Goal: Task Accomplishment & Management: Manage account settings

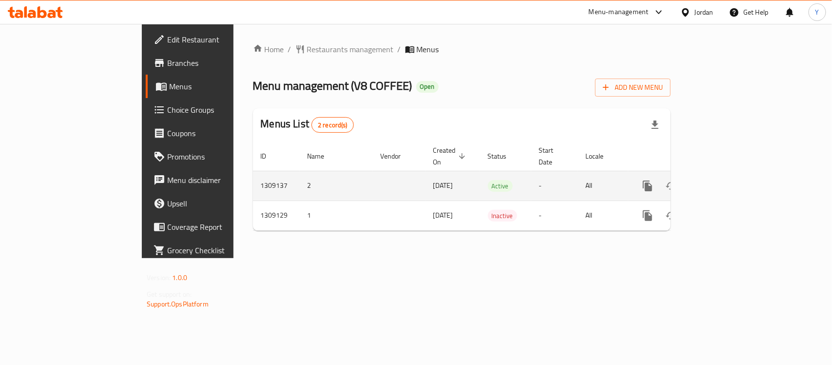
click at [724, 180] on icon "enhanced table" at bounding box center [718, 186] width 12 height 12
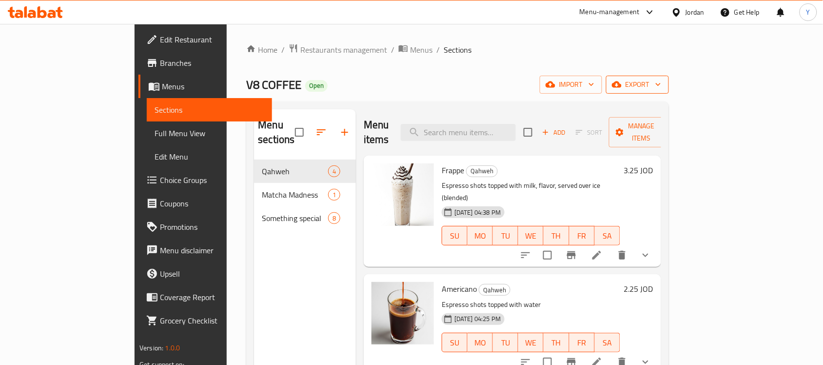
click at [661, 84] on span "export" at bounding box center [637, 84] width 47 height 12
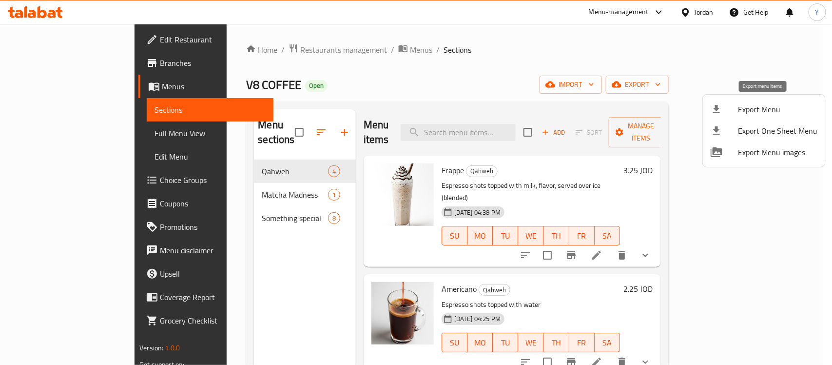
click at [741, 115] on span "Export Menu" at bounding box center [777, 109] width 79 height 12
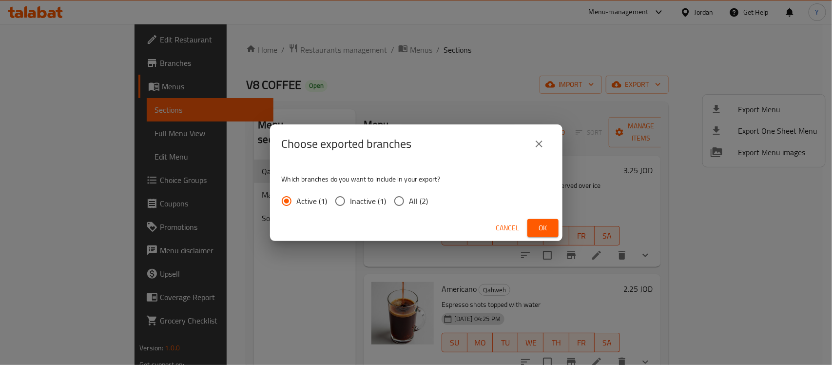
click at [432, 201] on div "Active (1) Inactive (1) All (2)" at bounding box center [359, 201] width 154 height 20
click at [407, 205] on input "All (2)" at bounding box center [399, 201] width 20 height 20
radio input "true"
click at [552, 228] on button "Ok" at bounding box center [542, 228] width 31 height 18
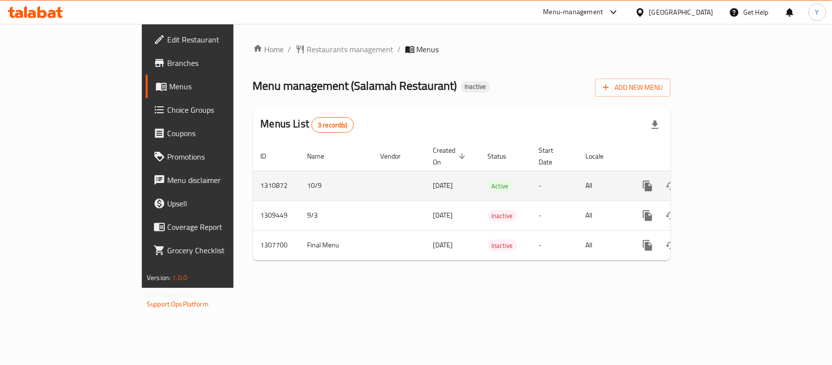
click at [737, 178] on td "enhanced table" at bounding box center [682, 186] width 109 height 30
click at [724, 180] on icon "enhanced table" at bounding box center [718, 186] width 12 height 12
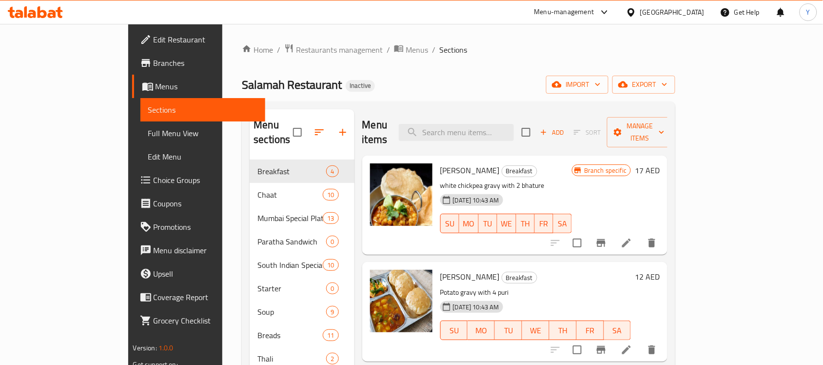
drag, startPoint x: 52, startPoint y: 127, endPoint x: 815, endPoint y: 135, distance: 763.7
click at [148, 127] on span "Full Menu View" at bounding box center [203, 133] width 110 height 12
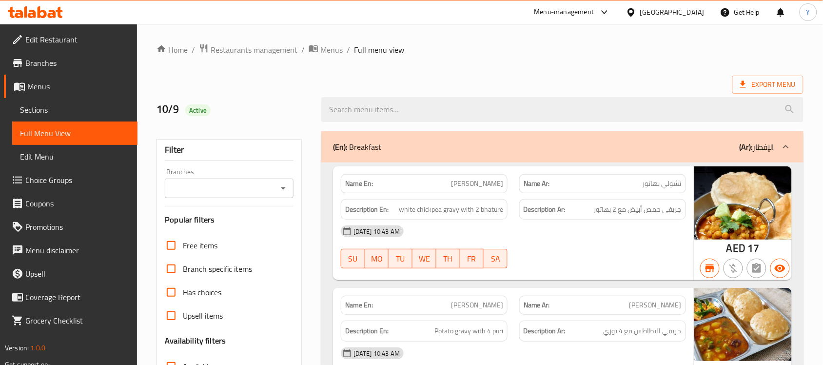
click at [268, 186] on input "Branches" at bounding box center [221, 188] width 107 height 14
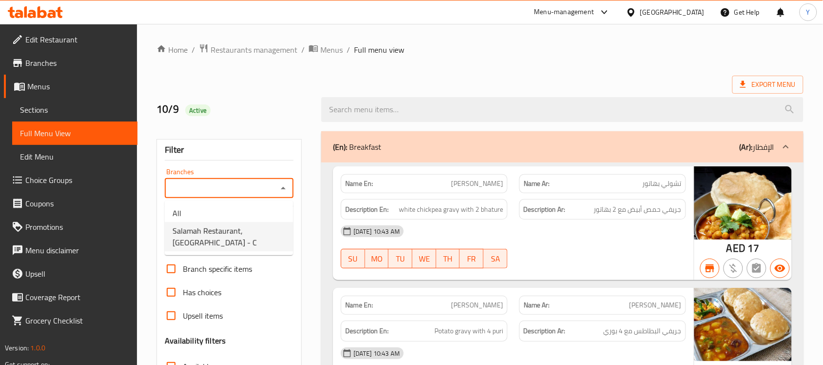
click at [239, 243] on span "Salamah Restaurant, Al Salamah - C" at bounding box center [229, 236] width 113 height 23
type input "Salamah Restaurant, Al Salamah - C"
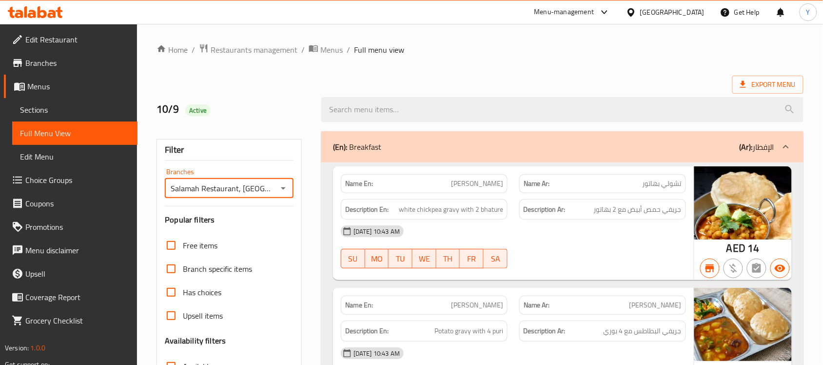
click at [386, 188] on p "Name En: Choley Bhature" at bounding box center [424, 183] width 158 height 10
click at [361, 178] on strong "Name En:" at bounding box center [359, 183] width 28 height 10
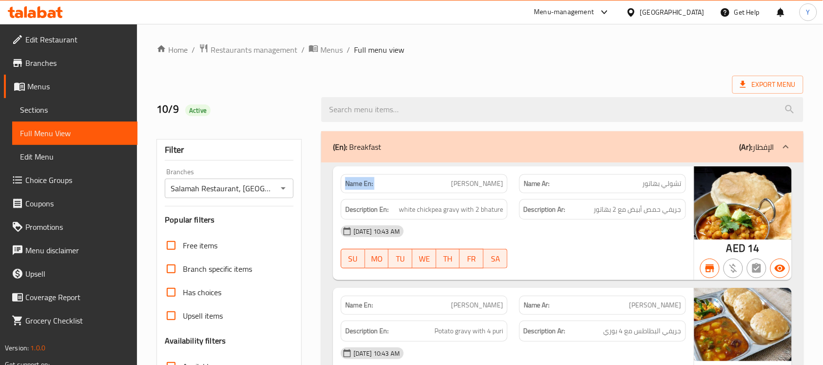
click at [361, 178] on strong "Name En:" at bounding box center [359, 183] width 28 height 10
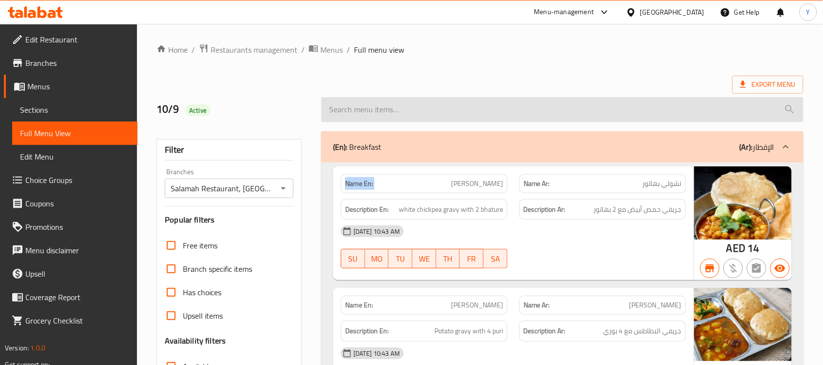
copy strong "Name En:"
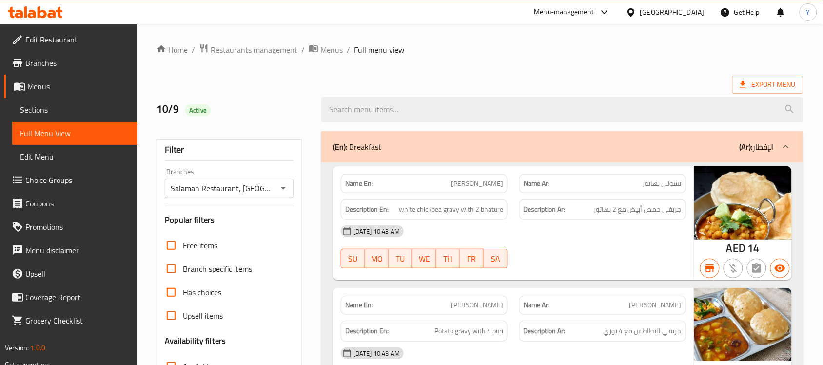
click at [466, 86] on div "Export Menu" at bounding box center [479, 85] width 647 height 18
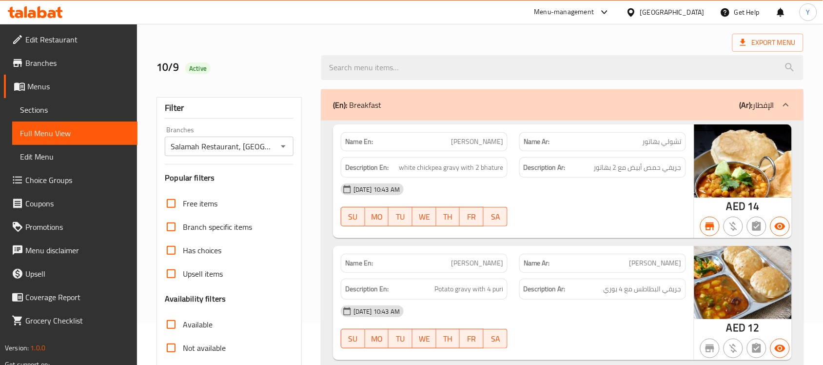
scroll to position [61, 0]
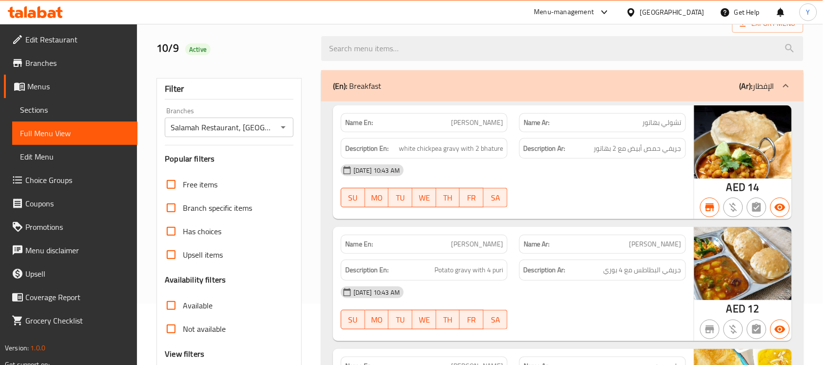
drag, startPoint x: 186, startPoint y: 304, endPoint x: 432, endPoint y: 252, distance: 251.0
click at [186, 304] on span "Available" at bounding box center [198, 305] width 30 height 12
click at [183, 304] on input "Available" at bounding box center [170, 304] width 23 height 23
click at [518, 174] on div "10-09-2025 10:43 AM" at bounding box center [513, 169] width 357 height 23
click at [195, 303] on span "Available" at bounding box center [198, 305] width 30 height 12
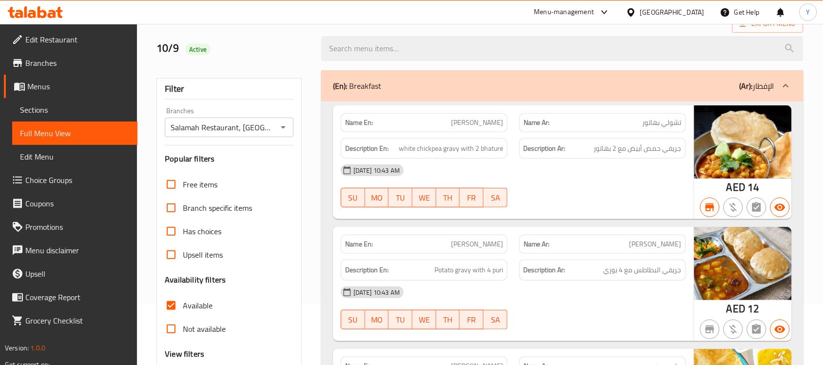
click at [183, 303] on input "Available" at bounding box center [170, 304] width 23 height 23
checkbox input "false"
click at [193, 334] on span "Not available" at bounding box center [204, 329] width 43 height 12
click at [183, 334] on input "Not available" at bounding box center [170, 328] width 23 height 23
checkbox input "true"
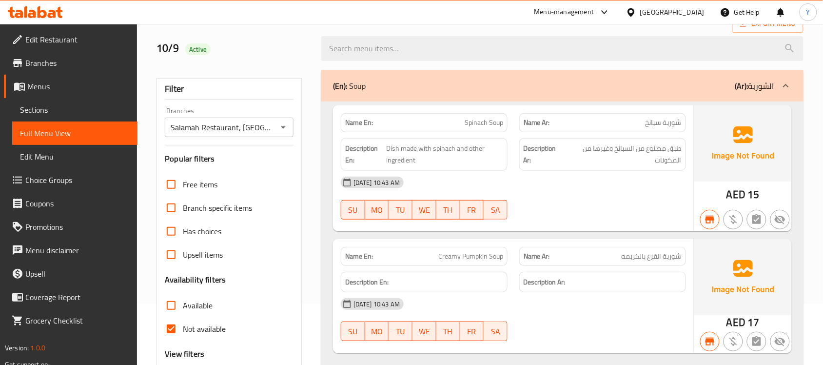
click at [435, 208] on button "WE" at bounding box center [424, 209] width 24 height 19
type button "3"
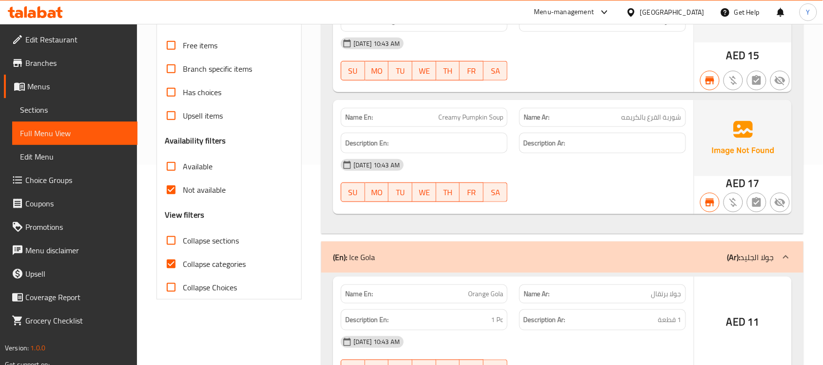
scroll to position [305, 0]
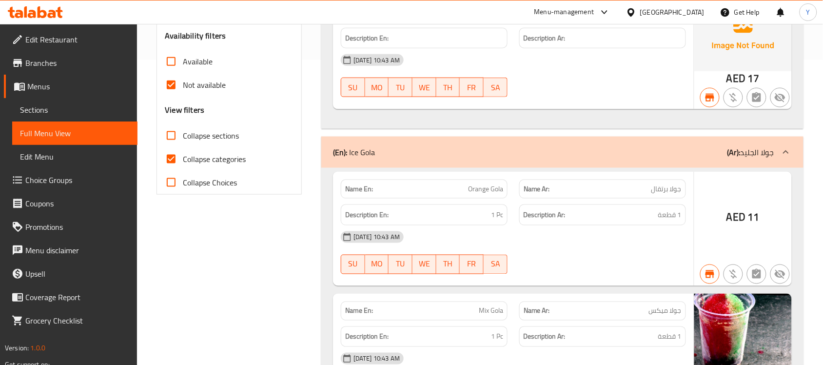
click at [179, 157] on input "Collapse categories" at bounding box center [170, 158] width 23 height 23
checkbox input "false"
click at [189, 86] on span "Not available" at bounding box center [204, 85] width 43 height 12
click at [183, 86] on input "Not available" at bounding box center [170, 84] width 23 height 23
checkbox input "false"
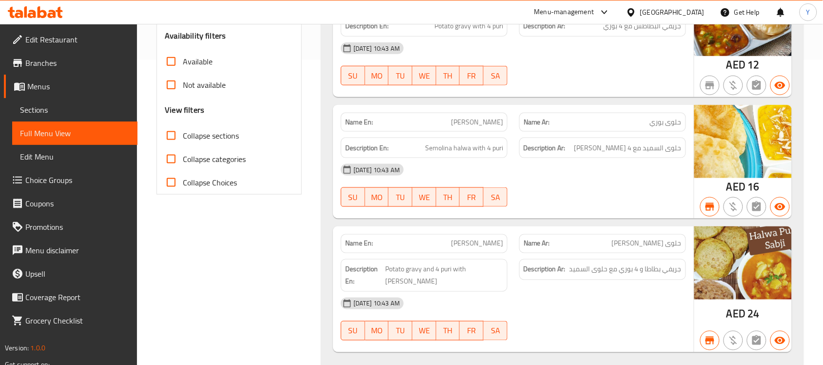
scroll to position [0, 0]
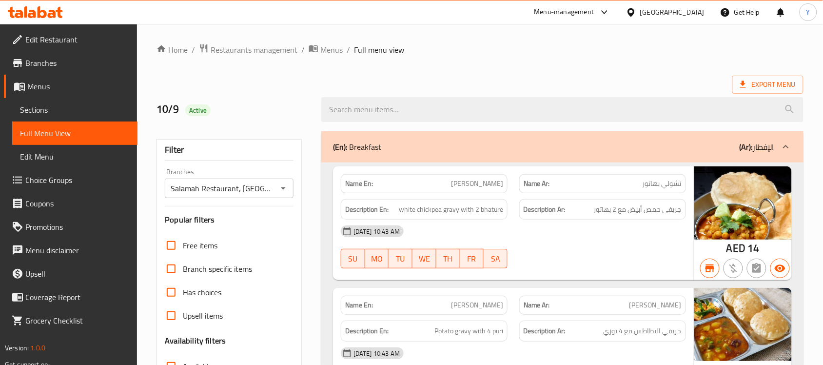
click at [470, 79] on div "Export Menu" at bounding box center [479, 85] width 647 height 18
drag, startPoint x: 573, startPoint y: 58, endPoint x: 590, endPoint y: 58, distance: 17.1
click at [617, 50] on ol "Home / Restaurants management / Menus / Full menu view" at bounding box center [479, 49] width 647 height 13
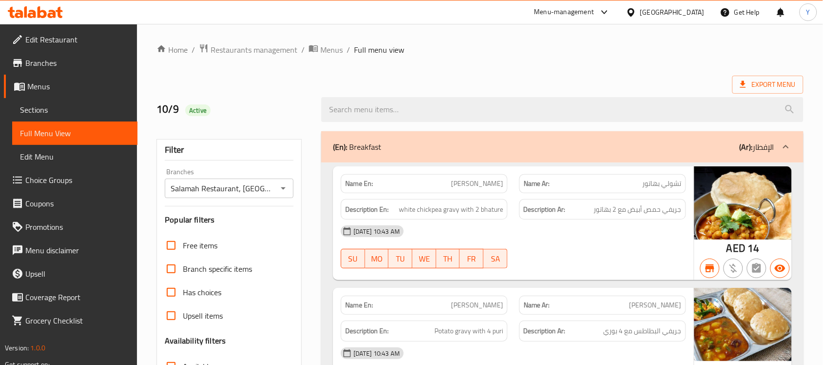
click at [728, 84] on div "Export Menu" at bounding box center [479, 85] width 647 height 18
click at [749, 83] on span "Export Menu" at bounding box center [768, 84] width 56 height 12
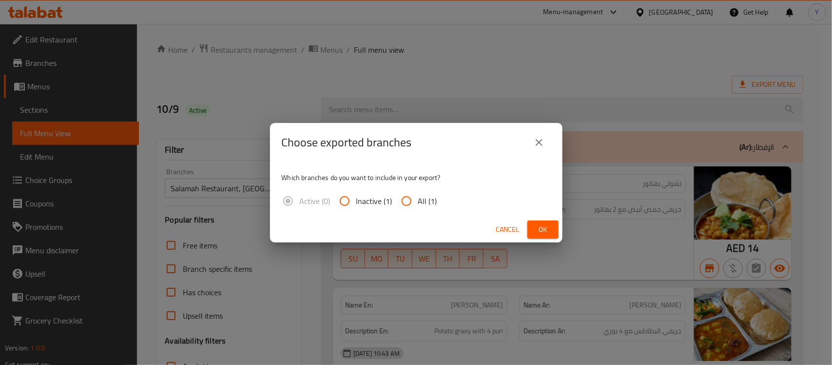
click at [427, 200] on span "All (1)" at bounding box center [427, 201] width 19 height 12
click at [418, 200] on input "All (1)" at bounding box center [406, 200] width 23 height 23
radio input "true"
click at [539, 227] on span "Ok" at bounding box center [543, 229] width 16 height 12
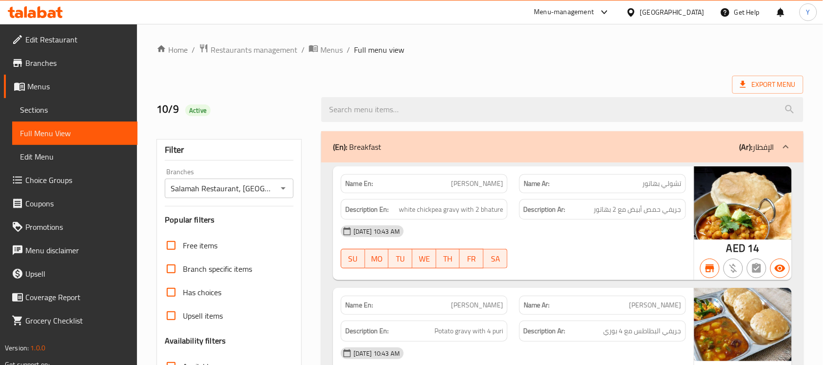
click at [69, 37] on span "Edit Restaurant" at bounding box center [77, 40] width 104 height 12
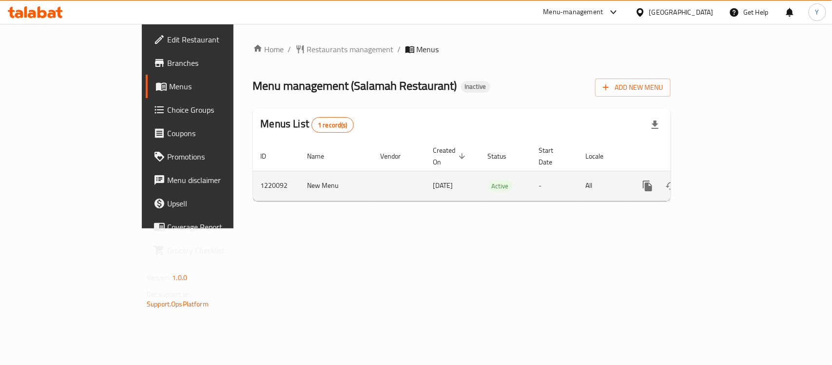
click at [722, 181] on icon "enhanced table" at bounding box center [717, 185] width 9 height 9
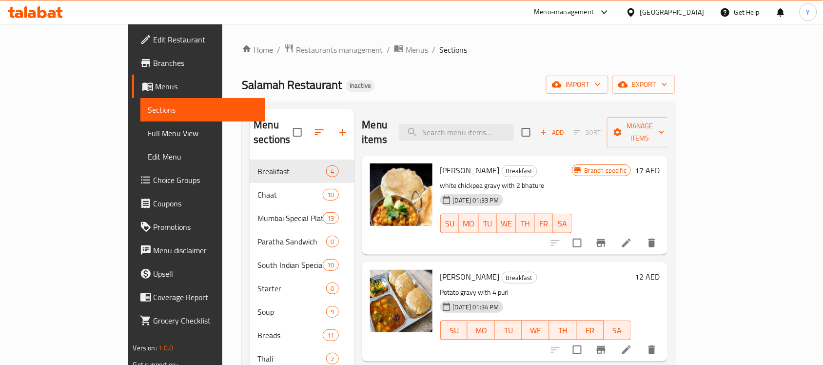
click at [148, 137] on span "Full Menu View" at bounding box center [203, 133] width 110 height 12
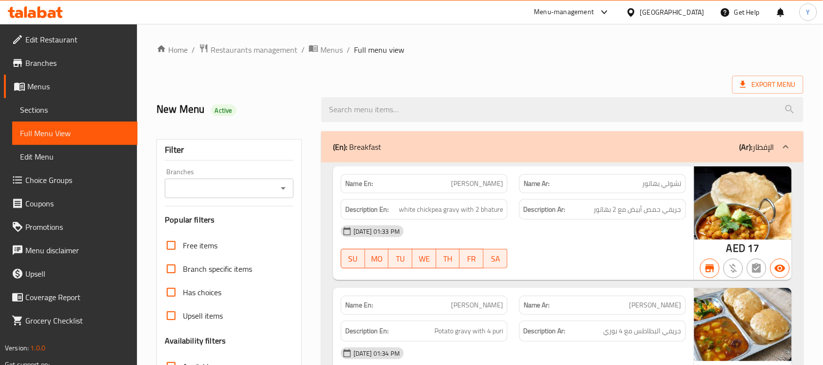
click at [230, 174] on div "Branches Branches" at bounding box center [229, 183] width 129 height 30
click at [242, 208] on div "Filter Branches Branches Popular filters Free items Branch specific items Has c…" at bounding box center [228, 319] width 145 height 360
click at [292, 185] on div "Branches" at bounding box center [229, 187] width 129 height 19
click at [252, 184] on input "Branches" at bounding box center [221, 188] width 107 height 14
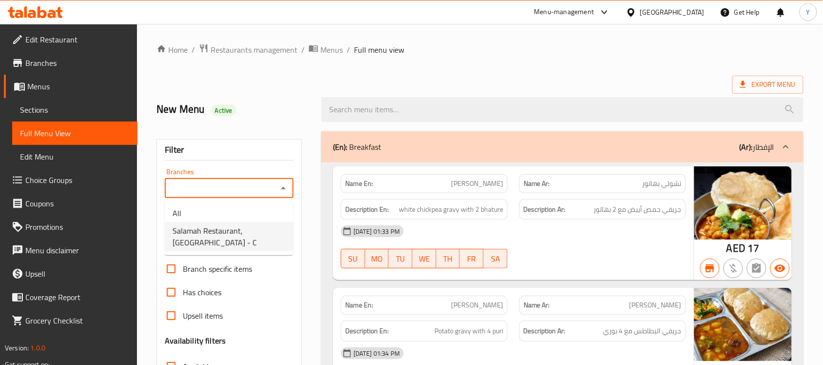
click at [248, 234] on span "Salamah Restaurant, Al Salamah - C" at bounding box center [229, 236] width 113 height 23
type input "Salamah Restaurant, Al Salamah - C"
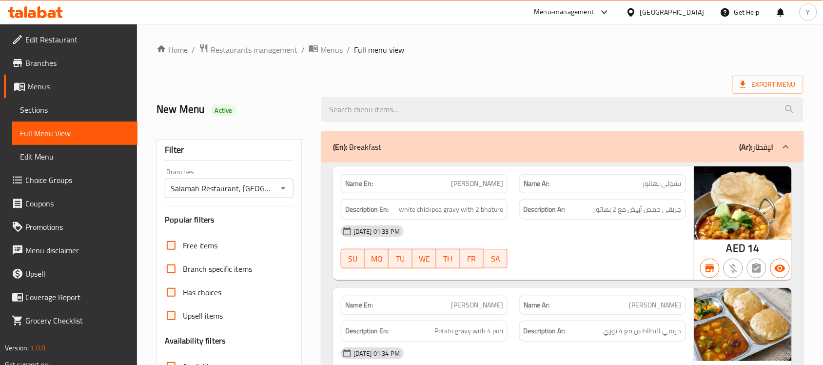
click at [327, 81] on div "Export Menu" at bounding box center [479, 85] width 647 height 18
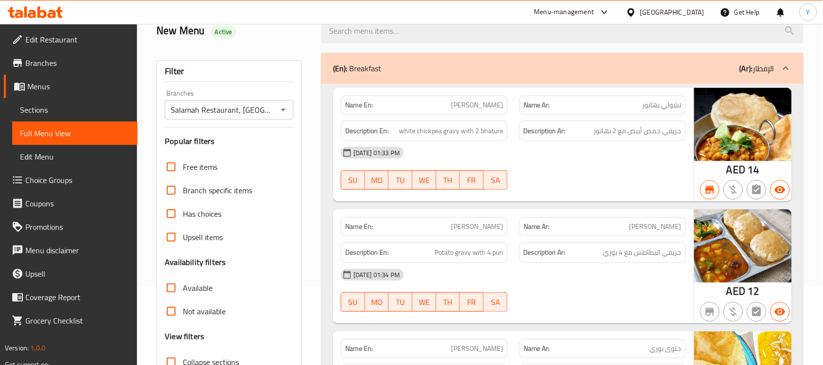
scroll to position [183, 0]
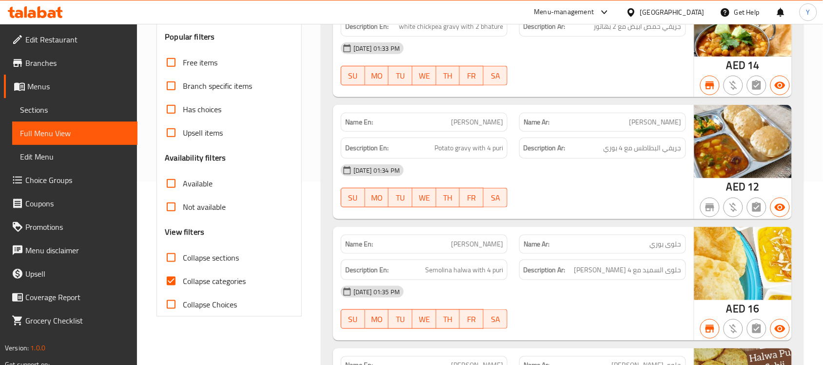
click at [188, 177] on span "Available" at bounding box center [198, 183] width 30 height 12
click at [183, 176] on input "Available" at bounding box center [170, 183] width 23 height 23
checkbox input "true"
click at [576, 151] on h6 "Description Ar: جريفي البطاطس مع 4 بوري" at bounding box center [602, 148] width 158 height 12
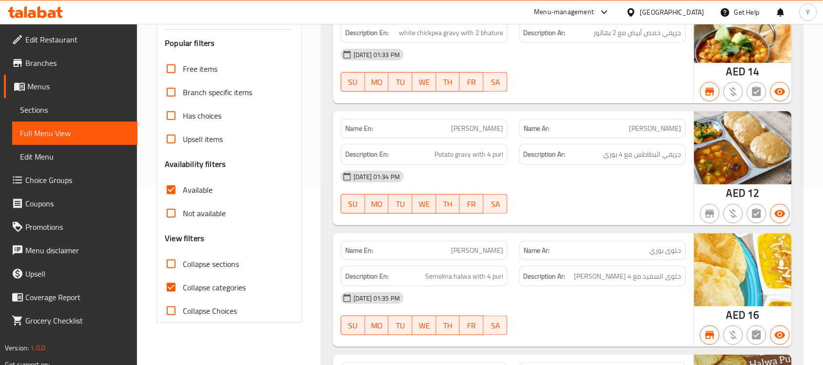
click at [719, 137] on img at bounding box center [742, 147] width 97 height 73
click at [210, 209] on span "Not available" at bounding box center [204, 213] width 43 height 12
click at [183, 209] on input "Not available" at bounding box center [170, 212] width 23 height 23
checkbox input "true"
click at [208, 185] on span "Available" at bounding box center [198, 190] width 30 height 12
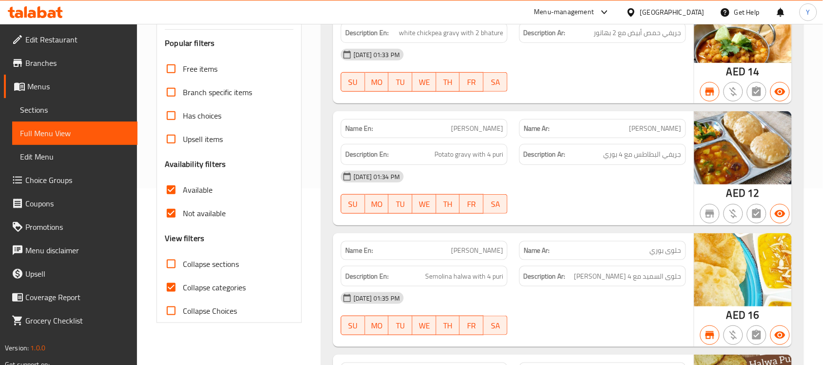
click at [183, 185] on input "Available" at bounding box center [170, 189] width 23 height 23
checkbox input "false"
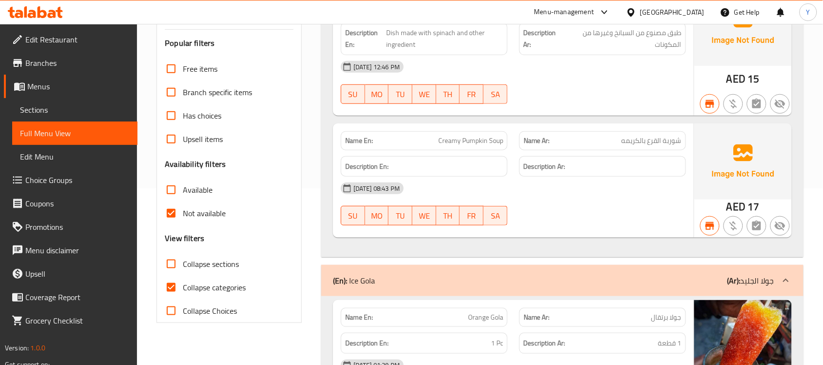
click at [609, 141] on p "Name Ar: شوربة القرع بالكريمه" at bounding box center [602, 140] width 158 height 10
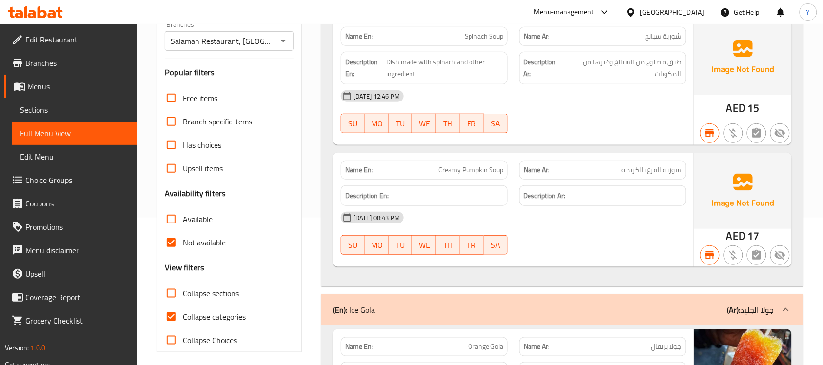
scroll to position [244, 0]
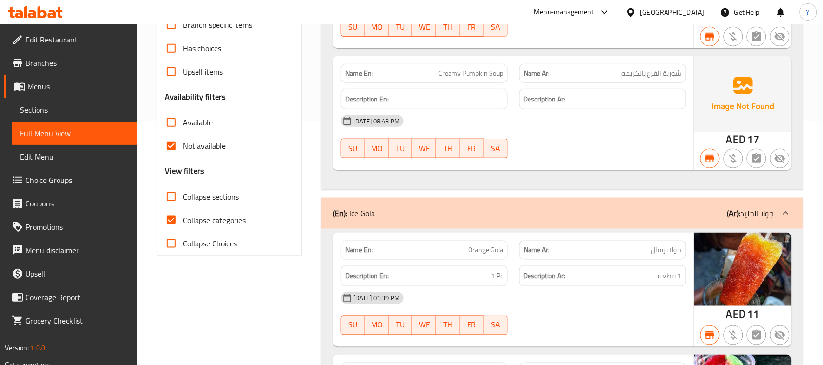
click at [193, 217] on span "Collapse categories" at bounding box center [214, 220] width 63 height 12
click at [183, 217] on input "Collapse categories" at bounding box center [170, 219] width 23 height 23
checkbox input "false"
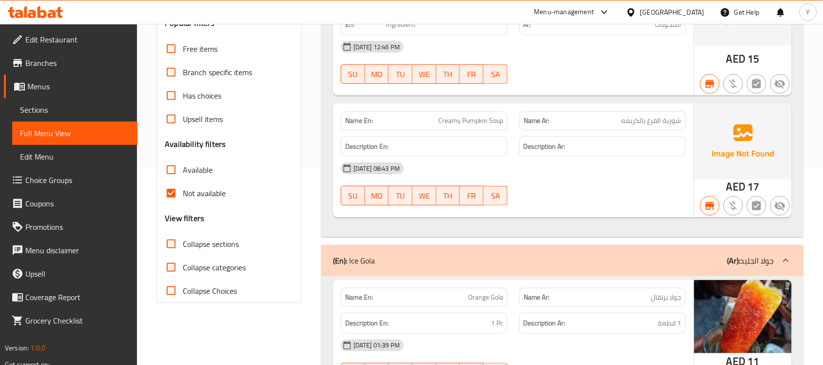
scroll to position [305, 0]
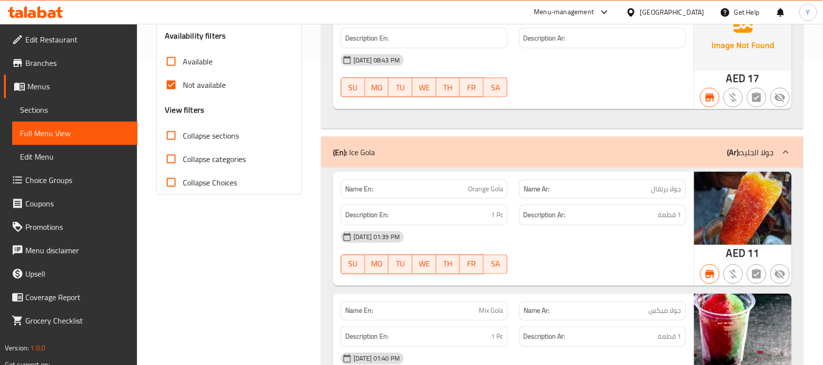
click at [193, 91] on span "Not available" at bounding box center [204, 85] width 43 height 12
click at [183, 91] on input "Not available" at bounding box center [170, 84] width 23 height 23
checkbox input "false"
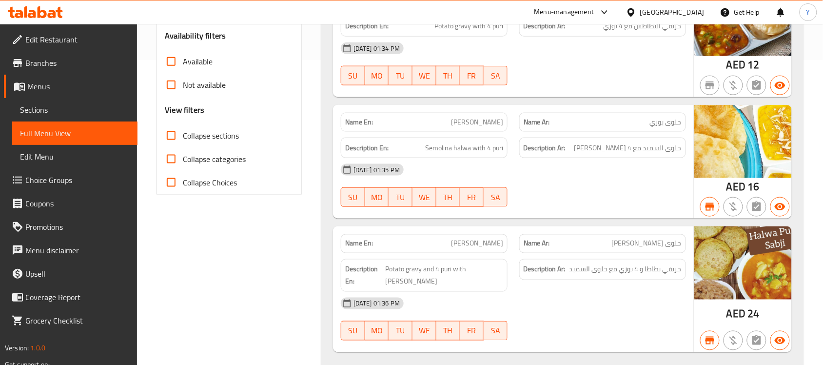
scroll to position [0, 0]
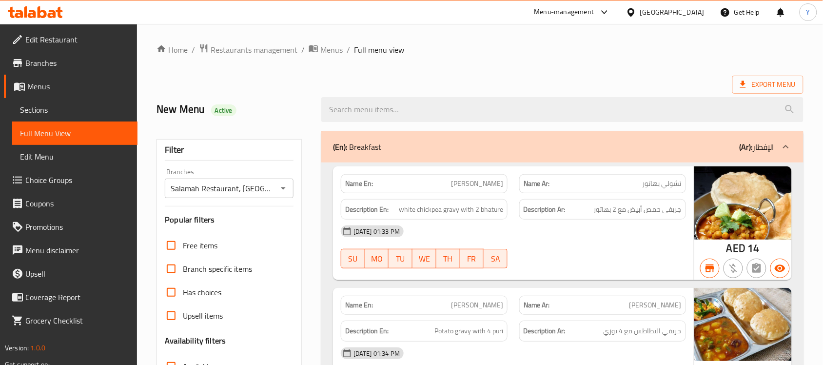
click at [220, 108] on span "Active" at bounding box center [223, 110] width 25 height 9
copy span "Active"
click at [308, 83] on div "Export Menu" at bounding box center [479, 85] width 647 height 18
click at [724, 83] on div "Export Menu" at bounding box center [479, 85] width 647 height 18
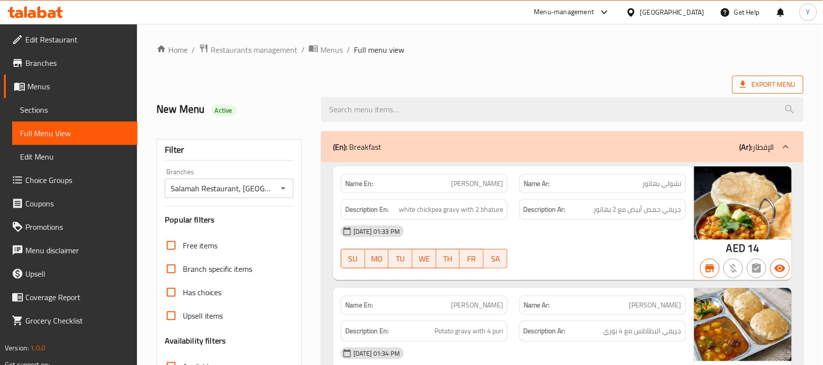
click at [760, 88] on span "Export Menu" at bounding box center [768, 84] width 56 height 12
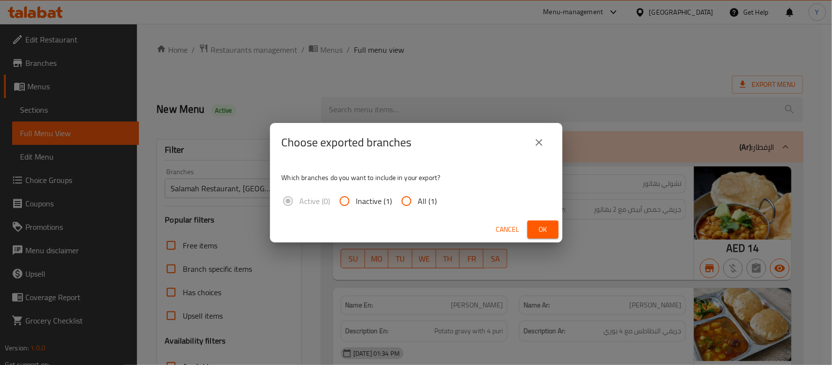
click at [438, 200] on div "Active (0) Inactive (1) All (1)" at bounding box center [363, 200] width 163 height 23
drag, startPoint x: 427, startPoint y: 208, endPoint x: 564, endPoint y: 252, distance: 143.9
click at [427, 207] on label "All (1)" at bounding box center [416, 200] width 42 height 23
click at [418, 207] on input "All (1)" at bounding box center [406, 200] width 23 height 23
radio input "true"
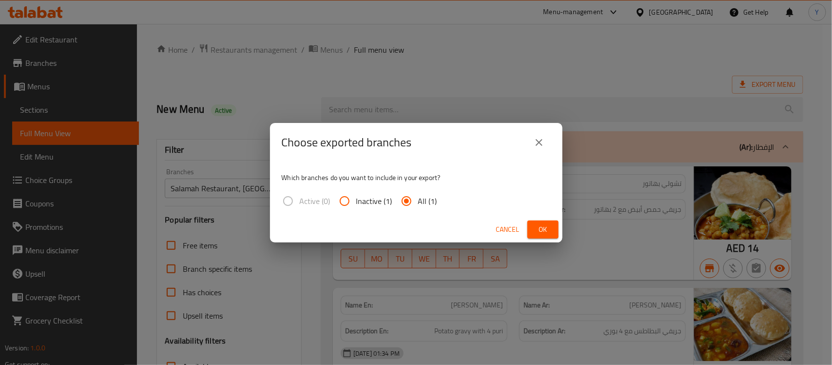
click at [554, 231] on button "Ok" at bounding box center [542, 229] width 31 height 18
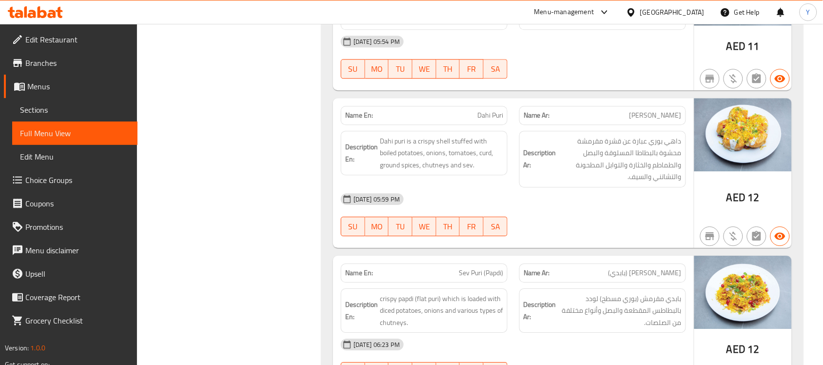
scroll to position [853, 0]
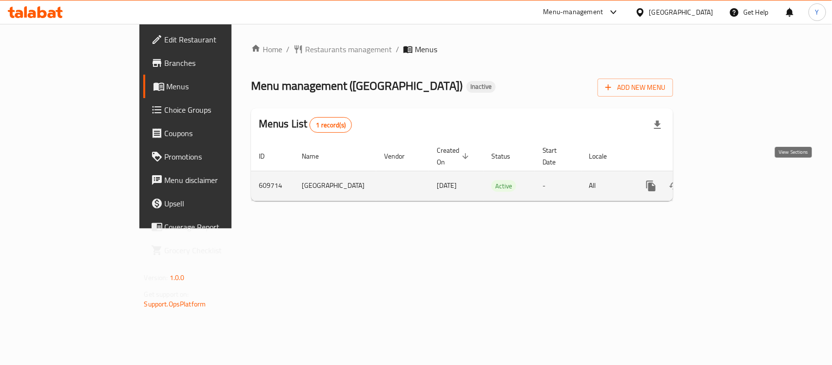
click at [727, 180] on icon "enhanced table" at bounding box center [721, 186] width 12 height 12
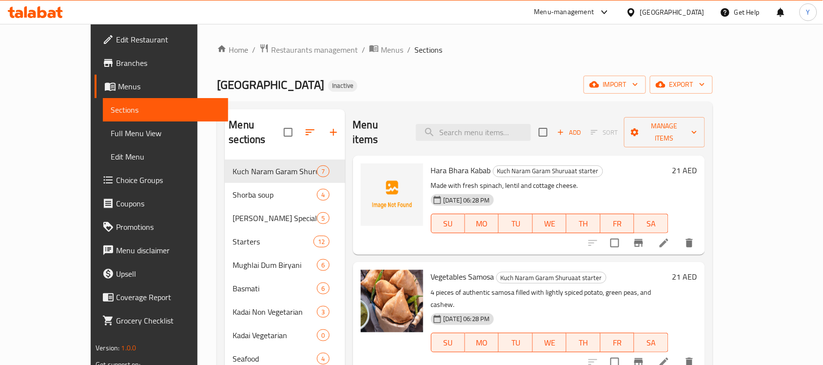
click at [111, 129] on span "Full Menu View" at bounding box center [166, 133] width 110 height 12
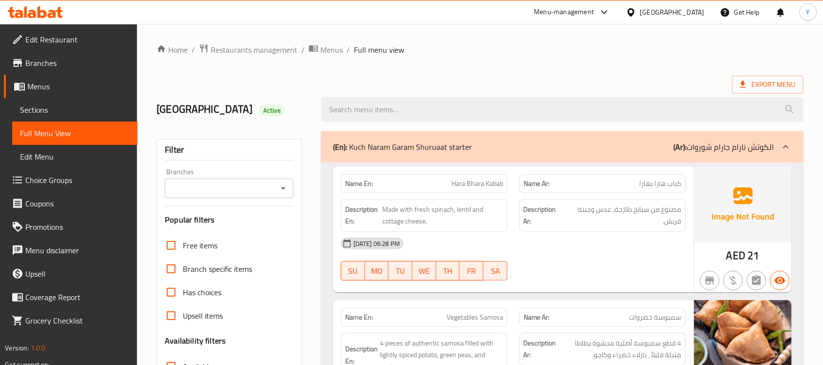
click at [235, 177] on div "Filter Branches Branches Popular filters Free items Branch specific items Has c…" at bounding box center [228, 319] width 145 height 360
click at [240, 195] on input "Branches" at bounding box center [221, 188] width 107 height 14
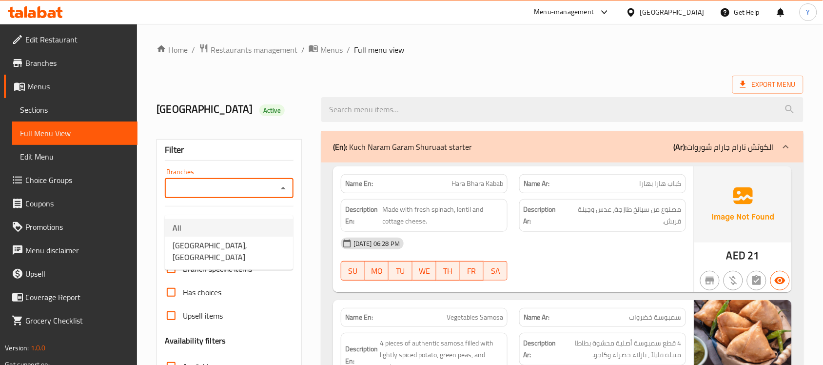
click at [242, 235] on li "All" at bounding box center [229, 228] width 128 height 18
click at [429, 97] on div "Royal Maharaj Mahal Restaurant Active" at bounding box center [480, 109] width 658 height 43
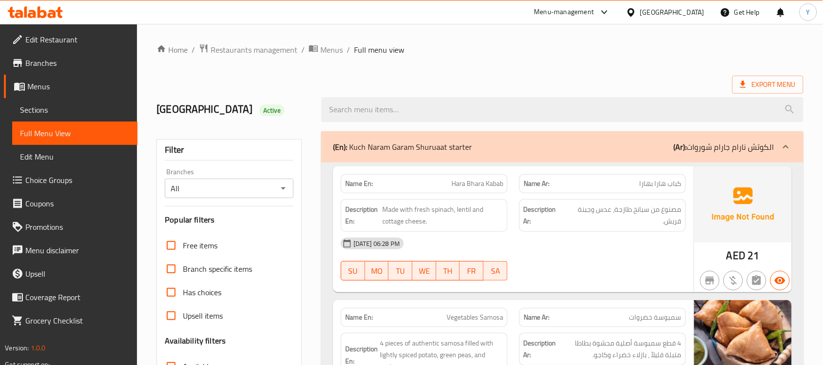
drag, startPoint x: 252, startPoint y: 183, endPoint x: 249, endPoint y: 212, distance: 29.9
click at [252, 185] on div "Branches All Branches" at bounding box center [229, 183] width 129 height 30
click at [249, 198] on div "All Branches" at bounding box center [229, 187] width 129 height 19
click at [267, 223] on div "Filter Branches All Branches Popular filters Free items Branch specific items H…" at bounding box center [228, 319] width 145 height 360
click at [267, 195] on div "All Branches" at bounding box center [229, 187] width 129 height 19
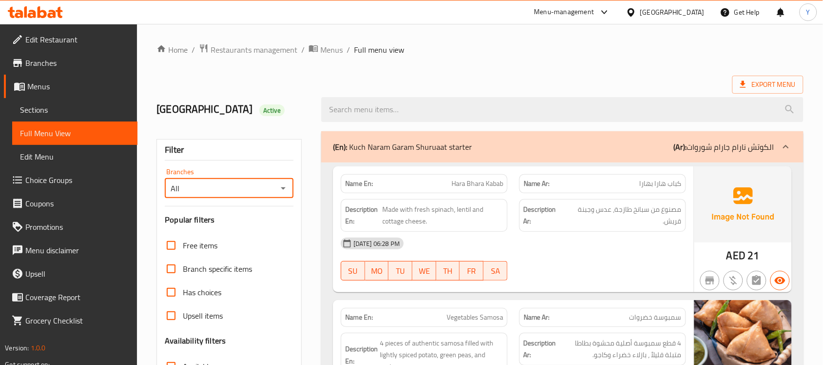
click at [273, 193] on div "Branches All Branches" at bounding box center [229, 183] width 129 height 30
click at [273, 195] on input "All" at bounding box center [221, 188] width 107 height 14
click at [272, 195] on input "All" at bounding box center [221, 188] width 107 height 14
click at [291, 198] on div "All Branches" at bounding box center [229, 187] width 129 height 19
click at [282, 194] on icon "Open" at bounding box center [283, 188] width 12 height 12
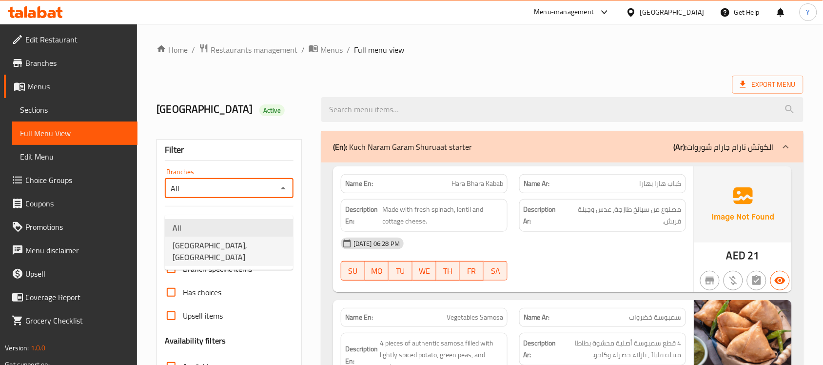
click at [240, 250] on span "Royal Maharaj Mahal Restaurant, Al Khalidiyah" at bounding box center [229, 250] width 113 height 23
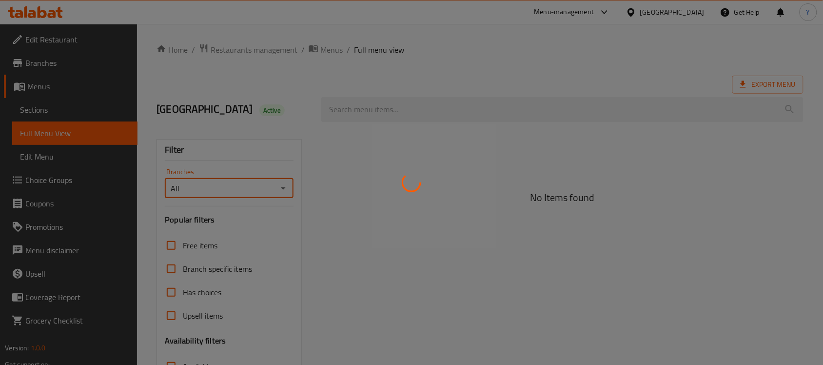
type input "Royal Maharaj Mahal Restaurant, Al Khalidiyah"
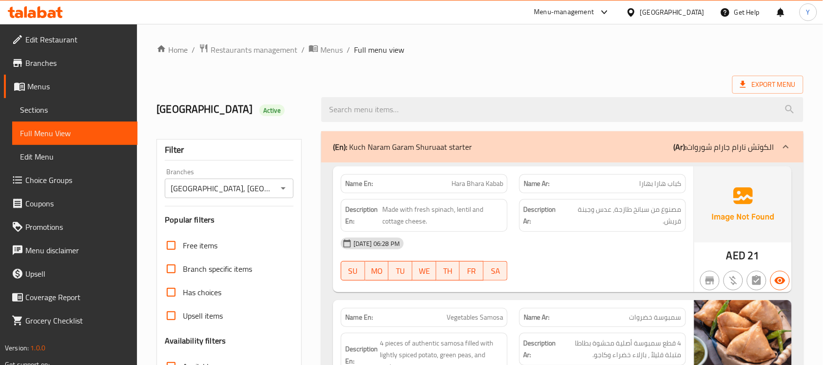
click at [430, 81] on div "Export Menu" at bounding box center [479, 85] width 647 height 18
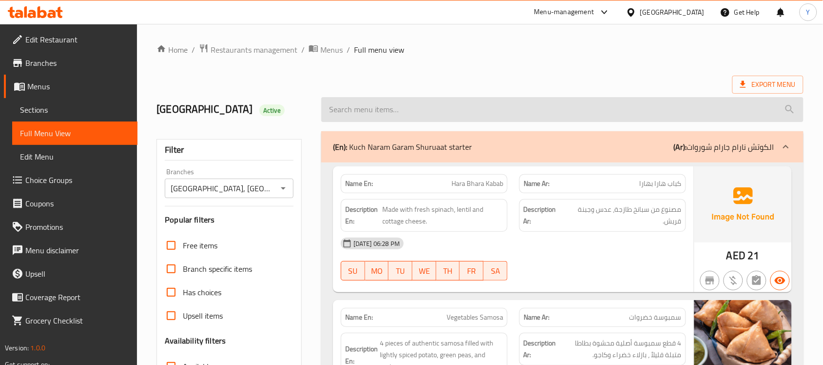
click at [374, 106] on input "search" at bounding box center [562, 109] width 482 height 25
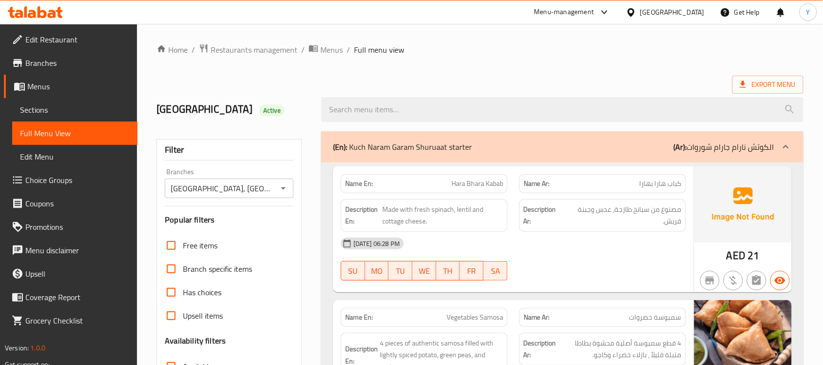
click at [365, 189] on strong "Name En:" at bounding box center [359, 183] width 28 height 10
click at [366, 189] on strong "Name En:" at bounding box center [359, 183] width 28 height 10
copy strong "Name En:"
click at [515, 49] on ol "Home / Restaurants management / Menus / Full menu view" at bounding box center [479, 49] width 647 height 13
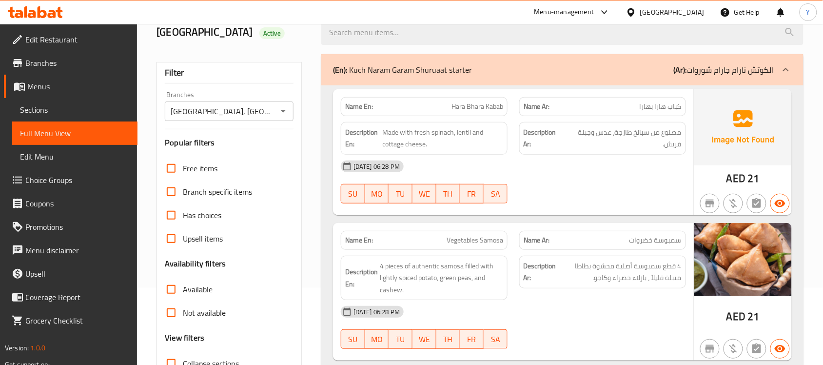
scroll to position [122, 0]
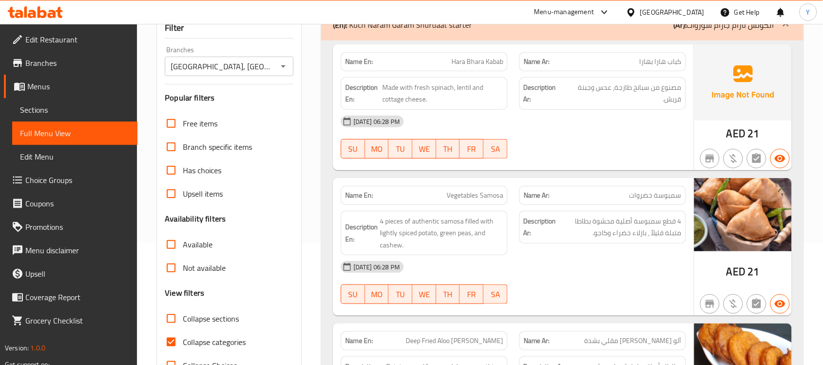
click at [184, 250] on span "Available" at bounding box center [198, 244] width 30 height 12
click at [183, 256] on input "Available" at bounding box center [170, 243] width 23 height 23
checkbox input "true"
click at [556, 105] on strong "Description Ar:" at bounding box center [542, 93] width 39 height 24
click at [543, 164] on div "25-11-2021 06:28 PM SU MO TU WE TH FR SA" at bounding box center [513, 137] width 357 height 55
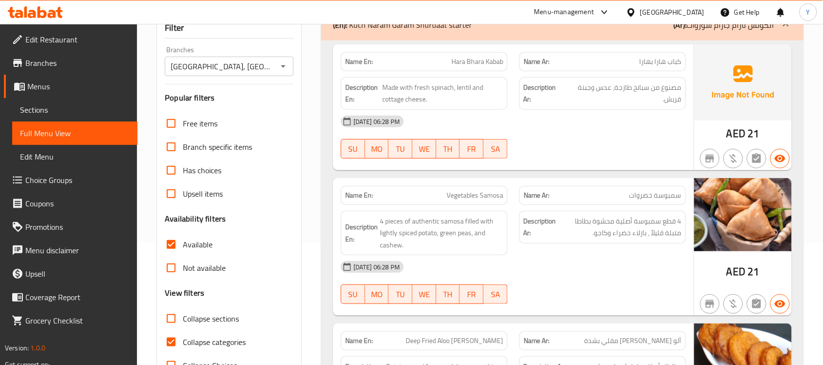
click at [554, 164] on div at bounding box center [602, 159] width 178 height 12
click at [559, 200] on p "Name Ar: سمبوسة خضروات" at bounding box center [602, 195] width 158 height 10
click at [566, 110] on div "Description Ar: مصنوع من سبانخ طازجة، عدس وجبنة قريش." at bounding box center [602, 93] width 167 height 33
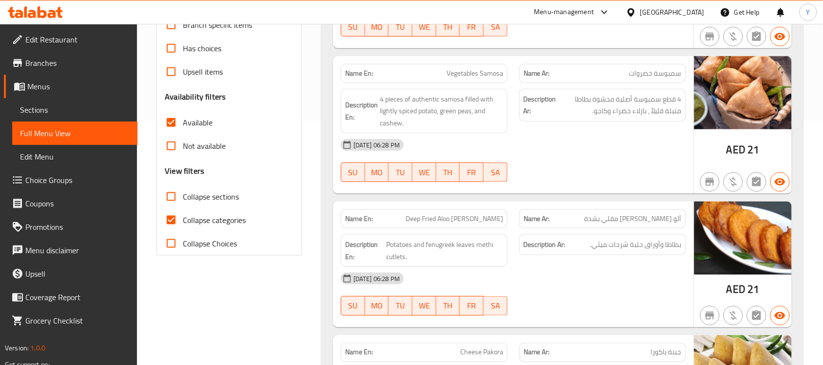
click at [191, 152] on span "Not available" at bounding box center [204, 146] width 43 height 12
click at [183, 157] on input "Not available" at bounding box center [170, 145] width 23 height 23
checkbox input "true"
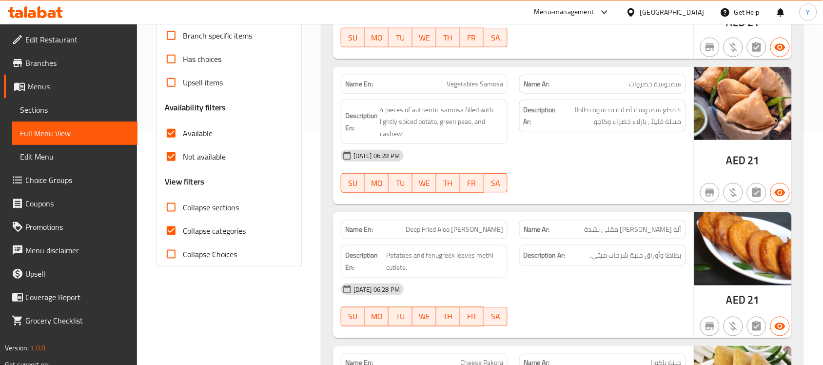
scroll to position [0, 0]
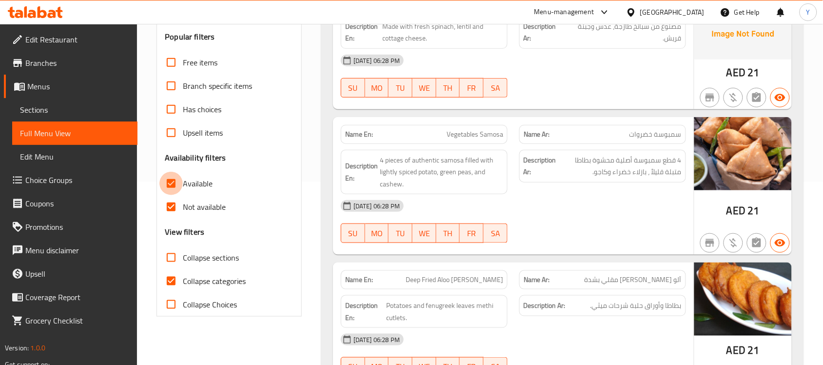
click at [174, 195] on input "Available" at bounding box center [170, 183] width 23 height 23
checkbox input "false"
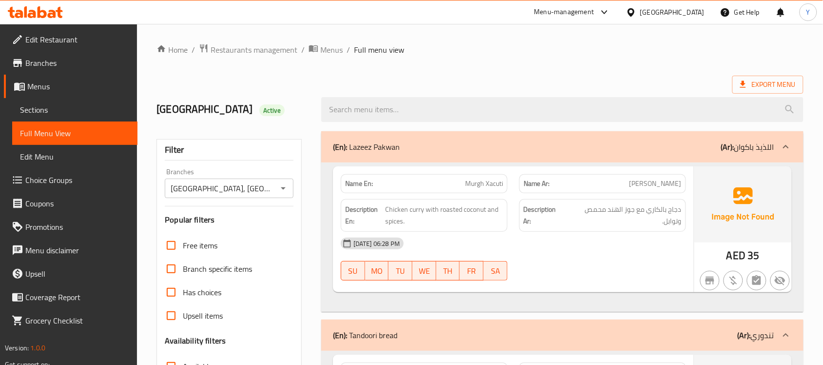
click at [486, 223] on span "Chicken curry with roasted coconut and spices." at bounding box center [444, 215] width 118 height 24
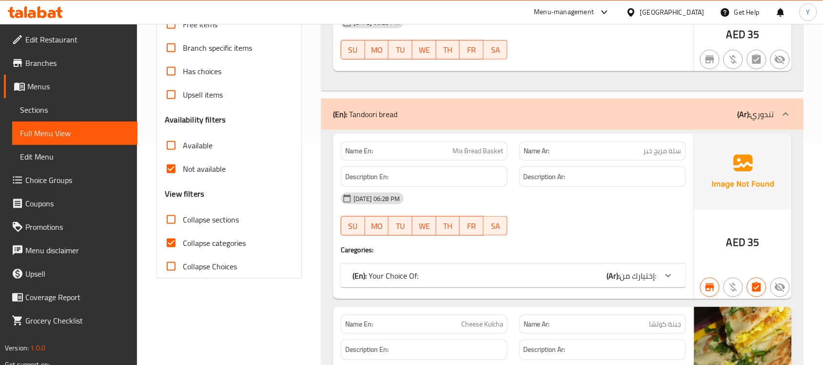
scroll to position [117, 0]
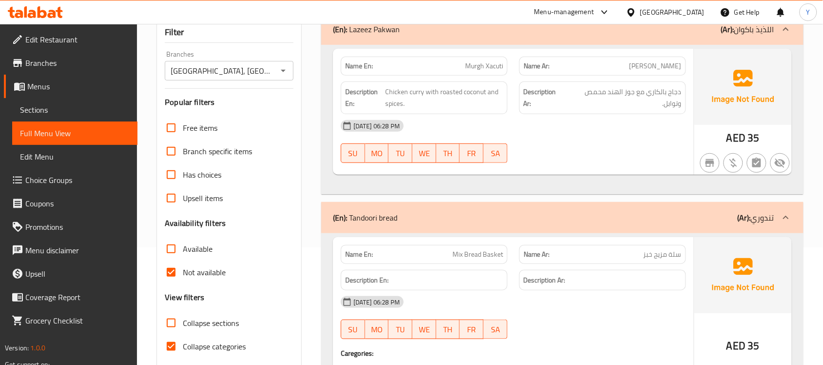
click at [671, 69] on div "Name Ar: مورغ زاكوتي" at bounding box center [602, 66] width 178 height 31
click at [476, 91] on div "Description En: Chicken curry with roasted coconut and spices." at bounding box center [424, 98] width 178 height 44
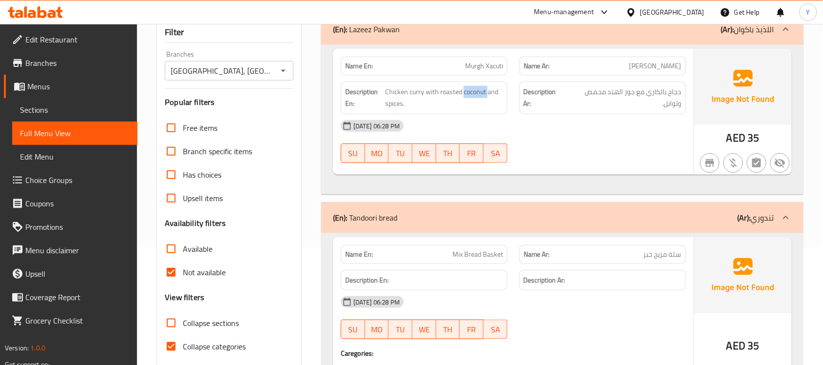
click at [476, 91] on div "Description En: Chicken curry with roasted coconut and spices." at bounding box center [424, 98] width 178 height 44
drag, startPoint x: 476, startPoint y: 91, endPoint x: 728, endPoint y: 110, distance: 252.2
click at [486, 91] on div "Description En: Chicken curry with roasted coconut and spices." at bounding box center [424, 98] width 178 height 44
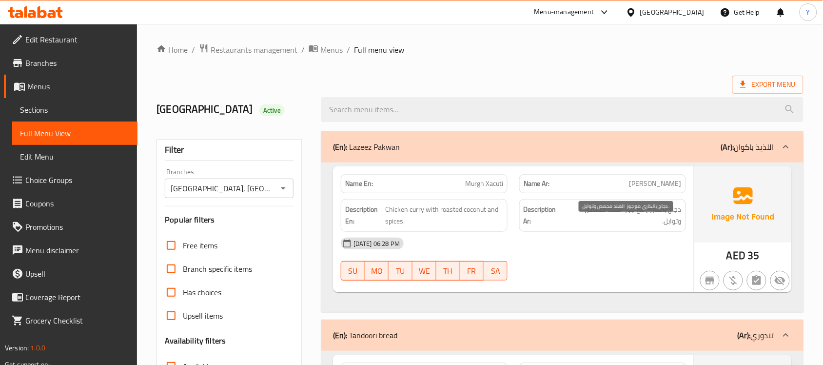
click at [669, 218] on span "دجاج بالكاري مع جوز الهند محمص وتوابل." at bounding box center [623, 215] width 115 height 24
click at [464, 189] on p "Name En: [PERSON_NAME]" at bounding box center [424, 183] width 158 height 10
copy span "Murgh Xacuti"
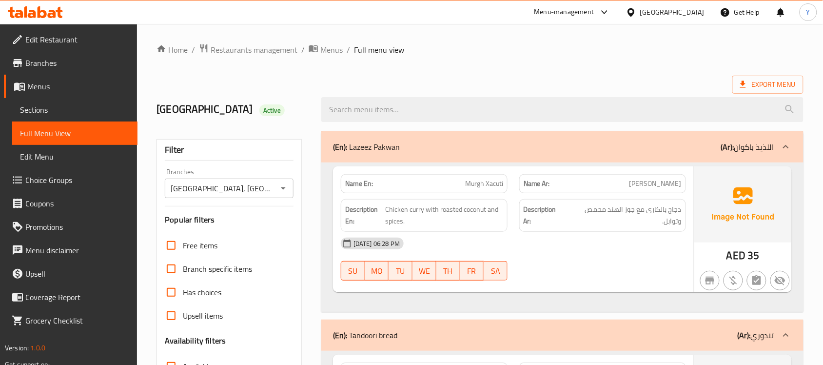
drag, startPoint x: 513, startPoint y: 74, endPoint x: 551, endPoint y: 89, distance: 40.9
click at [765, 94] on span "Export Menu" at bounding box center [767, 85] width 71 height 18
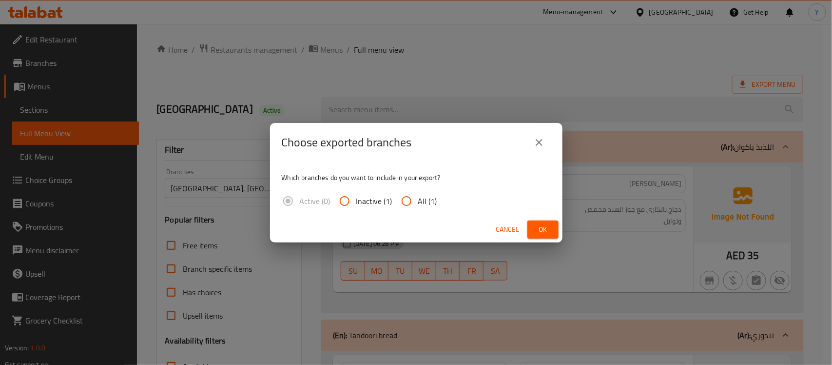
click at [603, 208] on div "Choose exported branches Which branches do you want to include in your export? …" at bounding box center [416, 182] width 832 height 365
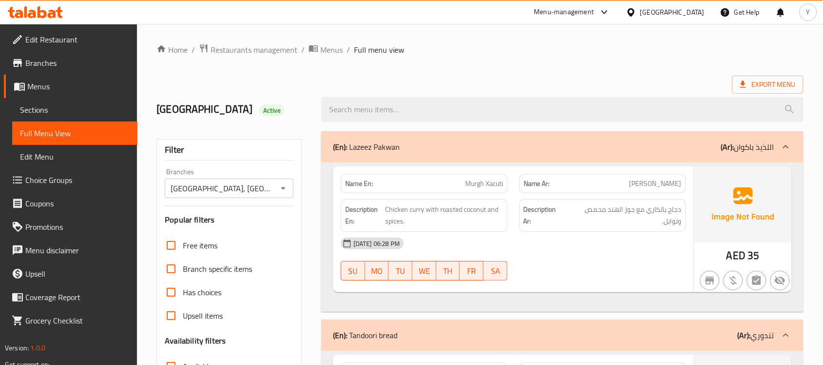
click at [639, 273] on div "25-11-2021 06:28 PM SU MO TU WE TH FR SA" at bounding box center [513, 258] width 357 height 55
click at [759, 85] on span "Export Menu" at bounding box center [768, 84] width 56 height 12
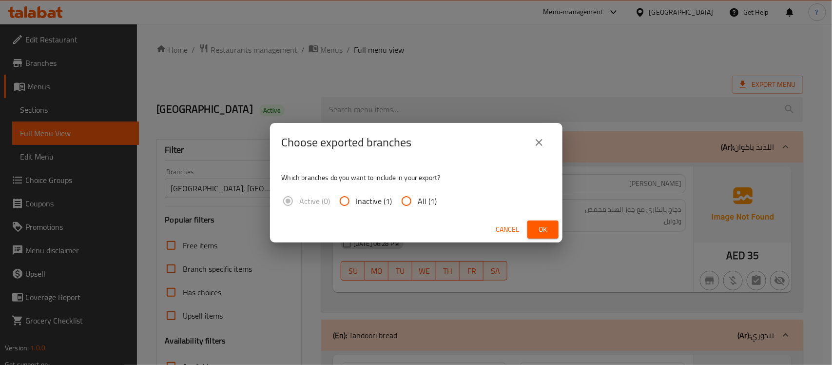
click at [429, 198] on span "All (1)" at bounding box center [427, 201] width 19 height 12
click at [418, 198] on input "All (1)" at bounding box center [406, 200] width 23 height 23
radio input "true"
click at [571, 230] on div "Choose exported branches Which branches do you want to include in your export? …" at bounding box center [416, 182] width 832 height 365
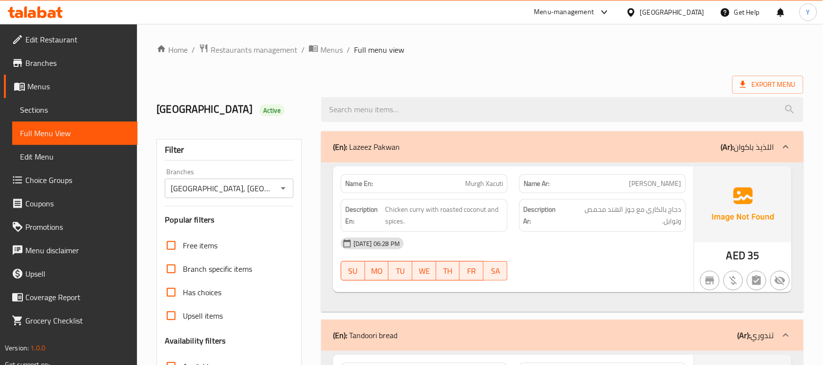
click at [789, 77] on span "Export Menu" at bounding box center [767, 85] width 71 height 18
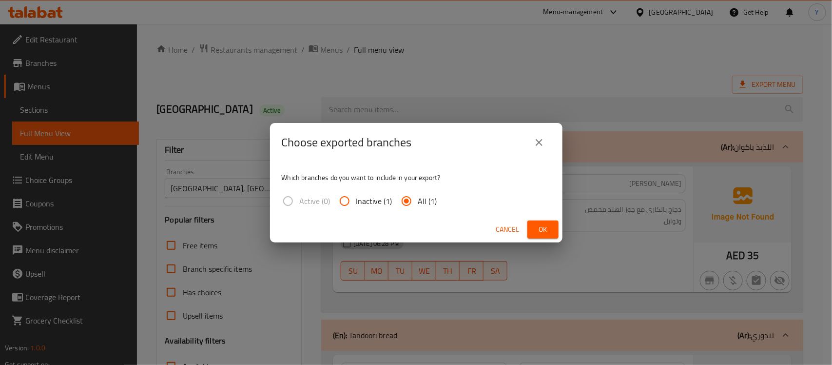
click at [506, 222] on button "Cancel" at bounding box center [507, 229] width 31 height 18
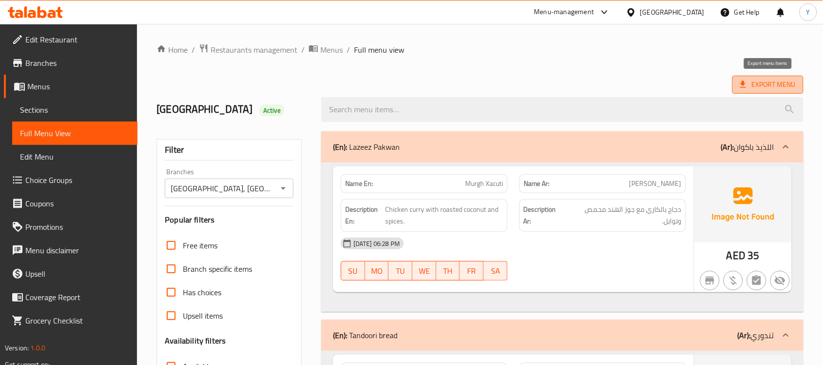
click at [780, 88] on span "Export Menu" at bounding box center [768, 84] width 56 height 12
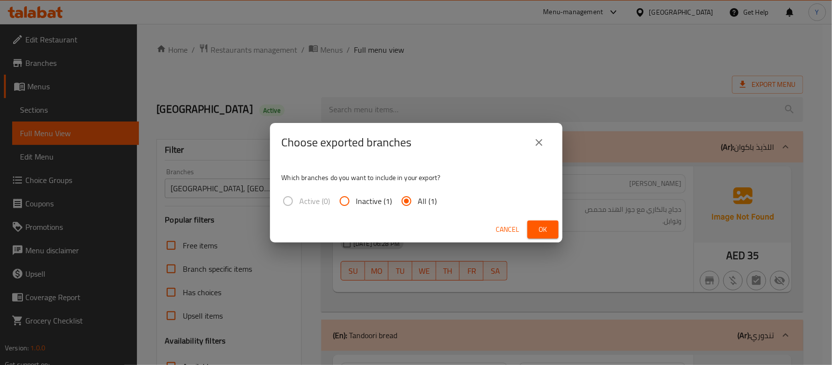
click at [535, 232] on span "Ok" at bounding box center [543, 229] width 16 height 12
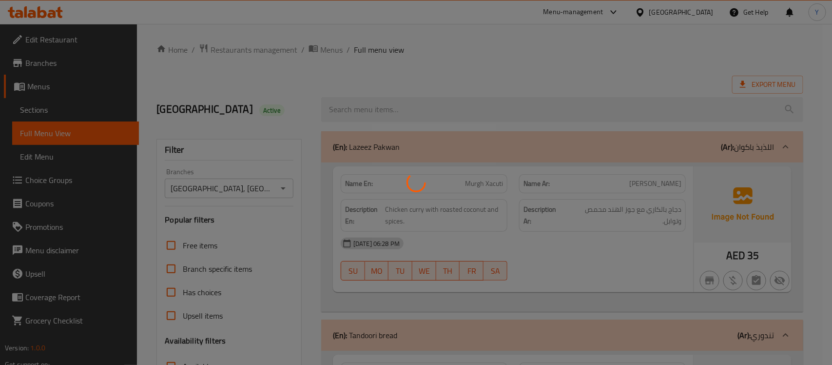
drag, startPoint x: 649, startPoint y: 245, endPoint x: 310, endPoint y: 54, distance: 388.7
click at [646, 242] on div at bounding box center [416, 182] width 832 height 365
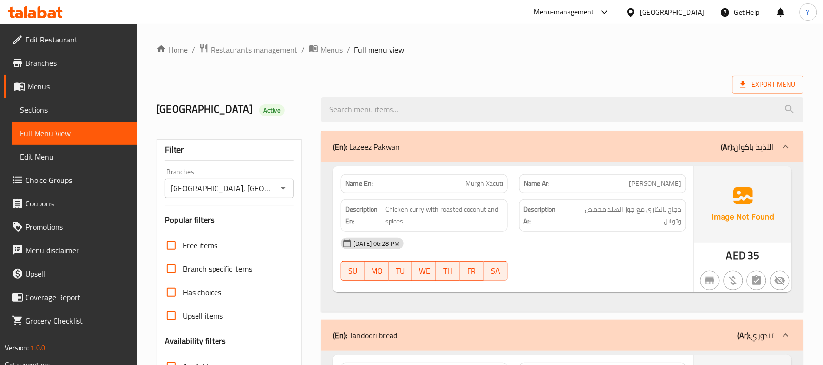
drag, startPoint x: 347, startPoint y: 185, endPoint x: 373, endPoint y: 213, distance: 37.9
click at [347, 185] on div "Name En: [PERSON_NAME]" at bounding box center [424, 183] width 178 height 31
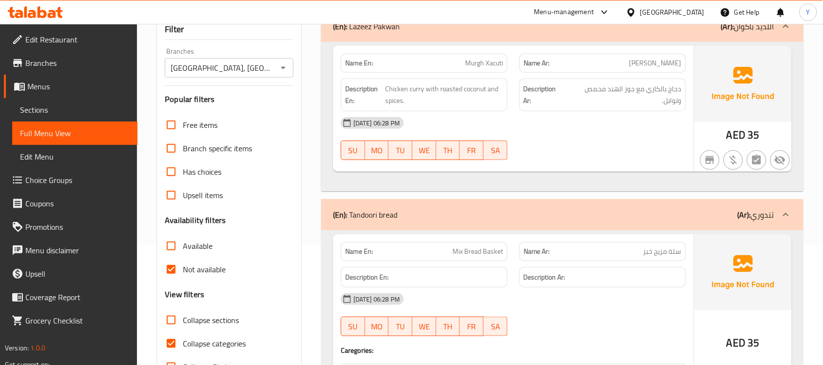
scroll to position [244, 0]
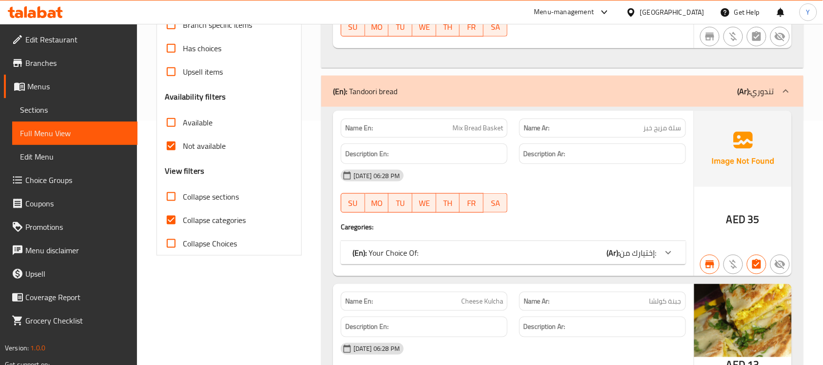
click at [179, 174] on div "Free items Branch specific items Has choices Upsell items Availability filters …" at bounding box center [229, 122] width 129 height 265
click at [186, 152] on span "Not available" at bounding box center [204, 146] width 43 height 12
click at [183, 157] on input "Not available" at bounding box center [170, 145] width 23 height 23
checkbox input "false"
click at [186, 102] on h3 "Availability filters" at bounding box center [195, 96] width 61 height 11
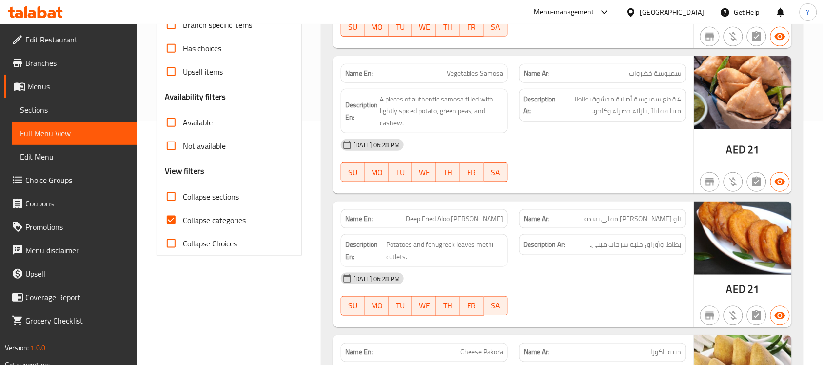
click at [184, 128] on span "Available" at bounding box center [198, 122] width 30 height 12
click at [183, 134] on input "Available" at bounding box center [170, 122] width 23 height 23
checkbox input "true"
click at [510, 139] on div "Description En: 4 pieces of authentic samosa filled with lightly spiced potato,…" at bounding box center [424, 111] width 178 height 57
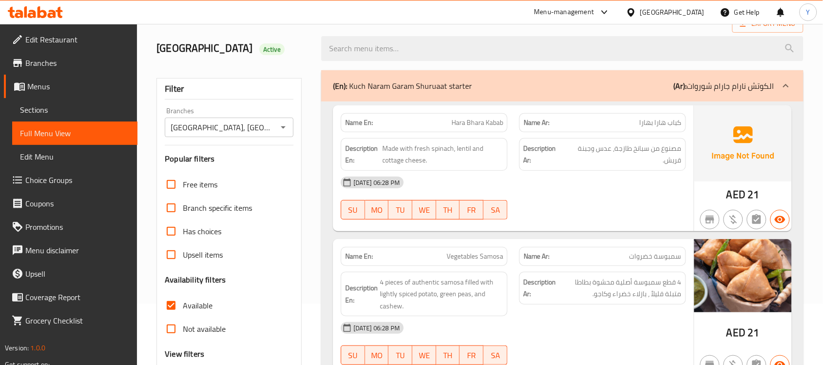
scroll to position [0, 0]
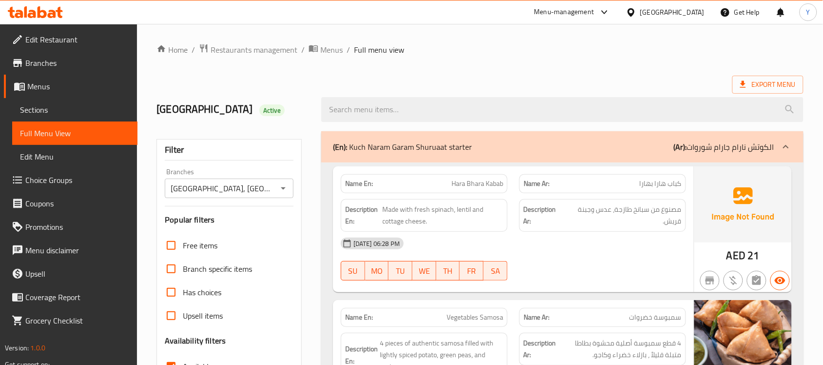
drag, startPoint x: 561, startPoint y: 255, endPoint x: 541, endPoint y: 253, distance: 20.0
click at [541, 253] on div "25-11-2021 06:28 PM" at bounding box center [513, 242] width 357 height 23
click at [538, 248] on div "25-11-2021 06:28 PM" at bounding box center [513, 242] width 357 height 23
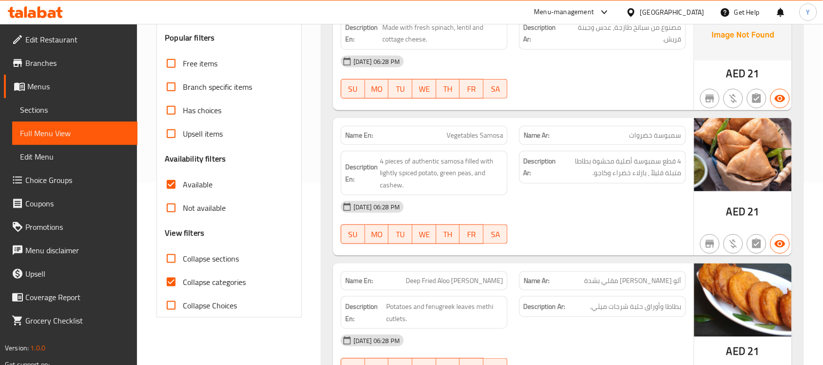
scroll to position [61, 0]
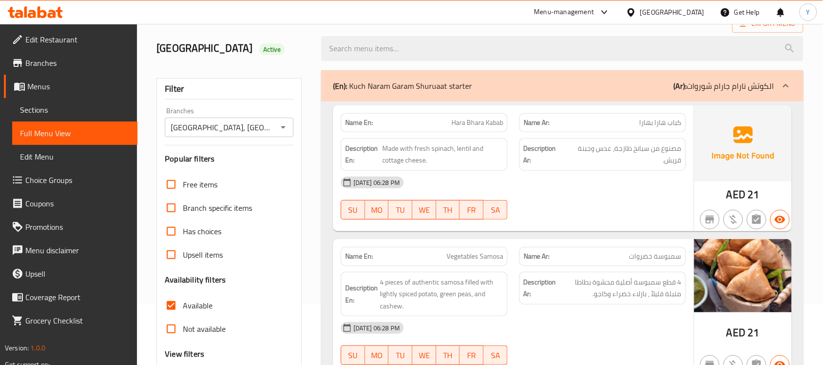
click at [597, 147] on div "Description Ar: مصنوع من سبانخ طازجة، عدس وجبنة قريش." at bounding box center [602, 154] width 178 height 44
click at [190, 334] on span "Not available" at bounding box center [204, 329] width 43 height 12
click at [183, 339] on input "Not available" at bounding box center [170, 328] width 23 height 23
checkbox input "true"
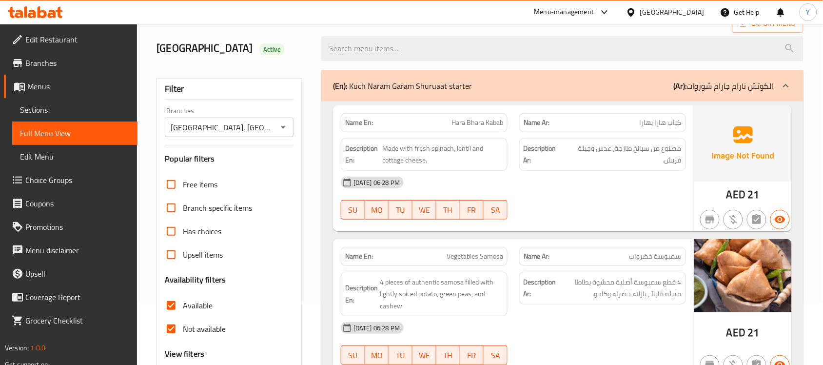
click at [192, 311] on span "Available" at bounding box center [198, 305] width 30 height 12
click at [183, 315] on input "Available" at bounding box center [170, 304] width 23 height 23
checkbox input "false"
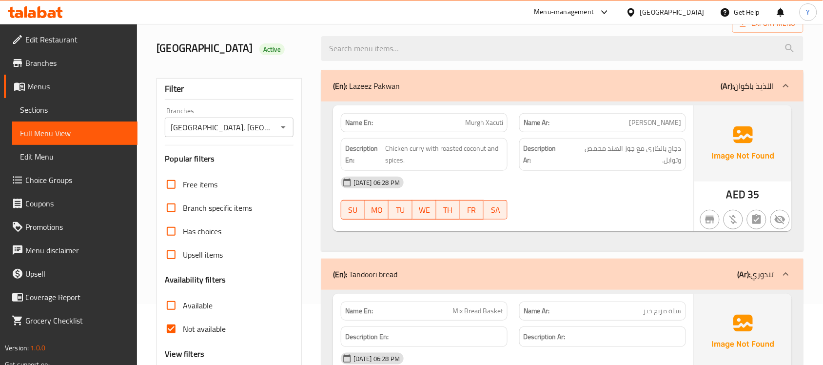
click at [524, 166] on strong "Description Ar:" at bounding box center [543, 154] width 41 height 24
drag, startPoint x: 558, startPoint y: 192, endPoint x: 435, endPoint y: 192, distance: 123.3
click at [558, 191] on div "25-11-2021 06:28 PM" at bounding box center [513, 182] width 357 height 23
click at [571, 128] on p "Name Ar: مورغ زاكوتي" at bounding box center [602, 122] width 158 height 10
click at [571, 166] on span "دجاج بالكاري مع جوز الهند محمص وتوابل." at bounding box center [623, 154] width 115 height 24
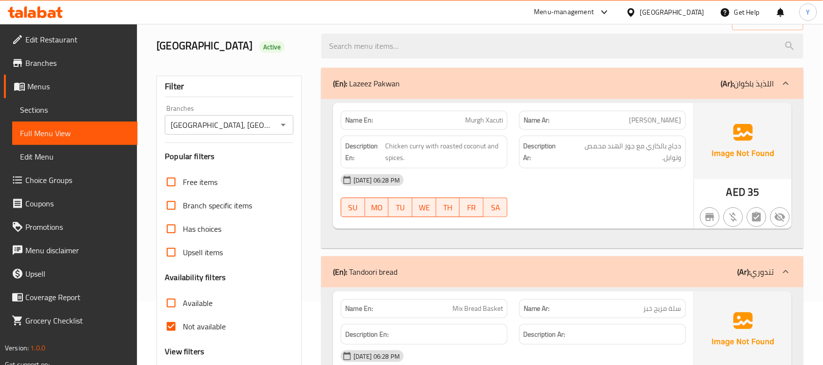
scroll to position [122, 0]
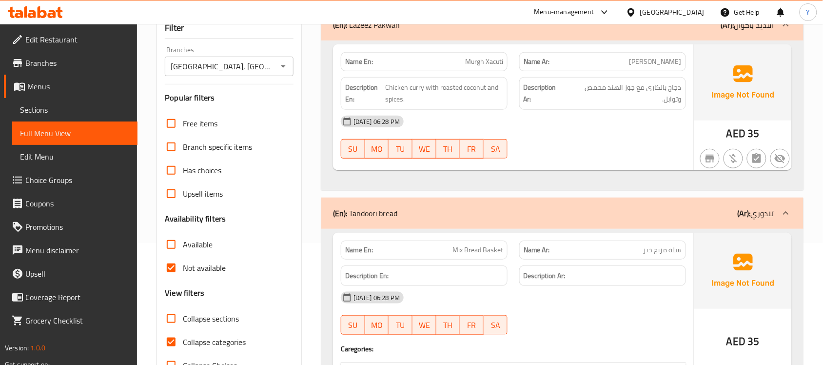
click at [676, 105] on span "دجاج بالكاري مع جوز الهند محمص وتوابل." at bounding box center [623, 93] width 115 height 24
click at [344, 70] on div "Name En: Murgh Xacuti" at bounding box center [424, 61] width 167 height 19
copy strong "Name En:"
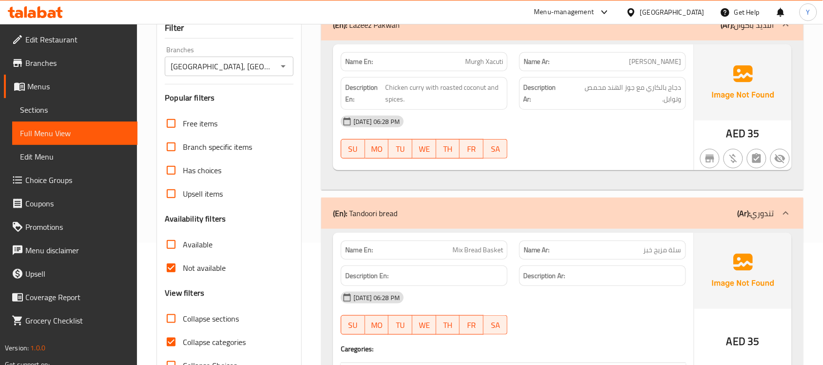
click at [615, 132] on div "25-11-2021 06:28 PM" at bounding box center [513, 121] width 357 height 23
click at [200, 273] on span "Not available" at bounding box center [204, 268] width 43 height 12
click at [183, 279] on input "Not available" at bounding box center [170, 267] width 23 height 23
checkbox input "false"
click at [195, 224] on h3 "Availability filters" at bounding box center [195, 218] width 61 height 11
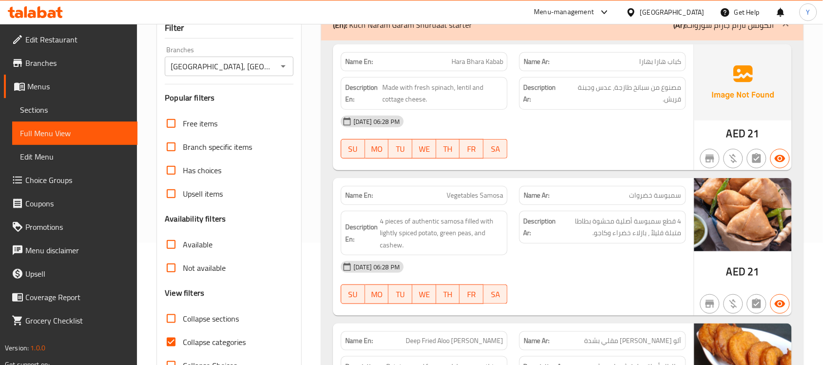
click at [184, 250] on span "Available" at bounding box center [198, 244] width 30 height 12
click at [183, 256] on input "Available" at bounding box center [170, 243] width 23 height 23
checkbox input "true"
click at [545, 127] on div "25-11-2021 06:28 PM" at bounding box center [513, 121] width 357 height 23
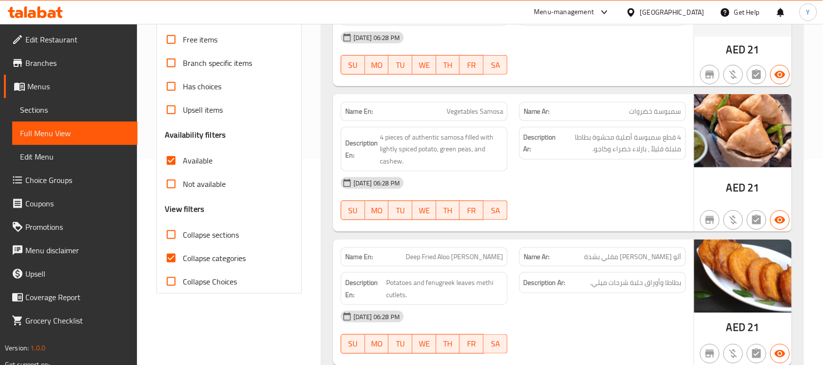
scroll to position [244, 0]
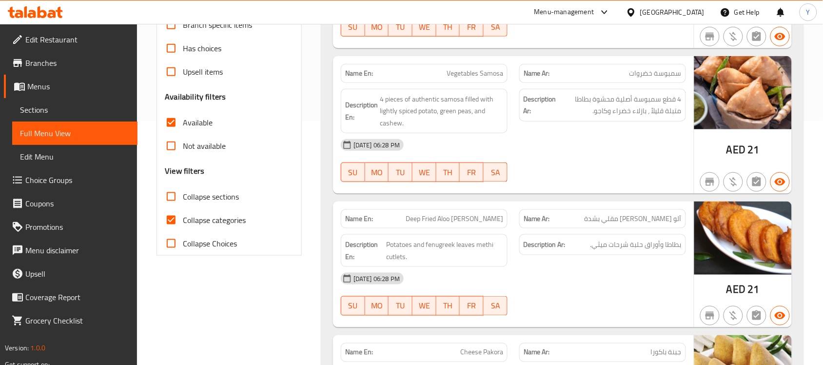
click at [200, 226] on span "Collapse categories" at bounding box center [214, 220] width 63 height 12
click at [183, 231] on input "Collapse categories" at bounding box center [170, 219] width 23 height 23
checkbox input "false"
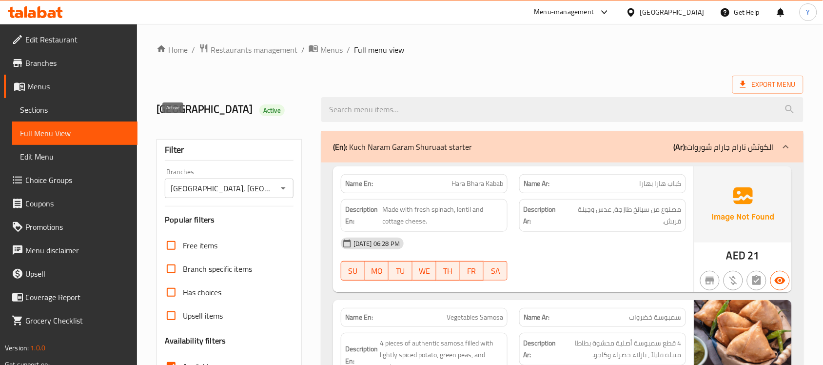
click at [259, 115] on span "Active" at bounding box center [271, 110] width 25 height 9
copy span "Active"
click at [646, 50] on ol "Home / Restaurants management / Menus / Full menu view" at bounding box center [479, 49] width 647 height 13
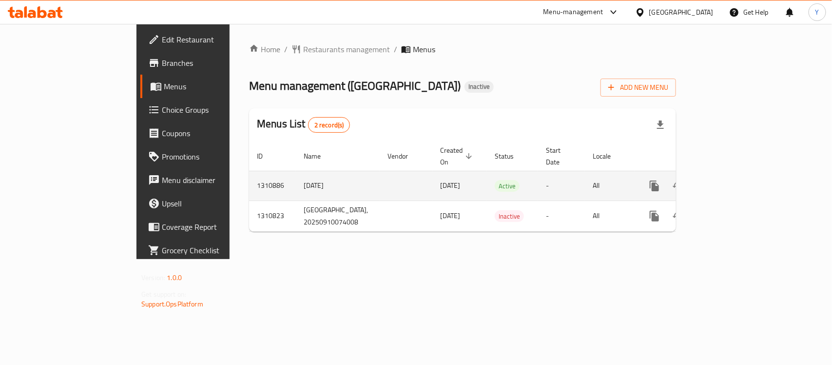
click at [736, 183] on link "enhanced table" at bounding box center [724, 185] width 23 height 23
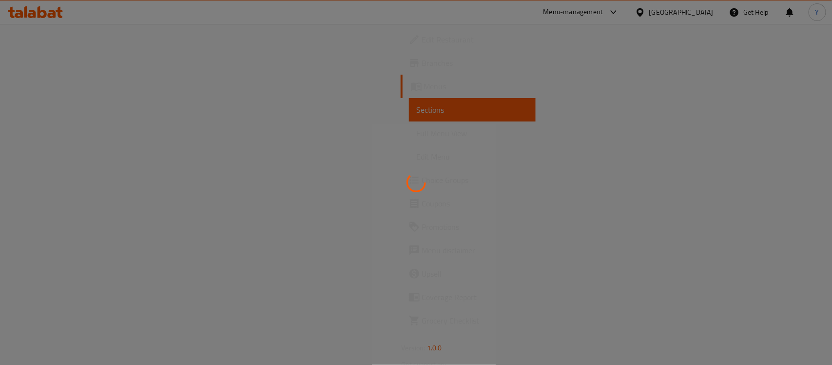
click at [71, 129] on div at bounding box center [416, 182] width 832 height 365
click at [56, 136] on div at bounding box center [416, 182] width 832 height 365
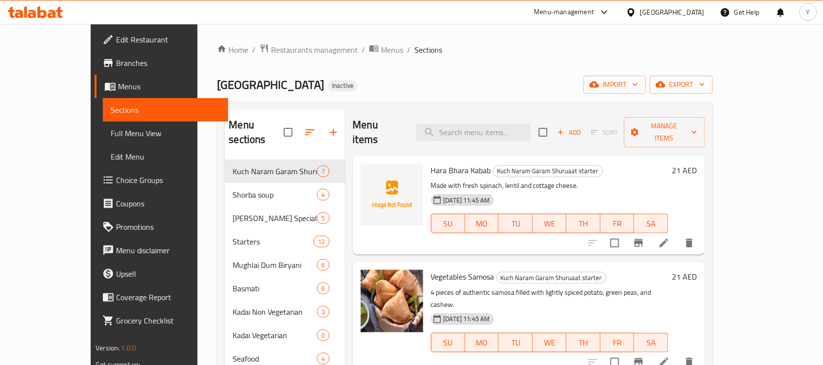
click at [111, 127] on span "Full Menu View" at bounding box center [166, 133] width 110 height 12
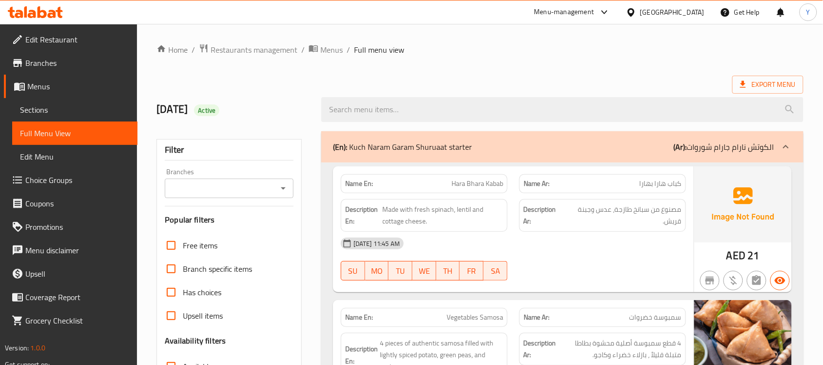
click at [193, 186] on input "Branches" at bounding box center [221, 188] width 107 height 14
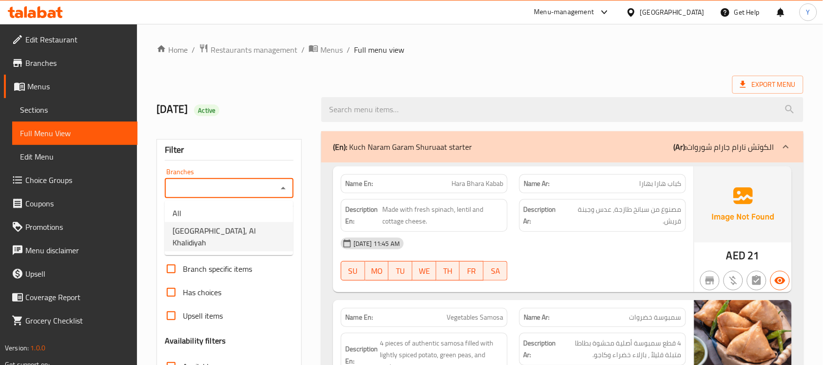
click at [250, 228] on span "[GEOGRAPHIC_DATA], Al Khalidiyah" at bounding box center [229, 236] width 113 height 23
type input "[GEOGRAPHIC_DATA], Al Khalidiyah"
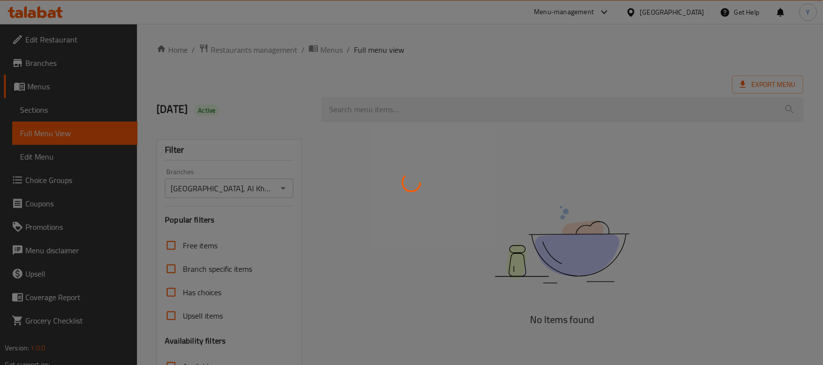
click at [568, 56] on div at bounding box center [411, 182] width 823 height 365
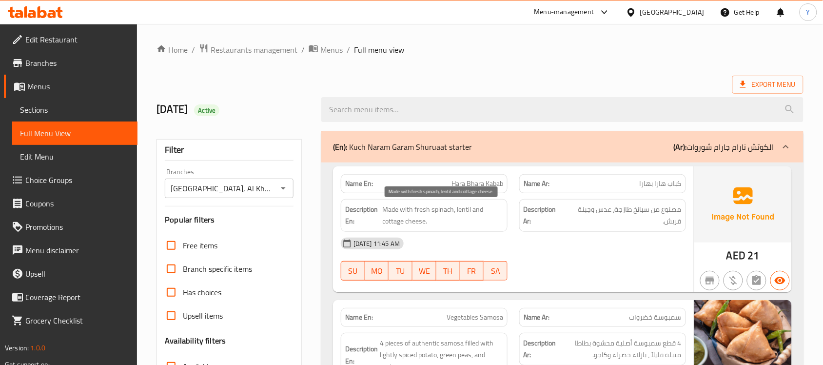
click at [460, 223] on span "Made with fresh spinach, lentil and cottage cheese." at bounding box center [443, 215] width 120 height 24
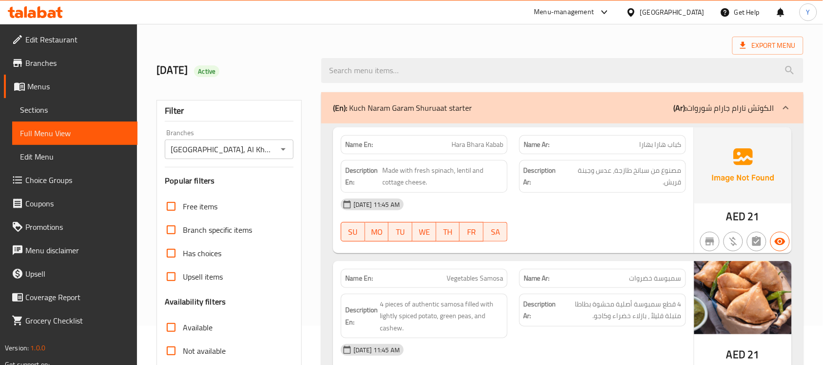
scroll to position [122, 0]
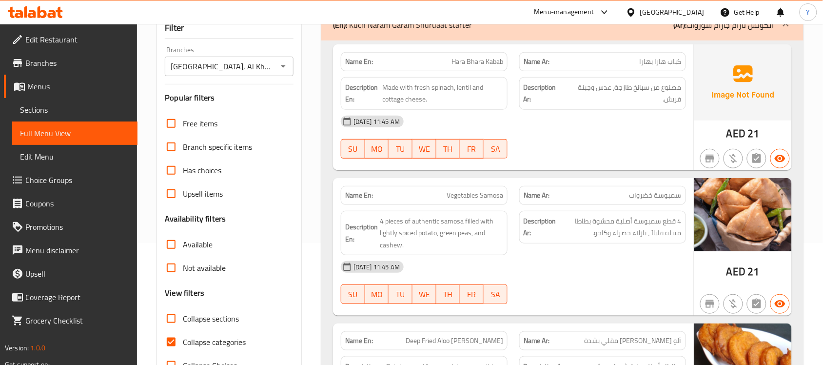
click at [172, 242] on input "Available" at bounding box center [170, 243] width 23 height 23
click at [554, 242] on div "Description Ar: 4 قطع سمبوسة أصلية محشوة بطاطا متبلة قليلاً ، بازلاء خضراء وكاج…" at bounding box center [602, 227] width 167 height 33
click at [614, 226] on span "4 قطع سمبوسة أصلية محشوة بطاطا متبلة قليلاً ، بازلاء خضراء وكاجو." at bounding box center [619, 227] width 123 height 24
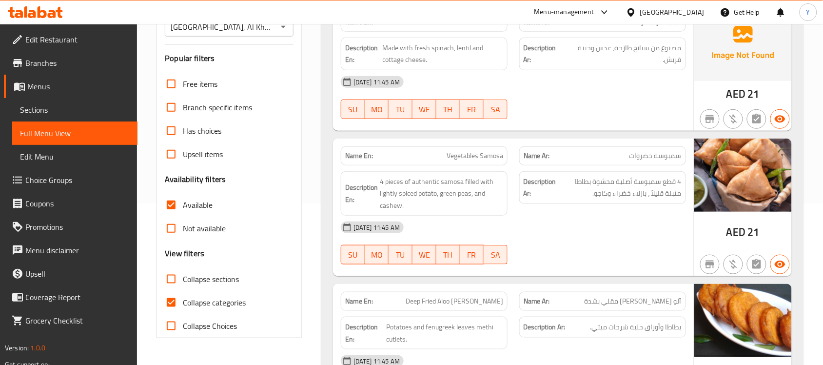
scroll to position [183, 0]
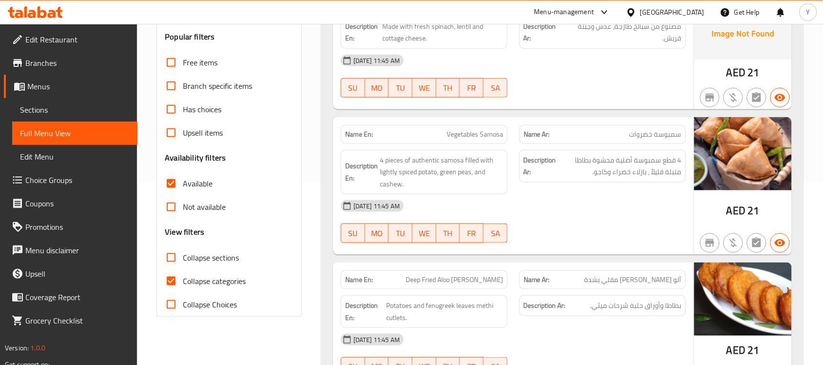
drag, startPoint x: 180, startPoint y: 183, endPoint x: 182, endPoint y: 211, distance: 28.3
click at [180, 183] on input "Available" at bounding box center [170, 183] width 23 height 23
checkbox input "false"
click at [182, 213] on input "Not available" at bounding box center [170, 206] width 23 height 23
checkbox input "true"
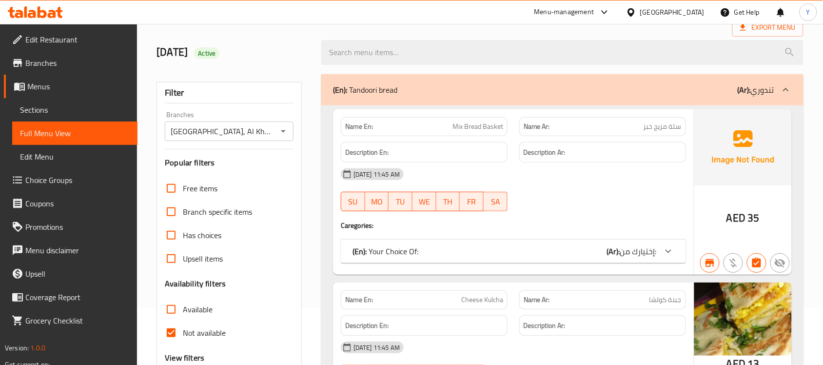
scroll to position [0, 0]
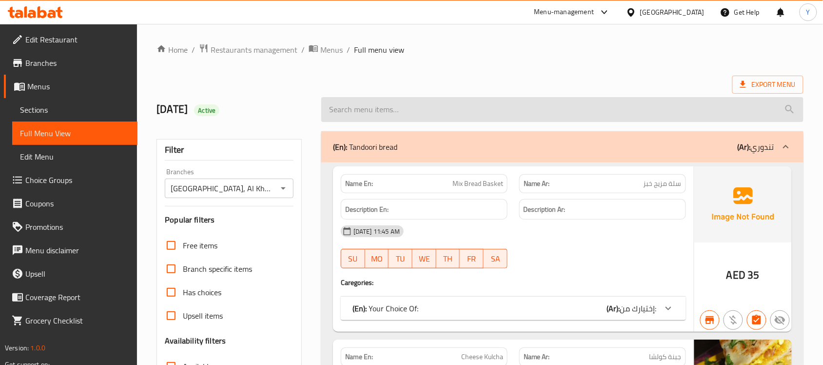
click at [415, 107] on input "search" at bounding box center [562, 109] width 482 height 25
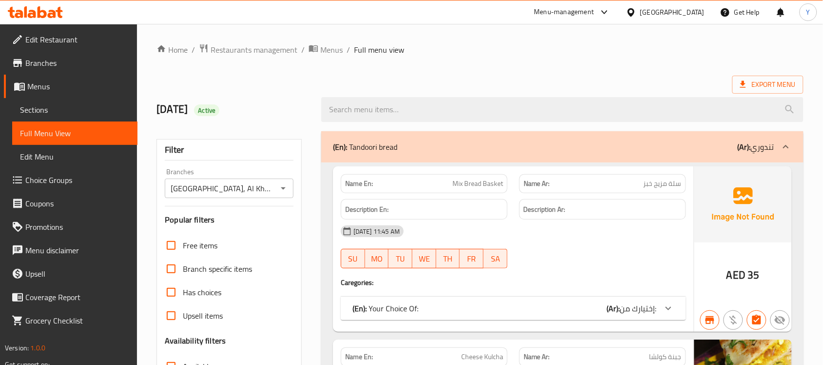
paste input "Murgh Xacuti"
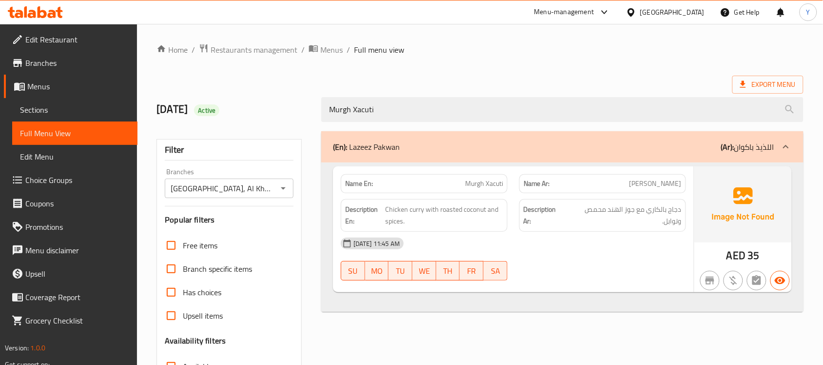
drag, startPoint x: 391, startPoint y: 108, endPoint x: 248, endPoint y: 100, distance: 144.0
click at [256, 96] on div "[DATE] Active Murgh Xacuti" at bounding box center [480, 109] width 658 height 43
type input "Murgh Xacuti"
click at [531, 63] on div "Home / Restaurants management / Menus / Full menu view Export Menu [DATE] Activ…" at bounding box center [479, 271] width 647 height 456
click at [439, 178] on div "Name En: [PERSON_NAME]" at bounding box center [424, 183] width 167 height 19
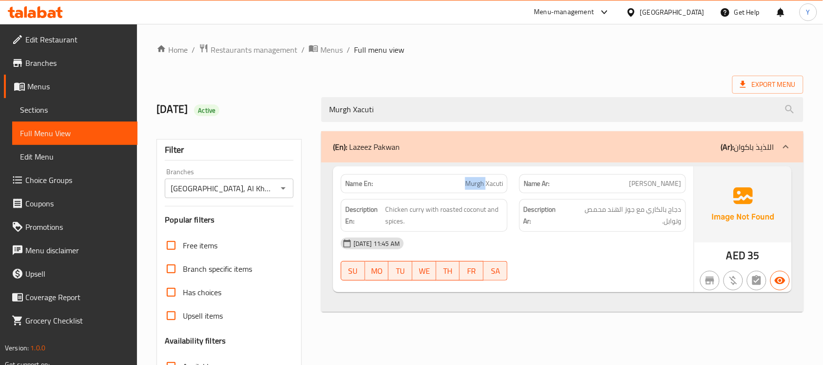
click at [439, 178] on div "Name En: [PERSON_NAME]" at bounding box center [424, 183] width 167 height 19
copy span "Murgh Xacuti"
click at [635, 71] on div "Home / Restaurants management / Menus / Full menu view Export Menu [DATE] Activ…" at bounding box center [479, 271] width 647 height 456
click at [737, 89] on span "Export Menu" at bounding box center [767, 85] width 71 height 18
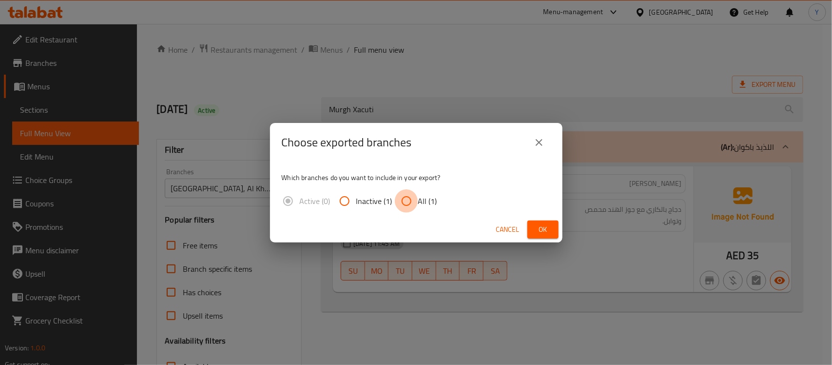
click at [407, 205] on input "All (1)" at bounding box center [406, 200] width 23 height 23
radio input "true"
click at [540, 229] on span "Ok" at bounding box center [543, 229] width 16 height 12
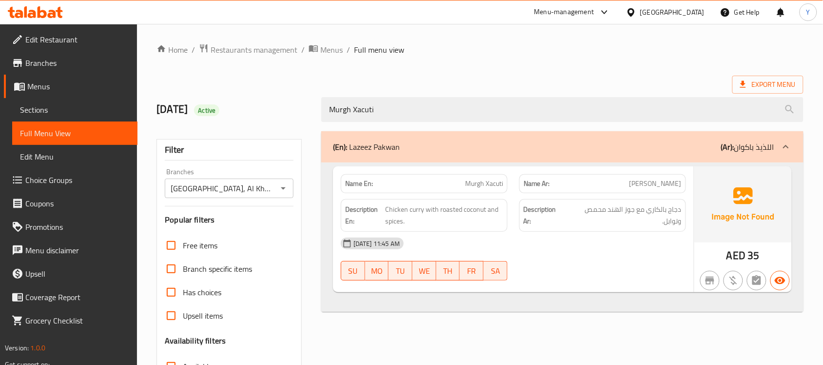
click at [60, 86] on span "Menus" at bounding box center [78, 86] width 102 height 12
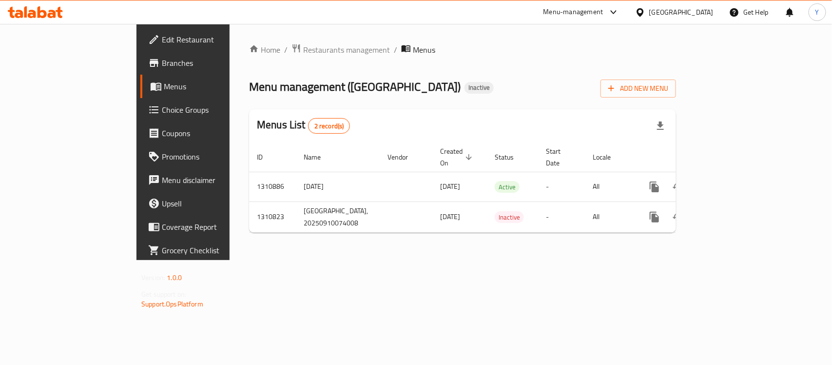
click at [460, 108] on div "Home / Restaurants management / Menus Menu management ( [GEOGRAPHIC_DATA] ) Ina…" at bounding box center [462, 141] width 427 height 197
click at [668, 89] on span "Add New Menu" at bounding box center [638, 88] width 60 height 12
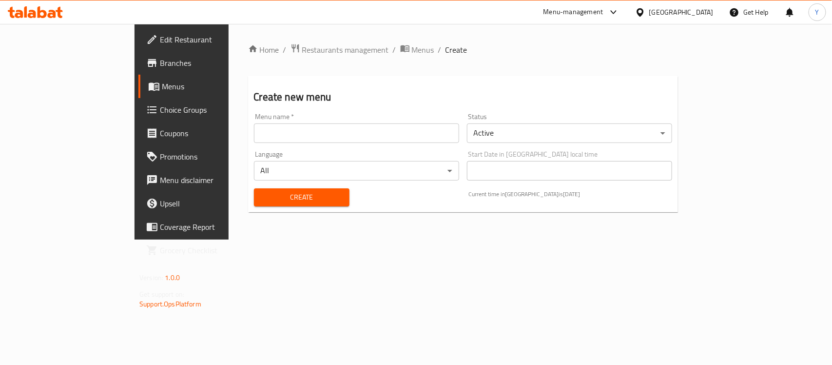
click at [344, 139] on input "text" at bounding box center [356, 132] width 205 height 19
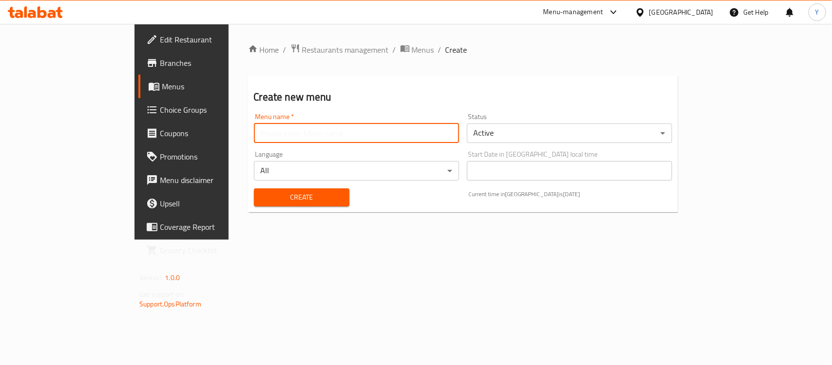
type input "Nat"
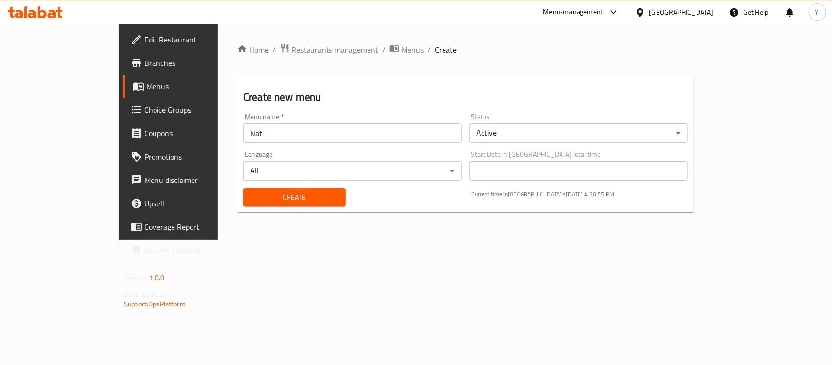
drag, startPoint x: 407, startPoint y: 255, endPoint x: 232, endPoint y: 192, distance: 186.5
click at [404, 239] on div "Home / Restaurants management / Menus / Create Create new menu Menu name   * Na…" at bounding box center [465, 131] width 495 height 215
click at [251, 191] on span "Create" at bounding box center [294, 197] width 87 height 12
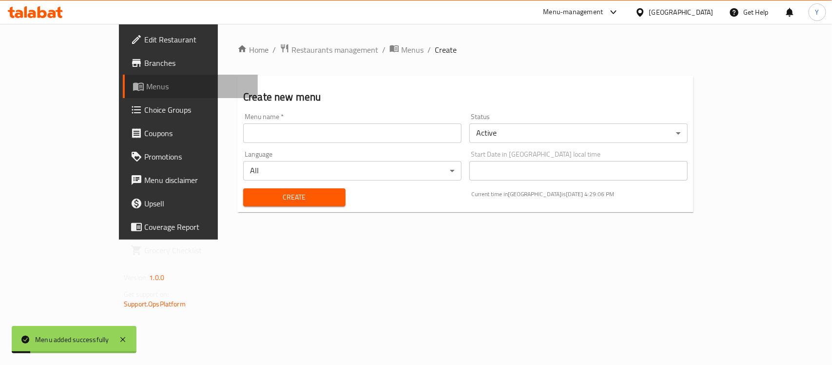
click at [146, 88] on span "Menus" at bounding box center [198, 86] width 104 height 12
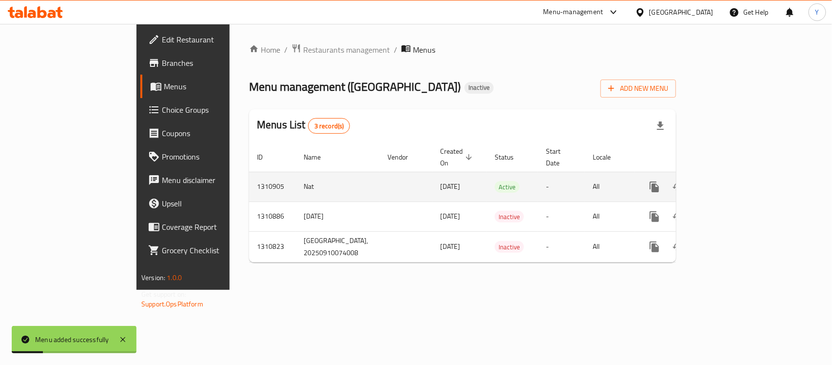
click at [731, 181] on icon "enhanced table" at bounding box center [725, 187] width 12 height 12
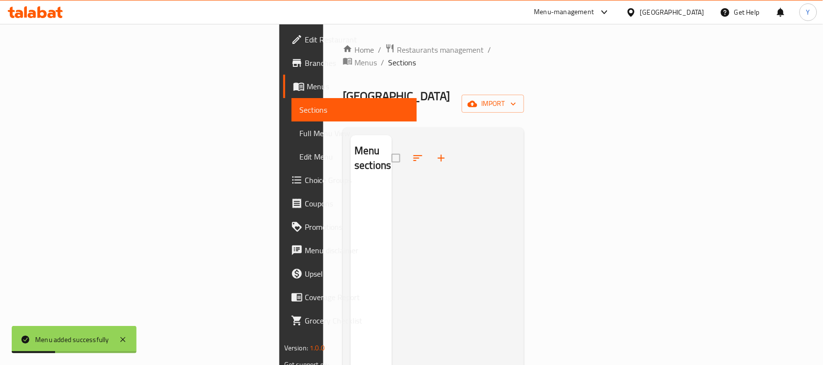
click at [524, 96] on div "Home / Restaurants management / Menus / Sections Royal Maharaj Mahal Inactive i…" at bounding box center [433, 275] width 181 height 464
click at [524, 57] on div "Home / Restaurants management / Menus / Sections Royal Maharaj Mahal Inactive i…" at bounding box center [433, 275] width 181 height 464
click at [524, 72] on div "Home / Restaurants management / Menus / Sections Royal Maharaj Mahal Inactive i…" at bounding box center [433, 275] width 181 height 464
click at [516, 97] on span "import" at bounding box center [492, 103] width 47 height 12
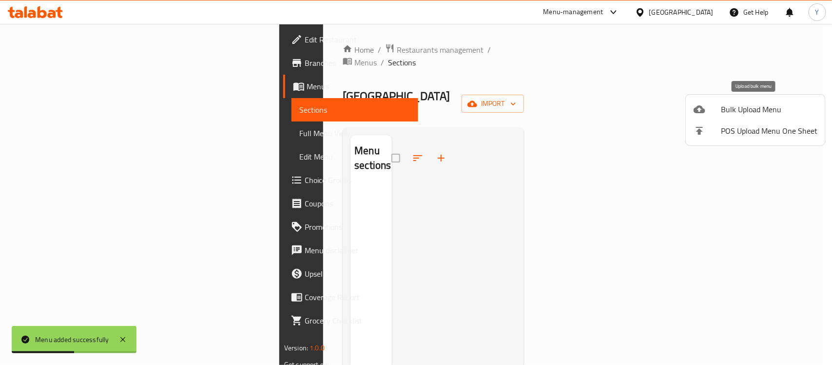
click at [733, 111] on span "Bulk Upload Menu" at bounding box center [769, 109] width 96 height 12
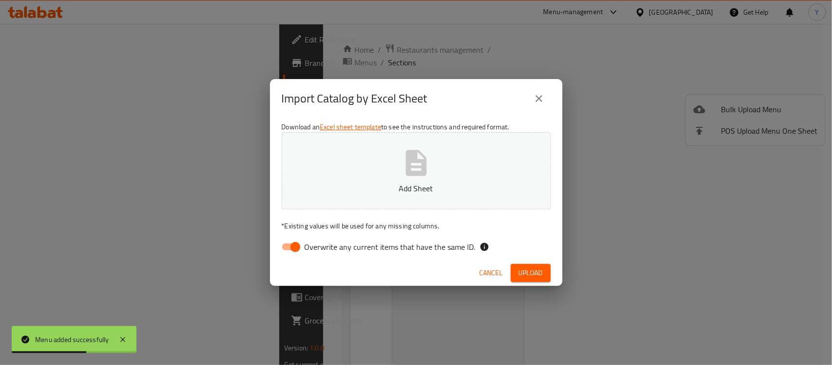
click at [387, 252] on span "Overwrite any current items that have the same ID." at bounding box center [390, 247] width 171 height 12
click at [323, 252] on input "Overwrite any current items that have the same ID." at bounding box center [296, 246] width 56 height 19
checkbox input "false"
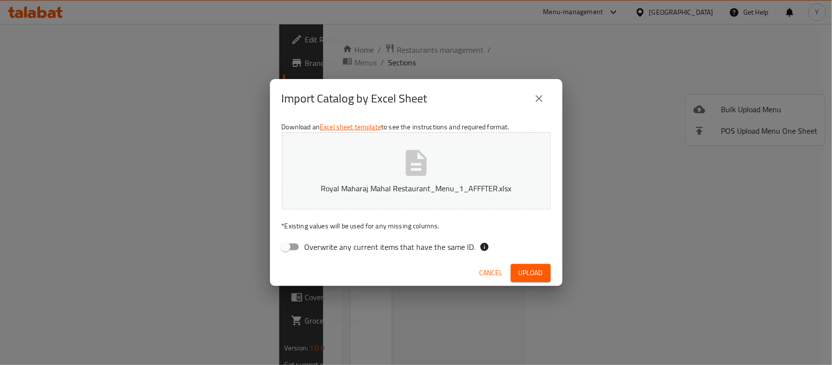
click at [531, 273] on span "Upload" at bounding box center [531, 273] width 24 height 12
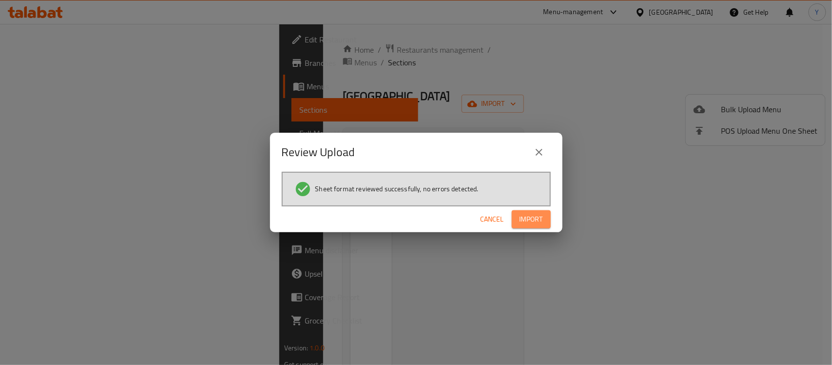
click at [535, 215] on span "Import" at bounding box center [531, 219] width 23 height 12
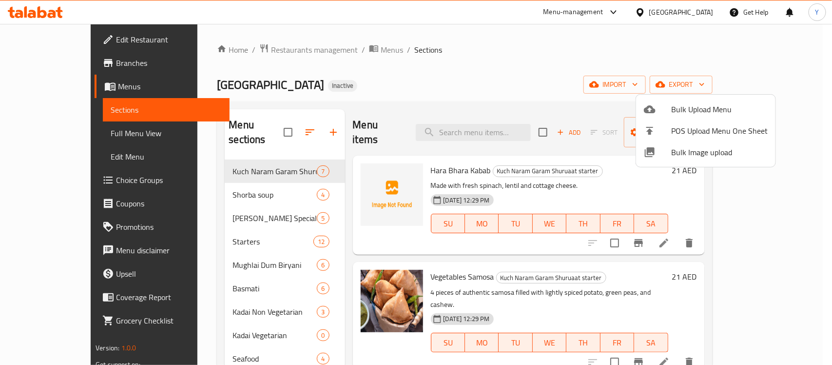
click at [433, 58] on div at bounding box center [416, 182] width 832 height 365
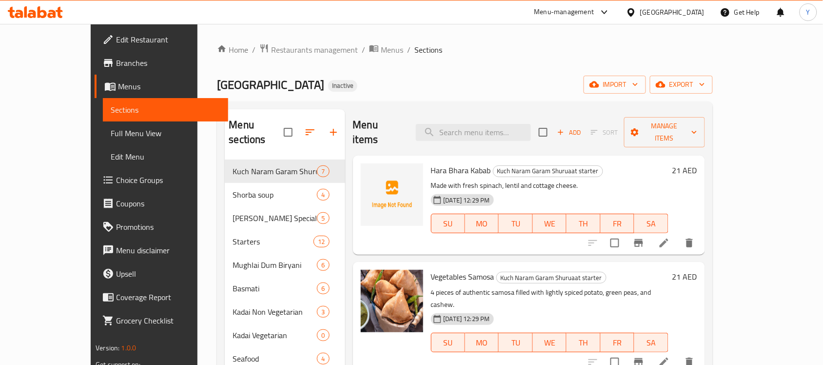
drag, startPoint x: 94, startPoint y: 132, endPoint x: 72, endPoint y: 154, distance: 31.0
click at [111, 132] on span "Full Menu View" at bounding box center [166, 133] width 110 height 12
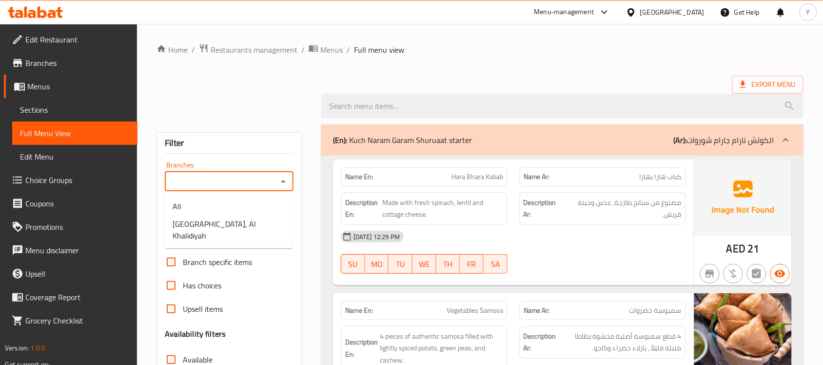
click at [197, 178] on input "Branches" at bounding box center [221, 181] width 107 height 14
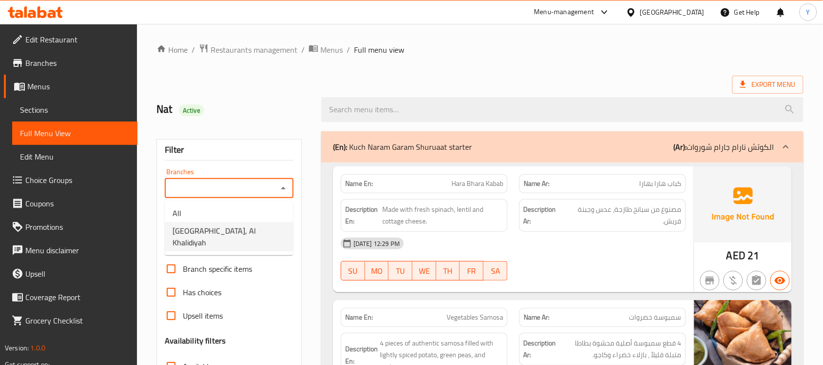
click at [227, 231] on span "[GEOGRAPHIC_DATA], Al Khalidiyah" at bounding box center [229, 236] width 113 height 23
type input "[GEOGRAPHIC_DATA], Al Khalidiyah"
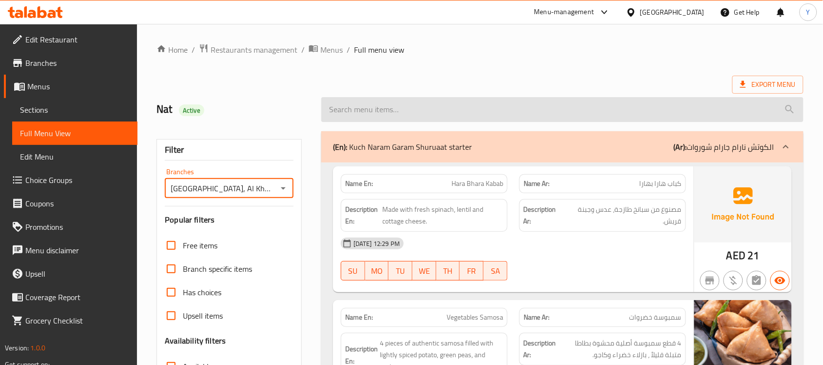
drag, startPoint x: 339, startPoint y: 83, endPoint x: 359, endPoint y: 108, distance: 31.9
click at [339, 83] on div "Export Menu" at bounding box center [479, 85] width 647 height 18
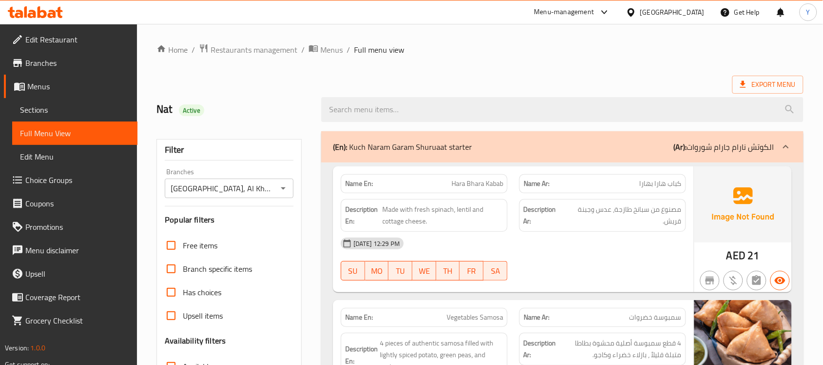
click at [356, 192] on div "Name En: [PERSON_NAME]" at bounding box center [424, 183] width 167 height 19
copy strong "Name"
click at [356, 192] on div "Name En: [PERSON_NAME]" at bounding box center [424, 183] width 167 height 19
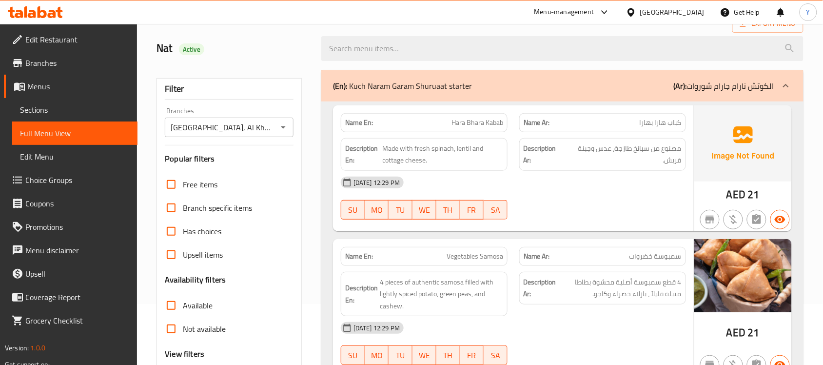
click at [205, 300] on span "Available" at bounding box center [198, 305] width 30 height 12
click at [183, 300] on input "Available" at bounding box center [170, 304] width 23 height 23
checkbox input "true"
click at [468, 209] on span "FR" at bounding box center [471, 210] width 16 height 14
type button "5"
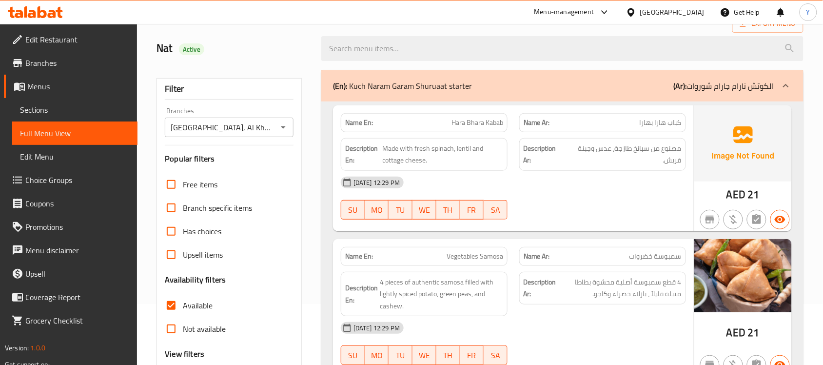
click at [574, 186] on div "[DATE] 12:29 PM" at bounding box center [513, 182] width 357 height 23
click at [563, 171] on div "[DATE] 12:29 PM" at bounding box center [513, 182] width 357 height 23
click at [591, 182] on div "[DATE] 12:29 PM" at bounding box center [513, 182] width 357 height 23
click at [588, 197] on div "[DATE] 12:29 PM SU MO TU WE TH FR SA" at bounding box center [513, 198] width 357 height 55
click at [587, 186] on div "[DATE] 12:29 PM" at bounding box center [513, 182] width 357 height 23
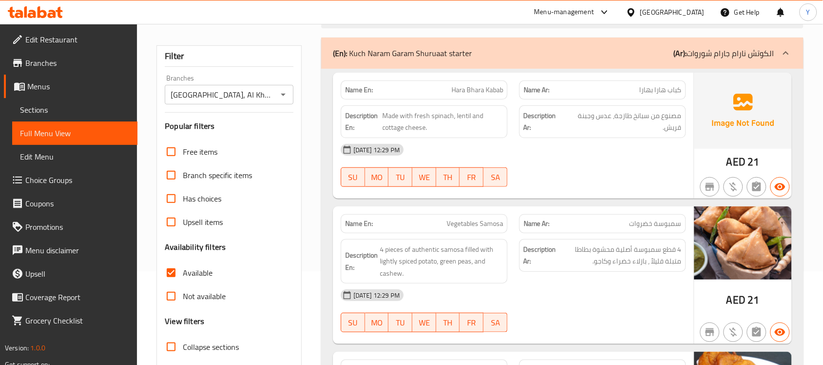
scroll to position [122, 0]
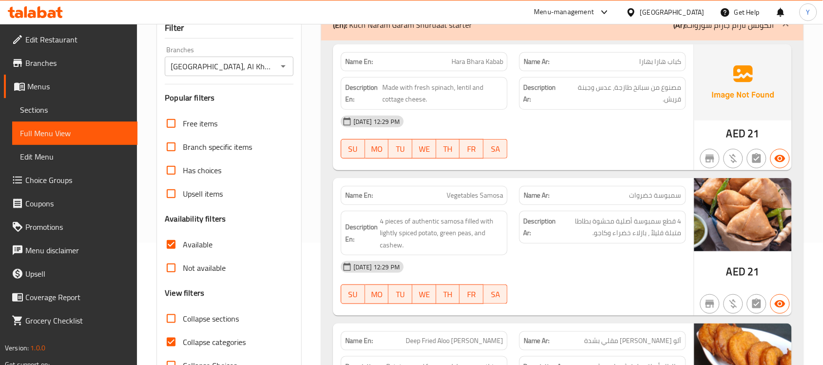
click at [173, 242] on input "Available" at bounding box center [170, 243] width 23 height 23
checkbox input "false"
click at [176, 270] on input "Not available" at bounding box center [170, 267] width 23 height 23
checkbox input "true"
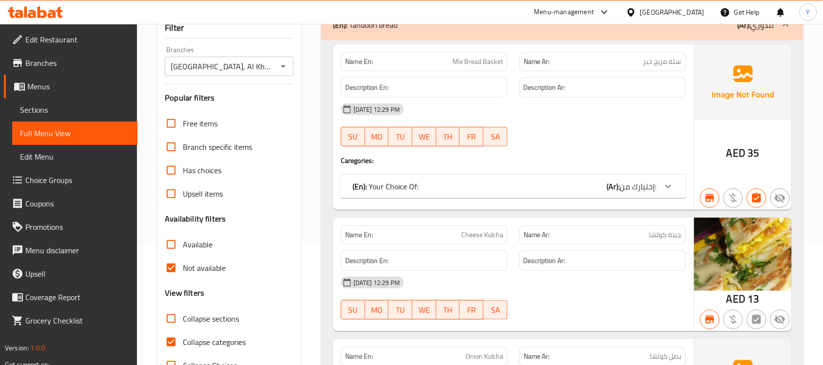
click at [529, 131] on div "[DATE] 12:29 PM SU MO TU WE TH FR SA" at bounding box center [513, 124] width 357 height 55
click at [615, 142] on div at bounding box center [602, 146] width 178 height 12
click at [619, 133] on div "[DATE] 12:29 PM SU MO TU WE TH FR SA" at bounding box center [513, 124] width 357 height 55
click at [562, 119] on div "[DATE] 12:29 PM" at bounding box center [513, 108] width 357 height 23
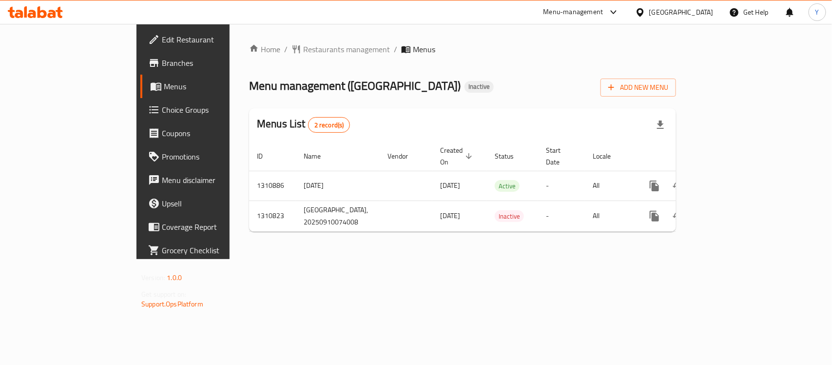
click at [162, 58] on span "Branches" at bounding box center [215, 63] width 106 height 12
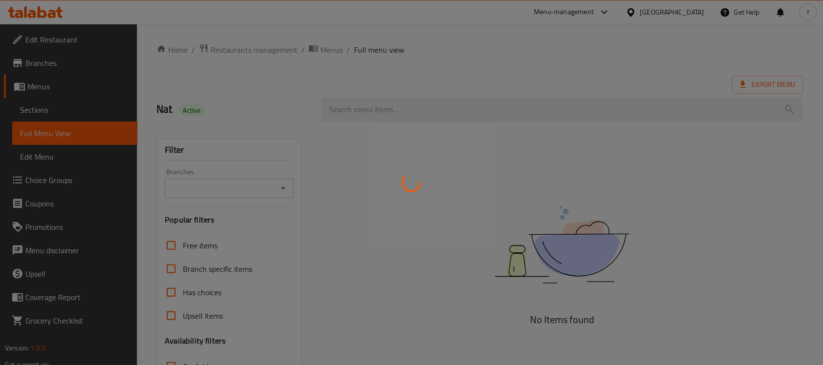
click at [64, 120] on div at bounding box center [411, 182] width 823 height 365
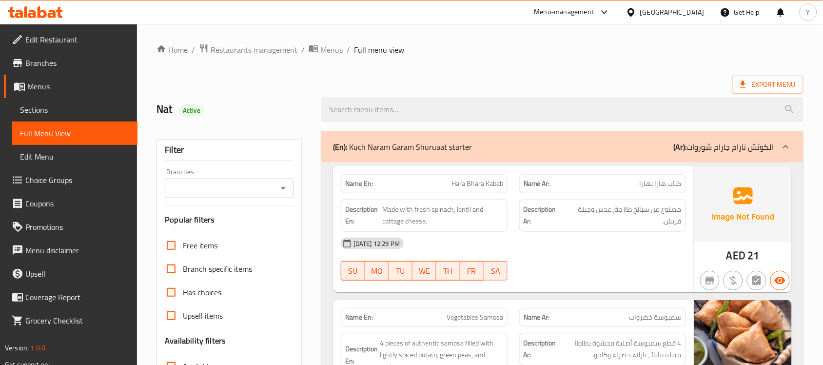
click at [75, 106] on span "Sections" at bounding box center [75, 110] width 110 height 12
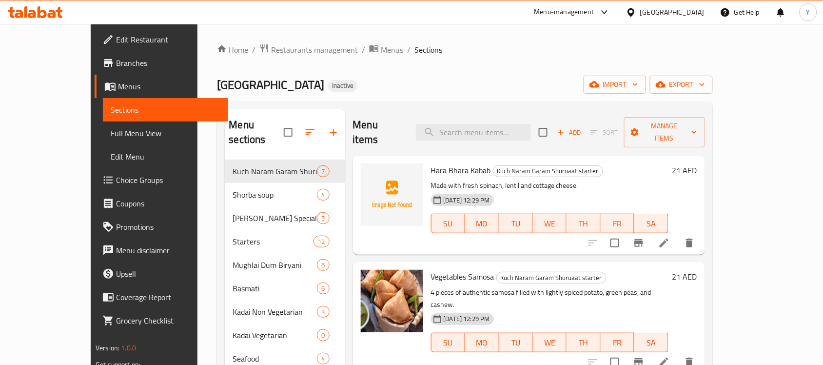
click at [518, 135] on div "Menu items Add Sort Manage items" at bounding box center [529, 132] width 352 height 46
click at [502, 130] on input "search" at bounding box center [473, 132] width 115 height 17
paste input "Murgh Xacuti"
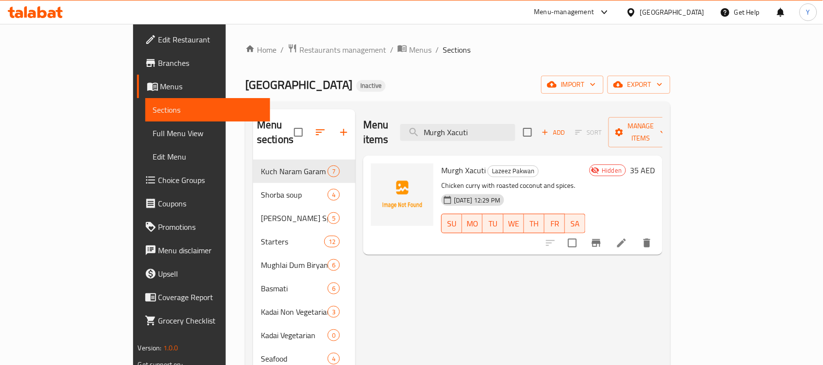
type input "Murgh Xacuti"
click at [602, 237] on icon "Branch-specific-item" at bounding box center [596, 243] width 12 height 12
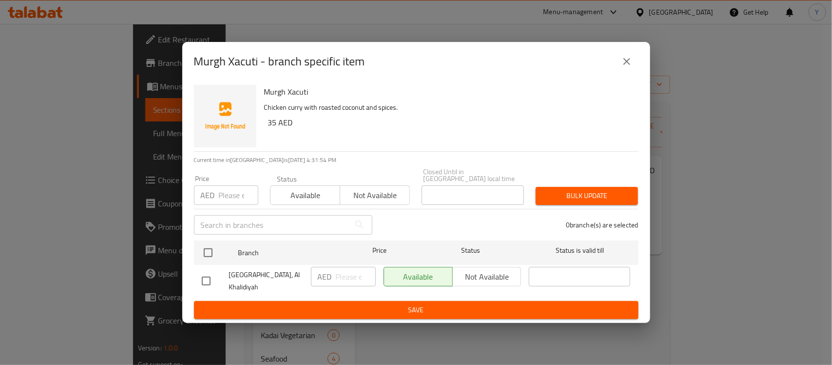
click at [207, 276] on input "checkbox" at bounding box center [206, 280] width 20 height 20
checkbox input "true"
click at [482, 275] on span "Not available" at bounding box center [487, 277] width 61 height 14
click at [384, 308] on span "Save" at bounding box center [416, 310] width 429 height 12
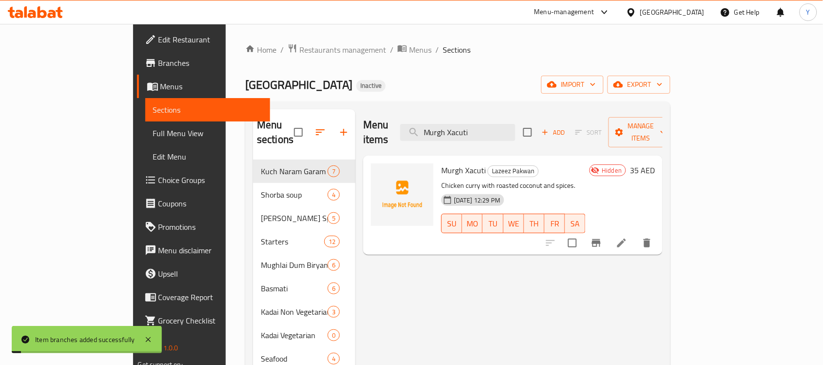
click at [532, 58] on div "Home / Restaurants management / Menus / Sections Royal Maharaj Mahal Inactive i…" at bounding box center [457, 305] width 425 height 525
click at [153, 135] on span "Full Menu View" at bounding box center [208, 133] width 110 height 12
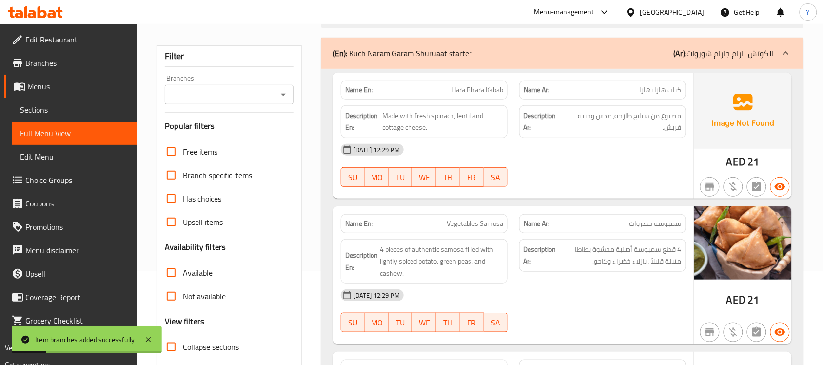
scroll to position [183, 0]
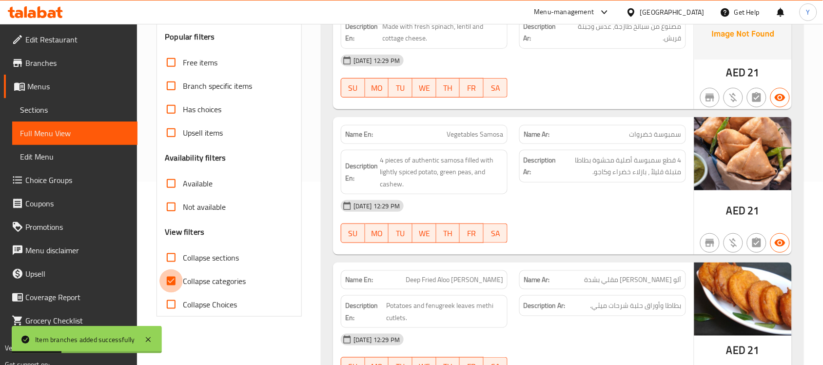
click at [167, 281] on input "Collapse categories" at bounding box center [170, 280] width 23 height 23
checkbox input "false"
click at [183, 205] on span "Not available" at bounding box center [204, 207] width 43 height 12
click at [183, 205] on input "Not available" at bounding box center [170, 206] width 23 height 23
checkbox input "true"
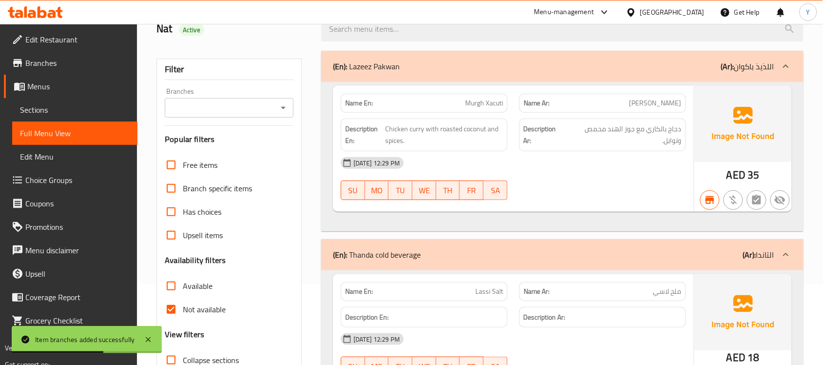
scroll to position [0, 0]
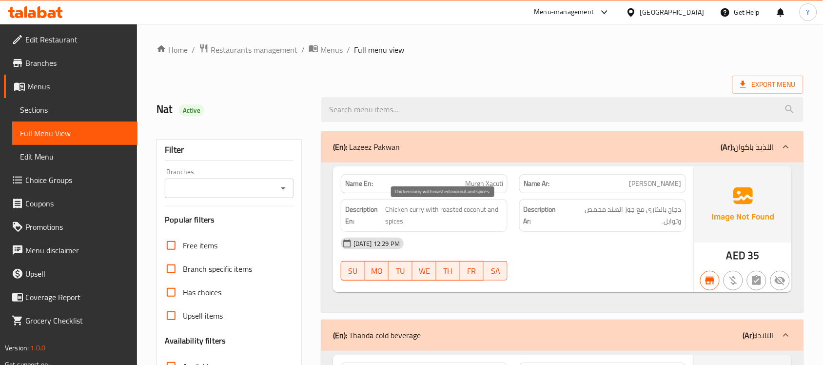
click at [479, 216] on span "Chicken curry with roasted coconut and spices." at bounding box center [444, 215] width 118 height 24
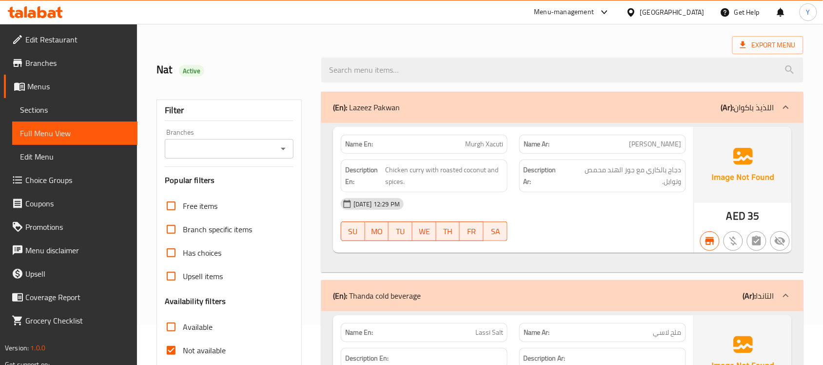
scroll to position [61, 0]
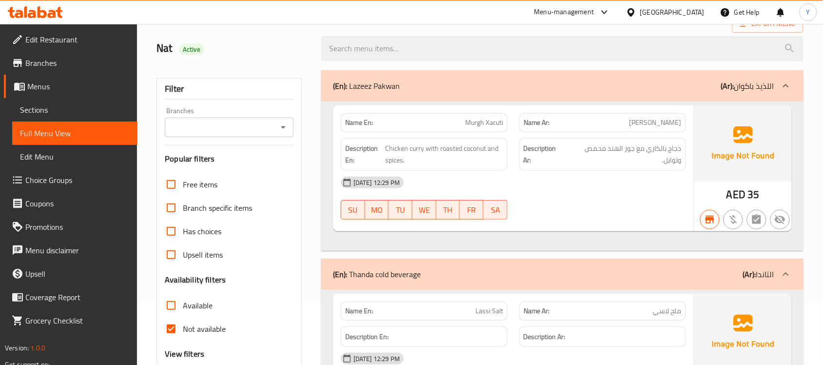
drag, startPoint x: 210, startPoint y: 135, endPoint x: 213, endPoint y: 122, distance: 14.1
click at [210, 127] on div "Branches" at bounding box center [229, 126] width 129 height 19
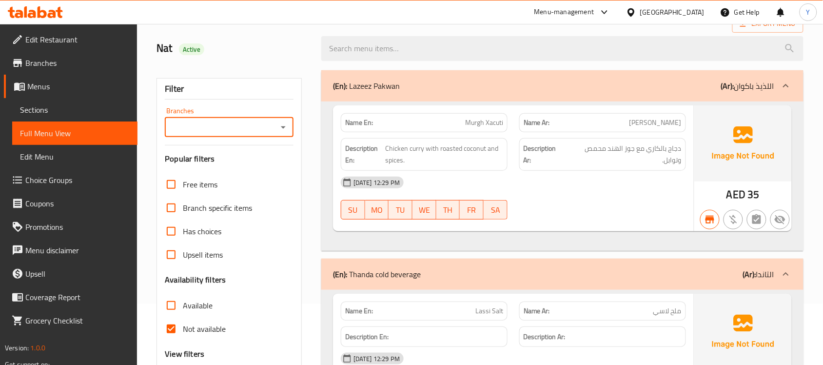
click at [220, 118] on div "Branches" at bounding box center [229, 126] width 129 height 19
click at [279, 122] on icon "Open" at bounding box center [283, 127] width 12 height 12
click at [223, 178] on span "Royal Maharaj Mahal, Al Khalidiyah" at bounding box center [229, 175] width 113 height 23
type input "Royal Maharaj Mahal, Al Khalidiyah"
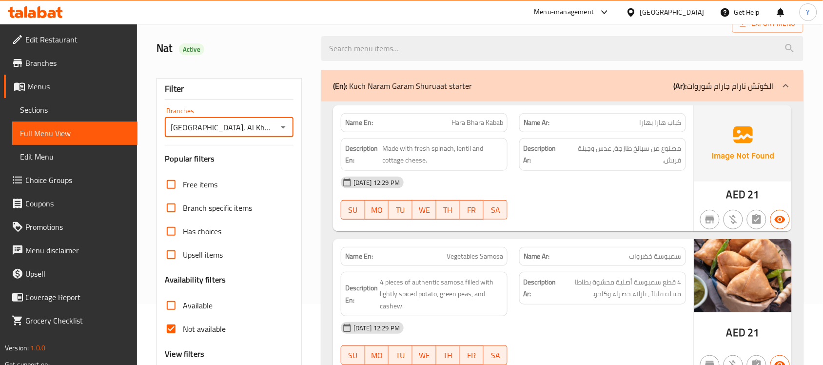
click at [514, 154] on div "Description Ar: مصنوع من سبانخ طازجة، عدس وجبنة قريش." at bounding box center [602, 154] width 178 height 44
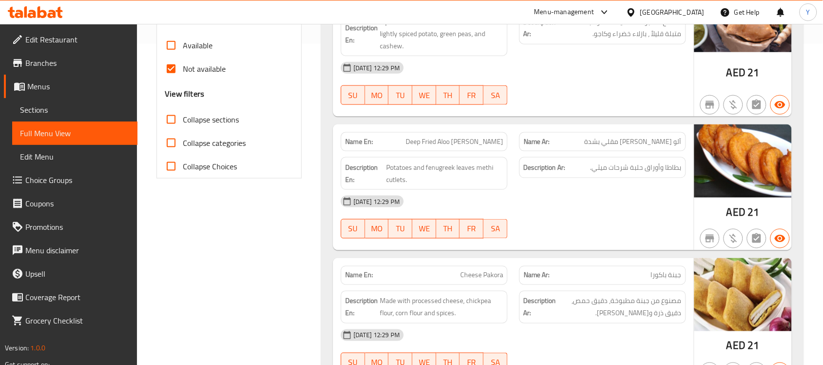
scroll to position [122, 0]
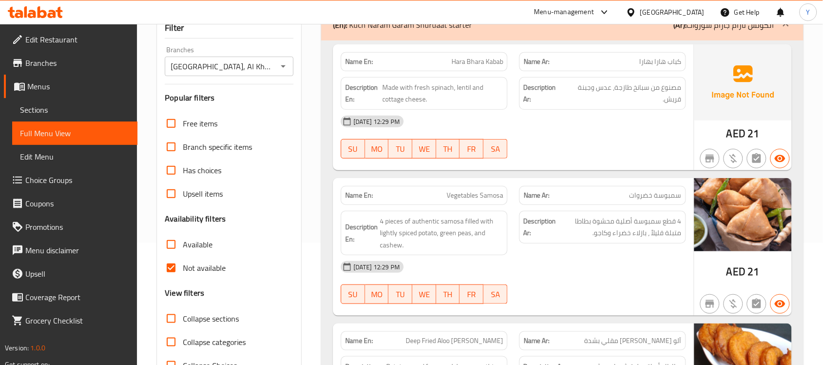
click at [186, 259] on label "Not available" at bounding box center [192, 267] width 66 height 23
click at [183, 259] on input "Not available" at bounding box center [170, 267] width 23 height 23
click at [186, 262] on span "Not available" at bounding box center [204, 268] width 43 height 12
click at [183, 261] on input "Not available" at bounding box center [170, 267] width 23 height 23
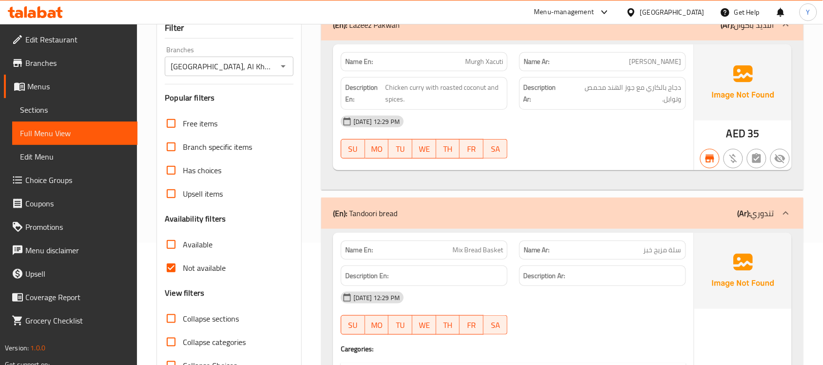
click at [577, 91] on span "دجاج بالكاري مع جوز الهند محمص وتوابل." at bounding box center [623, 93] width 115 height 24
click at [624, 119] on div "10-09-2025 12:29 PM" at bounding box center [513, 121] width 357 height 23
drag, startPoint x: 184, startPoint y: 260, endPoint x: 185, endPoint y: 236, distance: 23.4
click at [184, 262] on span "Not available" at bounding box center [204, 268] width 43 height 12
click at [183, 261] on input "Not available" at bounding box center [170, 267] width 23 height 23
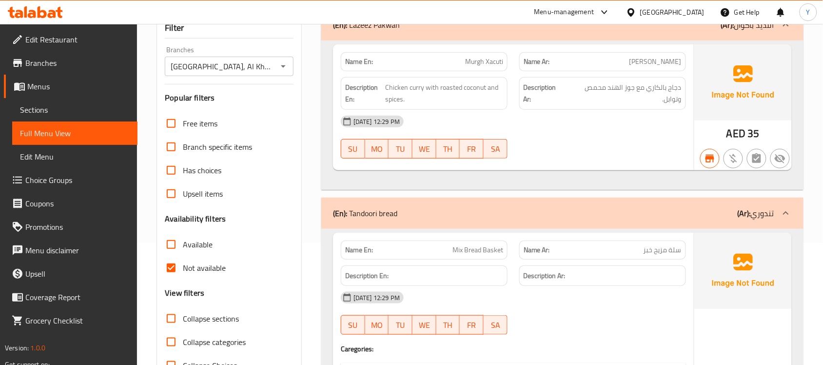
checkbox input "false"
click at [185, 236] on label "Available" at bounding box center [185, 243] width 53 height 23
click at [183, 236] on input "Available" at bounding box center [170, 243] width 23 height 23
checkbox input "true"
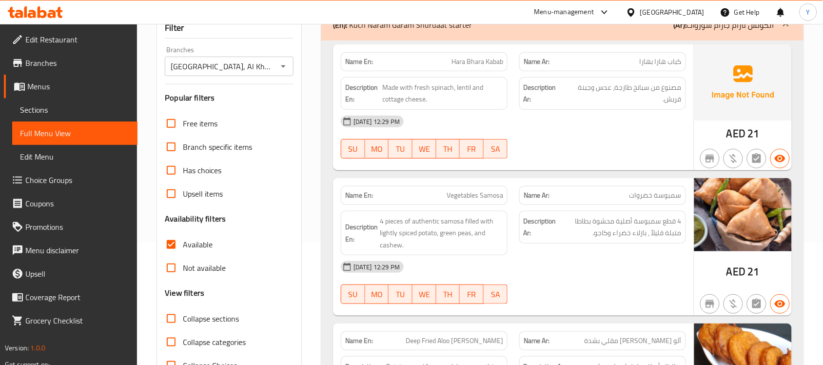
click at [545, 116] on div "10-09-2025 12:29 PM" at bounding box center [513, 121] width 357 height 23
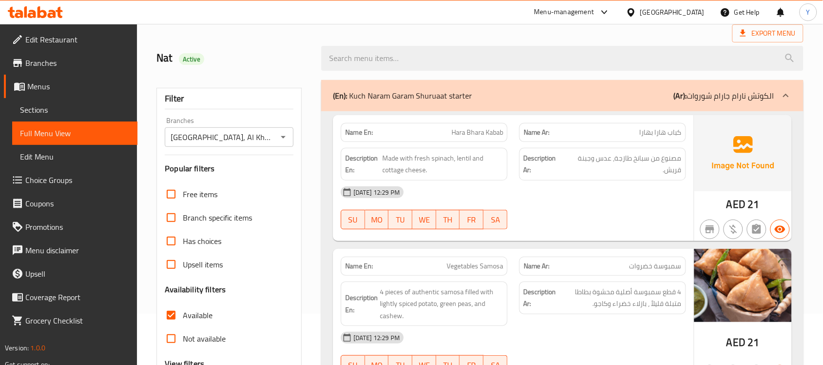
scroll to position [244, 0]
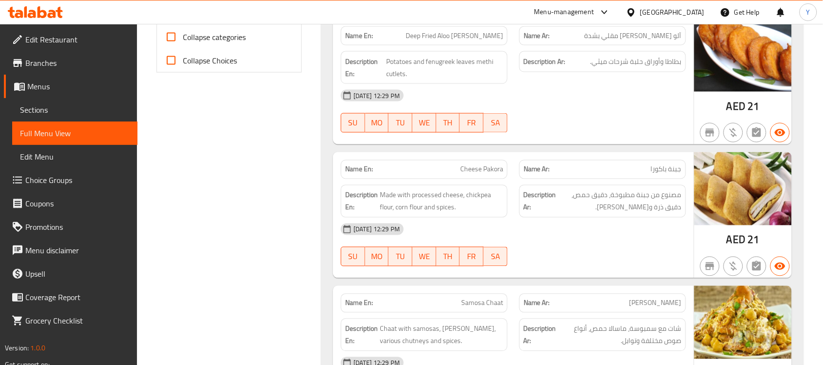
click at [564, 136] on div at bounding box center [602, 133] width 178 height 12
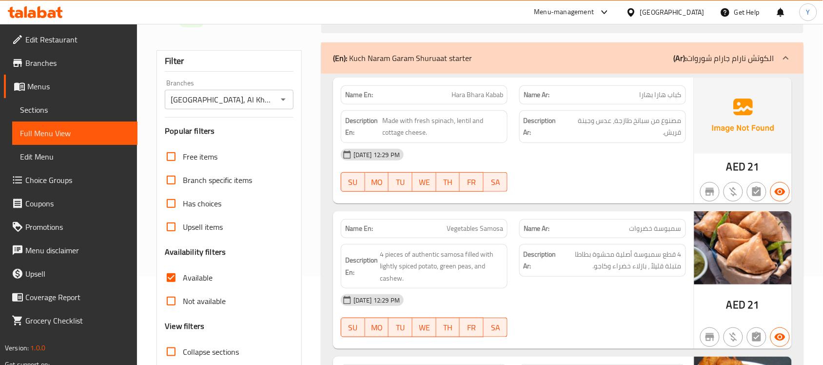
scroll to position [0, 0]
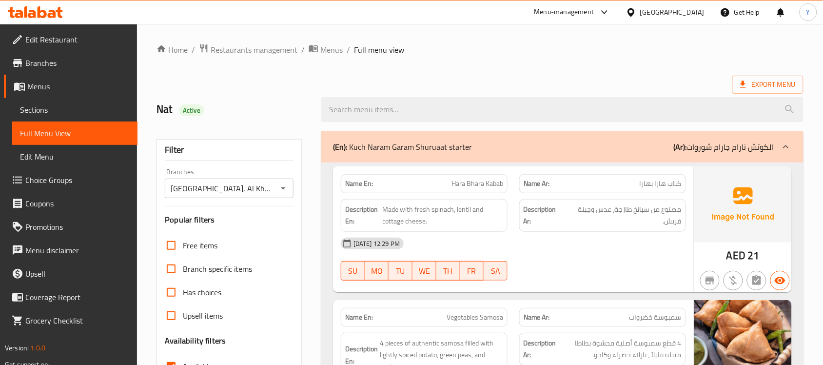
drag, startPoint x: 244, startPoint y: 199, endPoint x: 360, endPoint y: -74, distance: 296.5
click at [765, 83] on span "Export Menu" at bounding box center [768, 84] width 56 height 12
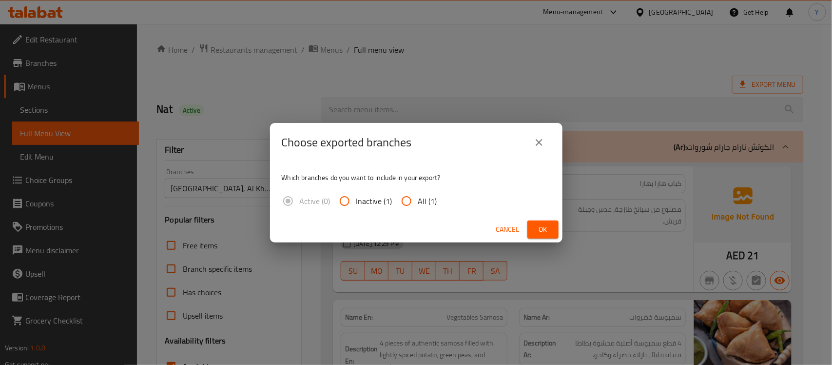
click at [422, 206] on span "All (1)" at bounding box center [427, 201] width 19 height 12
click at [418, 206] on input "All (1)" at bounding box center [406, 200] width 23 height 23
radio input "true"
click at [547, 232] on span "Ok" at bounding box center [543, 229] width 16 height 12
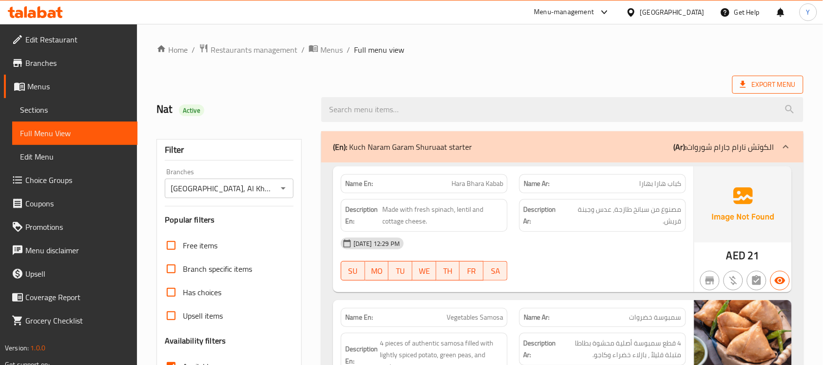
click at [788, 85] on span "Export Menu" at bounding box center [768, 84] width 56 height 12
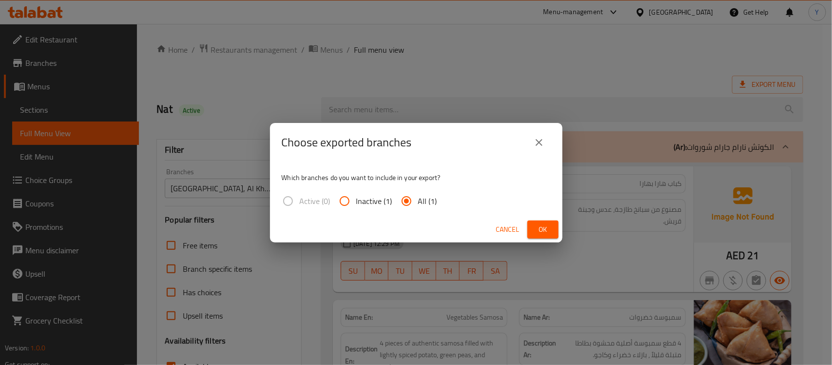
click at [546, 229] on span "Ok" at bounding box center [543, 229] width 16 height 12
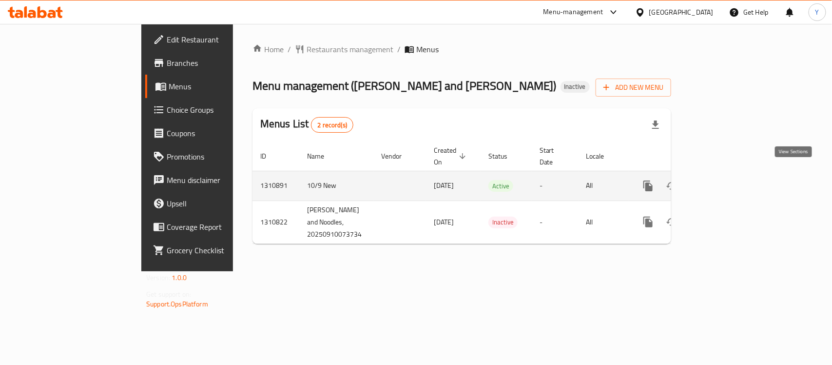
click at [724, 180] on icon "enhanced table" at bounding box center [719, 186] width 12 height 12
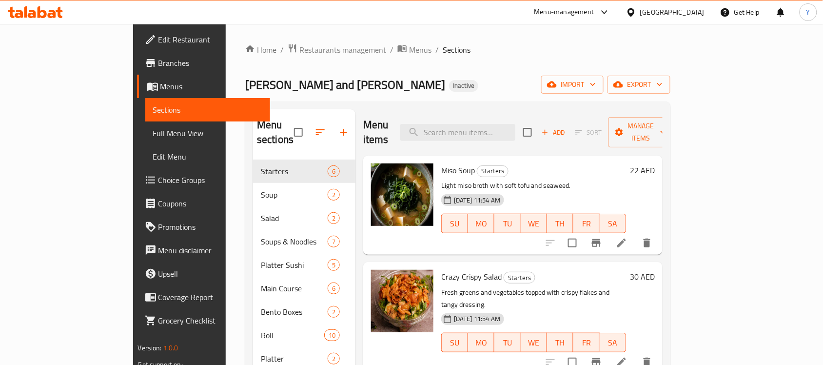
click at [153, 130] on span "Full Menu View" at bounding box center [208, 133] width 110 height 12
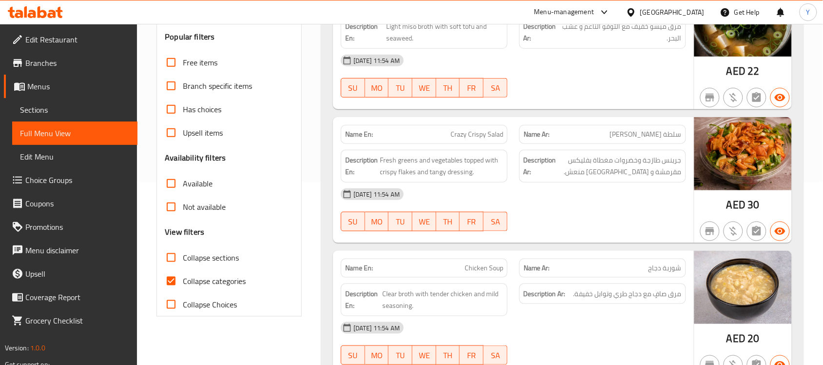
drag, startPoint x: 181, startPoint y: 264, endPoint x: 203, endPoint y: 264, distance: 22.4
click at [181, 266] on input "Collapse sections" at bounding box center [170, 257] width 23 height 23
checkbox input "true"
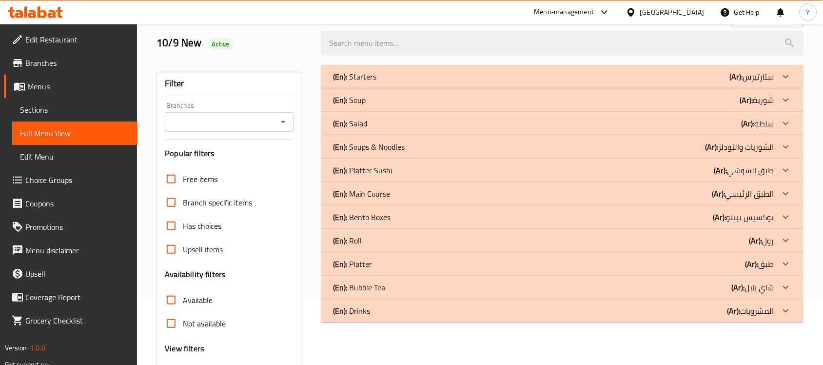
scroll to position [0, 0]
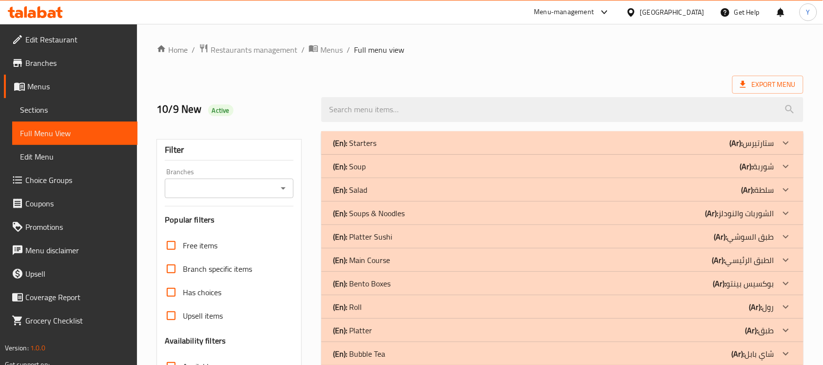
click at [398, 138] on div "(En): Starters (Ar): ستارتيرس" at bounding box center [553, 143] width 441 height 12
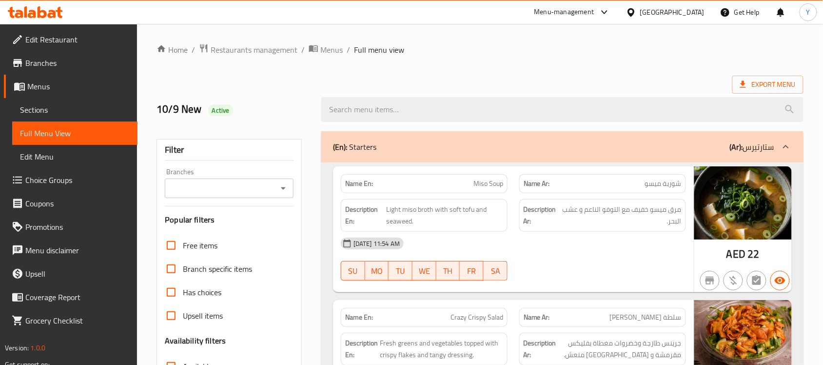
click at [609, 55] on ol "Home / Restaurants management / Menus / Full menu view" at bounding box center [479, 49] width 647 height 13
click at [401, 229] on div "Description En: Light miso broth with soft tofu and seaweed." at bounding box center [424, 215] width 167 height 33
click at [401, 218] on span "Light miso broth with soft tofu and seaweed." at bounding box center [444, 215] width 117 height 24
copy span "seaweed"
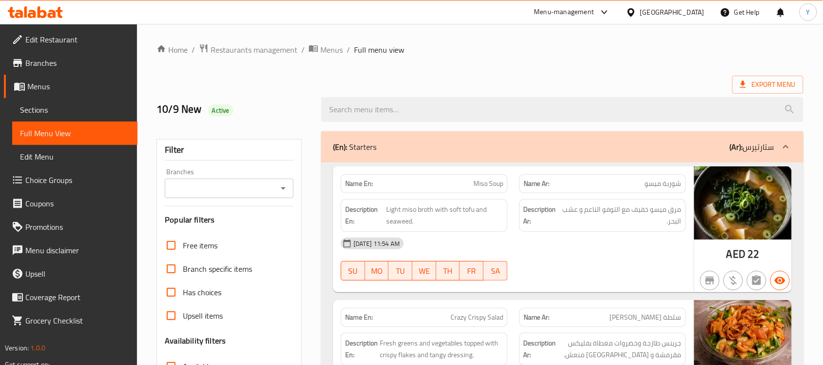
click at [574, 284] on div at bounding box center [602, 280] width 178 height 12
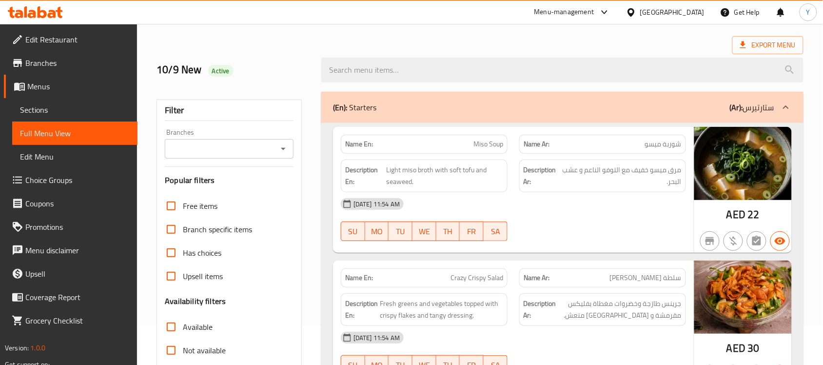
scroll to position [61, 0]
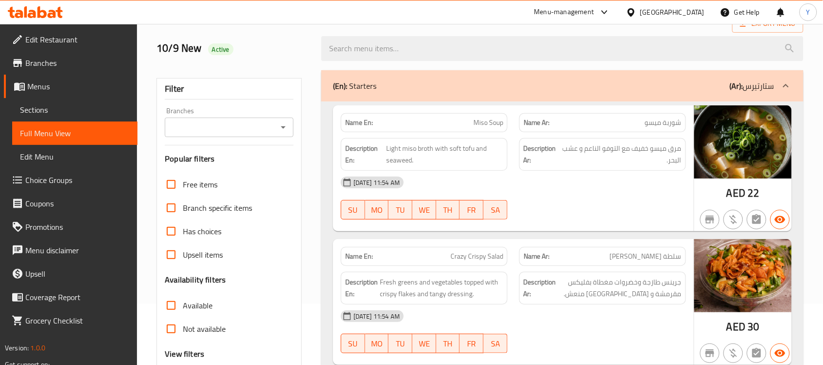
click at [463, 256] on span "Crazy Crispy Salad" at bounding box center [476, 256] width 53 height 10
copy span "Crazy Crispy Salad"
click at [583, 227] on div "Name En: Miso Soup Name Ar: شوربة ميسو Description En: Light miso broth with so…" at bounding box center [513, 168] width 361 height 126
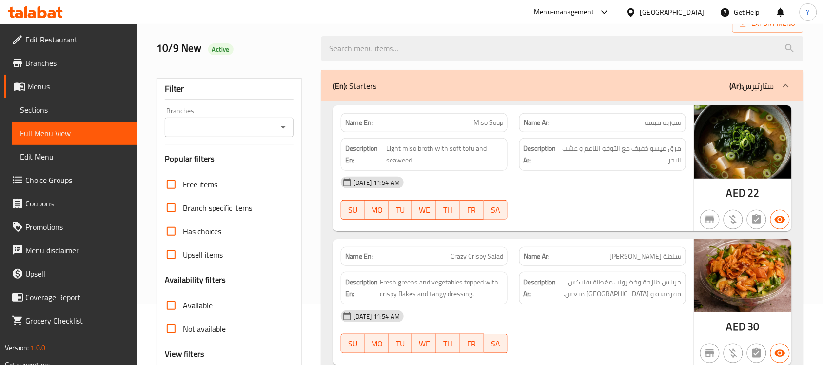
click at [622, 220] on div at bounding box center [602, 219] width 178 height 12
click at [472, 249] on div "Name En: Crazy Crispy Salad" at bounding box center [424, 256] width 167 height 19
copy span "Crazy Crispy Salad"
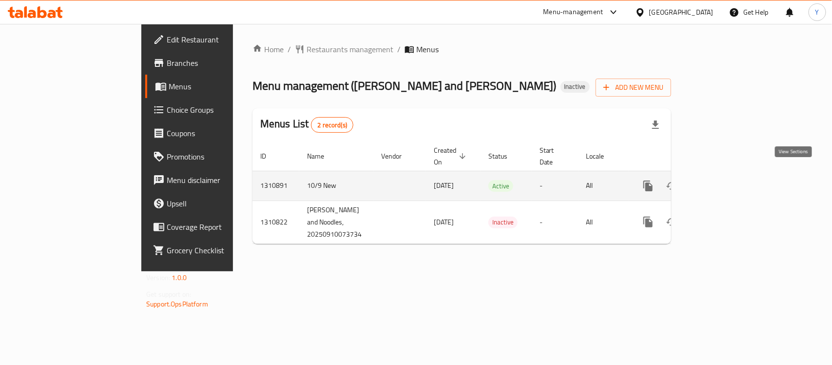
click at [730, 174] on link "enhanced table" at bounding box center [718, 185] width 23 height 23
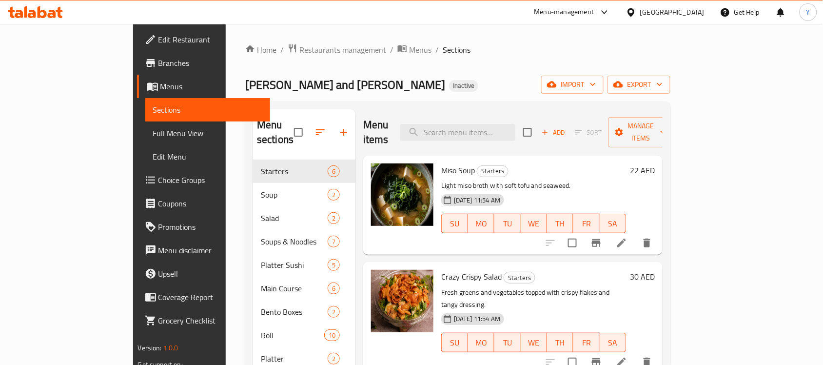
click at [627, 356] on icon at bounding box center [622, 362] width 12 height 12
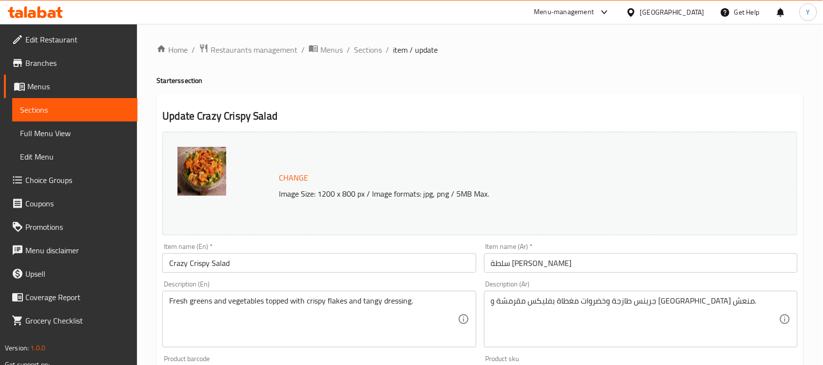
click at [638, 81] on h4 "Starters section" at bounding box center [479, 81] width 647 height 10
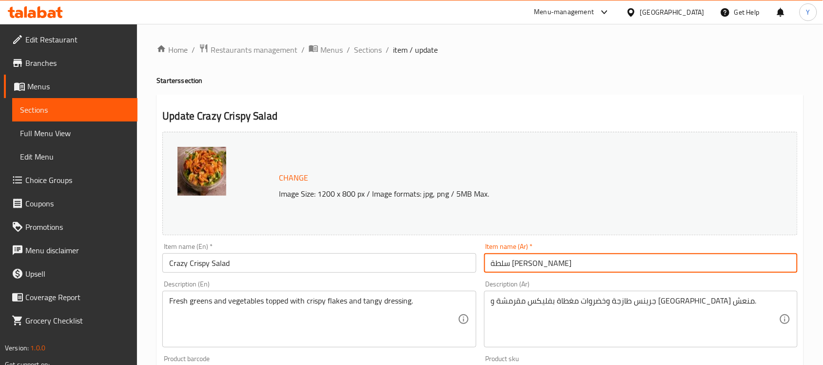
click at [559, 261] on input "سلطة [PERSON_NAME]" at bounding box center [640, 262] width 313 height 19
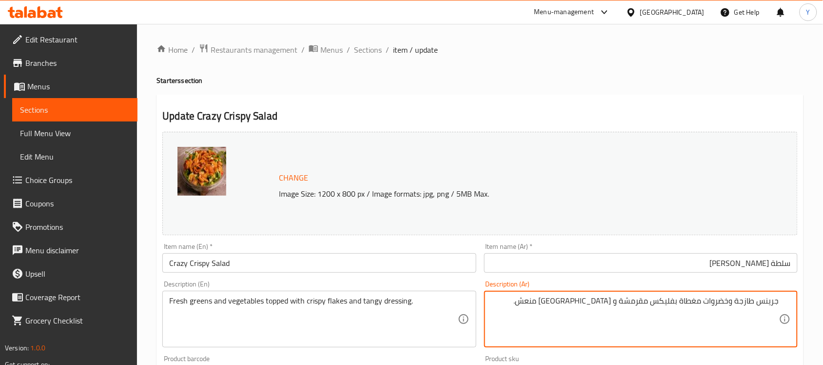
click at [766, 303] on textarea "جرينس طازجة وخضروات مغطاة بفليكس مقرمشة و [GEOGRAPHIC_DATA] منعش." at bounding box center [635, 319] width 288 height 46
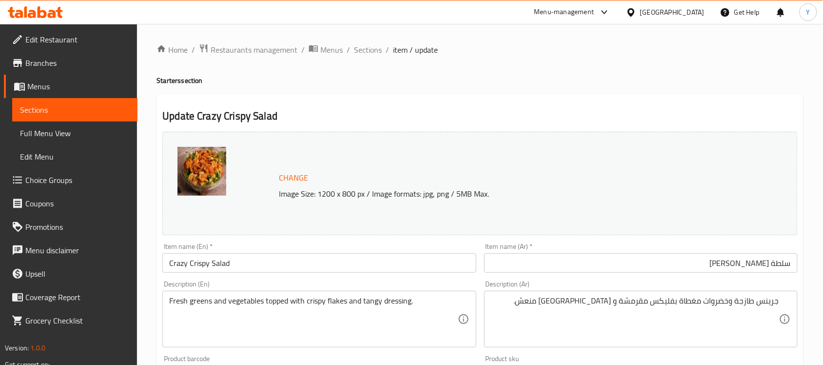
drag, startPoint x: 768, startPoint y: 303, endPoint x: 802, endPoint y: 313, distance: 35.2
click at [768, 303] on textarea "جرينس طازجة وخضروات مغطاة بفليكس مقرمشة و [GEOGRAPHIC_DATA] منعش." at bounding box center [635, 319] width 288 height 46
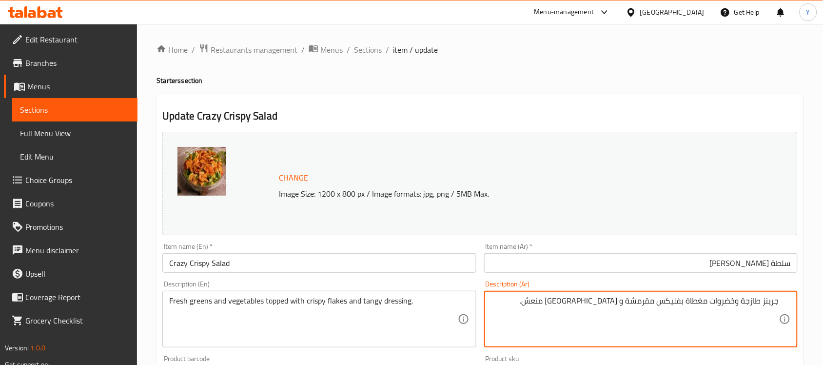
type textarea "جرينز طازجة وخضروات مغطاة بفليكس مقرمشة و [GEOGRAPHIC_DATA] منعش."
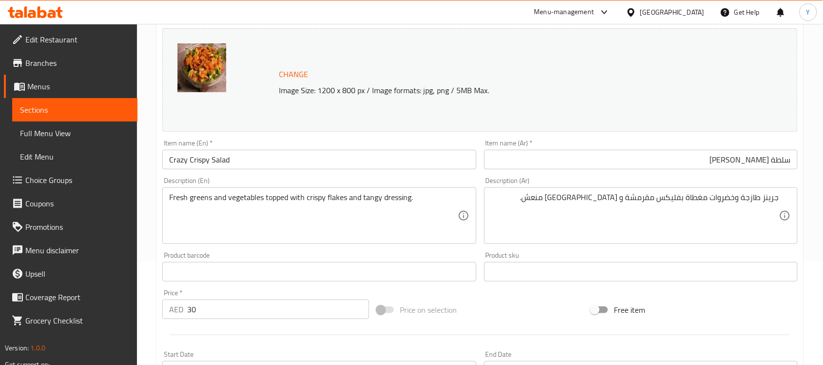
scroll to position [337, 0]
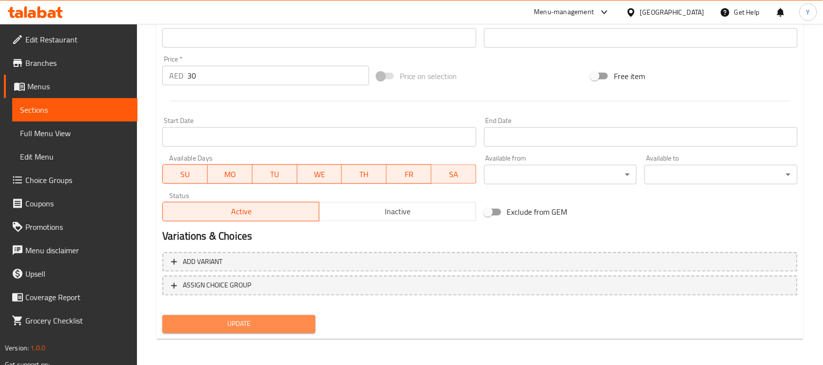
click at [271, 324] on span "Update" at bounding box center [238, 324] width 137 height 12
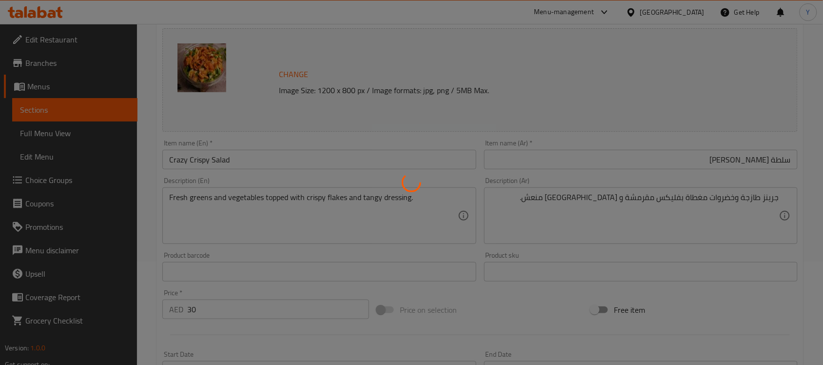
scroll to position [0, 0]
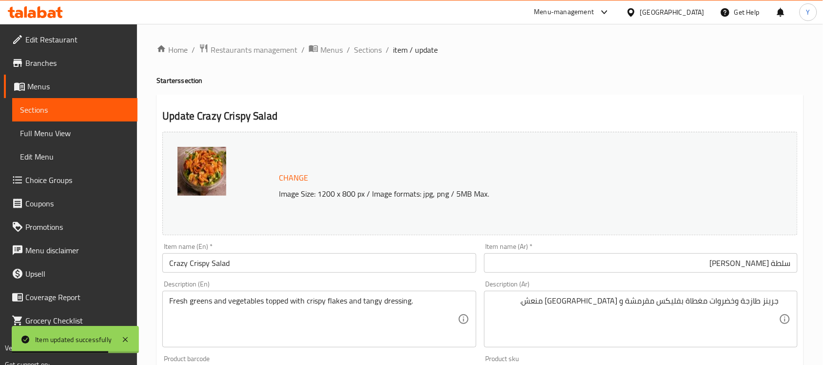
click at [356, 60] on div "Home / Restaurants management / Menus / Sections / item / update Starters secti…" at bounding box center [479, 363] width 647 height 640
click at [366, 55] on span "Sections" at bounding box center [368, 50] width 28 height 12
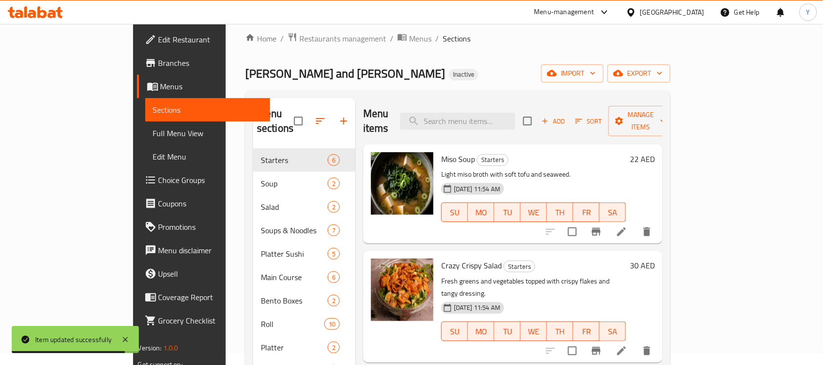
scroll to position [122, 0]
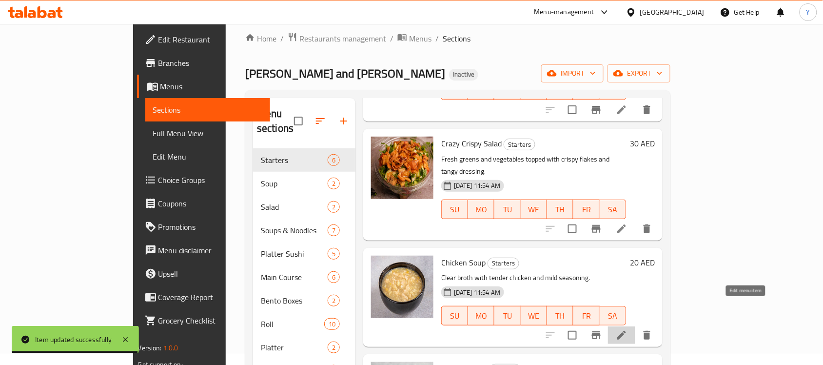
click at [626, 330] on icon at bounding box center [621, 334] width 9 height 9
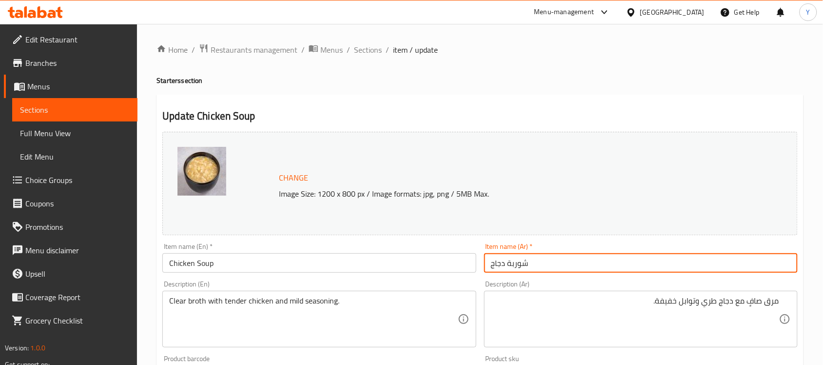
click at [594, 269] on input "شوربة دجاج" at bounding box center [640, 262] width 313 height 19
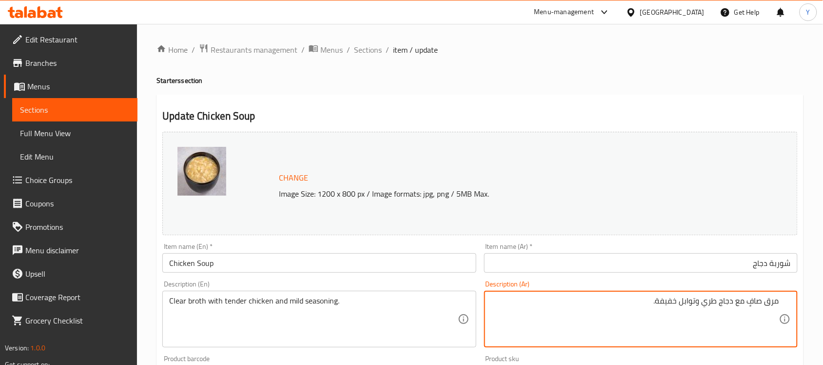
drag, startPoint x: 751, startPoint y: 304, endPoint x: 757, endPoint y: 306, distance: 6.3
click at [751, 304] on textarea "مرق صافٍ مع دجاج طري وتوابل خفيفة." at bounding box center [635, 319] width 288 height 46
type textarea "مرق صافٍ مع دجاج تندر وتوابل خفيفة."
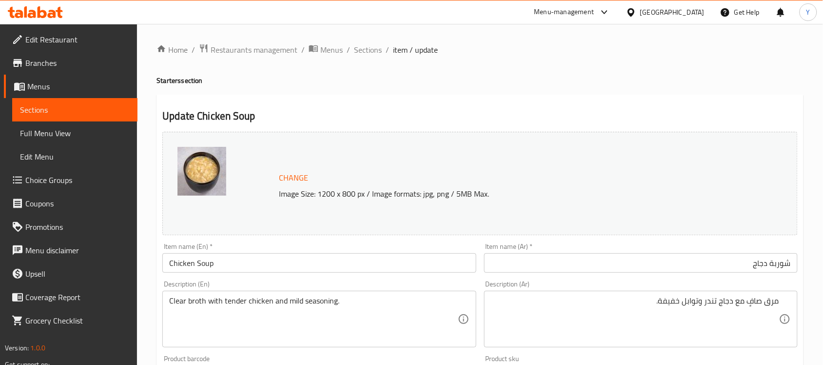
click at [639, 66] on div "Home / Restaurants management / Menus / Sections / item / update Starters secti…" at bounding box center [479, 363] width 647 height 640
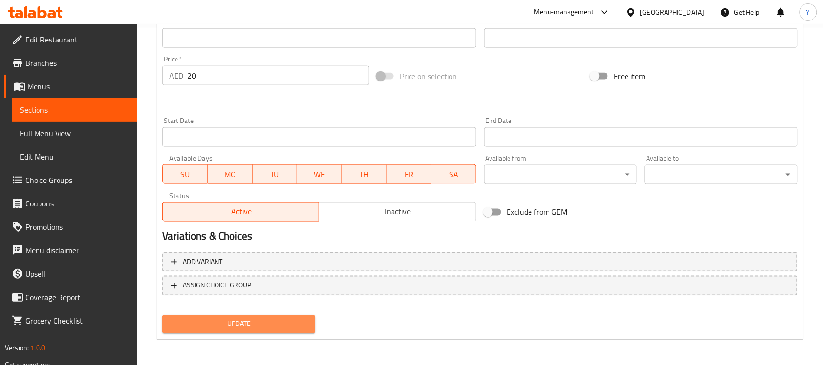
click at [289, 323] on span "Update" at bounding box center [238, 324] width 137 height 12
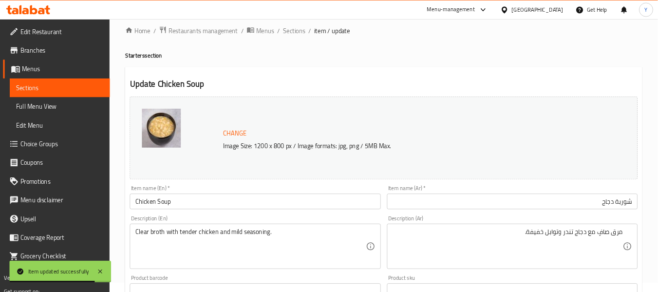
scroll to position [0, 0]
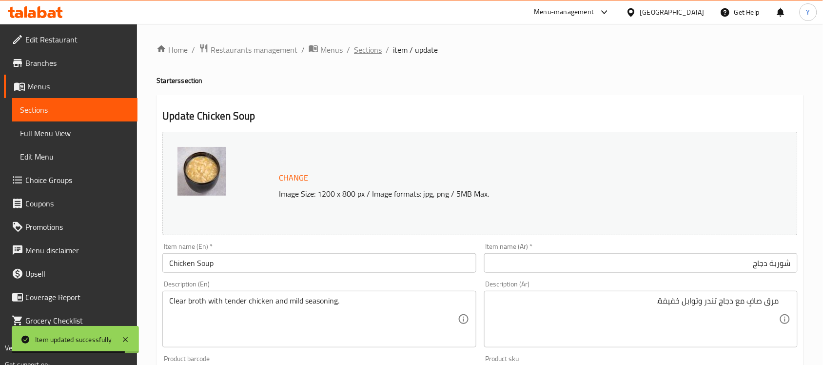
click at [368, 54] on span "Sections" at bounding box center [368, 50] width 28 height 12
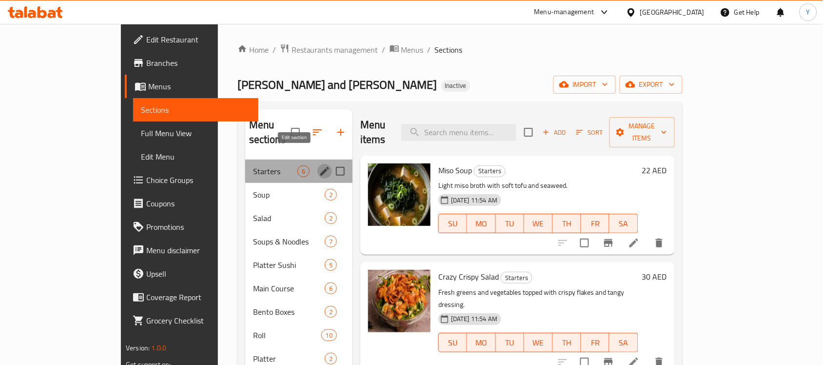
click at [320, 167] on icon "edit" at bounding box center [324, 171] width 9 height 9
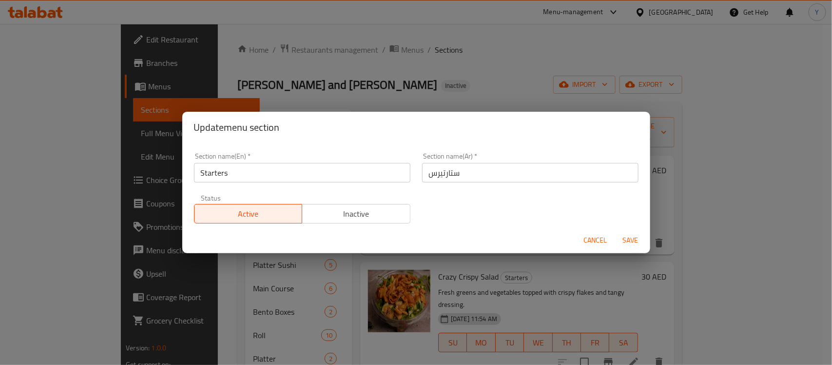
drag, startPoint x: 541, startPoint y: 176, endPoint x: 530, endPoint y: 174, distance: 11.3
click at [530, 174] on input "ستارتيرس" at bounding box center [530, 172] width 216 height 19
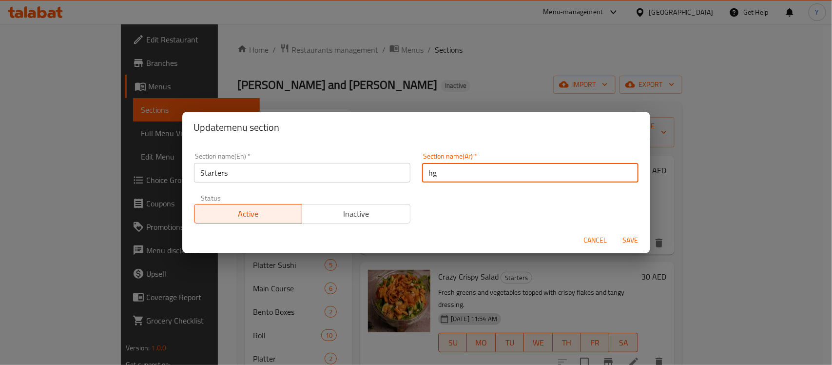
type input "h"
type input "ت"
type input "المقبلات"
click at [615, 231] on button "Save" at bounding box center [630, 240] width 31 height 18
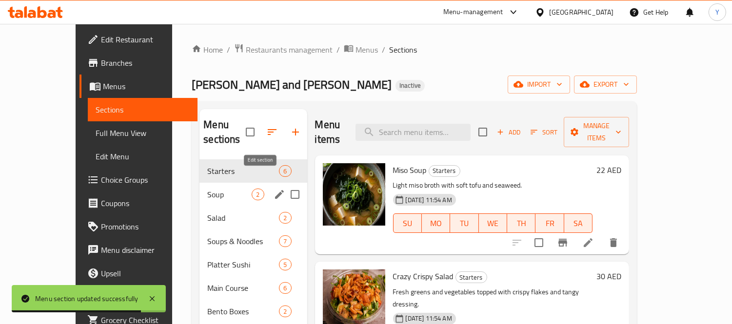
click at [273, 189] on icon "edit" at bounding box center [279, 195] width 12 height 12
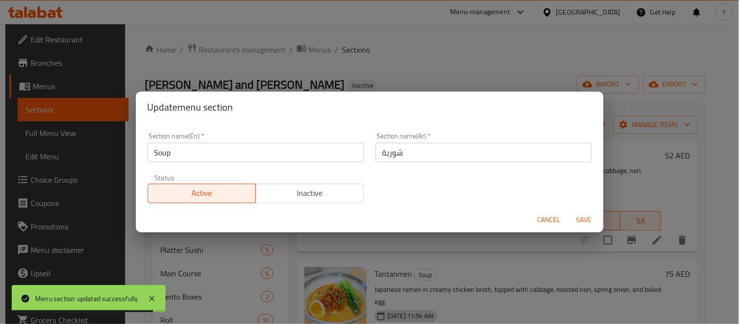
click at [455, 127] on div "Section name(Ar)   * شوربة Section name(Ar) *" at bounding box center [484, 147] width 228 height 41
click at [440, 143] on input "شوربة" at bounding box center [484, 152] width 216 height 19
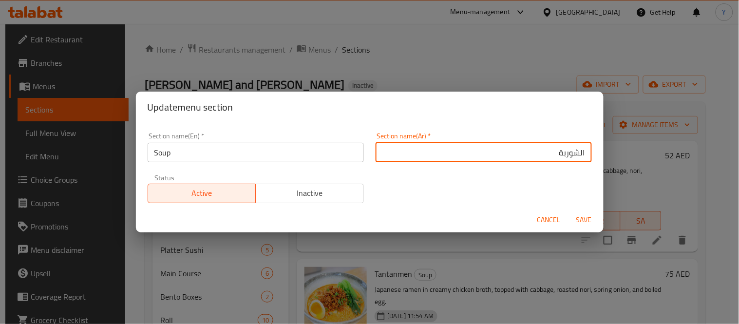
type input "الشوربة"
click at [569, 211] on button "Save" at bounding box center [584, 220] width 31 height 18
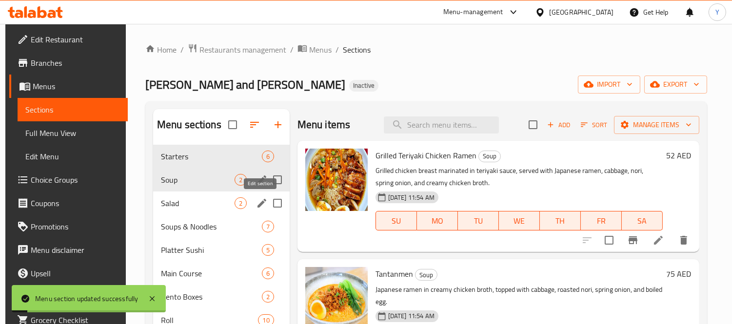
click at [257, 206] on icon "edit" at bounding box center [261, 203] width 9 height 9
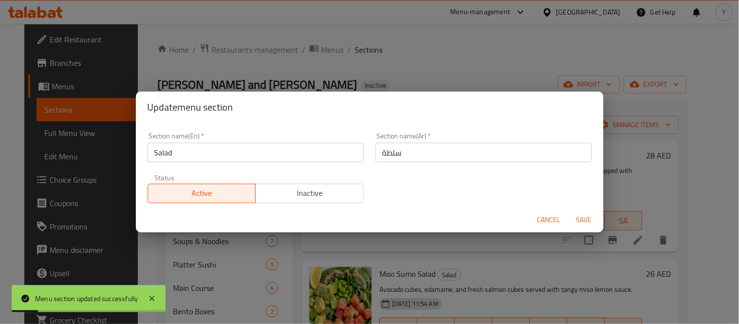
click at [505, 170] on div "Section name(En)   * Salad Section name(En) * Section name(Ar)   * سلطة Section…" at bounding box center [370, 168] width 456 height 82
click at [512, 157] on input "سلطة" at bounding box center [484, 152] width 216 height 19
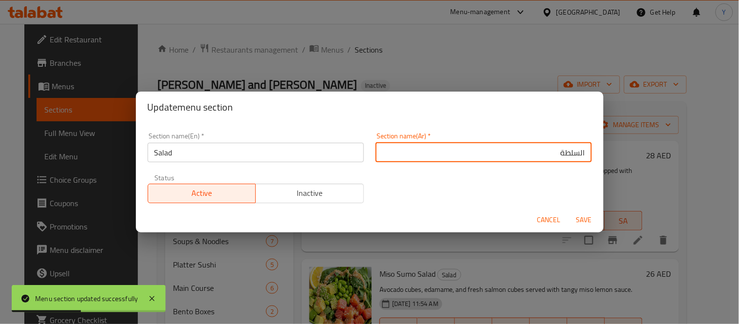
type input "السلطة"
click at [569, 211] on button "Save" at bounding box center [584, 220] width 31 height 18
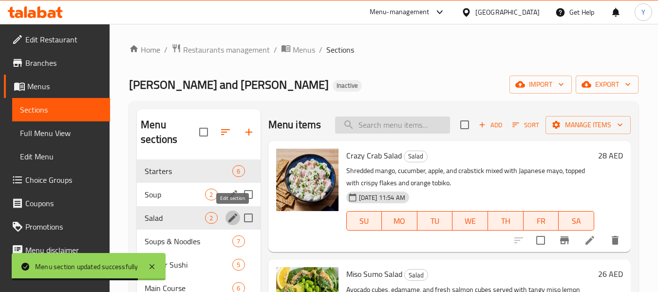
click at [386, 126] on input "search" at bounding box center [392, 124] width 115 height 17
click at [389, 128] on input "search" at bounding box center [392, 124] width 115 height 17
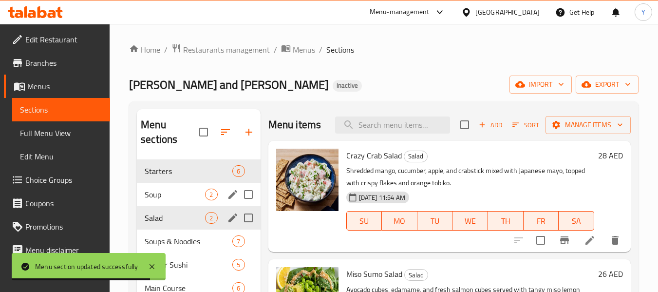
paste input "[PERSON_NAME]"
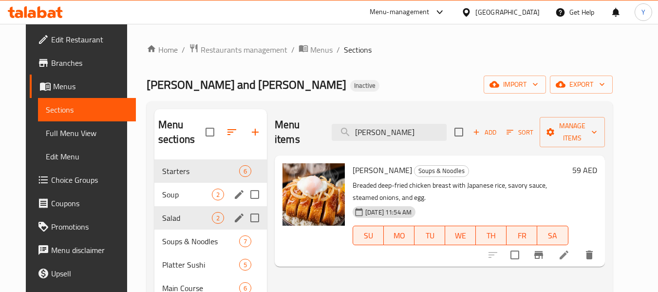
type input "[PERSON_NAME]"
click at [570, 249] on icon at bounding box center [565, 255] width 12 height 12
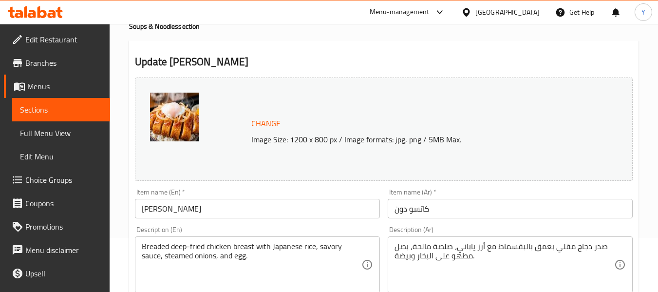
scroll to position [97, 0]
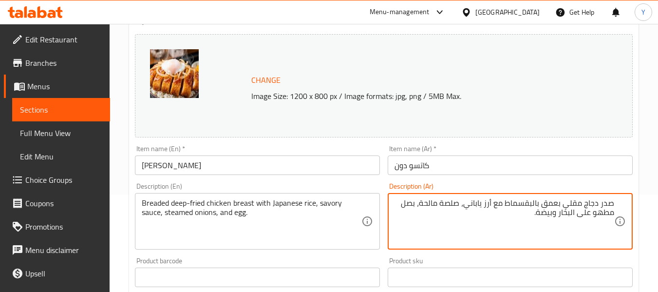
click at [560, 206] on textarea "صدر دجاج مقلي بعمق بالبقسماط مع أرز ياباني، صلصة مالحة، بصل مطهو على البخار وبي…" at bounding box center [505, 221] width 220 height 46
click at [559, 205] on textarea "صدر دجاج مقلي بعمق بالبقسماط مع أرز ياباني، صلصة مالحة، بصل مطهو على البخار وبي…" at bounding box center [505, 221] width 220 height 46
click at [557, 204] on textarea "صدر دجاج مقلي في زيت غزير بالبقسماط مع أرز ياباني، صلصة مالحة، بصل مطهو على الب…" at bounding box center [505, 221] width 220 height 46
type textarea "صدر دجاج مقلي بزيت غزير بالبقسماط مع أرز ياباني، صلصة مالحة، بصل مطهو على البخا…"
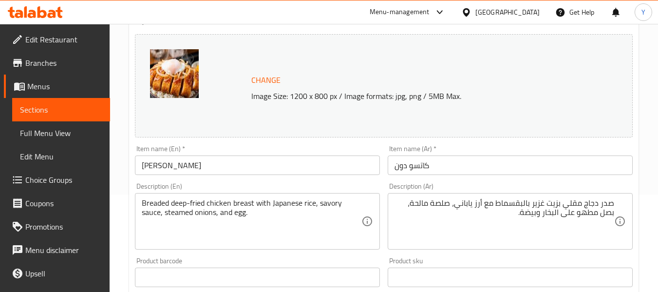
click at [641, 110] on div "Home / Restaurants management / Menus / Sections / item / update Soups & Noodle…" at bounding box center [384, 265] width 549 height 679
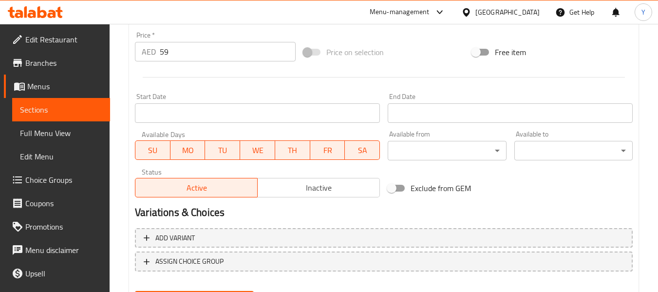
scroll to position [411, 0]
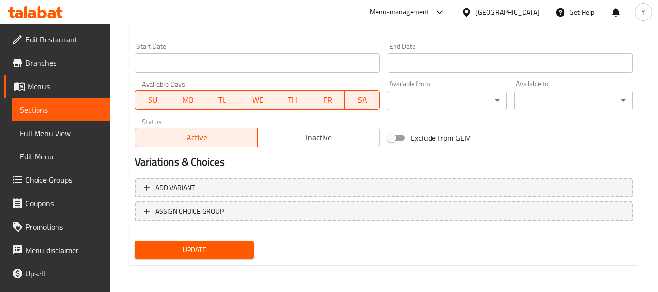
click at [248, 251] on button "Update" at bounding box center [194, 250] width 118 height 18
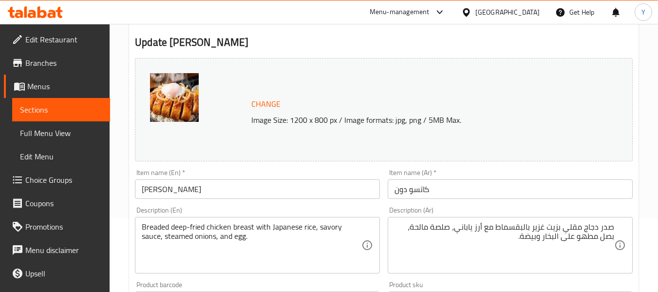
scroll to position [195, 0]
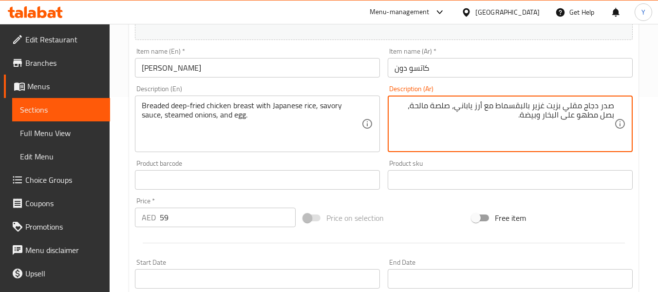
click at [583, 103] on textarea "صدر دجاج مقلي بزيت غزير بالبقسماط مع أرز ياباني، صلصة مالحة، بصل مطهو على البخا…" at bounding box center [505, 124] width 220 height 46
click at [577, 107] on textarea "صدر دجاج مقلي بزيت غزير بالبقسماط مع أرز ياباني، صلصة مالحة، بصل مطهو على البخا…" at bounding box center [505, 124] width 220 height 46
drag, startPoint x: 577, startPoint y: 107, endPoint x: 544, endPoint y: 106, distance: 33.2
click at [544, 106] on textarea "صدر دجاج مقلي بزيت غزير بالبقسماط مع أرز ياباني، صلصة مالحة، بصل مطهو على البخا…" at bounding box center [505, 124] width 220 height 46
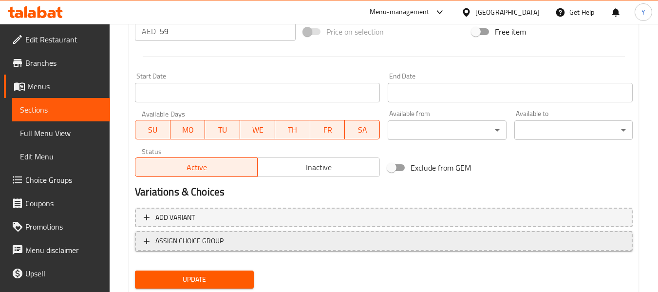
scroll to position [411, 0]
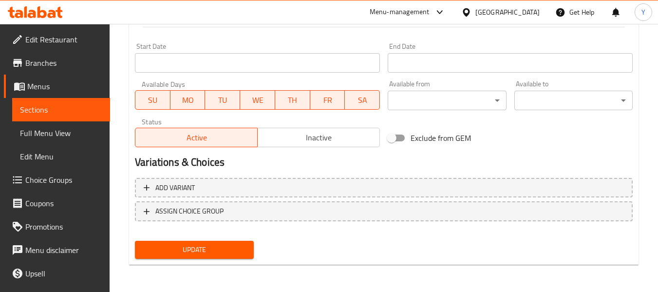
click at [226, 243] on button "Update" at bounding box center [194, 250] width 118 height 18
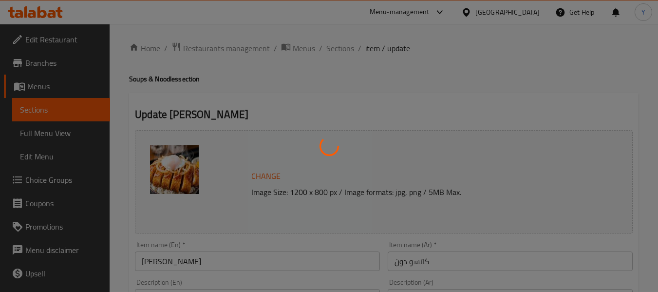
scroll to position [0, 0]
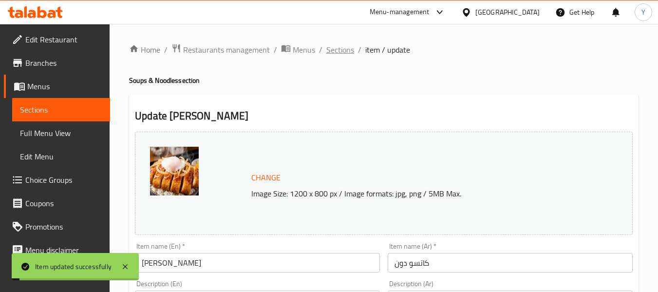
click at [339, 55] on span "Sections" at bounding box center [341, 50] width 28 height 12
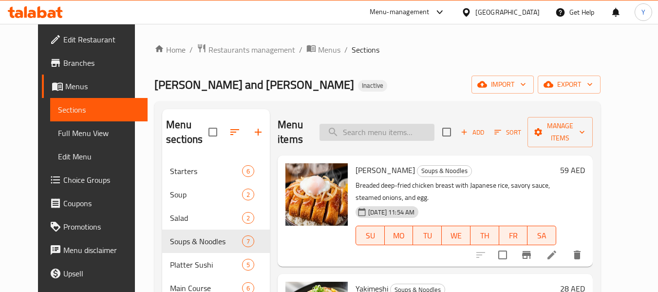
click at [406, 134] on input "search" at bounding box center [377, 132] width 115 height 17
paste input "Tendon Tempura Donburi"
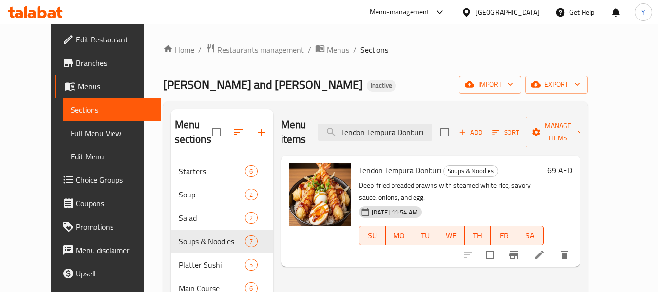
type input "Tendon Tempura Donburi"
click at [553, 246] on li at bounding box center [539, 255] width 27 height 18
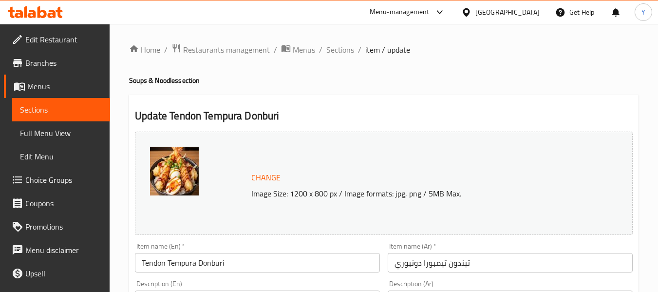
click at [477, 265] on input "تيندون تيمبورا دونبوري" at bounding box center [510, 262] width 245 height 19
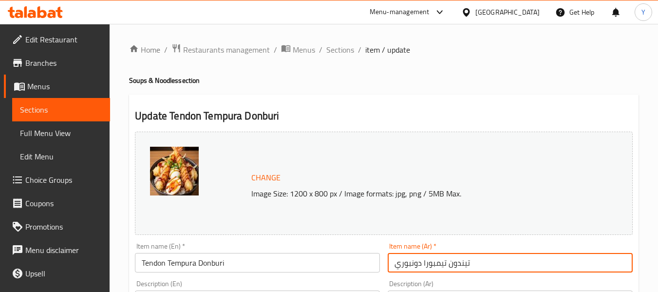
scroll to position [146, 0]
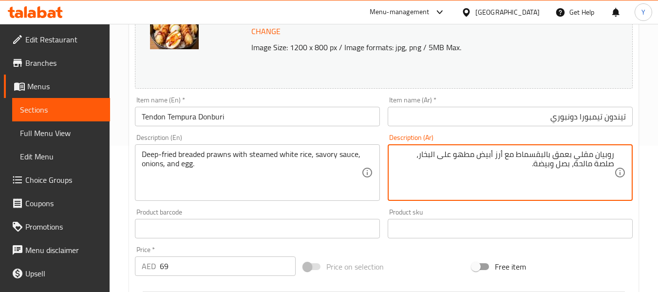
click at [556, 156] on textarea "روبيان مقلي بعمق بالبقسماط مع أرز أبيض مطهو على البخار، صلصة مالحة، بصل وبيضة." at bounding box center [505, 173] width 220 height 46
click at [562, 154] on textarea "روبيان مقلي بعمق بالبقسماط مع أرز أبيض مطهو على البخار، صلصة مالحة، بصل وبيضة." at bounding box center [505, 173] width 220 height 46
drag, startPoint x: 562, startPoint y: 154, endPoint x: 579, endPoint y: 154, distance: 17.1
click at [579, 154] on textarea "روبيان مقلي بعمق بالبقسماط مع أرز أبيض مطهو على البخار، صلصة مالحة، بصل وبيضة." at bounding box center [505, 173] width 220 height 46
paste textarea "يت غزير"
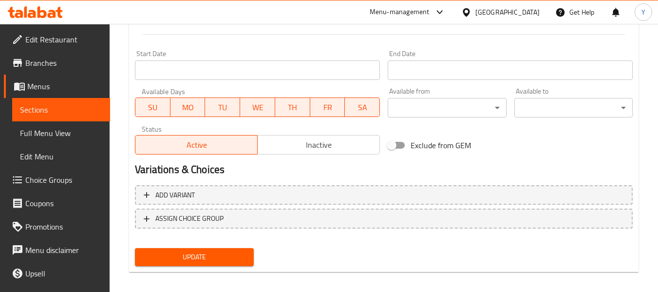
scroll to position [411, 0]
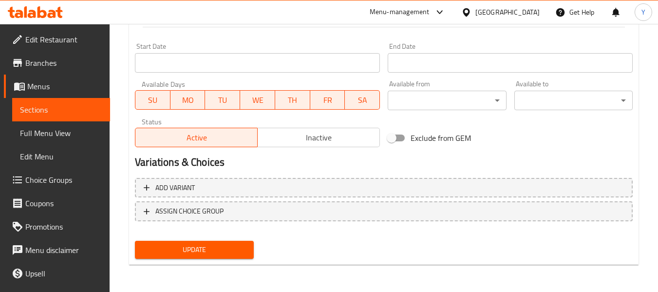
type textarea "روبيان مقلي بزيت غزير بالبقسماط مع أرز أبيض مطهو على البخار، صلصة مالحة، بصل وب…"
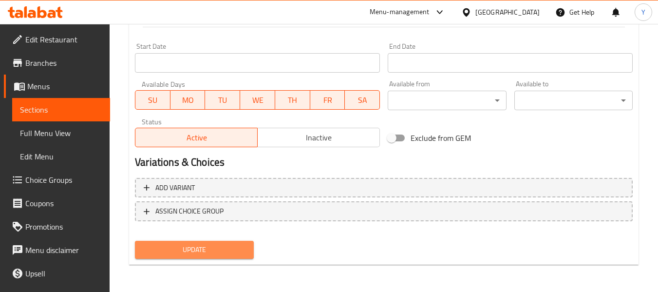
click at [221, 250] on span "Update" at bounding box center [194, 250] width 103 height 12
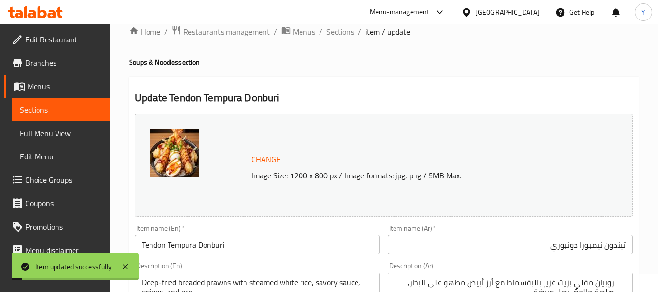
scroll to position [0, 0]
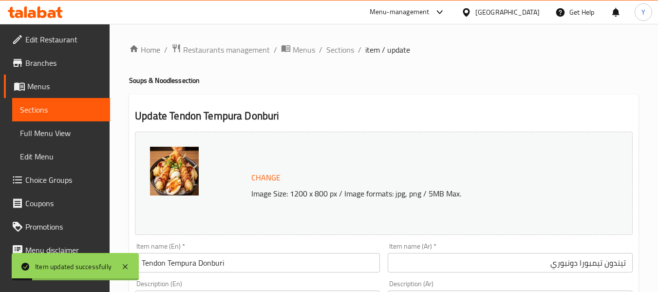
click at [354, 48] on ol "Home / Restaurants management / Menus / Sections / item / update" at bounding box center [384, 49] width 510 height 13
click at [344, 49] on span "Sections" at bounding box center [341, 50] width 28 height 12
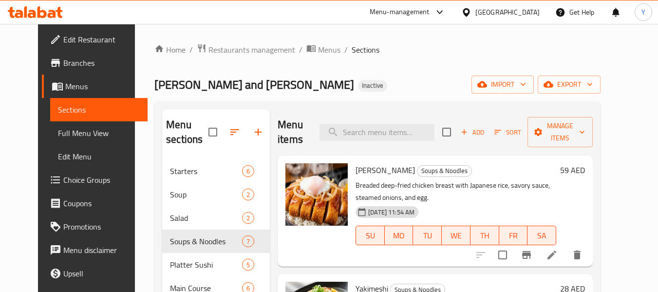
click at [381, 123] on div "Menu items Add Sort Manage items" at bounding box center [435, 132] width 315 height 46
click at [382, 139] on input "search" at bounding box center [377, 132] width 115 height 17
paste input "Tempura Shrimp Ramen"
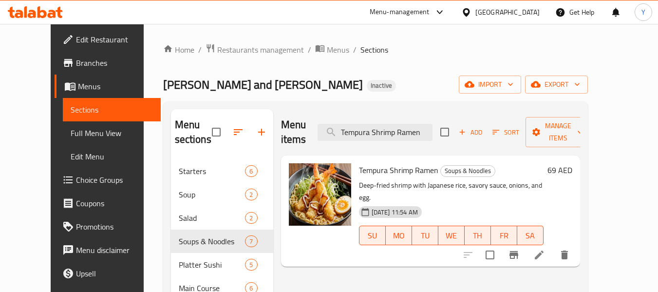
type input "Tempura Shrimp Ramen"
click at [553, 246] on li at bounding box center [539, 255] width 27 height 18
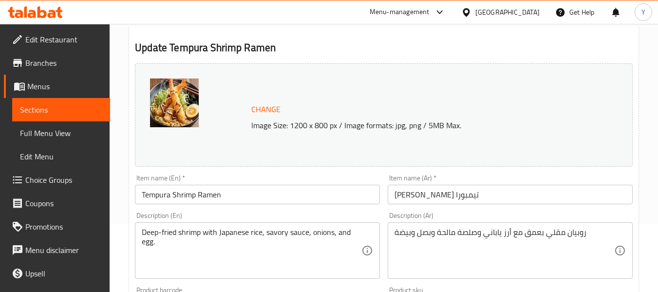
scroll to position [146, 0]
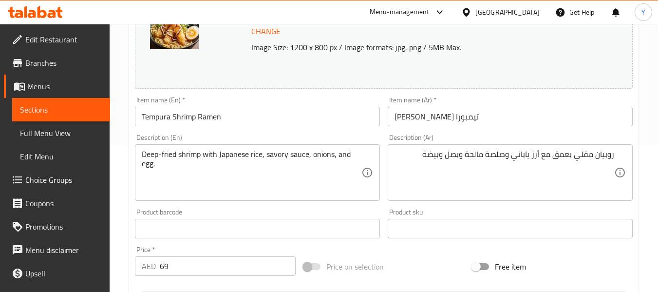
click at [567, 158] on textarea "روبيان مقلي بعمق مع أرز ياباني وصلصة مالحة وبصل وبيضة" at bounding box center [505, 173] width 220 height 46
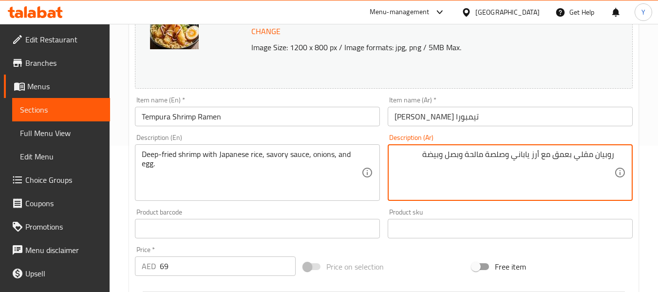
click at [567, 158] on textarea "روبيان مقلي بعمق مع أرز ياباني وصلصة مالحة وبصل وبيضة" at bounding box center [505, 173] width 220 height 46
click at [568, 155] on textarea "روبيان مقلي بعمق مع أرز ياباني وصلصة مالحة وبصل وبيضة" at bounding box center [505, 173] width 220 height 46
drag, startPoint x: 568, startPoint y: 155, endPoint x: 581, endPoint y: 155, distance: 13.2
click at [581, 155] on textarea "روبيان مقلي بعمق مع أرز ياباني وصلصة مالحة وبصل وبيضة" at bounding box center [505, 173] width 220 height 46
paste textarea "يت غزير"
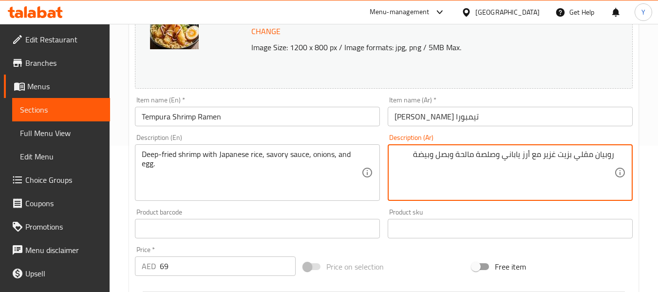
type textarea "روبيان مقلي بزيت غزير مع أرز ياباني وصلصة مالحة وبصل وبيضة"
click at [653, 94] on div "Home / Restaurants management / Menus / Sections / item / update Soups & Noodle…" at bounding box center [384, 217] width 549 height 679
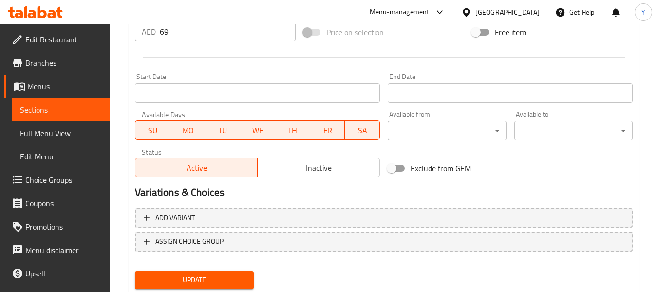
scroll to position [411, 0]
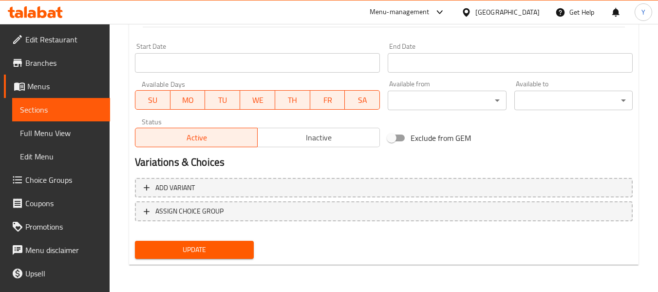
click at [206, 249] on span "Update" at bounding box center [194, 250] width 103 height 12
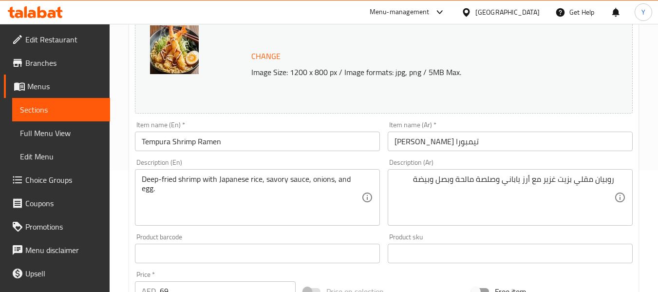
scroll to position [0, 0]
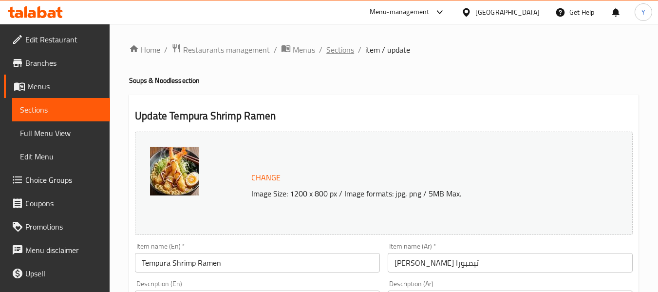
click at [327, 44] on span "Sections" at bounding box center [341, 50] width 28 height 12
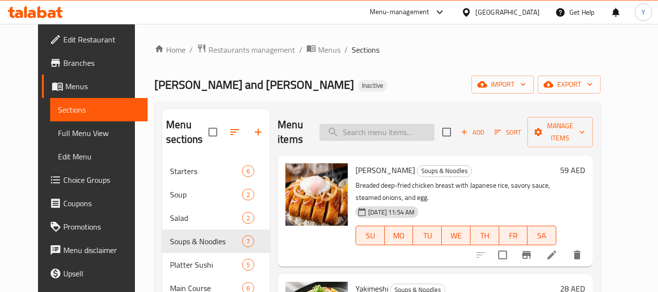
click at [414, 126] on input "search" at bounding box center [377, 132] width 115 height 17
paste input "Tempura Shrimp Ramen"
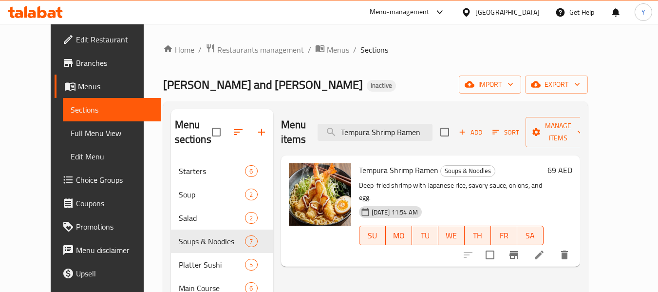
type input "Tempura Shrimp Ramen"
click at [545, 249] on icon at bounding box center [540, 255] width 12 height 12
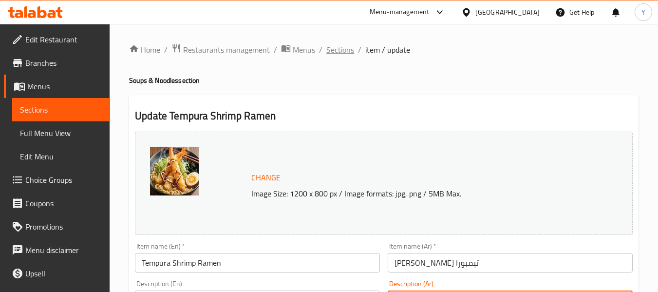
click at [343, 56] on span "Sections" at bounding box center [341, 50] width 28 height 12
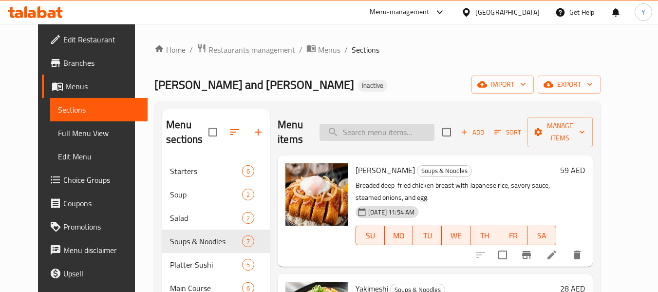
click at [402, 125] on input "search" at bounding box center [377, 132] width 115 height 17
paste input "Giant Prawn Tempura Bento"
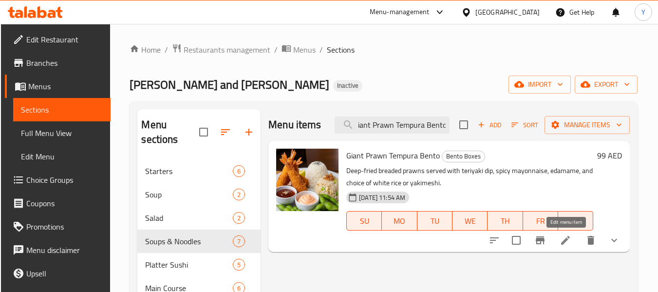
type input "Giant Prawn Tempura Bento"
click at [569, 244] on icon at bounding box center [566, 240] width 12 height 12
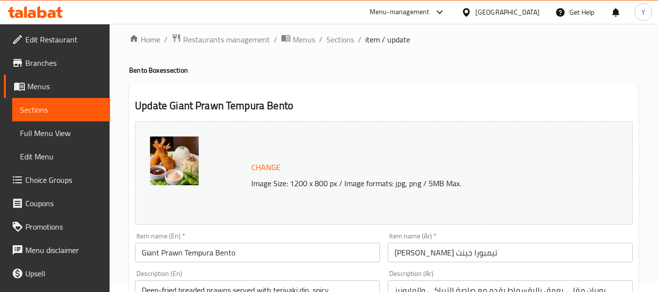
scroll to position [146, 0]
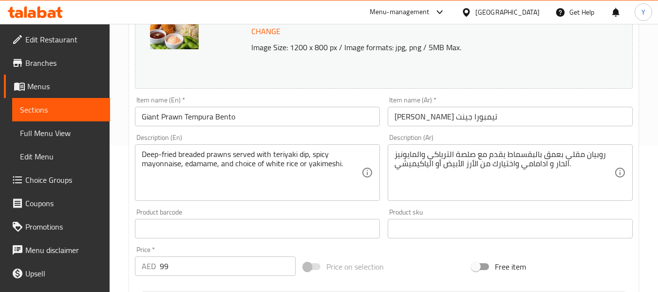
click at [486, 111] on input "[PERSON_NAME] تيمبورا جينت" at bounding box center [510, 116] width 245 height 19
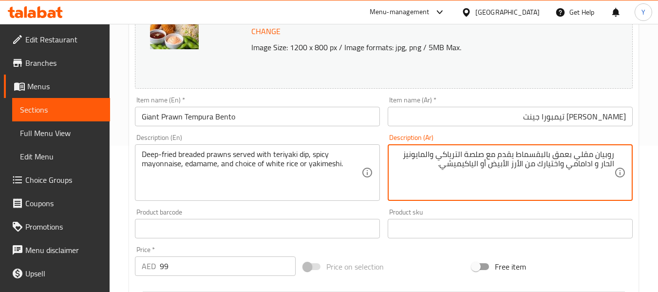
click at [568, 154] on textarea "روبيان مقلي بعمق بالبقسماط يقدم مع صلصة الترياكي والمايونيز الحار و ادامامي واخ…" at bounding box center [505, 173] width 220 height 46
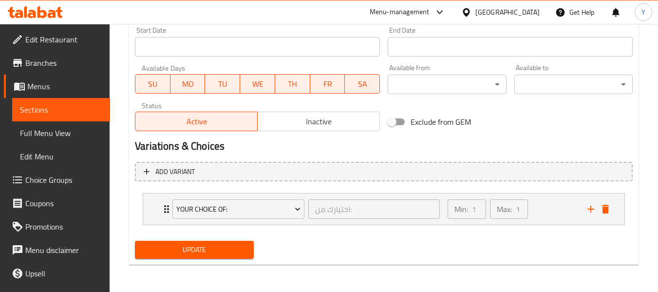
type textarea "روبيان مقلي بزيت غزير بالبقسماط يقدم مع صلصة الترياكي والمايونيز الحار و ادامام…"
click at [245, 247] on span "Update" at bounding box center [194, 250] width 103 height 12
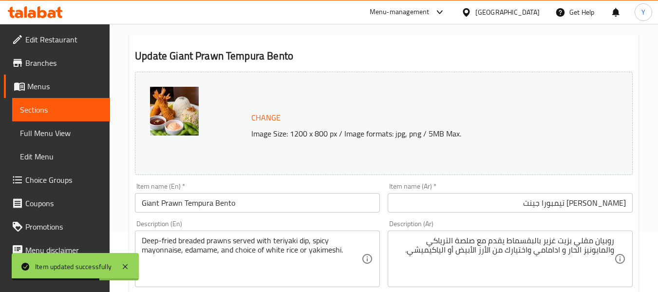
scroll to position [0, 0]
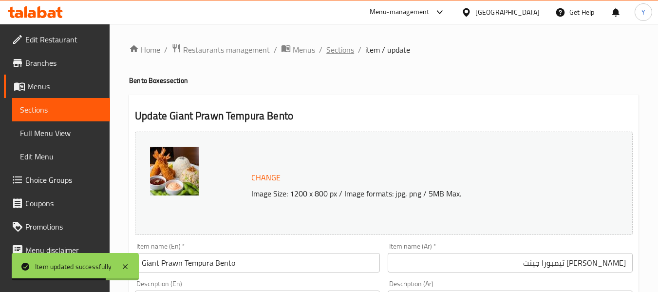
click at [340, 49] on span "Sections" at bounding box center [341, 50] width 28 height 12
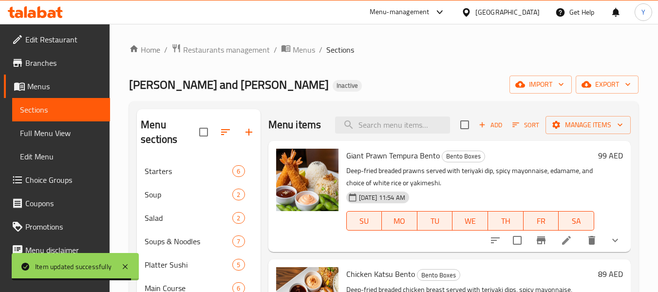
click at [377, 116] on div "Menu items Add Sort Manage items" at bounding box center [450, 125] width 363 height 32
click at [386, 121] on input "search" at bounding box center [392, 124] width 115 height 17
paste input "Seafood Yakisoba"
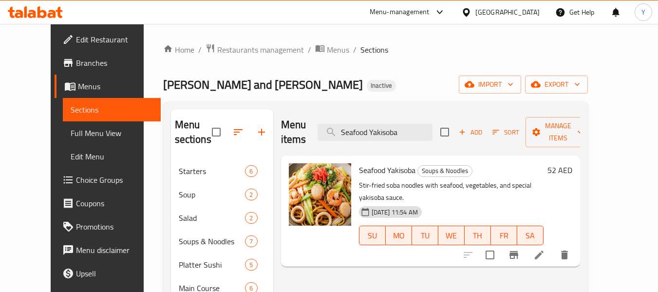
type input "Seafood Yakisoba"
click at [553, 246] on li at bounding box center [539, 255] width 27 height 18
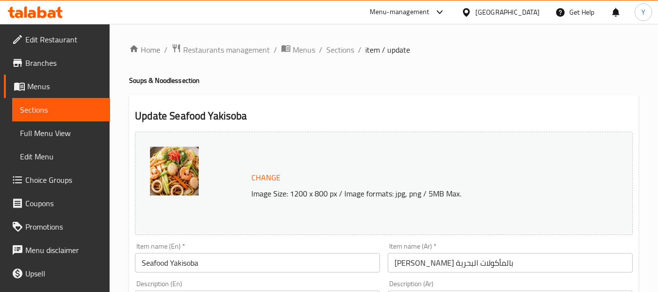
click at [478, 270] on input "[PERSON_NAME] بالمأكولات البحرية" at bounding box center [510, 262] width 245 height 19
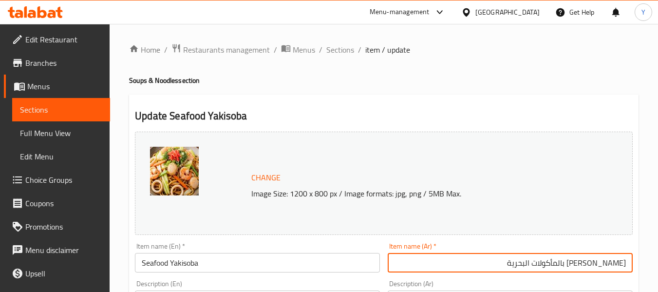
scroll to position [195, 0]
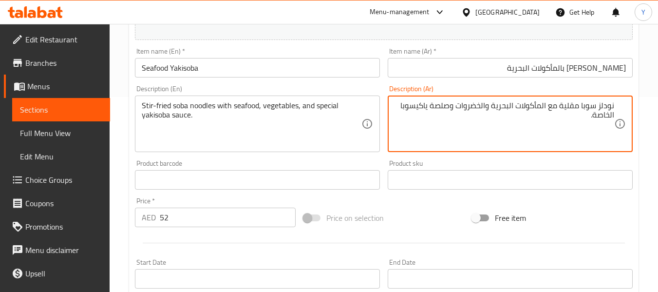
click at [606, 117] on textarea "نودلز سوبا مقلية مع المأكولات البحرية والخضروات وصلصة ياكيسوبا الخاصة." at bounding box center [505, 124] width 220 height 46
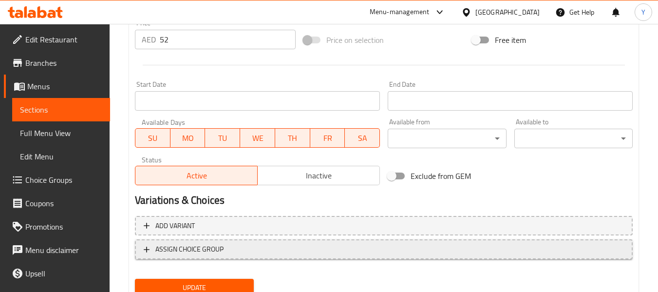
scroll to position [411, 0]
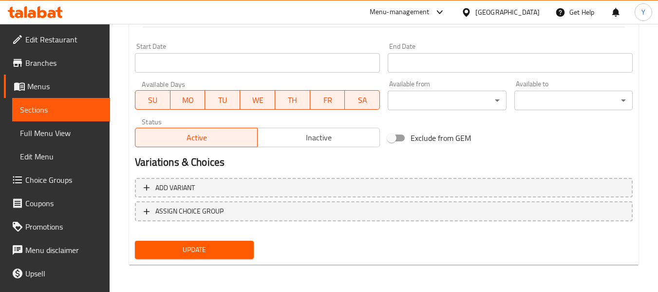
type textarea "نودلز سوبا مقلية مع المأكولات البحرية والخضروات وصلصة ياكيسوبا سبيشيال."
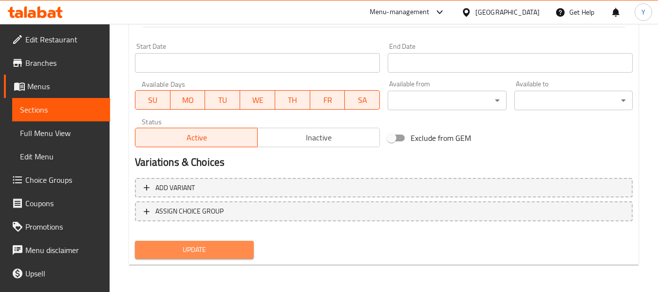
click at [192, 248] on span "Update" at bounding box center [194, 250] width 103 height 12
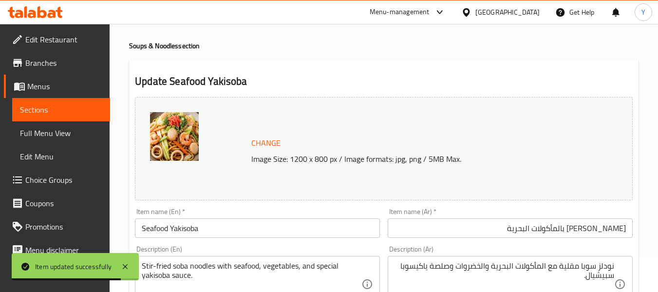
scroll to position [0, 0]
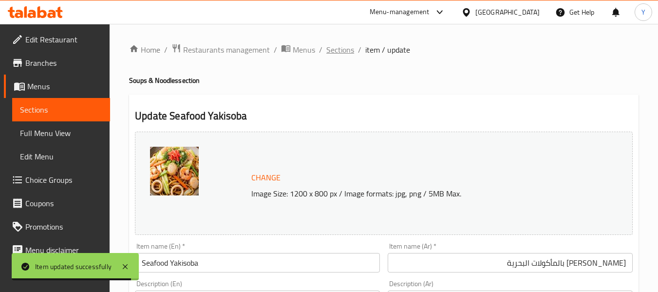
click at [331, 53] on span "Sections" at bounding box center [341, 50] width 28 height 12
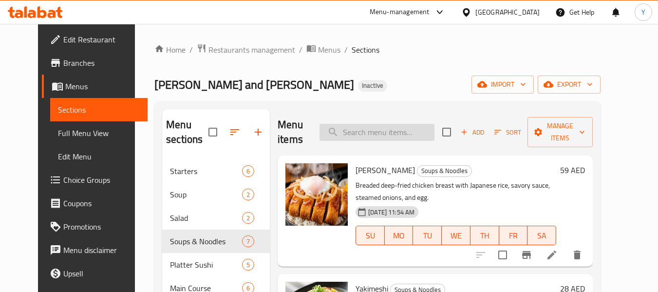
click at [406, 140] on input "search" at bounding box center [377, 132] width 115 height 17
paste input "Teriyaki Beef"
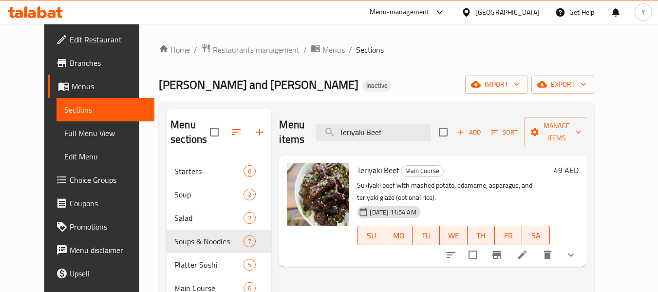
type input "Teriyaki Beef"
click at [528, 249] on icon at bounding box center [523, 255] width 12 height 12
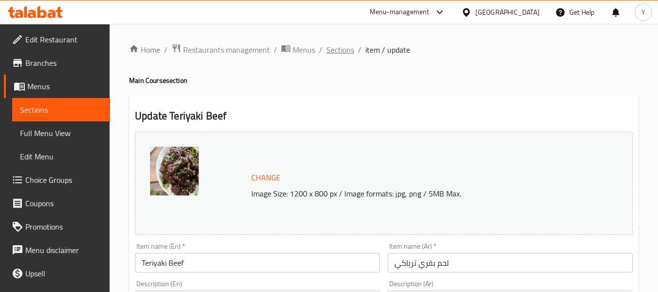
click at [349, 52] on span "Sections" at bounding box center [341, 50] width 28 height 12
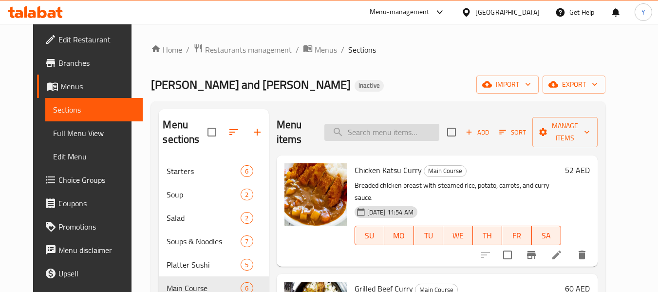
click at [417, 138] on input "search" at bounding box center [382, 132] width 115 height 17
paste input "Teriyaki Beef"
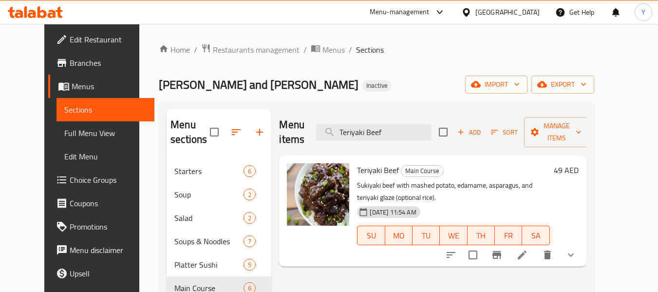
type input "Teriyaki Beef"
click at [536, 248] on li at bounding box center [522, 255] width 27 height 18
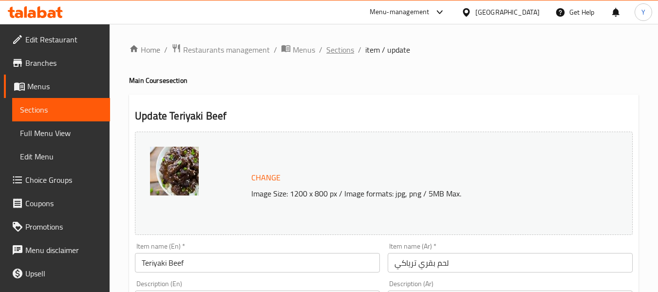
click at [330, 56] on span "Sections" at bounding box center [341, 50] width 28 height 12
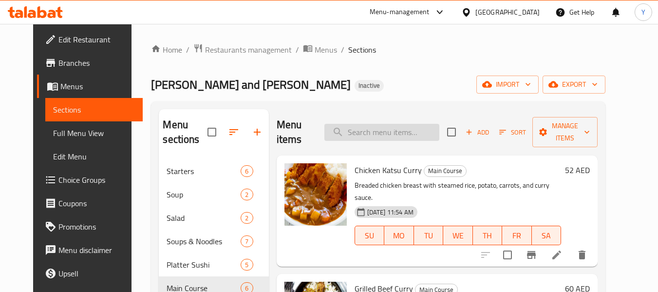
drag, startPoint x: 396, startPoint y: 115, endPoint x: 391, endPoint y: 128, distance: 13.6
click at [395, 116] on div "Menu items Add Sort Manage items" at bounding box center [438, 132] width 322 height 46
click at [391, 128] on input "search" at bounding box center [382, 132] width 115 height 17
paste input "Chicken Katsu Bento"
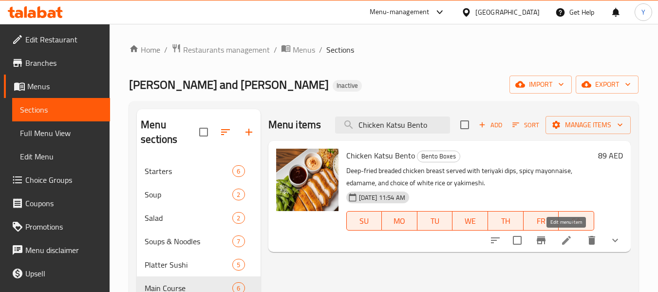
type input "Chicken Katsu Bento"
click at [562, 239] on icon at bounding box center [567, 240] width 12 height 12
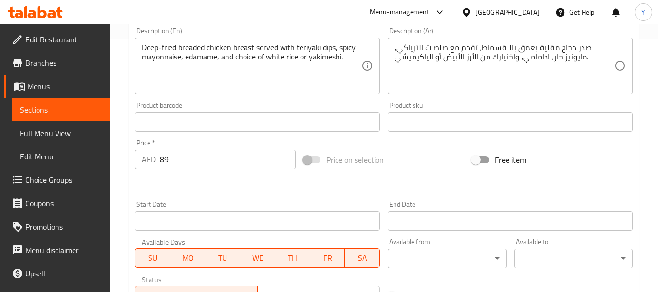
scroll to position [195, 0]
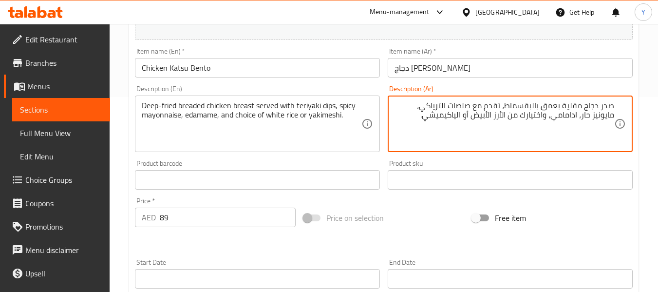
click at [550, 110] on textarea "صدر دجاج مقلية بعمق بالبقسماط، تقدم مع صلصات الترياكي، مايونيز حار، ادامامي، وا…" at bounding box center [505, 124] width 220 height 46
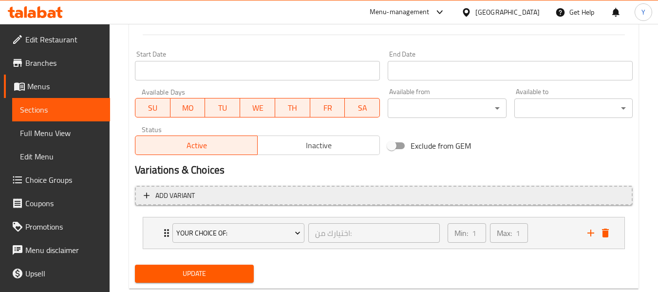
scroll to position [427, 0]
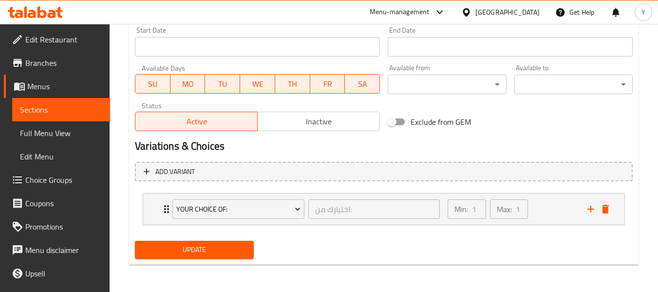
type textarea "صدر دجاج مقلية بزيت غزير بالبقسماط، تقدم مع صلصات الترياكي، مايونيز حار، ادامام…"
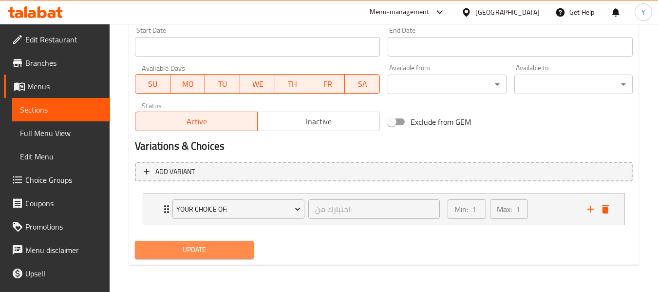
click at [236, 248] on span "Update" at bounding box center [194, 250] width 103 height 12
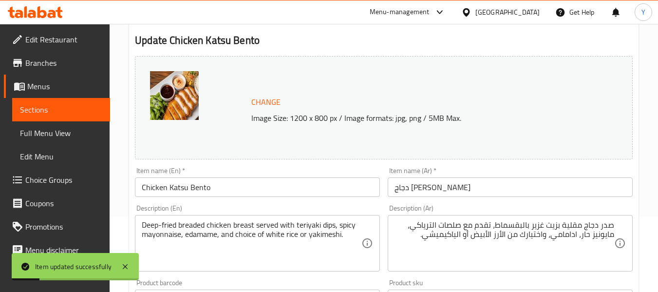
scroll to position [0, 0]
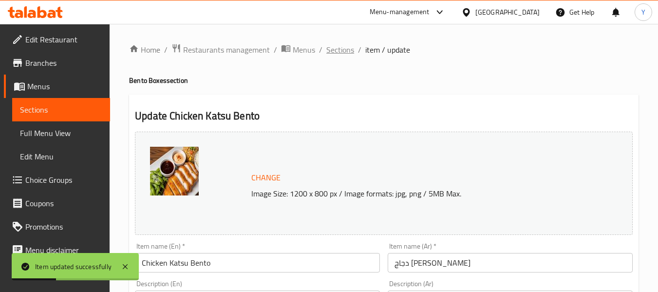
click at [340, 48] on span "Sections" at bounding box center [341, 50] width 28 height 12
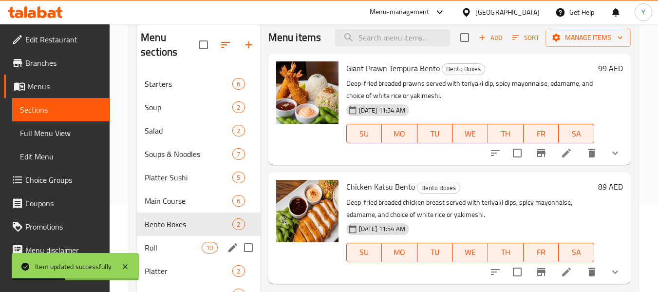
scroll to position [156, 0]
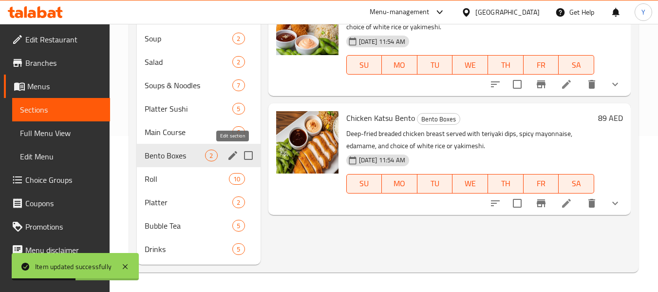
click at [235, 160] on icon "edit" at bounding box center [233, 156] width 12 height 12
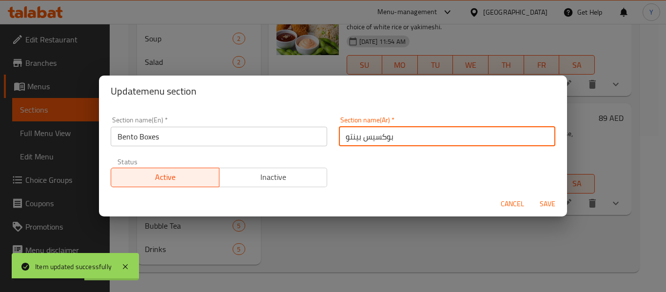
click at [435, 138] on input "بوكسيس بينتو" at bounding box center [447, 136] width 216 height 19
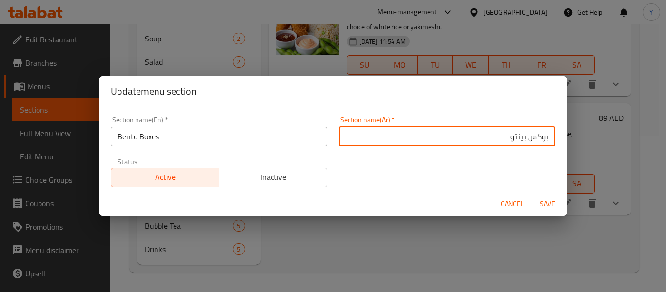
type input "بوكس بينتو"
click at [532, 195] on button "Save" at bounding box center [547, 204] width 31 height 18
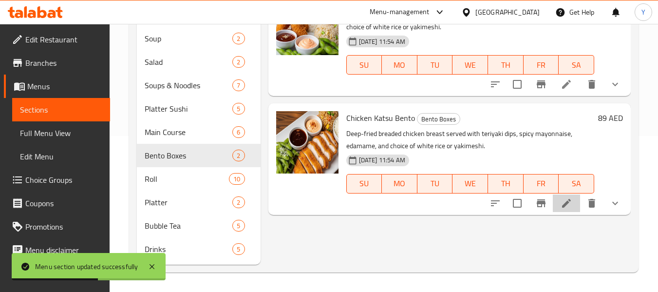
click at [569, 211] on li at bounding box center [566, 203] width 27 height 18
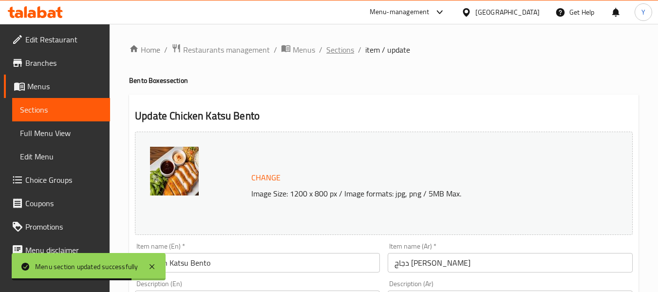
click at [347, 50] on span "Sections" at bounding box center [341, 50] width 28 height 12
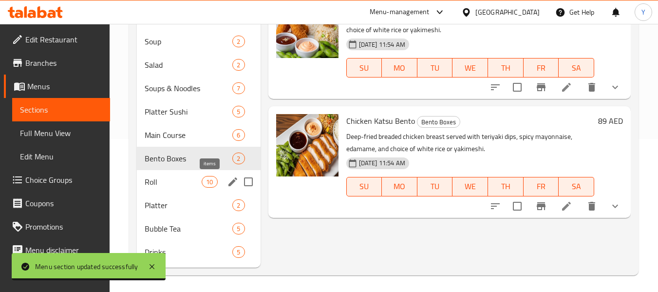
scroll to position [156, 0]
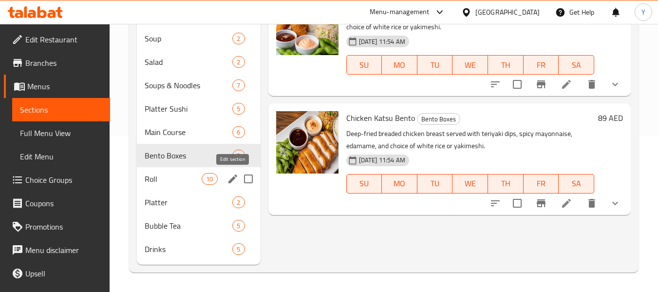
click at [230, 181] on icon "edit" at bounding box center [233, 178] width 9 height 9
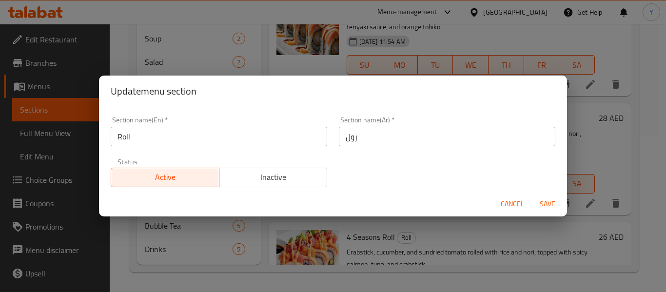
click at [455, 142] on input "رول" at bounding box center [447, 136] width 216 height 19
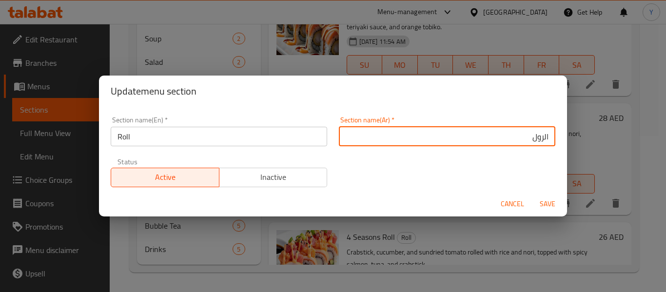
type input "الرول"
click at [532, 195] on button "Save" at bounding box center [547, 204] width 31 height 18
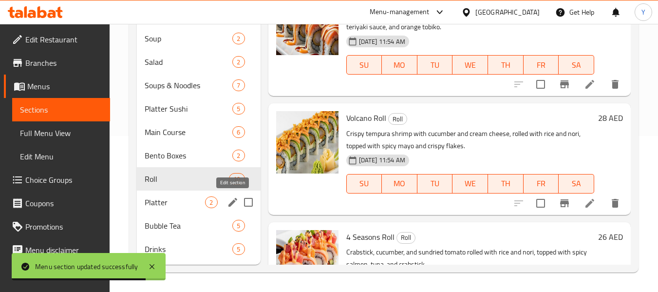
click at [233, 201] on icon "edit" at bounding box center [233, 202] width 9 height 9
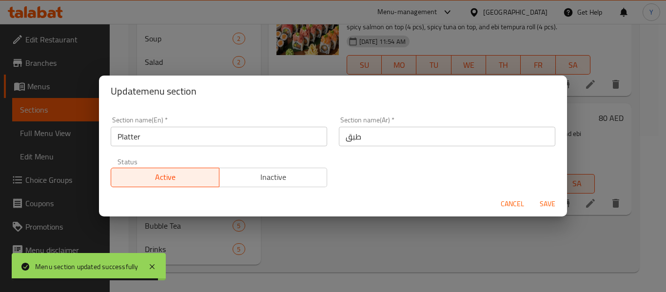
click at [401, 140] on input "طبق" at bounding box center [447, 136] width 216 height 19
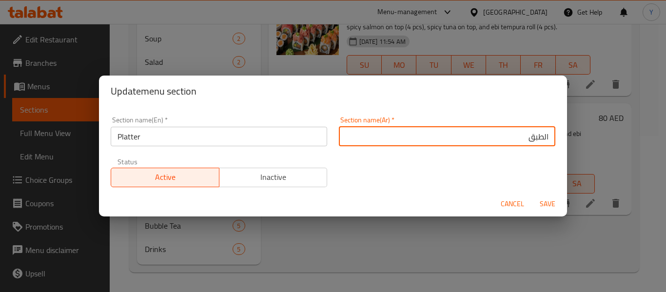
type input "الطبق"
click at [532, 195] on button "Save" at bounding box center [547, 204] width 31 height 18
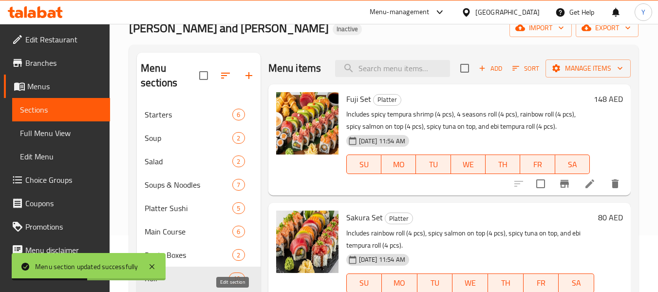
scroll to position [156, 0]
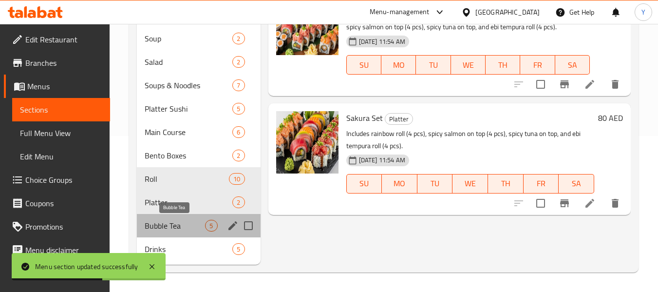
click at [162, 225] on span "Bubble Tea" at bounding box center [175, 226] width 60 height 12
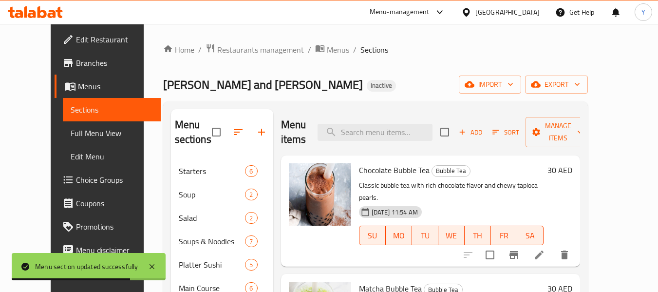
click at [426, 59] on div "Home / Restaurants management / Menus / Sections Ramen King and Noodles Inactiv…" at bounding box center [375, 235] width 425 height 385
click at [553, 246] on li at bounding box center [539, 255] width 27 height 18
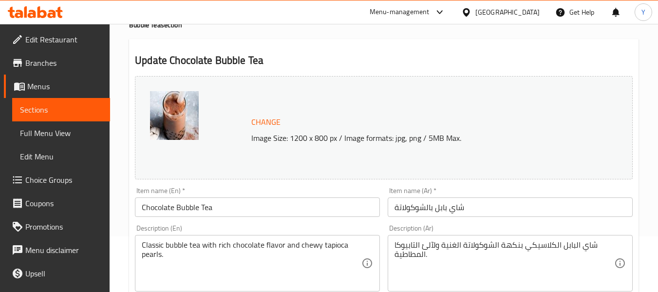
scroll to position [146, 0]
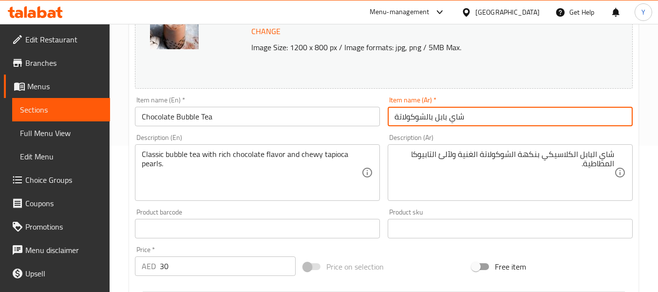
click at [456, 118] on input "شاي بابل بالشوكولاتة" at bounding box center [510, 116] width 245 height 19
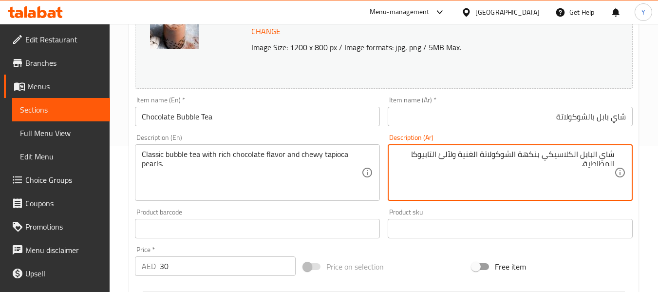
drag, startPoint x: 455, startPoint y: 154, endPoint x: 444, endPoint y: 155, distance: 10.2
click at [611, 166] on textarea "شاي البابل الكلاسيكي بنكهة الشوكولاتة الغنية وبيرلز تابيوكا المطاطية." at bounding box center [505, 173] width 220 height 46
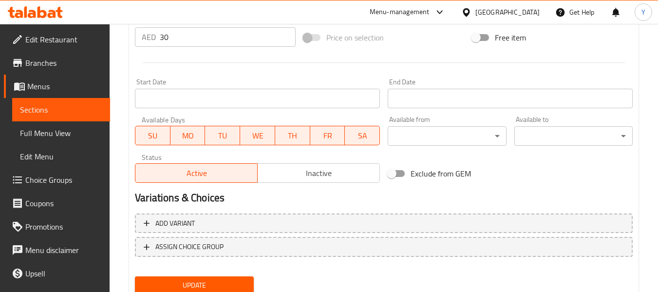
scroll to position [411, 0]
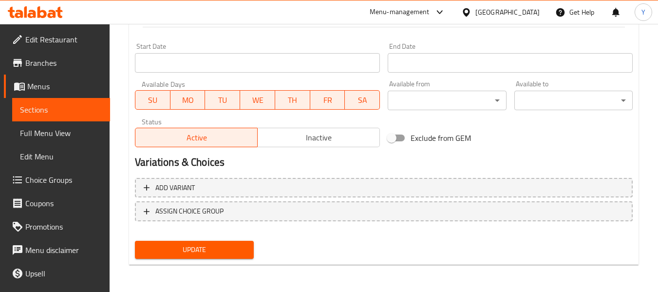
type textarea "شاي البابل الكلاسيكي بنكهة الشوكولاتة الغنية وبيرلز تابيوكا مطاطية."
click at [218, 246] on span "Update" at bounding box center [194, 250] width 103 height 12
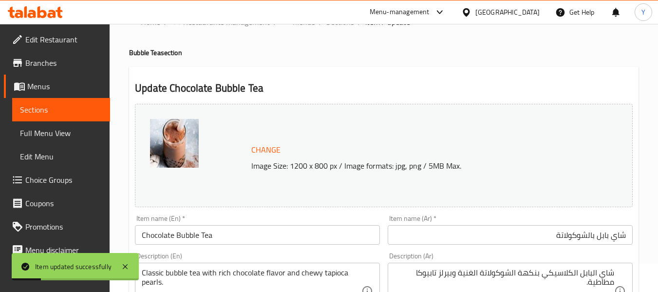
scroll to position [0, 0]
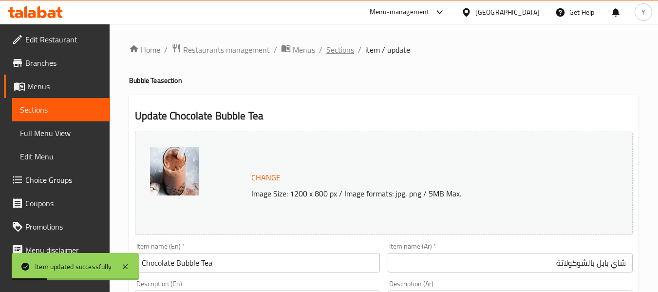
click at [334, 56] on span "Sections" at bounding box center [341, 50] width 28 height 12
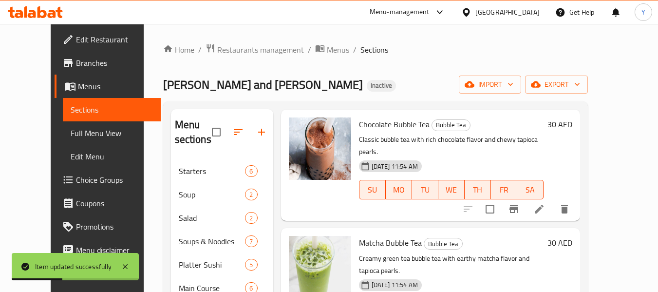
scroll to position [97, 0]
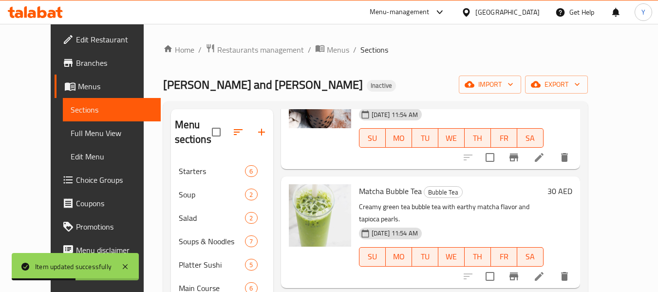
click at [553, 268] on li at bounding box center [539, 277] width 27 height 18
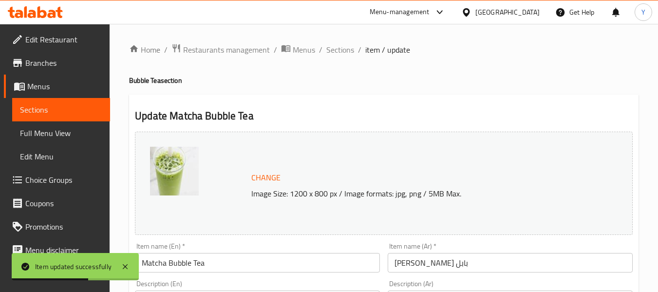
scroll to position [146, 0]
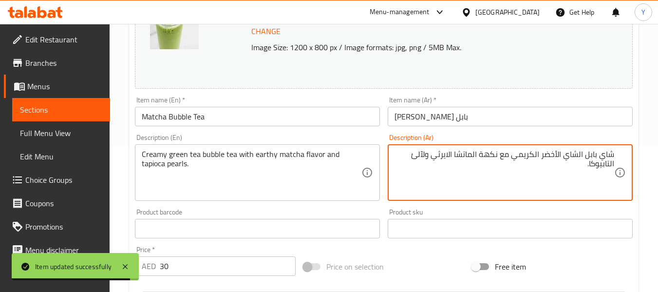
drag, startPoint x: 429, startPoint y: 154, endPoint x: 419, endPoint y: 154, distance: 10.7
click at [419, 154] on textarea "شاي بابل الشاي الأخضر الكريمي مع نكهة الماتشا الايرثي ولآلئ التابيوكا." at bounding box center [505, 173] width 220 height 46
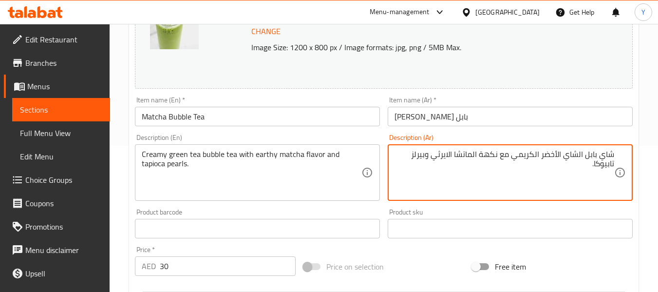
click at [515, 179] on textarea "شاي بابل الشاي الأخضر الكريمي مع نكهة الماتشا الايرثي وبيرلز تابيوكا." at bounding box center [505, 173] width 220 height 46
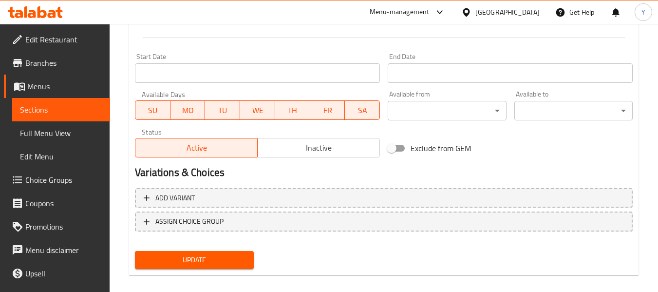
scroll to position [411, 0]
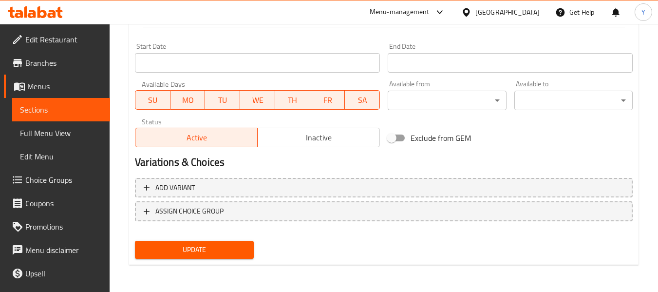
type textarea "شاي بابل الشاي الأخضر الكريمي مع نكهة الماتشا الايرثي وبيرلز تابيوكا."
click at [229, 245] on span "Update" at bounding box center [194, 250] width 103 height 12
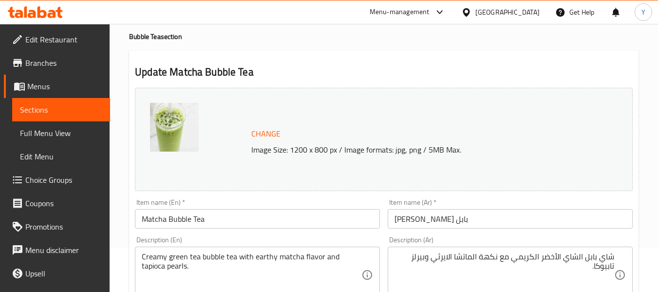
scroll to position [0, 0]
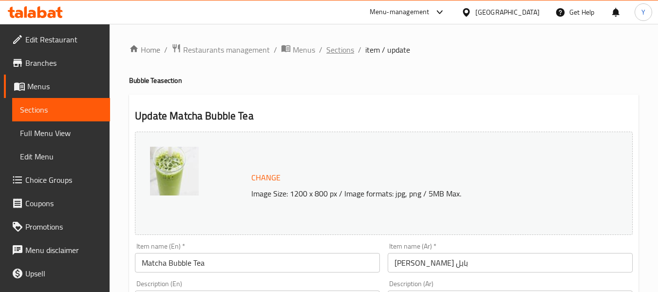
click at [340, 54] on span "Sections" at bounding box center [341, 50] width 28 height 12
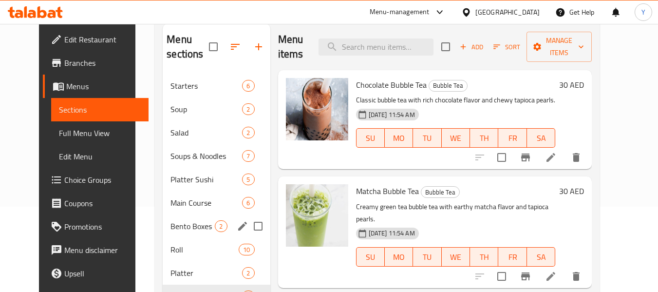
scroll to position [156, 0]
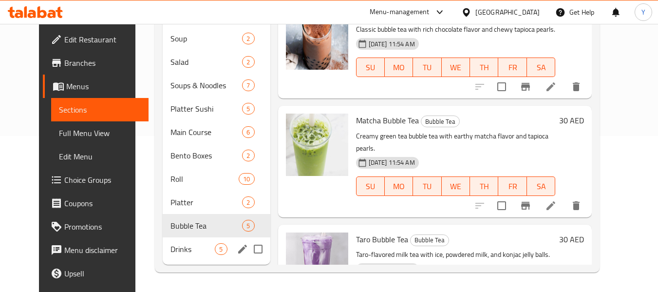
click at [163, 258] on div "Drinks 5" at bounding box center [216, 248] width 107 height 23
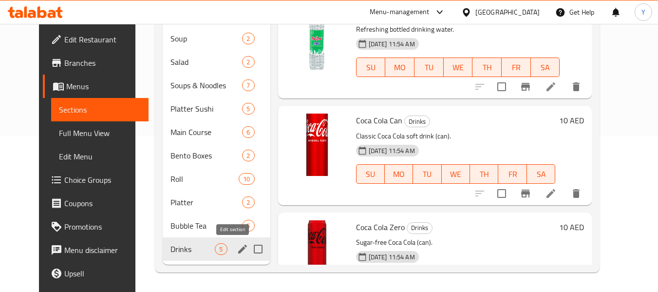
click at [238, 252] on icon "edit" at bounding box center [242, 249] width 9 height 9
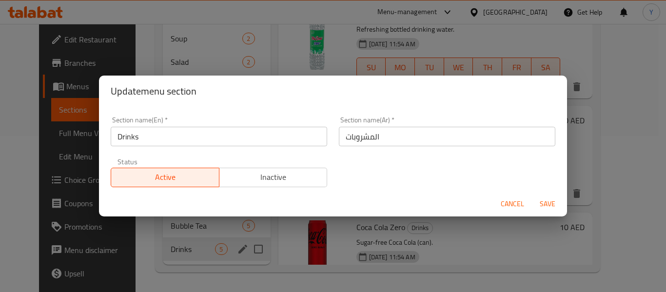
click at [525, 201] on button "Cancel" at bounding box center [512, 204] width 31 height 18
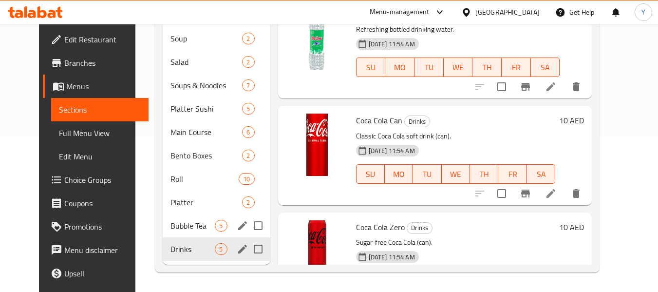
click at [237, 222] on icon "edit" at bounding box center [243, 226] width 12 height 12
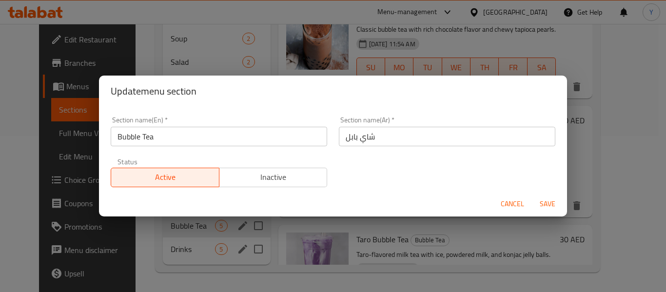
click at [504, 201] on span "Cancel" at bounding box center [512, 204] width 23 height 12
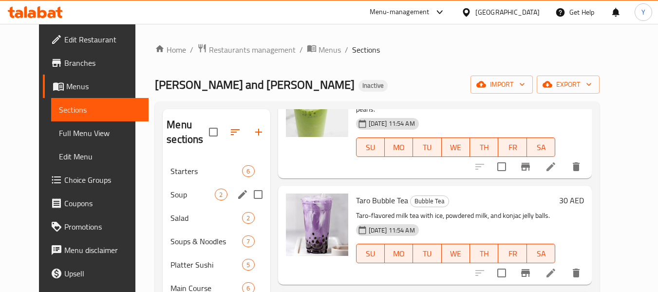
scroll to position [156, 0]
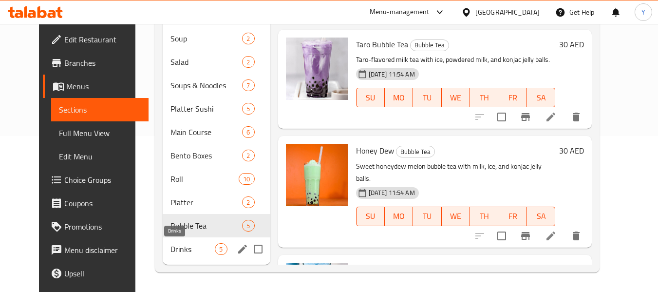
click at [173, 243] on span "Drinks" at bounding box center [193, 249] width 44 height 12
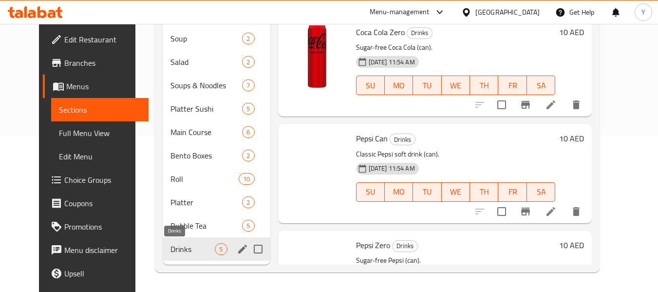
scroll to position [12, 0]
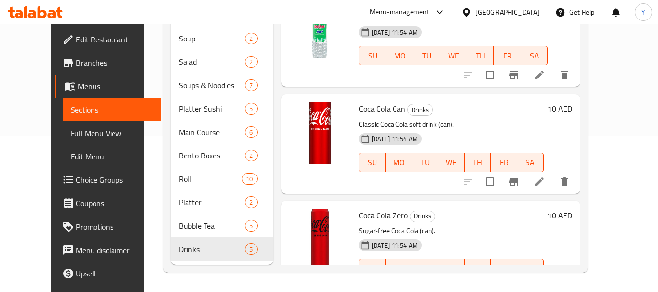
click at [553, 183] on li at bounding box center [539, 182] width 27 height 18
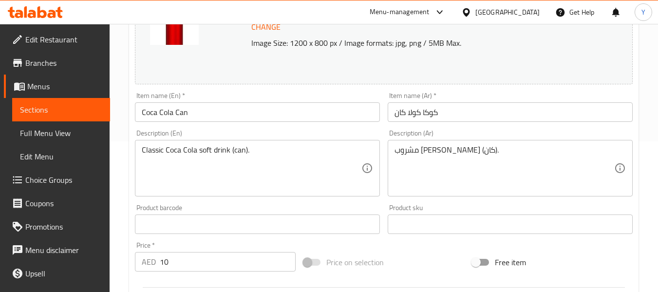
scroll to position [146, 0]
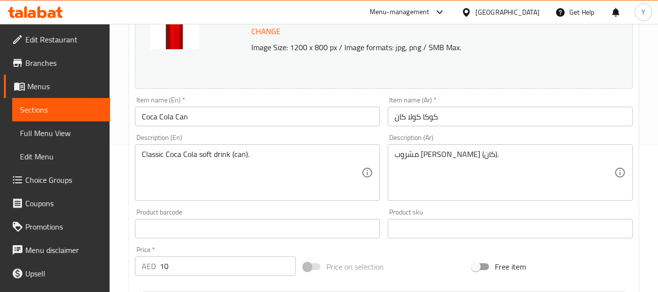
click at [416, 118] on input "كوكا كولا كان" at bounding box center [510, 116] width 245 height 19
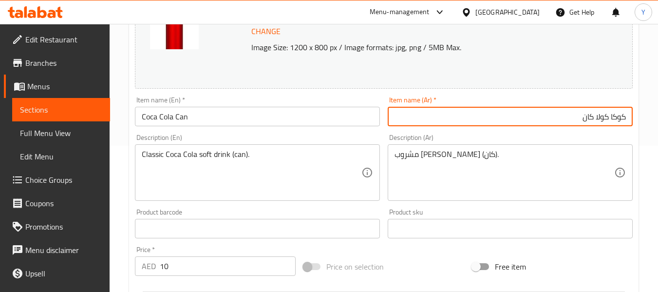
click at [522, 136] on div "Description (Ar) مشروب غازي كوكاكولا الكلاسيكي (كان). Description (Ar)" at bounding box center [510, 167] width 245 height 67
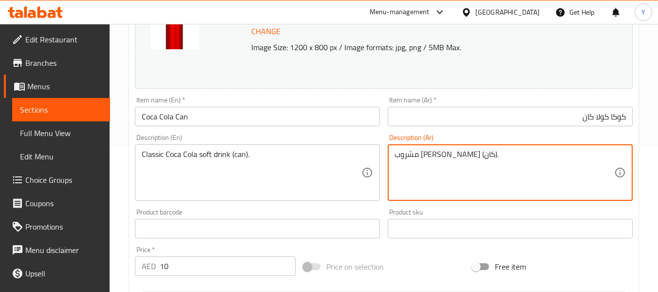
click at [571, 121] on input "كوكا كولا كان" at bounding box center [510, 116] width 245 height 19
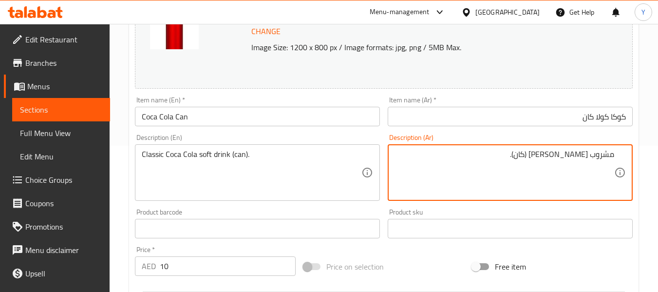
click at [577, 117] on input "كوكا كولا كان" at bounding box center [510, 116] width 245 height 19
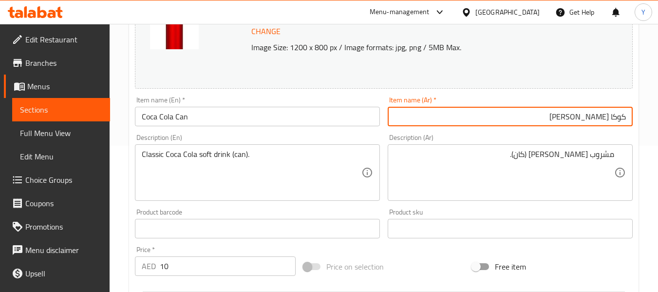
click at [587, 121] on input "كوكا كولا كانز" at bounding box center [510, 116] width 245 height 19
type input "كوكا كولا كانز"
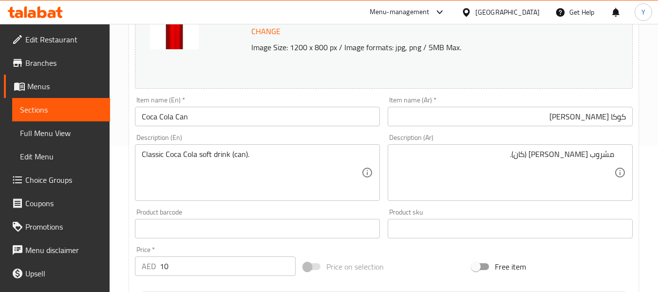
click at [531, 116] on input "كوكا كولا كانز" at bounding box center [510, 116] width 245 height 19
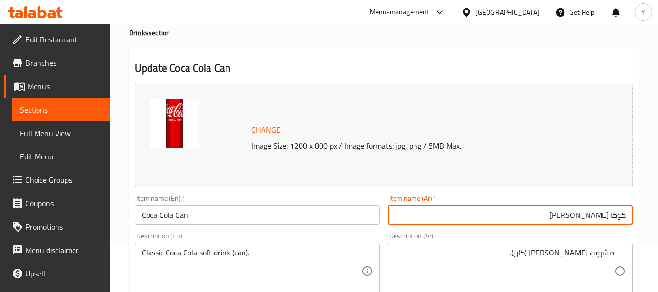
scroll to position [0, 0]
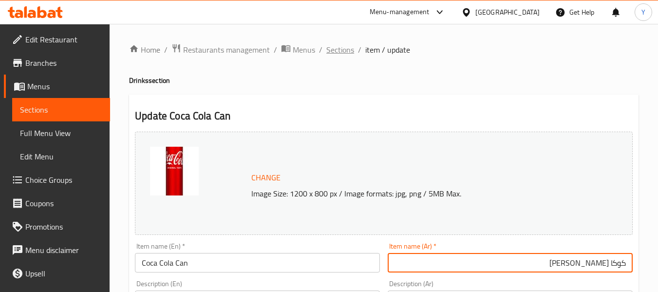
click at [343, 49] on span "Sections" at bounding box center [341, 50] width 28 height 12
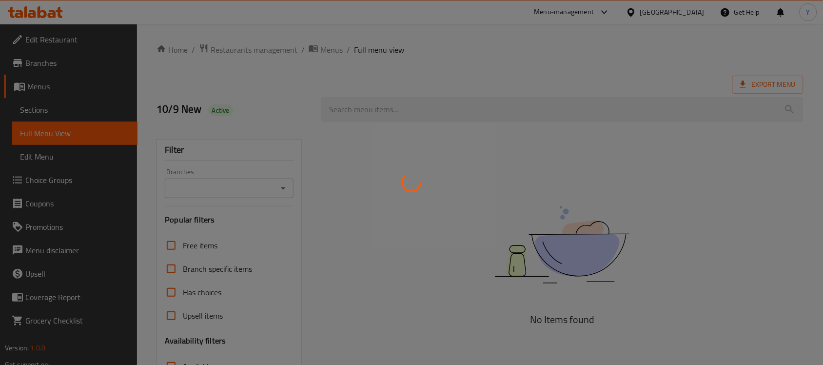
click at [524, 69] on div at bounding box center [411, 182] width 823 height 365
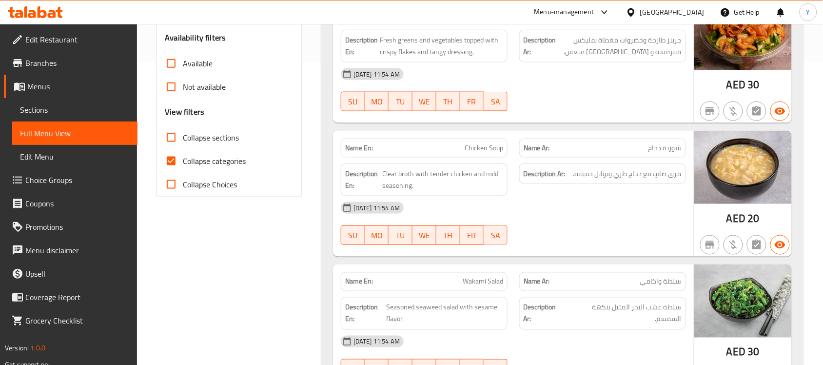
scroll to position [330, 0]
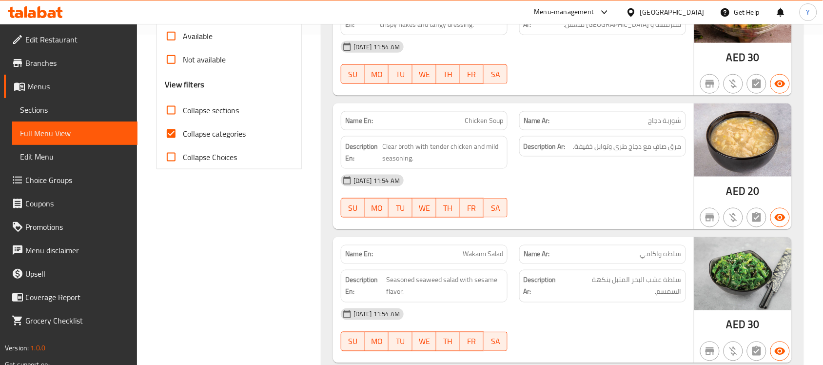
click at [637, 196] on div "[DATE] 11:54 AM SU MO TU WE TH FR SA" at bounding box center [513, 196] width 357 height 55
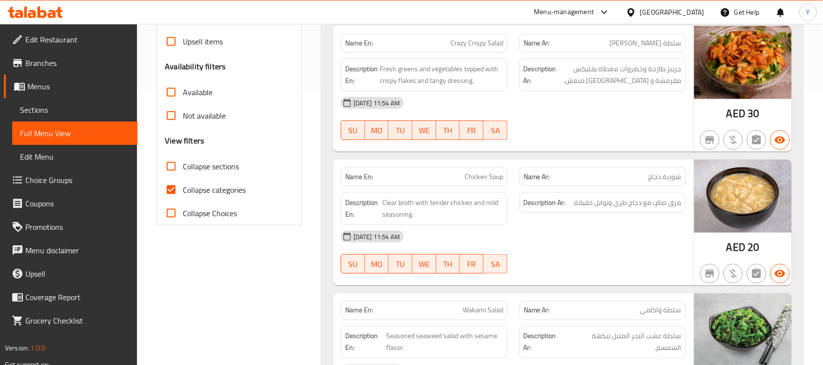
scroll to position [208, 0]
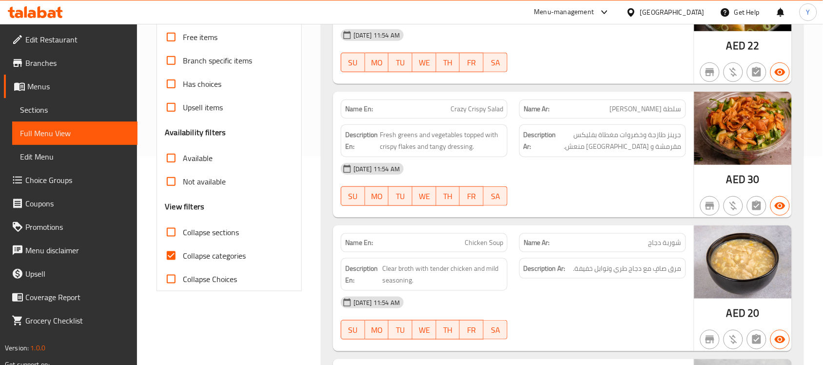
click at [624, 195] on div "[DATE] 11:54 AM SU MO TU WE TH FR SA" at bounding box center [513, 184] width 357 height 55
click at [621, 208] on div at bounding box center [602, 206] width 178 height 12
click at [561, 240] on p "Name Ar: شوربة دجاج" at bounding box center [602, 242] width 158 height 10
click at [498, 240] on span "Chicken Soup" at bounding box center [483, 242] width 39 height 10
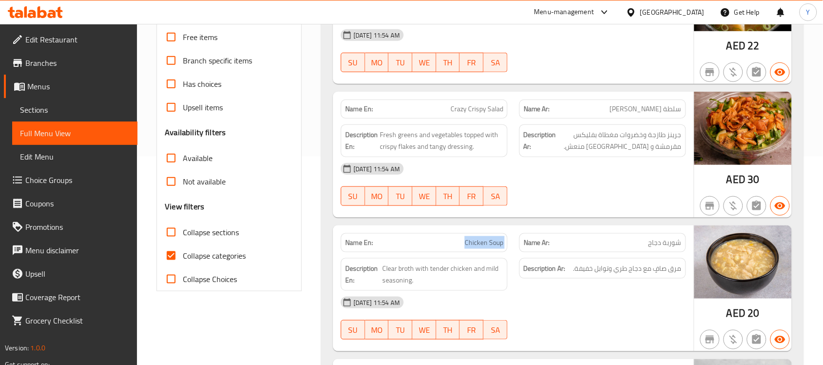
copy span "Chicken Soup"
click at [498, 240] on span "Chicken Soup" at bounding box center [483, 242] width 39 height 10
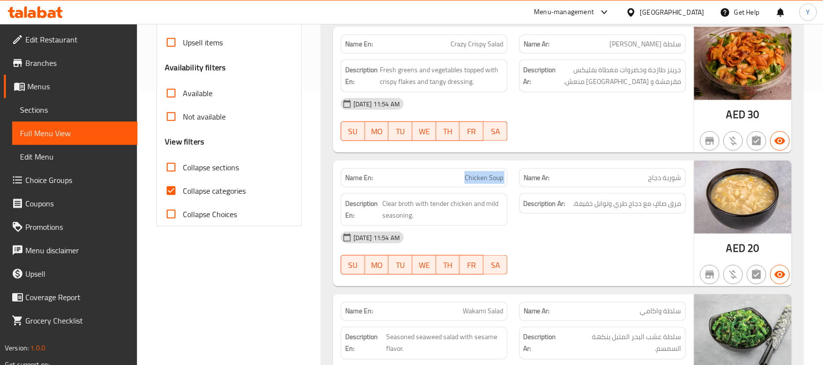
scroll to position [391, 0]
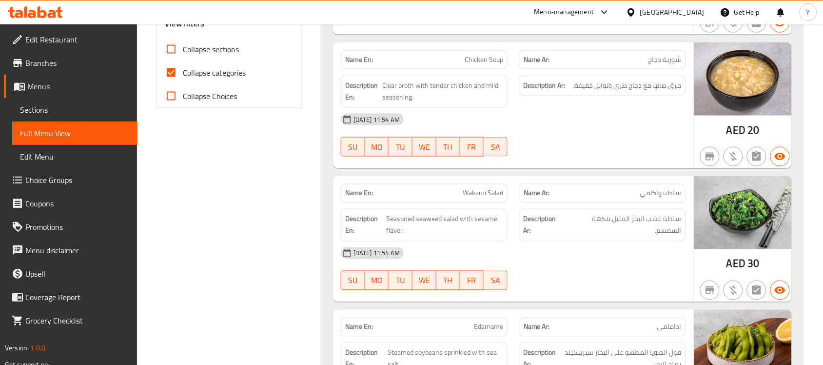
click at [400, 171] on div "Name En: Miso Soup Name Ar: شوربة ميسو Description En: Light miso broth with so…" at bounding box center [562, 179] width 482 height 817
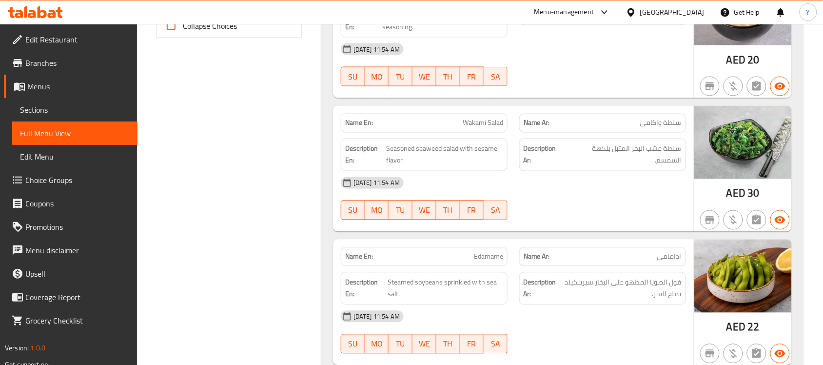
scroll to position [460, 0]
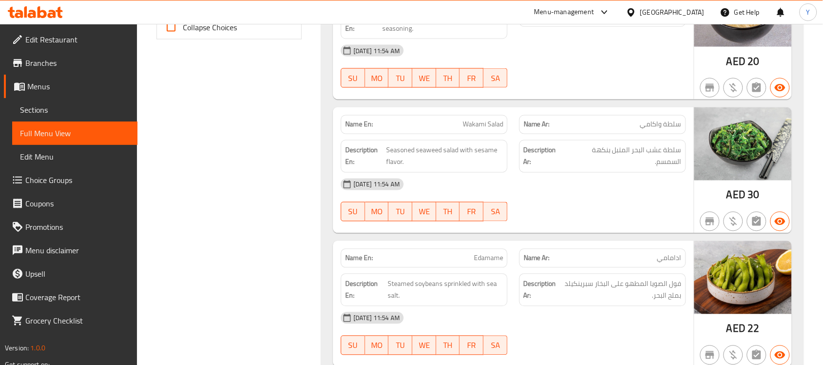
click at [621, 222] on div at bounding box center [602, 221] width 178 height 12
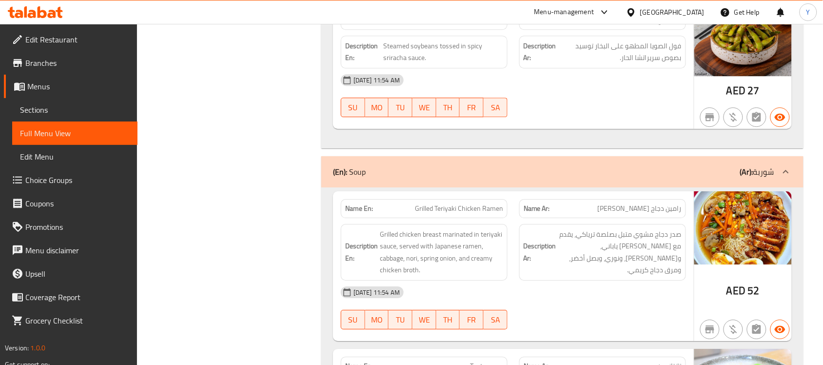
scroll to position [946, 0]
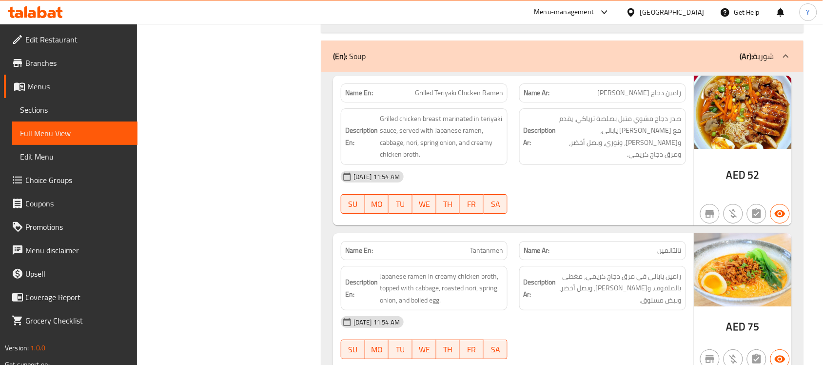
click at [595, 166] on div "Description Ar: صدر دجاج مشوي متبل بصلصة ترياكي، يقدم مع [PERSON_NAME] ياباني، …" at bounding box center [602, 136] width 178 height 68
click at [628, 149] on span "صدر دجاج مشوي متبل بصلصة ترياكي، يقدم مع [PERSON_NAME] ياباني، و[PERSON_NAME]، …" at bounding box center [619, 137] width 123 height 48
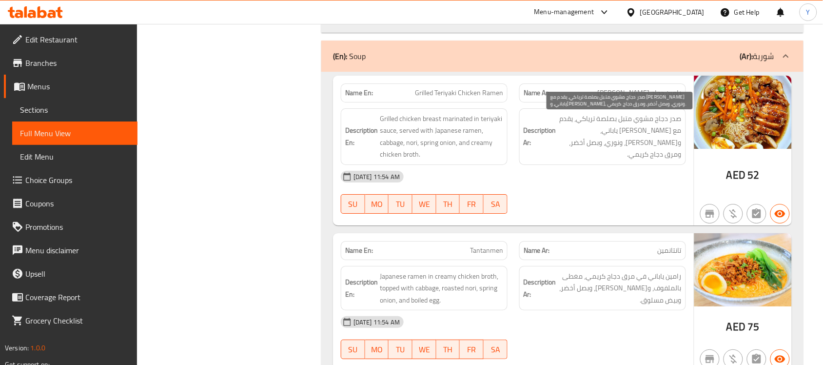
click at [667, 127] on span "صدر دجاج مشوي متبل بصلصة ترياكي، يقدم مع [PERSON_NAME] ياباني، و[PERSON_NAME]، …" at bounding box center [619, 137] width 123 height 48
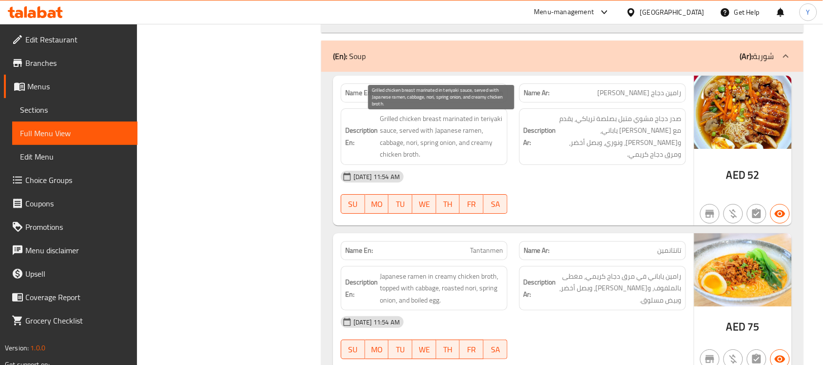
click at [430, 120] on span "Grilled chicken breast marinated in teriyaki sauce, served with Japanese ramen,…" at bounding box center [441, 137] width 123 height 48
drag, startPoint x: 428, startPoint y: 120, endPoint x: 390, endPoint y: 120, distance: 37.5
click at [387, 117] on span "Grilled chicken breast marinated in teriyaki sauce, served with Japanese ramen,…" at bounding box center [441, 137] width 123 height 48
drag, startPoint x: 452, startPoint y: 122, endPoint x: 459, endPoint y: 121, distance: 6.9
click at [459, 121] on span "Grilled chicken breast marinated in teriyaki sauce, served with Japanese ramen,…" at bounding box center [441, 137] width 123 height 48
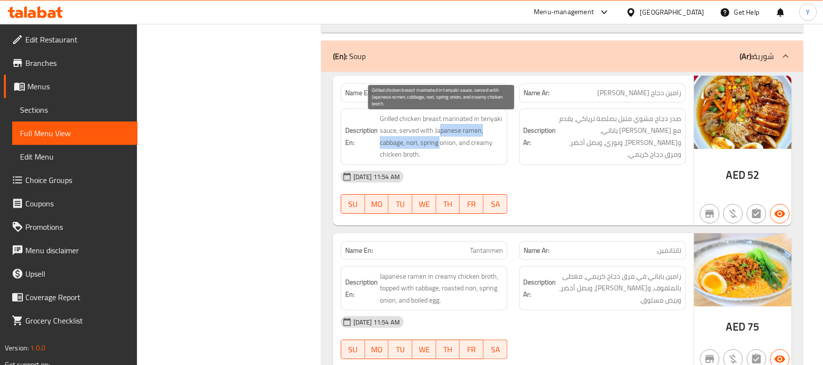
drag, startPoint x: 440, startPoint y: 140, endPoint x: 454, endPoint y: 142, distance: 14.3
click at [439, 139] on span "Grilled chicken breast marinated in teriyaki sauce, served with Japanese ramen,…" at bounding box center [441, 137] width 123 height 48
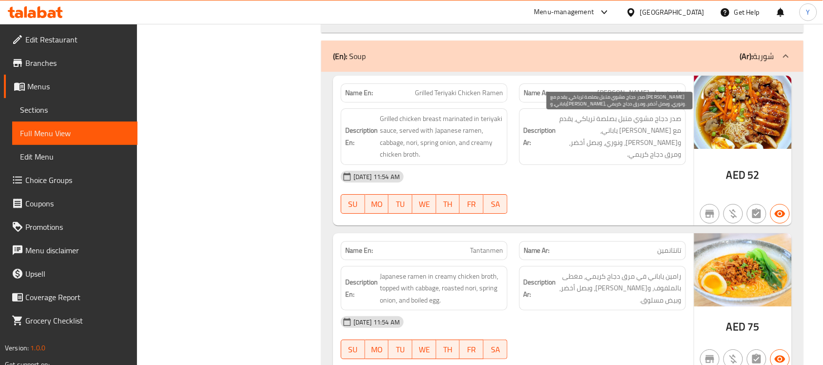
click at [639, 140] on span "صدر دجاج مشوي متبل بصلصة ترياكي، يقدم مع [PERSON_NAME] ياباني، و[PERSON_NAME]، …" at bounding box center [619, 137] width 123 height 48
drag, startPoint x: 624, startPoint y: 136, endPoint x: 617, endPoint y: 141, distance: 8.0
click at [619, 140] on span "صدر دجاج مشوي متبل بصلصة ترياكي، يقدم مع [PERSON_NAME] ياباني، و[PERSON_NAME]، …" at bounding box center [619, 137] width 123 height 48
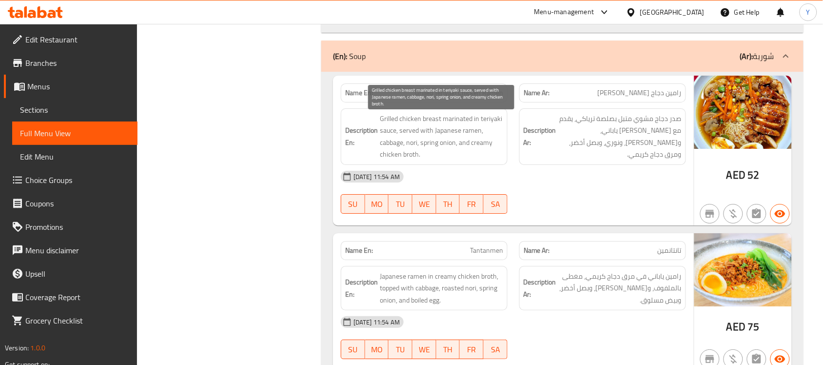
drag, startPoint x: 406, startPoint y: 149, endPoint x: 417, endPoint y: 157, distance: 14.2
click at [411, 154] on span "Grilled chicken breast marinated in teriyaki sauce, served with Japanese ramen,…" at bounding box center [441, 137] width 123 height 48
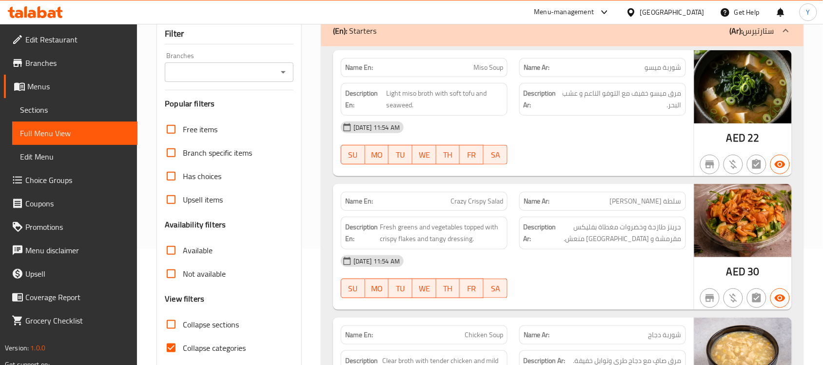
scroll to position [0, 0]
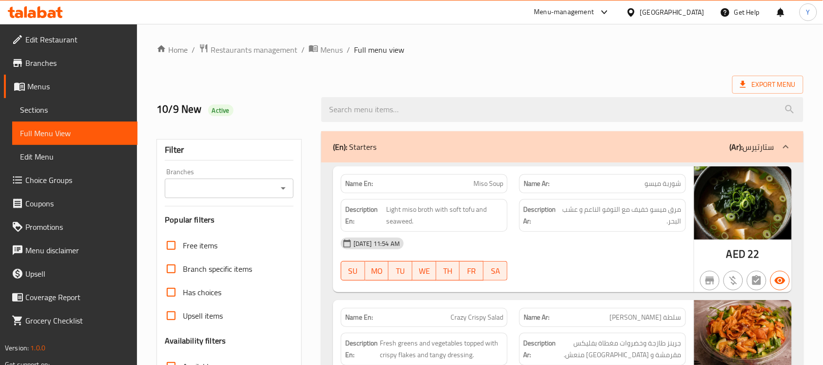
click at [595, 158] on div "(En): Starters (Ar): ستارتيرس" at bounding box center [562, 146] width 482 height 31
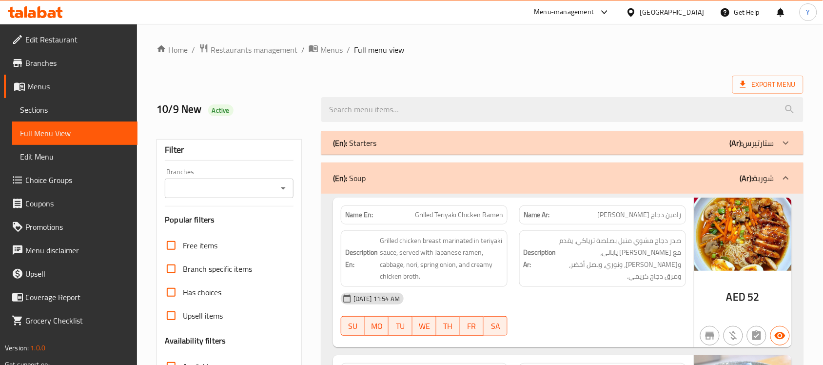
click at [568, 51] on ol "Home / Restaurants management / Menus / Full menu view" at bounding box center [479, 49] width 647 height 13
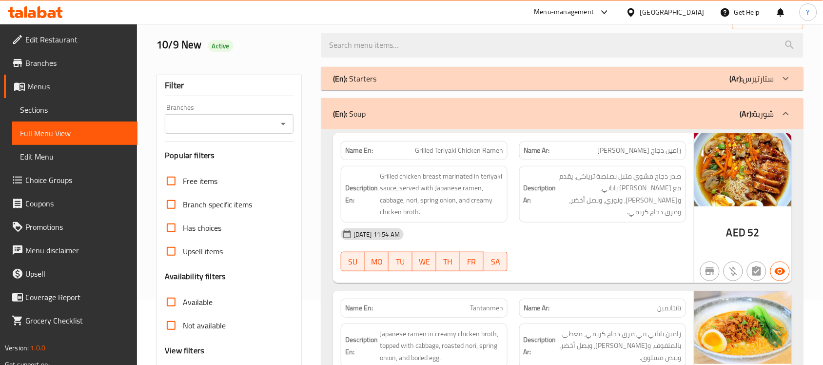
scroll to position [122, 0]
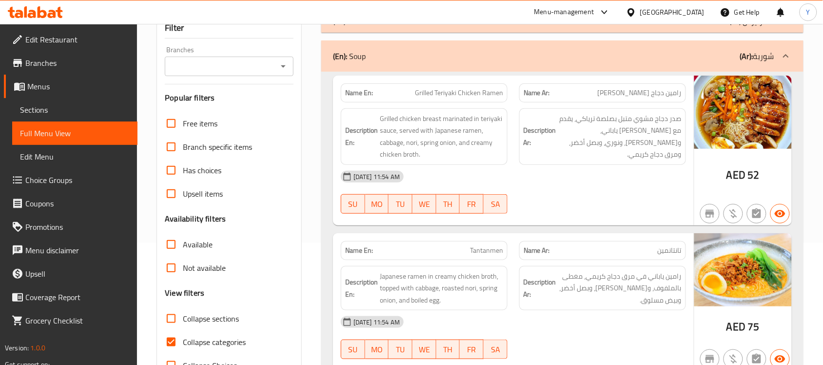
drag, startPoint x: 716, startPoint y: 213, endPoint x: 710, endPoint y: 213, distance: 6.8
click at [716, 213] on span "button" at bounding box center [709, 214] width 19 height 12
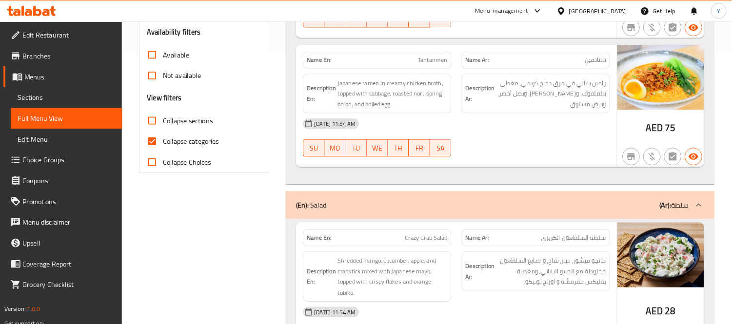
scroll to position [305, 0]
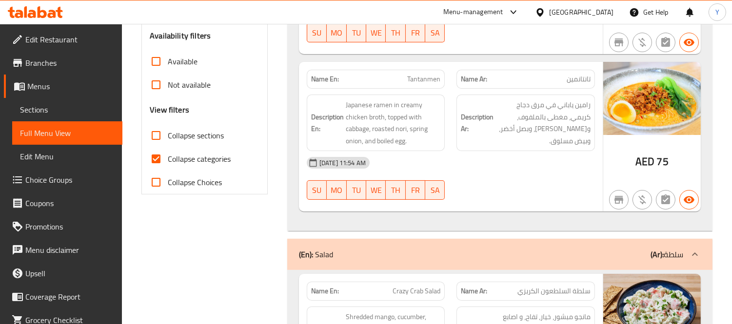
drag, startPoint x: 790, startPoint y: 0, endPoint x: 463, endPoint y: 124, distance: 349.8
click at [463, 124] on strong "Description Ar:" at bounding box center [477, 123] width 33 height 24
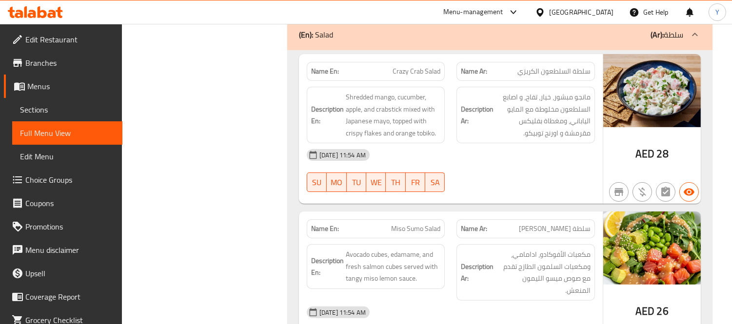
scroll to position [576, 0]
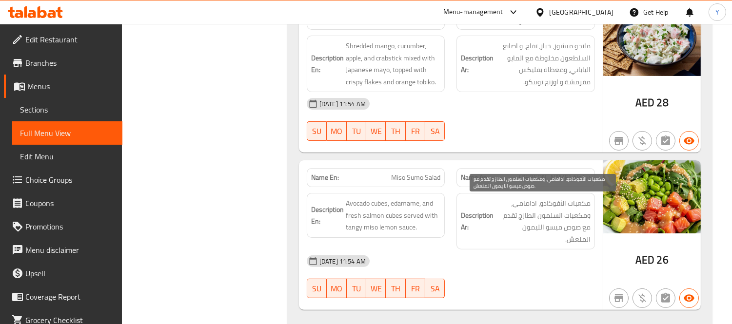
click at [507, 216] on span "مكعبات الأفوكادو، ادامامي، ومكعبات السلمون الطازج تقدم مع صوص ميسو الليمون المن…" at bounding box center [542, 221] width 95 height 48
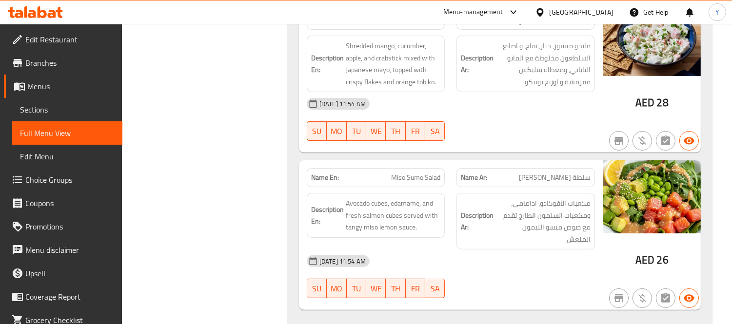
click at [558, 124] on div "[DATE] 11:54 AM SU MO TU WE TH FR SA" at bounding box center [451, 119] width 300 height 55
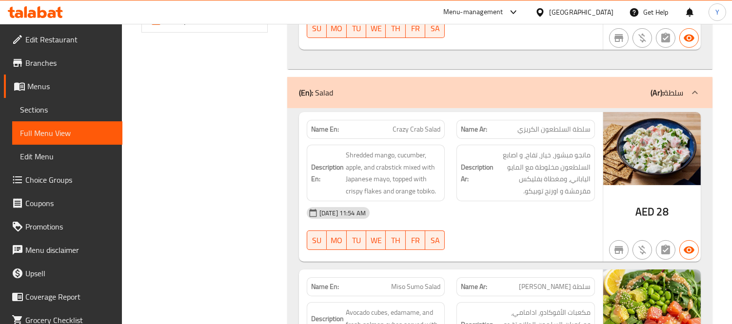
scroll to position [304, 0]
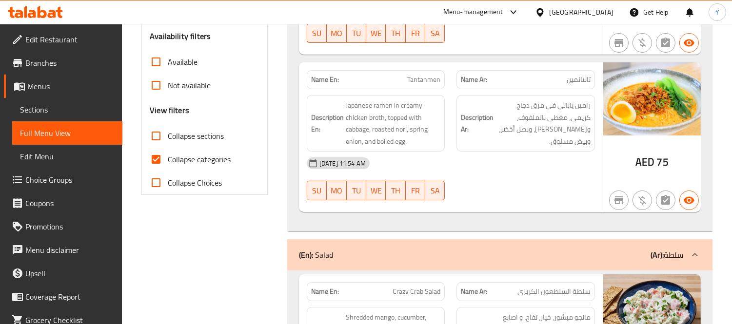
click at [501, 256] on div "(En): Salad (Ar): سلطة" at bounding box center [491, 255] width 384 height 12
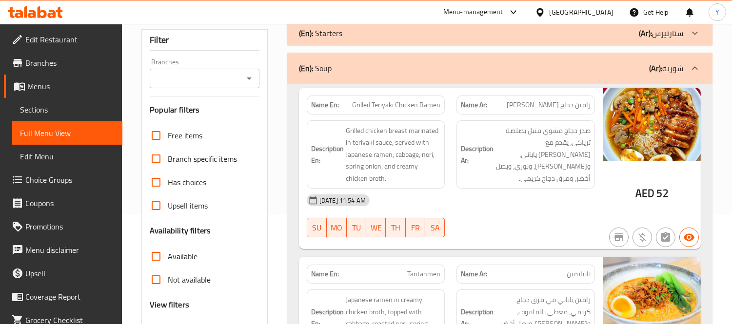
scroll to position [33, 0]
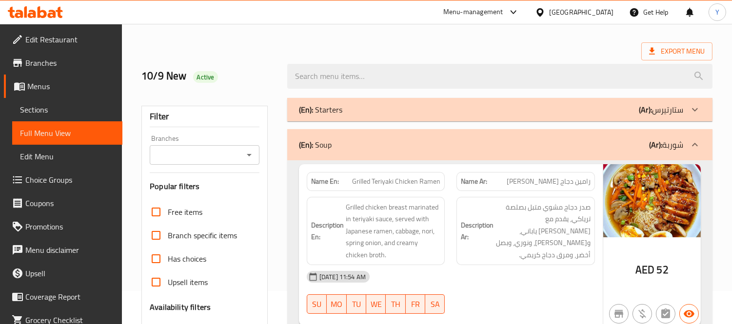
click at [476, 133] on div "(En): Soup (Ar): شوربة" at bounding box center [499, 144] width 425 height 31
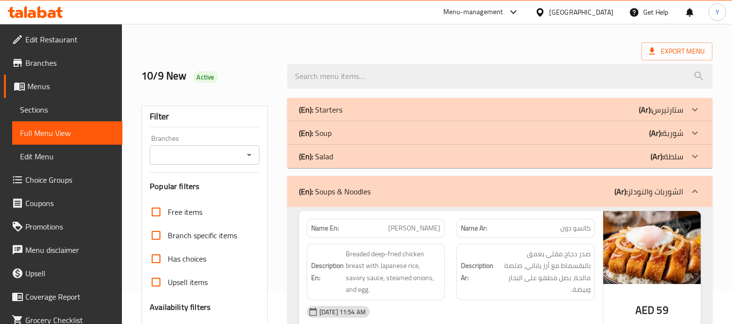
click at [459, 51] on div "Export Menu" at bounding box center [426, 51] width 571 height 18
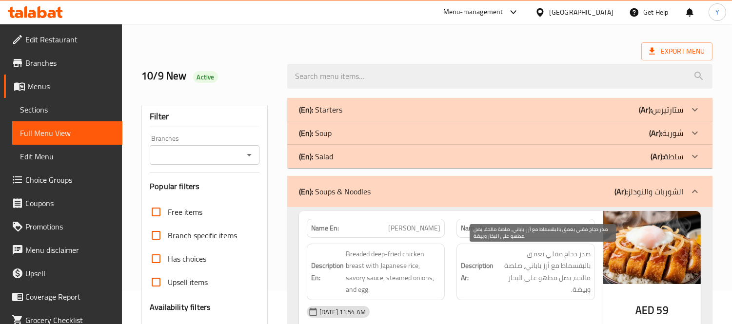
click at [494, 259] on h6 "Description Ar: صدر دجاج مقلي بعمق بالبقسماط مع أرز ياباني، صلصة مالحة، بصل مطه…" at bounding box center [526, 272] width 130 height 48
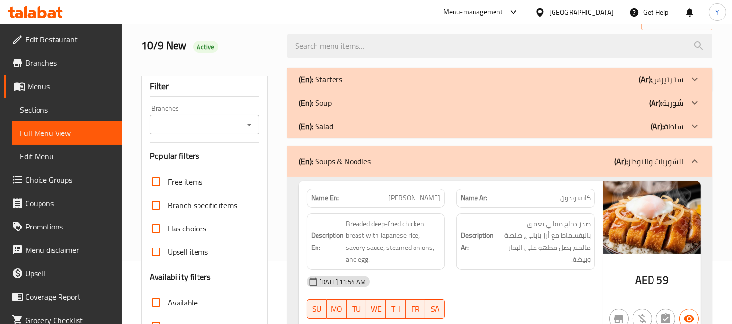
scroll to position [142, 0]
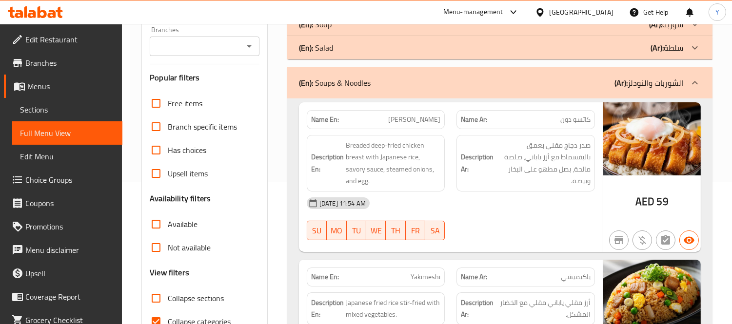
drag, startPoint x: 581, startPoint y: 216, endPoint x: 553, endPoint y: 208, distance: 29.8
click at [581, 216] on div "[DATE] 11:54 AM SU MO TU WE TH FR SA" at bounding box center [451, 219] width 300 height 55
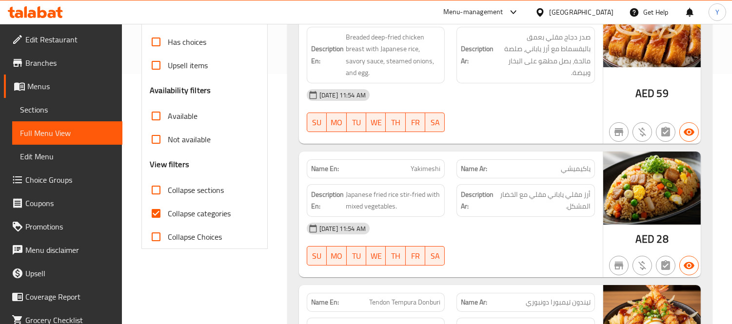
click at [452, 178] on div "Description Ar: أرز مقلي ياباني مقلي مع الخضار المشكل." at bounding box center [525, 200] width 150 height 44
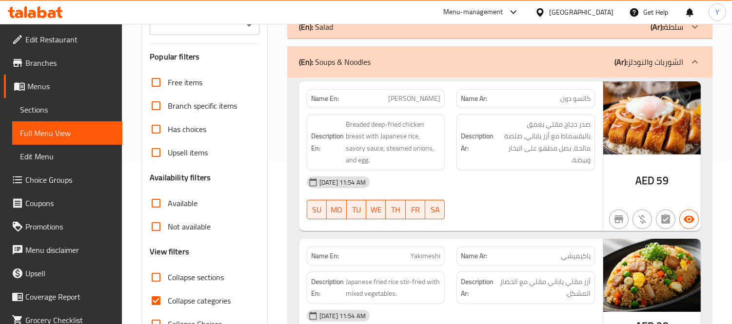
scroll to position [164, 0]
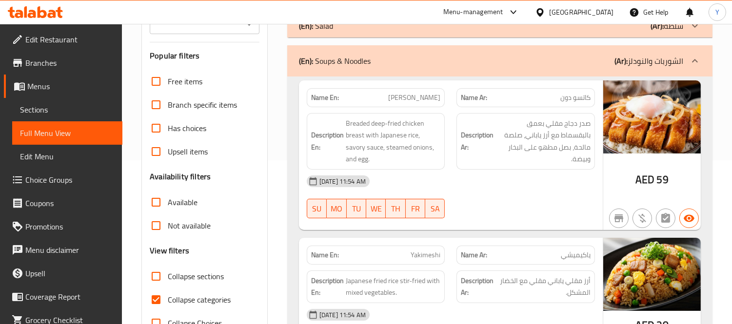
click at [571, 193] on div "[DATE] 11:54 AM SU MO TU WE TH FR SA" at bounding box center [451, 197] width 300 height 55
click at [510, 170] on div "[DATE] 11:54 AM" at bounding box center [451, 181] width 300 height 23
click at [483, 170] on div "[DATE] 11:54 AM" at bounding box center [451, 181] width 300 height 23
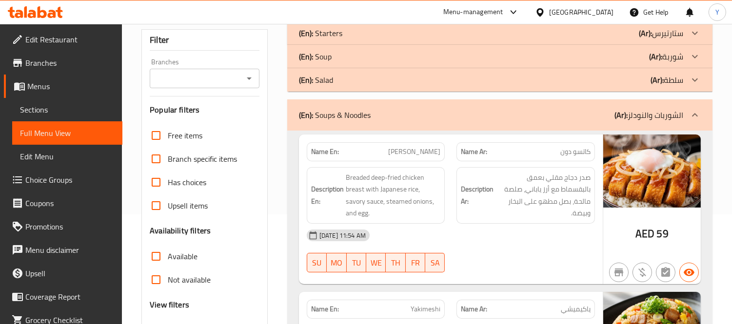
click at [513, 162] on div "Description Ar: صدر دجاج مقلي بعمق بالبقسماط مع أرز ياباني، صلصة مالحة، بصل مطه…" at bounding box center [525, 195] width 150 height 68
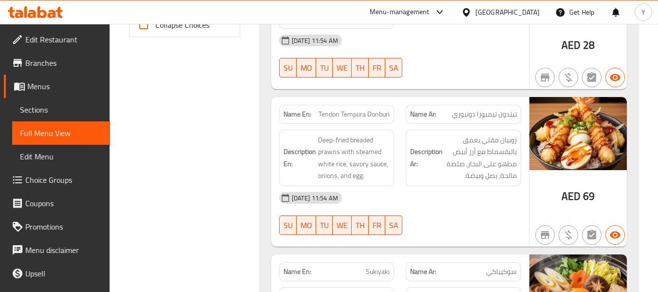
scroll to position [471, 0]
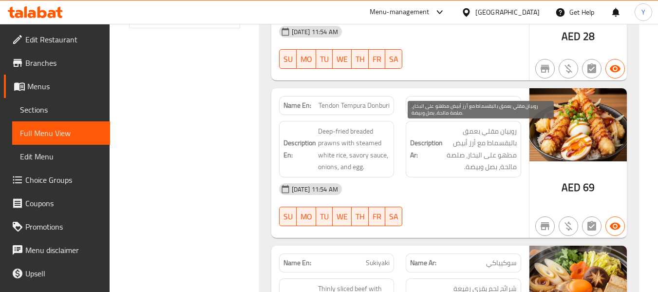
click at [485, 132] on span "روبيان مقلي بعمق بالبقسماط مع أرز أبيض مطهو على البخار، صلصة مالحة، بصل وبيضة." at bounding box center [481, 149] width 72 height 48
drag, startPoint x: 485, startPoint y: 132, endPoint x: 470, endPoint y: 132, distance: 15.6
click at [470, 132] on span "روبيان مقلي بعمق بالبقسماط مع أرز أبيض مطهو على البخار، صلصة مالحة، بصل وبيضة." at bounding box center [481, 149] width 72 height 48
copy span "مقلي بعمق"
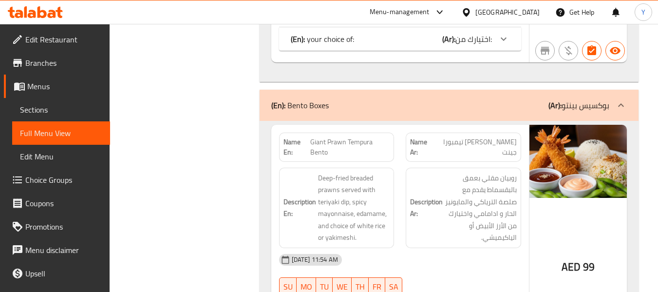
scroll to position [141, 0]
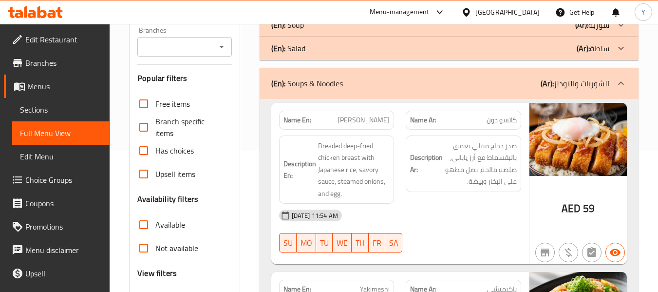
click at [370, 117] on span "[PERSON_NAME]" at bounding box center [364, 120] width 52 height 10
copy span "[PERSON_NAME]"
click at [370, 117] on span "[PERSON_NAME]" at bounding box center [364, 120] width 52 height 10
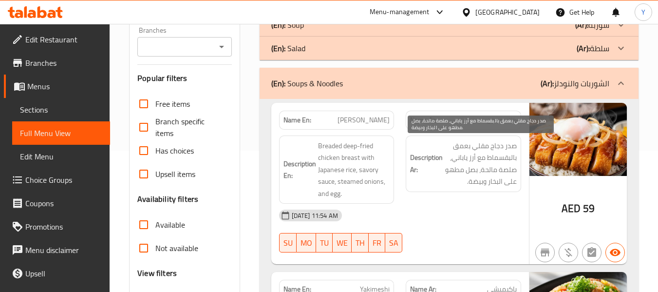
click at [485, 150] on span "صدر دجاج مقلي بعمق بالبقسماط مع أرز ياباني، صلصة مالحة، بصل مطهو على البخار وبي…" at bounding box center [481, 164] width 72 height 48
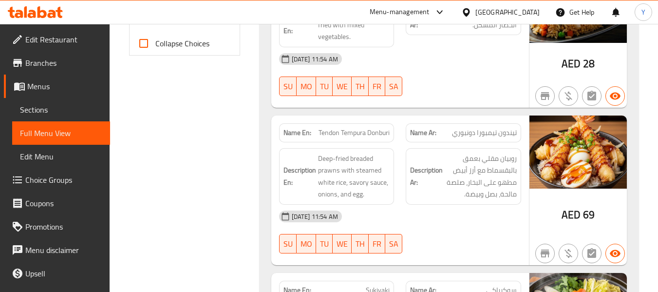
scroll to position [531, 0]
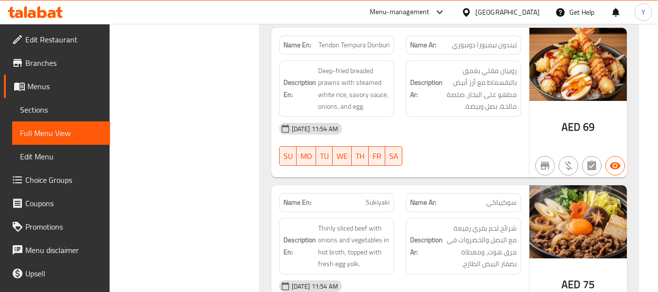
click at [364, 43] on span "Tendon Tempura Donburi" at bounding box center [354, 45] width 71 height 10
copy span "Tendon Tempura Donburi"
click at [364, 43] on span "Tendon Tempura Donburi" at bounding box center [354, 45] width 71 height 10
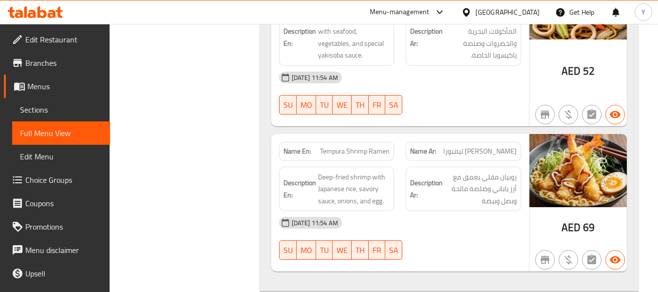
scroll to position [1116, 0]
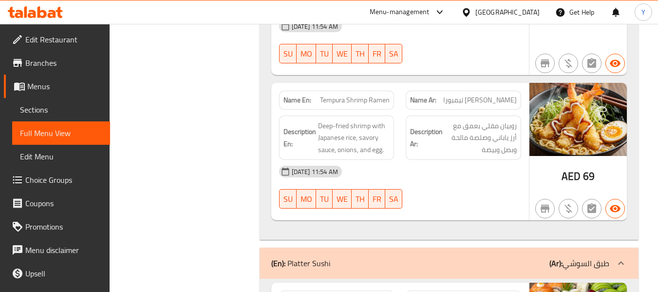
click at [365, 95] on span "Tempura Shrimp Ramen" at bounding box center [355, 100] width 70 height 10
copy span "Shrimp"
click at [365, 95] on span "Tempura Shrimp Ramen" at bounding box center [355, 100] width 70 height 10
copy span "Tempura Shrimp Ramen"
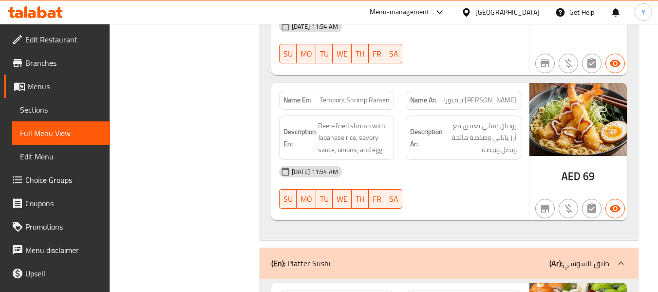
click at [505, 183] on div "[DATE] 11:54 AM SU MO TU WE TH FR SA" at bounding box center [400, 187] width 254 height 55
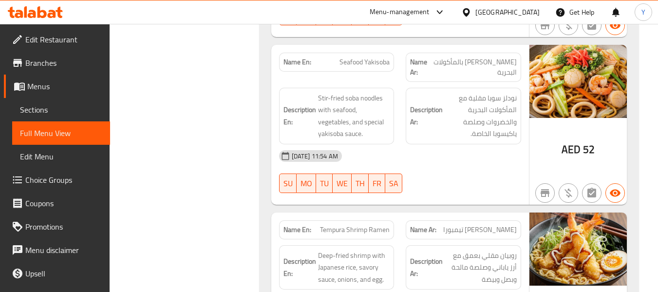
scroll to position [970, 0]
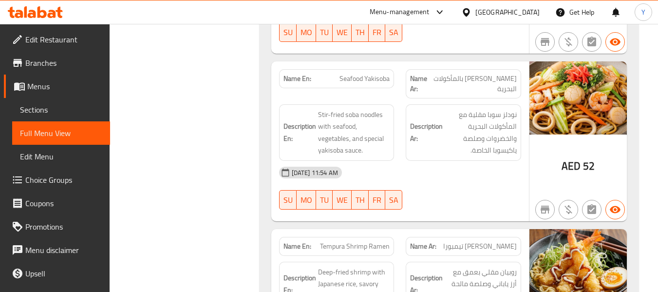
click at [346, 241] on span "Tempura Shrimp Ramen" at bounding box center [355, 246] width 70 height 10
copy span "Tempura Shrimp Ramen"
click at [346, 241] on span "Tempura Shrimp Ramen" at bounding box center [355, 246] width 70 height 10
drag, startPoint x: 651, startPoint y: 130, endPoint x: 662, endPoint y: 138, distance: 14.3
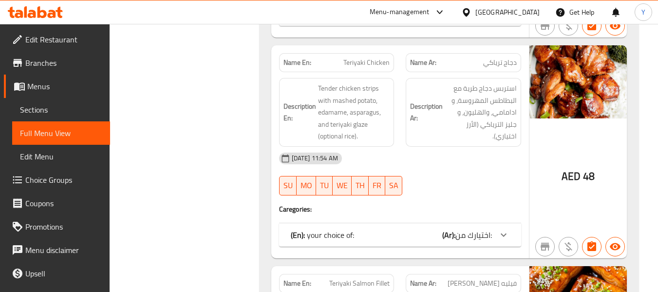
scroll to position [3445, 0]
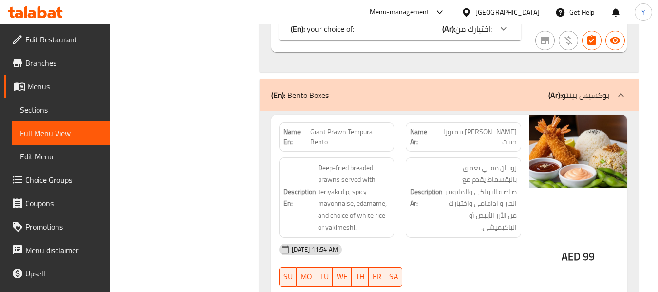
click at [300, 127] on strong "Name En:" at bounding box center [297, 137] width 27 height 20
copy strong "Name En:"
click at [300, 127] on strong "Name En:" at bounding box center [297, 137] width 27 height 20
click at [328, 127] on span "Giant Prawn Tempura Bento" at bounding box center [349, 137] width 79 height 20
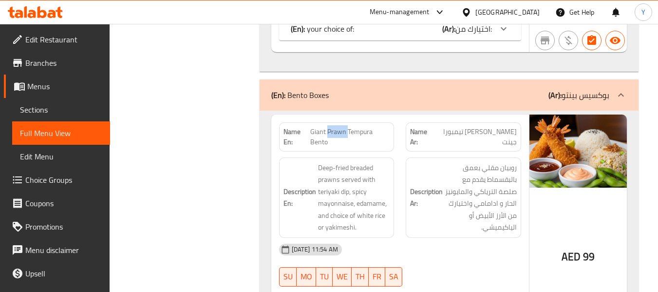
click at [328, 127] on span "Giant Prawn Tempura Bento" at bounding box center [349, 137] width 79 height 20
copy span "Prawn"
click at [328, 127] on span "Giant Prawn Tempura Bento" at bounding box center [349, 137] width 79 height 20
copy span "Giant Prawn Tempura Bento"
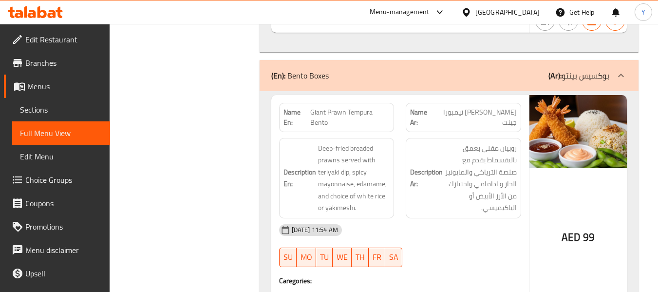
click at [488, 155] on span "روبيان مقلي بعمق بالبقسماط يقدم مع صلصة الترياكي والمايونيز الحار و ادامامي واخ…" at bounding box center [481, 178] width 72 height 72
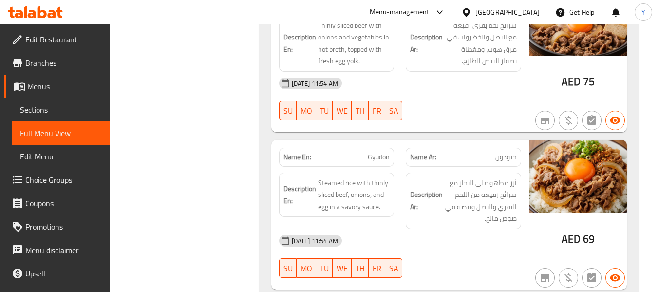
scroll to position [685, 0]
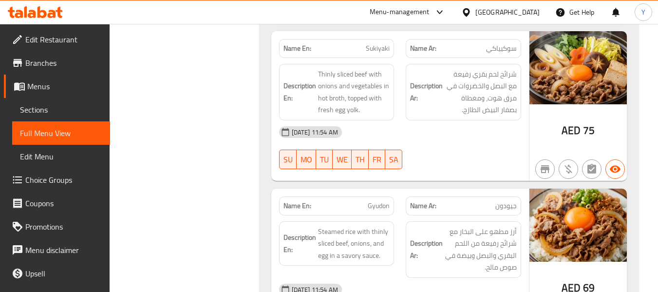
click at [455, 144] on div "[DATE] 11:54 AM SU MO TU WE TH FR SA" at bounding box center [400, 147] width 254 height 55
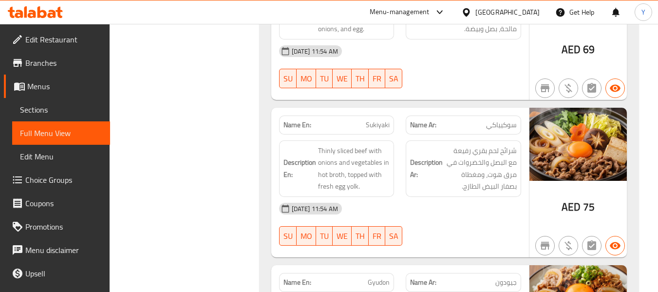
scroll to position [539, 0]
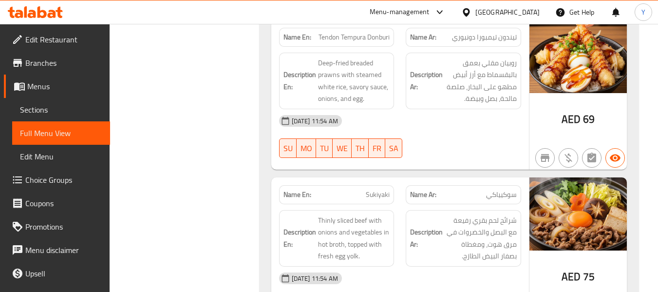
click at [432, 163] on div at bounding box center [463, 158] width 127 height 12
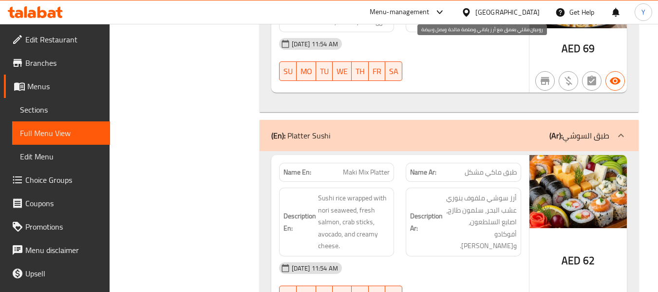
scroll to position [1098, 0]
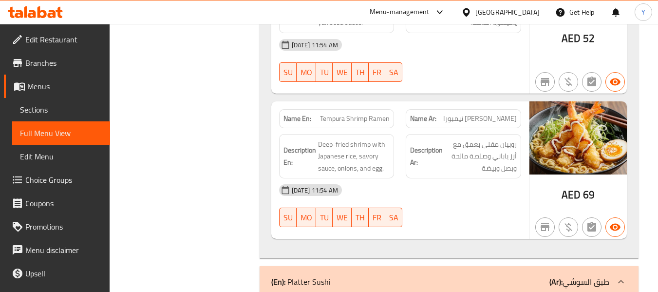
click at [395, 105] on div "Name En: Tempura Shrimp Ramen" at bounding box center [336, 118] width 127 height 31
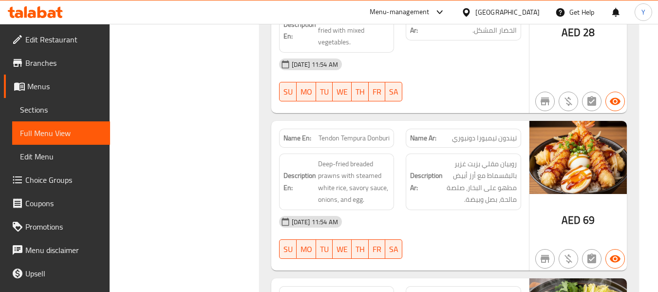
click at [494, 210] on div "[DATE] 11:54 AM" at bounding box center [400, 221] width 254 height 23
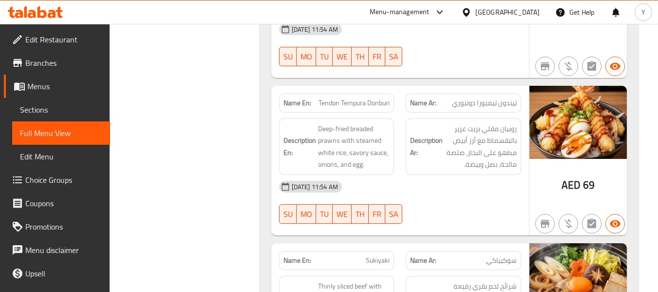
scroll to position [2289, 0]
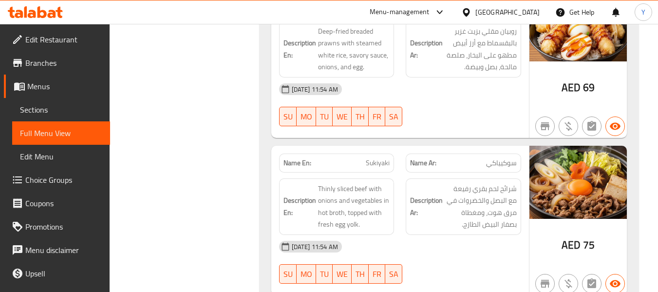
drag, startPoint x: 421, startPoint y: 191, endPoint x: 456, endPoint y: 193, distance: 35.1
click at [421, 191] on h6 "Description Ar: شرائح لحم بقري رفيعة مع البصل والخضروات في مرق هوت، ومغطاة بصفا…" at bounding box center [463, 207] width 107 height 48
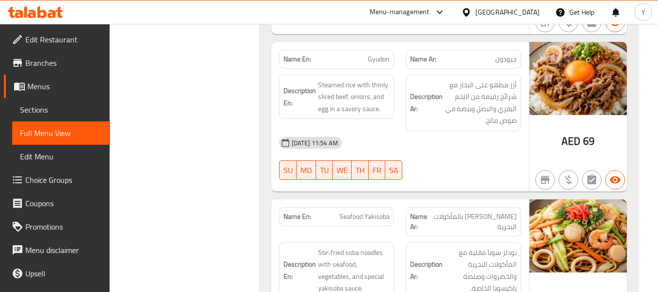
scroll to position [2514, 0]
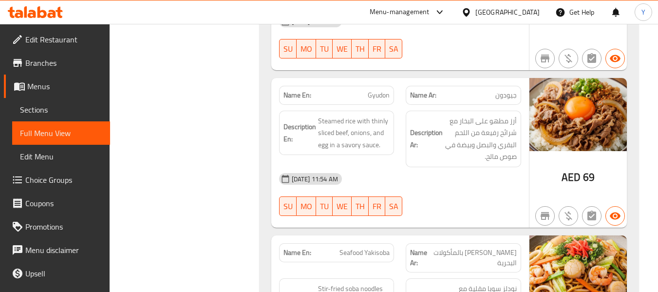
click at [419, 167] on div "[DATE] 11:54 AM" at bounding box center [400, 178] width 254 height 23
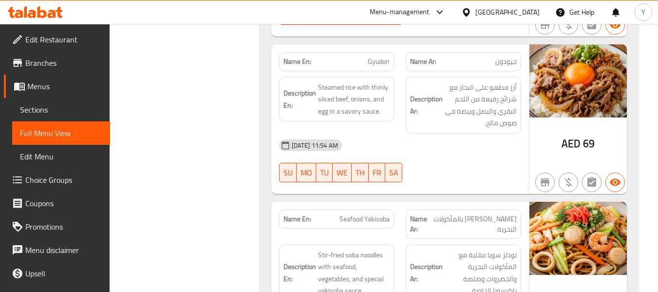
scroll to position [2611, 0]
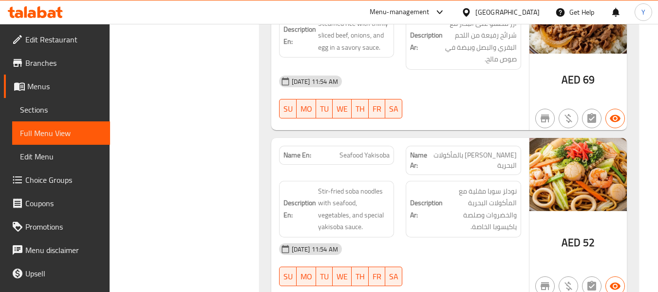
click at [453, 185] on span "نودلز سوبا مقلية مع المأكولات البحرية والخضروات وصلصة ياكيسوبا الخاصة." at bounding box center [481, 209] width 72 height 48
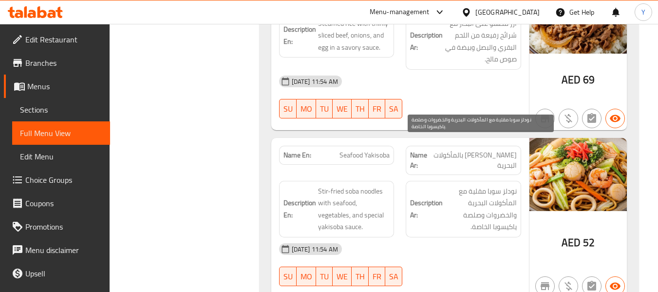
scroll to position [2660, 0]
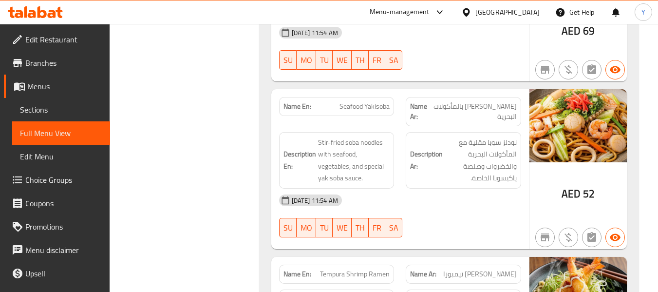
click at [499, 189] on div "[DATE] 11:54 AM SU MO TU WE TH FR SA" at bounding box center [400, 216] width 254 height 55
click at [359, 91] on div "Name En: [PERSON_NAME]" at bounding box center [336, 111] width 127 height 41
copy span "Seafood Yakisoba"
click at [359, 91] on div "Name En: [PERSON_NAME]" at bounding box center [336, 111] width 127 height 41
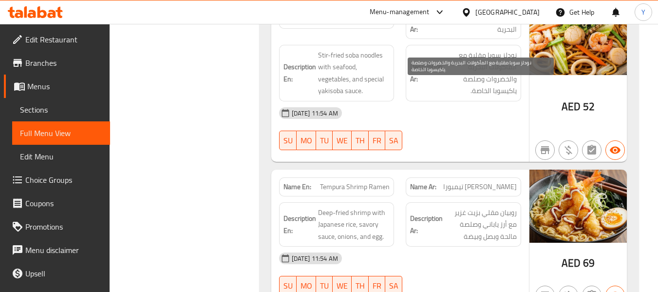
scroll to position [2806, 0]
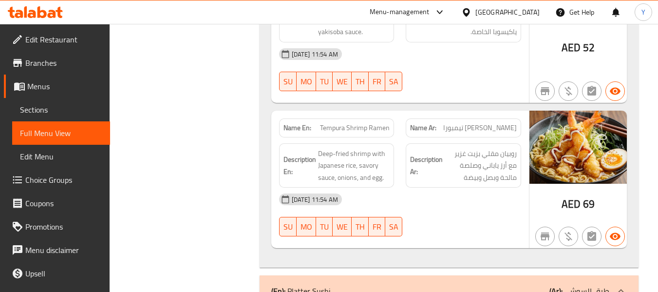
click at [439, 188] on div "[DATE] 11:54 AM" at bounding box center [400, 199] width 254 height 23
click at [449, 188] on div "[DATE] 11:54 AM SU MO TU WE TH FR SA" at bounding box center [400, 215] width 254 height 55
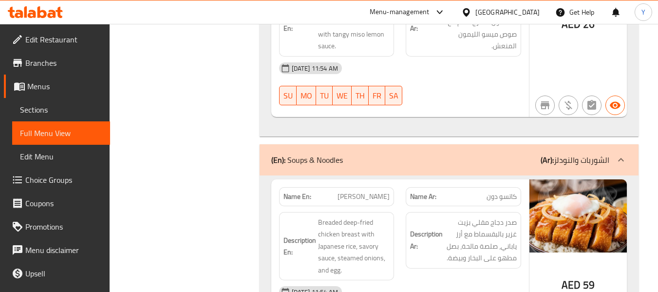
click at [521, 144] on div "(En): Soups & Noodles (Ar): الشوربات والنودلز" at bounding box center [449, 159] width 379 height 31
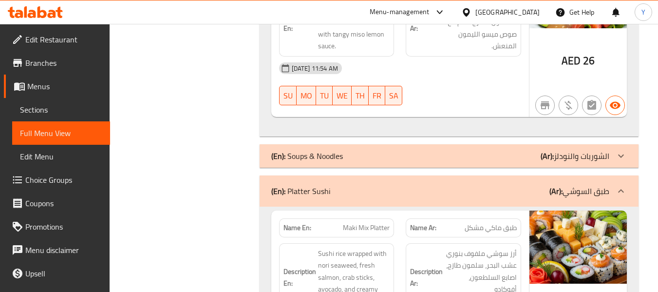
scroll to position [1929, 0]
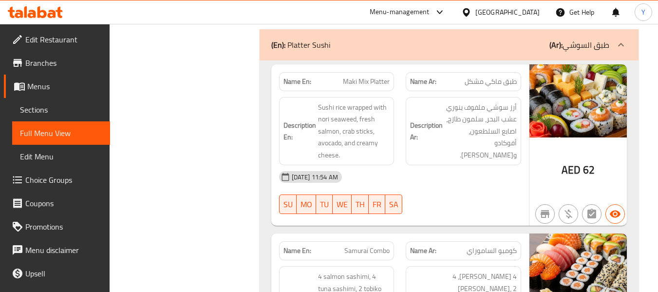
click at [416, 169] on div "10-09-2025 11:54 AM SU MO TU WE TH FR SA" at bounding box center [400, 192] width 254 height 55
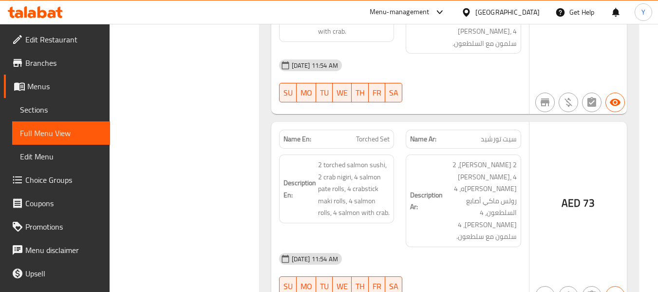
scroll to position [2419, 0]
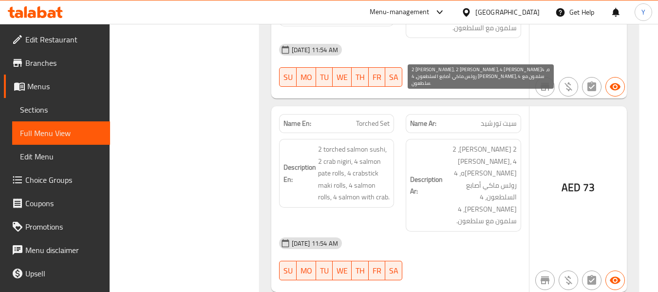
click at [480, 143] on span "2 [PERSON_NAME]، 2 [PERSON_NAME]، 4 [PERSON_NAME]ه، 4 رولس ماكي أصابع السلطعون،…" at bounding box center [481, 185] width 72 height 84
drag, startPoint x: 480, startPoint y: 105, endPoint x: 465, endPoint y: 108, distance: 14.5
click at [465, 143] on span "2 [PERSON_NAME]، 2 [PERSON_NAME]، 4 [PERSON_NAME]ه، 4 رولس ماكي أصابع السلطعون،…" at bounding box center [481, 185] width 72 height 84
click at [507, 143] on span "2 [PERSON_NAME]، 2 [PERSON_NAME]، 4 [PERSON_NAME]ه، 4 رولس ماكي أصابع السلطعون،…" at bounding box center [481, 185] width 72 height 84
drag, startPoint x: 509, startPoint y: 115, endPoint x: 473, endPoint y: 116, distance: 36.1
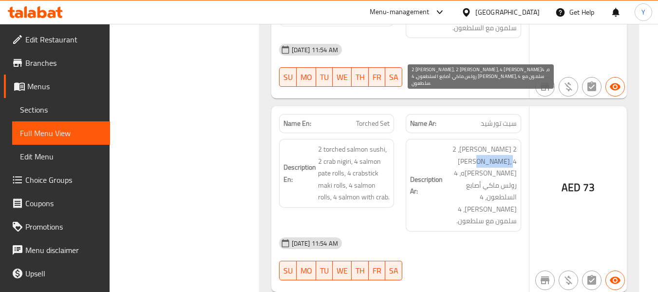
click at [473, 143] on span "2 سوشي سلمون تورشيد، 2 سلطعون نيجيري، 4 رولس سلمون باتيه، 4 رولس ماكي أصابع الس…" at bounding box center [481, 185] width 72 height 84
drag, startPoint x: 465, startPoint y: 116, endPoint x: 465, endPoint y: 124, distance: 7.3
click at [465, 143] on span "2 سوشي سلمون تورشيد، 2 سلطعون نيجيري، 4 رولس سلمون باتيه، 4 رولس ماكي أصابع الس…" at bounding box center [481, 185] width 72 height 84
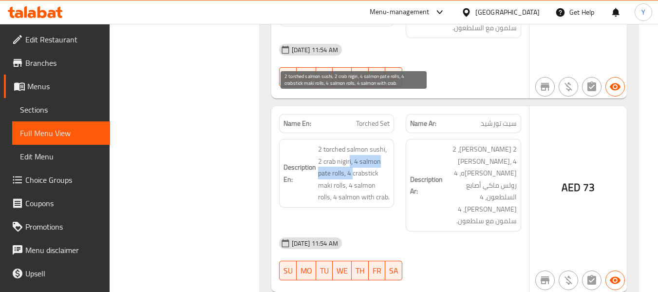
drag, startPoint x: 350, startPoint y: 115, endPoint x: 353, endPoint y: 123, distance: 8.3
click at [353, 143] on span "2 torched salmon sushi, 2 crab nigiri, 4 salmon pate rolls, 4 crabstick maki ro…" at bounding box center [354, 173] width 72 height 60
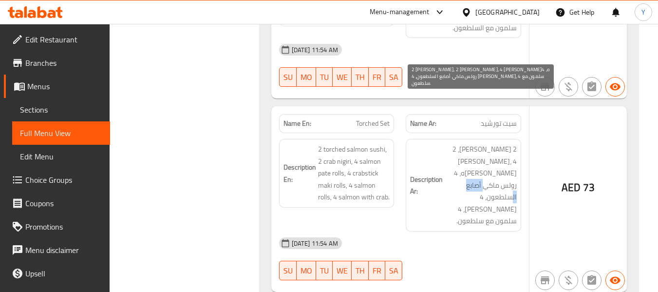
drag, startPoint x: 508, startPoint y: 138, endPoint x: 473, endPoint y: 139, distance: 34.6
click at [476, 143] on span "2 سوشي سلمون تورشيد، 2 سلطعون نيجيري، 4 رولس سلمون باتيه، 4 رولس ماكي أصابع الس…" at bounding box center [481, 185] width 72 height 84
drag, startPoint x: 484, startPoint y: 151, endPoint x: 479, endPoint y: 160, distance: 10.5
click at [479, 160] on span "2 سوشي سلمون تورشيد، 2 سلطعون نيجيري، 4 رولس سلمون باتيه، 4 رولس ماكي أصابع الس…" at bounding box center [481, 185] width 72 height 84
click at [475, 158] on span "2 سوشي سلمون تورشيد، 2 سلطعون نيجيري، 4 رولس سلمون باتيه، 4 رولس ماكي أصابع الس…" at bounding box center [481, 185] width 72 height 84
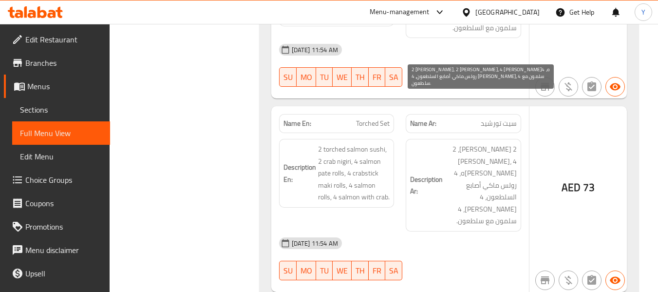
drag, startPoint x: 482, startPoint y: 159, endPoint x: 480, endPoint y: 169, distance: 9.9
click at [480, 169] on span "2 سوشي سلمون تورشيد، 2 سلطعون نيجيري، 4 رولس سلمون باتيه، 4 رولس ماكي أصابع الس…" at bounding box center [481, 185] width 72 height 84
click at [476, 170] on span "2 سوشي سلمون تورشيد، 2 سلطعون نيجيري، 4 رولس سلمون باتيه، 4 رولس ماكي أصابع الس…" at bounding box center [481, 185] width 72 height 84
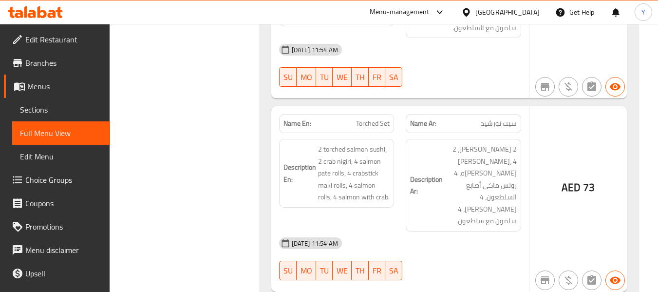
click at [414, 231] on div "10-09-2025 11:54 AM" at bounding box center [400, 242] width 254 height 23
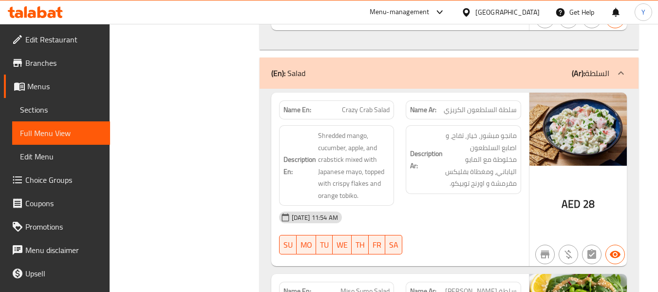
scroll to position [1744, 0]
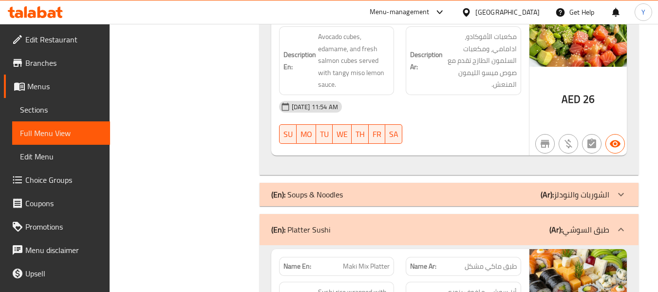
click at [439, 224] on div "(En): Platter Sushi (Ar): طبق السوشي" at bounding box center [440, 230] width 338 height 12
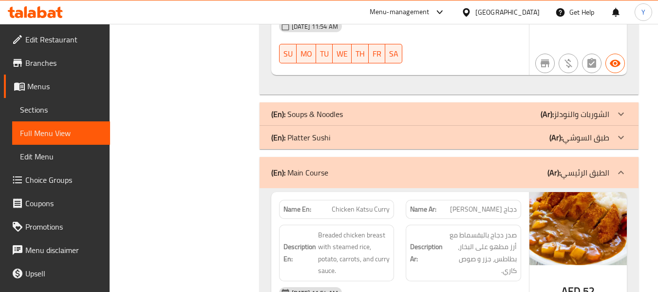
scroll to position [1842, 0]
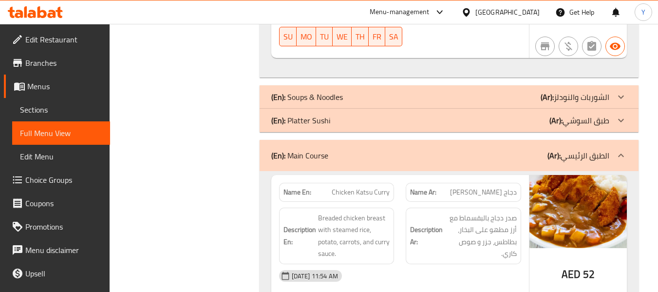
click at [377, 187] on span "Chicken Katsu Curry" at bounding box center [361, 192] width 58 height 10
click at [514, 212] on span "صدر دجاج بالبقسماط مع أرز مطهو على البخار، بطاطس، جزر و صوص كاري." at bounding box center [481, 236] width 72 height 48
click at [557, 184] on img at bounding box center [578, 211] width 97 height 73
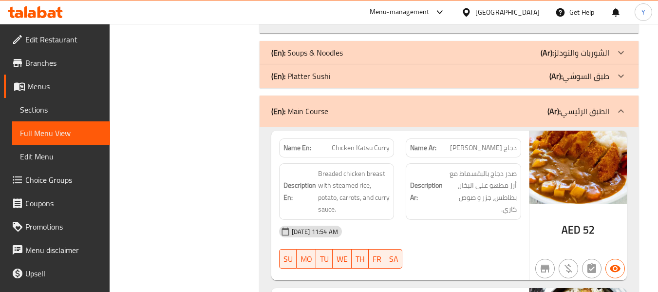
scroll to position [1939, 0]
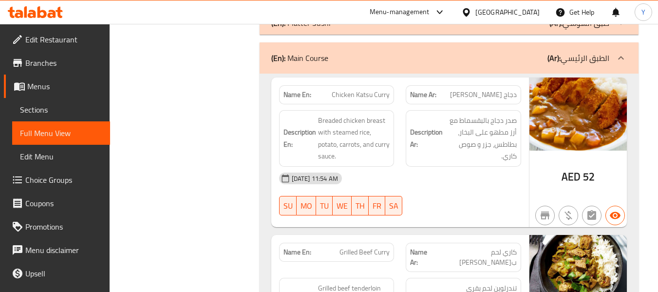
drag, startPoint x: 347, startPoint y: 161, endPoint x: 474, endPoint y: 163, distance: 126.7
click at [374, 196] on div "SU MO TU WE TH FR SA" at bounding box center [337, 205] width 116 height 19
type button "3"
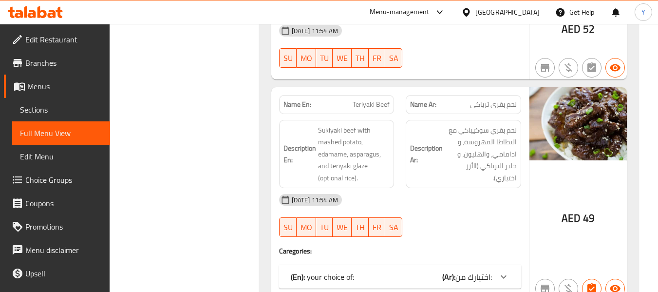
scroll to position [2413, 0]
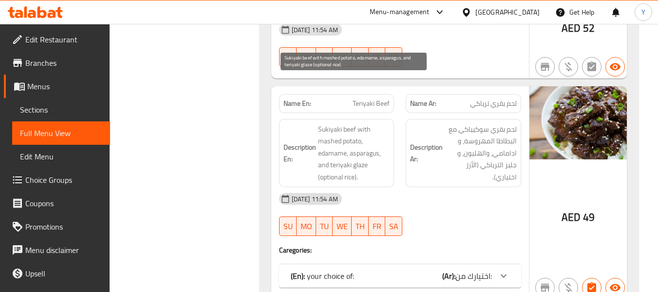
click at [355, 123] on span "Sukiyaki beef with mashed potato, edamame, asparagus, and teriyaki glaze (optio…" at bounding box center [354, 153] width 72 height 60
copy span "asparagus"
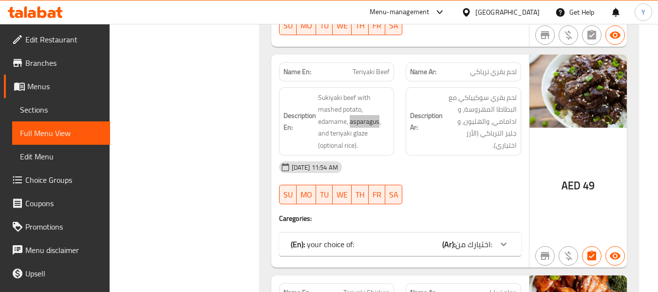
scroll to position [2462, 0]
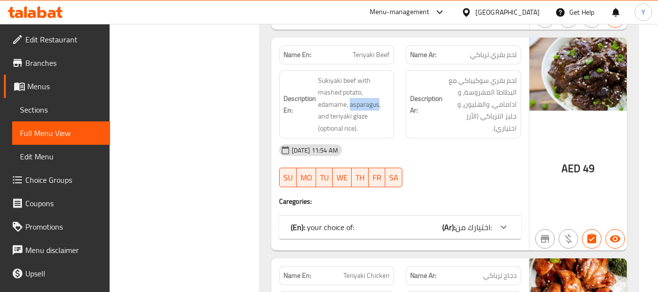
click at [488, 220] on span "اختيارك من:" at bounding box center [474, 227] width 37 height 15
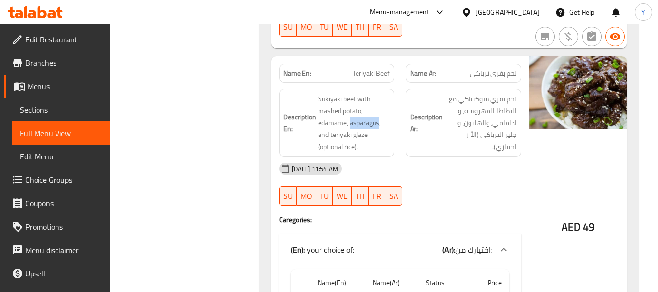
scroll to position [2413, 0]
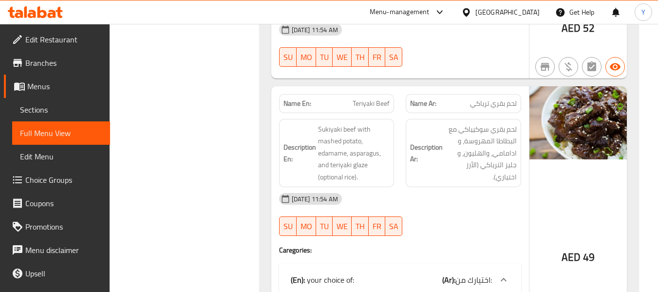
click at [384, 98] on span "Teriyaki Beef" at bounding box center [371, 103] width 37 height 10
copy span "Beef"
click at [384, 98] on span "Teriyaki Beef" at bounding box center [371, 103] width 37 height 10
copy span "Teriyaki Beef"
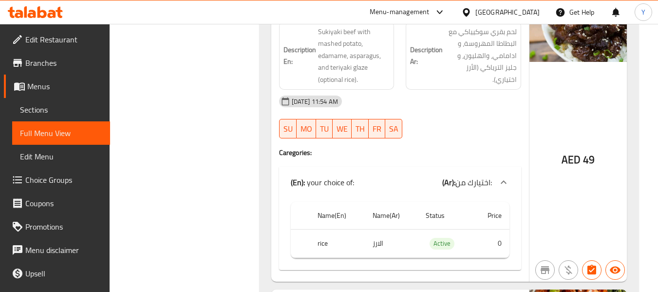
scroll to position [2364, 0]
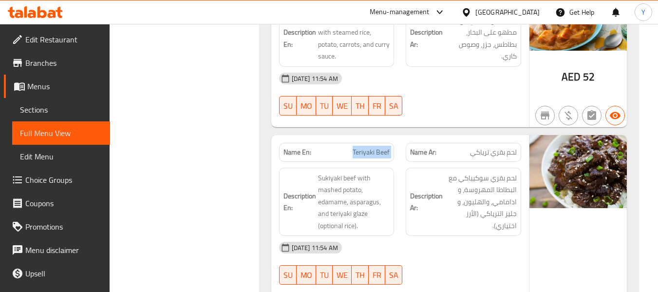
click at [376, 147] on span "Teriyaki Beef" at bounding box center [371, 152] width 37 height 10
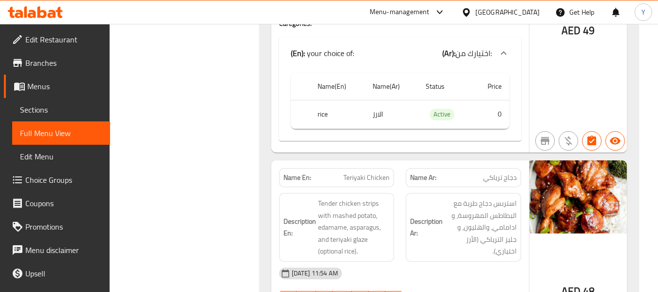
scroll to position [2657, 0]
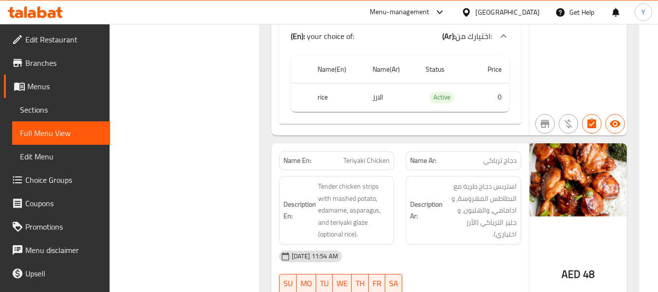
click at [568, 186] on div "AED 48" at bounding box center [578, 249] width 97 height 213
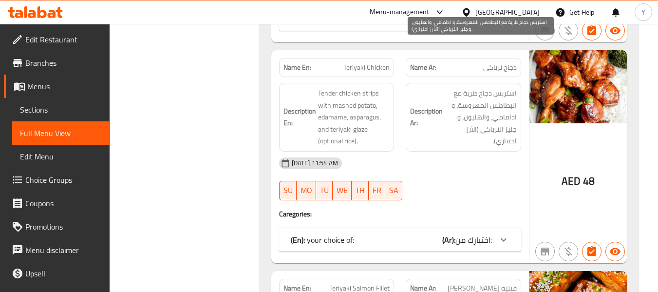
scroll to position [2772, 0]
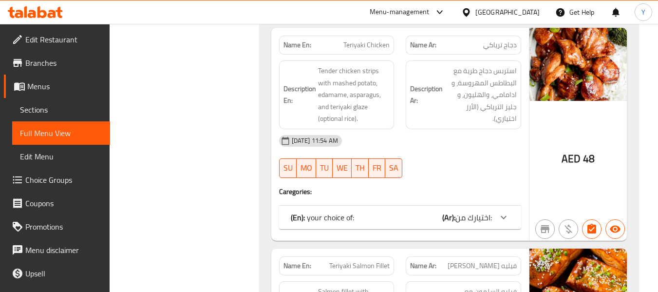
click at [458, 210] on span "اختيارك من:" at bounding box center [474, 217] width 37 height 15
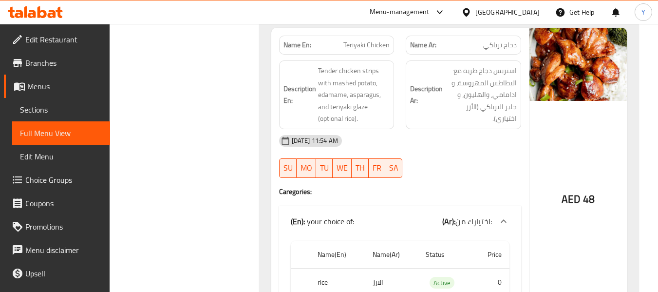
drag, startPoint x: 514, startPoint y: 160, endPoint x: 525, endPoint y: 153, distance: 13.4
click at [514, 206] on div "(En): your choice of: (Ar): اختيارك من:" at bounding box center [400, 221] width 242 height 31
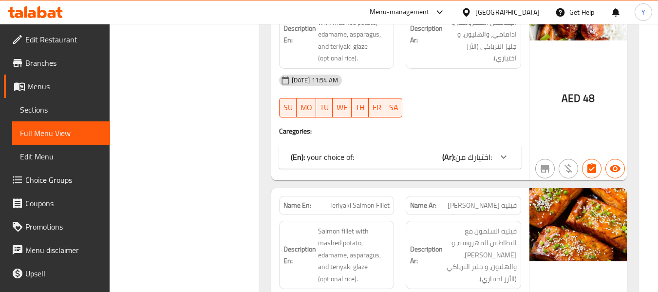
scroll to position [2925, 0]
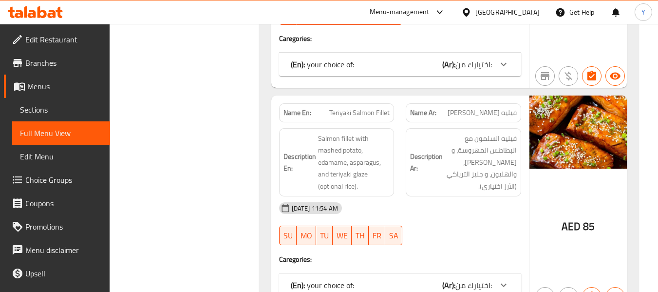
click at [482, 273] on div "(En): your choice of: (Ar): اختيارك من: Name(En) Name(Ar) Status Price rice الا…" at bounding box center [400, 284] width 242 height 23
click at [483, 278] on span "اختيارك من:" at bounding box center [474, 285] width 37 height 15
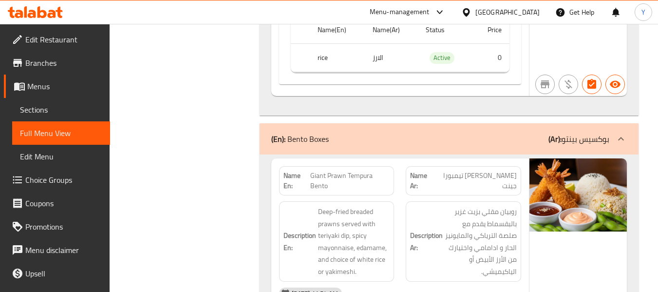
scroll to position [3266, 0]
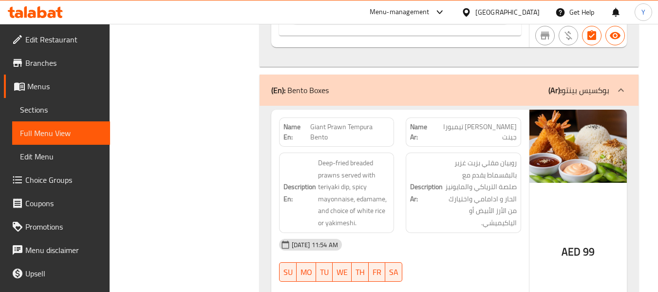
click at [393, 153] on div "Description En: Deep-fried breaded prawns served with teriyaki dip, spicy mayon…" at bounding box center [337, 193] width 116 height 80
click at [417, 233] on div "10-09-2025 11:54 AM SU MO TU WE TH FR SA" at bounding box center [400, 260] width 254 height 55
click at [437, 180] on h6 "Description Ar: روبيان مقلي بزيت غزير بالبقسماط يقدم مع صلصة الترياكي والمايوني…" at bounding box center [463, 193] width 107 height 72
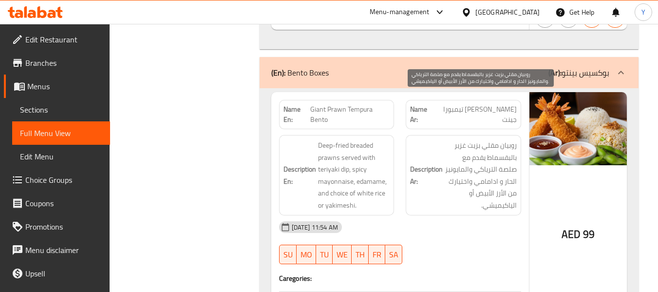
scroll to position [3412, 0]
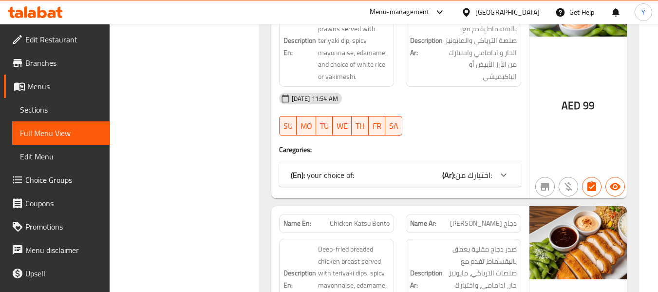
click at [472, 168] on span "اختيارك من:" at bounding box center [474, 175] width 37 height 15
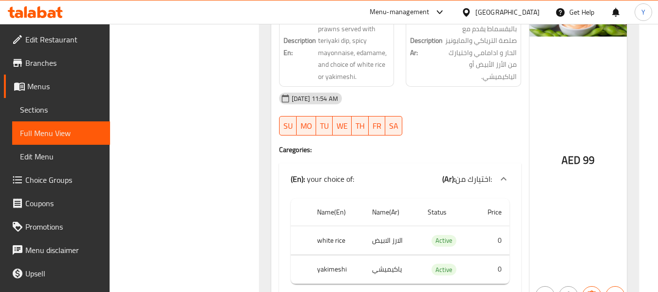
drag, startPoint x: 390, startPoint y: 109, endPoint x: 425, endPoint y: 116, distance: 35.4
click at [390, 109] on div "Name En: Giant Prawn Tempura Bento Name Ar: بينتو روبيان تيمبورا جينت Descripti…" at bounding box center [400, 135] width 258 height 344
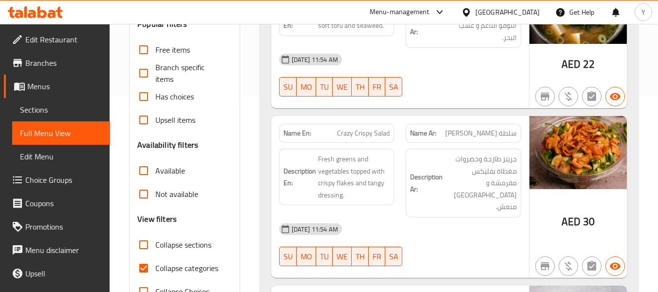
scroll to position [0, 0]
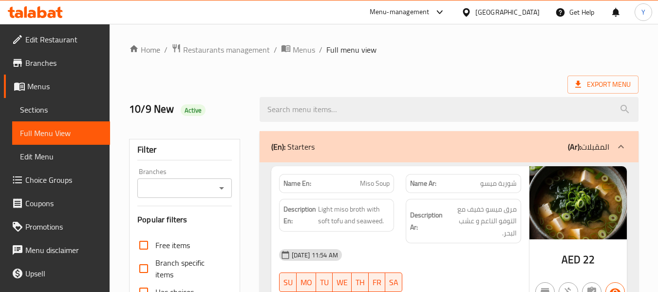
drag, startPoint x: 197, startPoint y: 150, endPoint x: 279, endPoint y: -59, distance: 224.5
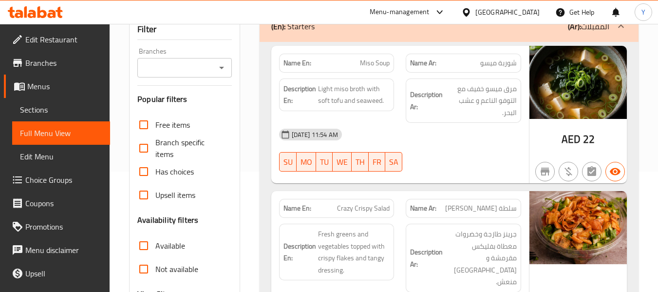
scroll to position [195, 0]
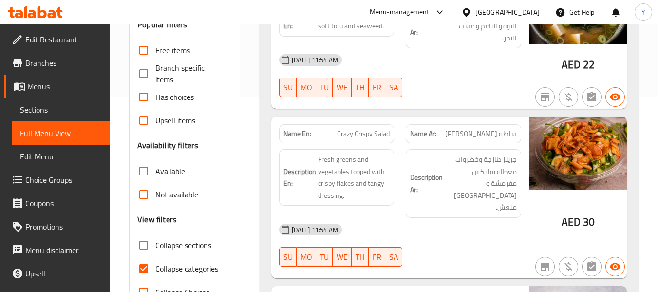
click at [161, 263] on span "Collapse categories" at bounding box center [186, 269] width 63 height 12
click at [155, 262] on input "Collapse categories" at bounding box center [143, 268] width 23 height 23
checkbox input "false"
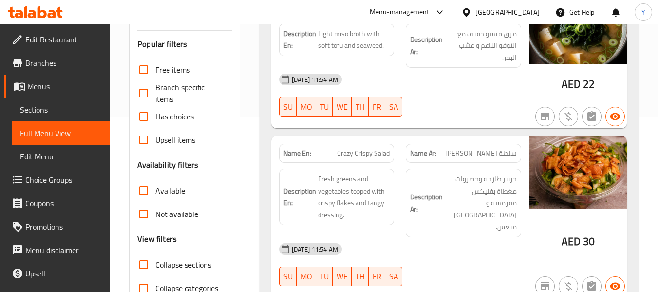
scroll to position [0, 0]
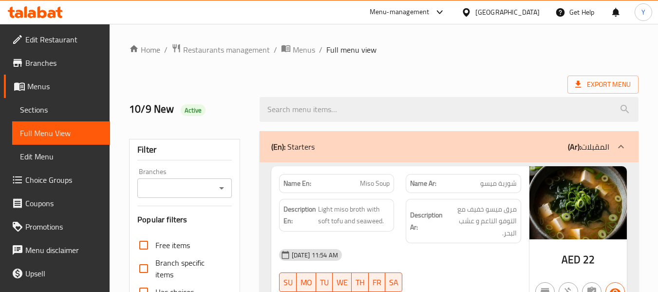
drag, startPoint x: 415, startPoint y: 81, endPoint x: 428, endPoint y: -59, distance: 140.9
click at [196, 114] on span "Active" at bounding box center [193, 110] width 25 height 9
copy span "Active"
click at [221, 81] on div "Export Menu" at bounding box center [384, 85] width 510 height 18
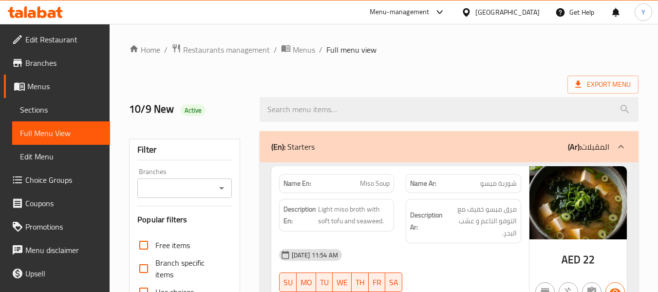
click at [298, 183] on strong "Name En:" at bounding box center [298, 183] width 28 height 10
copy strong "Name En:"
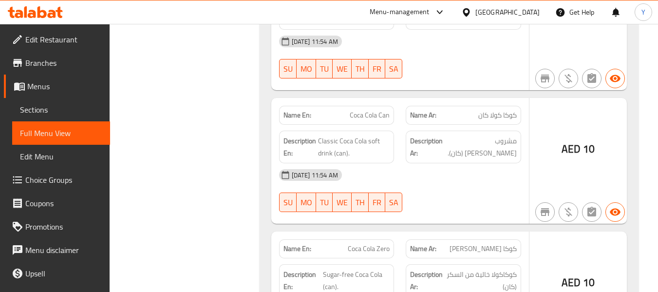
scroll to position [7607, 0]
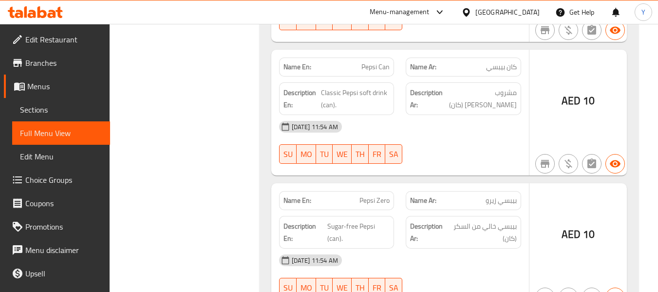
drag, startPoint x: 449, startPoint y: 111, endPoint x: 450, endPoint y: 273, distance: 162.3
click at [486, 191] on div "Name Ar: بيبسي زيرو" at bounding box center [464, 200] width 116 height 19
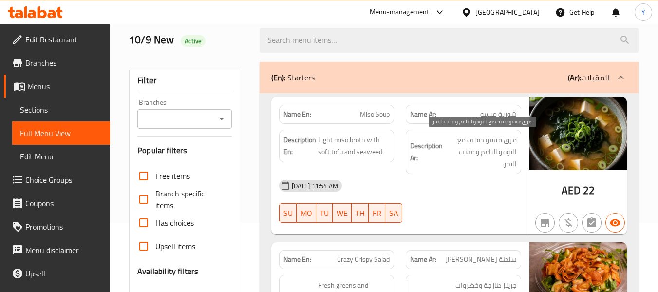
click at [480, 159] on span "مرق ميسو خفيف مع التوفو الناعم و عشب البحر." at bounding box center [481, 152] width 72 height 36
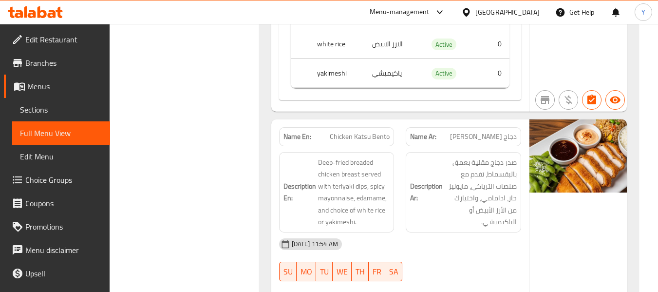
click at [351, 132] on span "Chicken Katsu Bento" at bounding box center [360, 137] width 60 height 10
copy span "Chicken Katsu Bento"
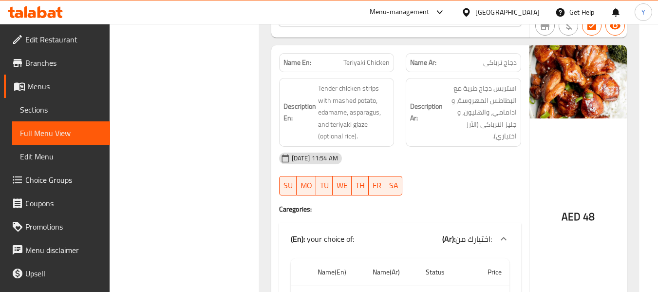
scroll to position [0, 0]
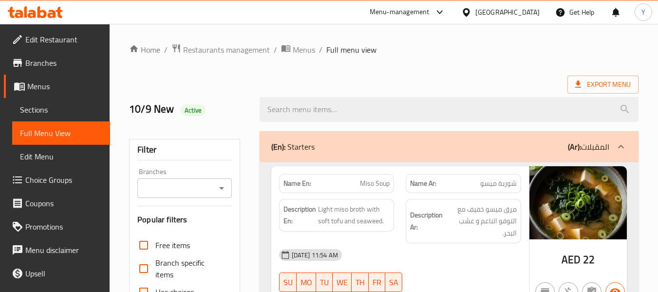
drag, startPoint x: 341, startPoint y: 32, endPoint x: 369, endPoint y: -59, distance: 94.8
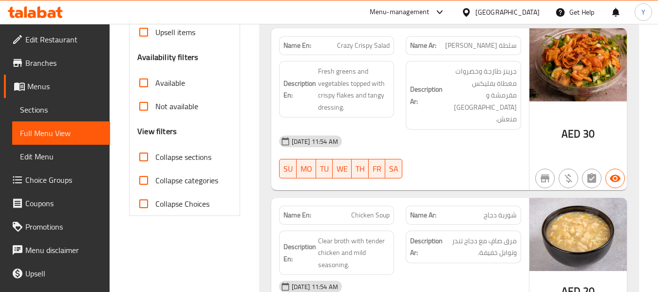
scroll to position [292, 0]
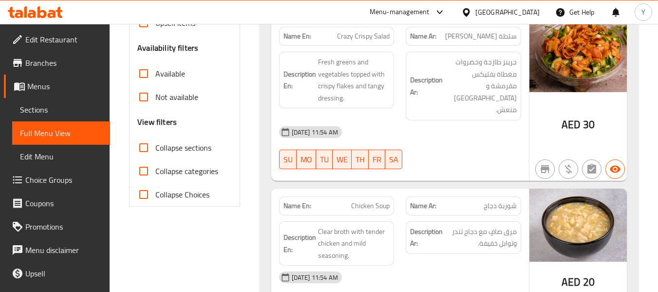
click at [168, 139] on label "Collapse sections" at bounding box center [171, 147] width 79 height 23
click at [155, 139] on input "Collapse sections" at bounding box center [143, 147] width 23 height 23
checkbox input "true"
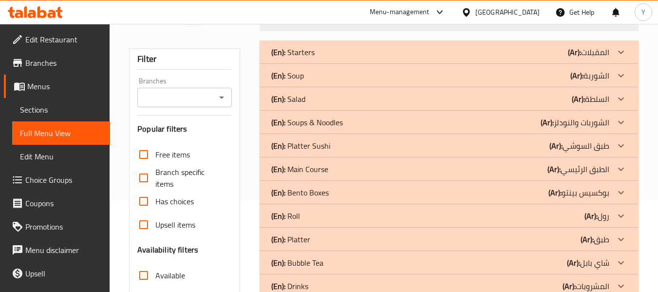
scroll to position [78, 0]
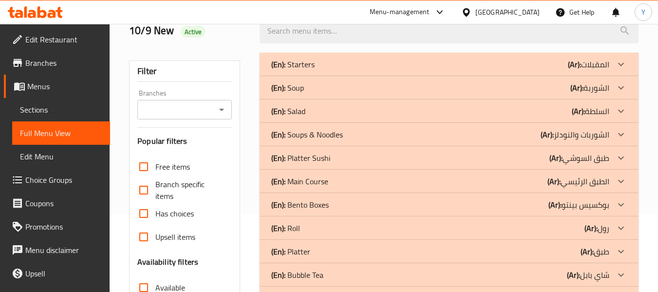
click at [548, 208] on div "(En): Bento Boxes (Ar): بوكسيس بينتو" at bounding box center [440, 205] width 338 height 12
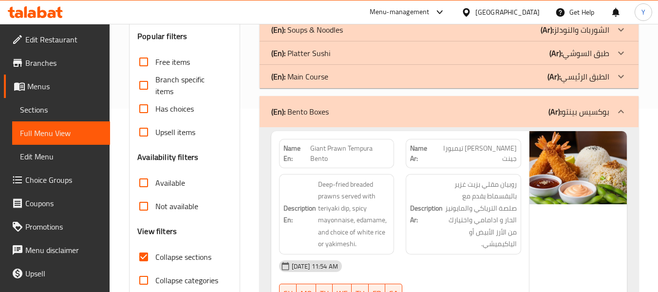
scroll to position [225, 0]
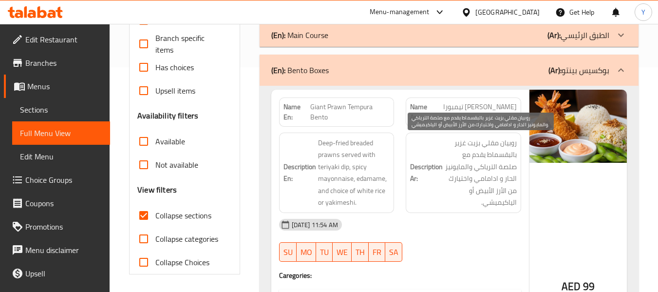
click at [495, 162] on span "روبيان مقلي بزيت غزير بالبقسماط يقدم مع صلصة الترياكي والمايونيز الحار و ادامام…" at bounding box center [481, 173] width 72 height 72
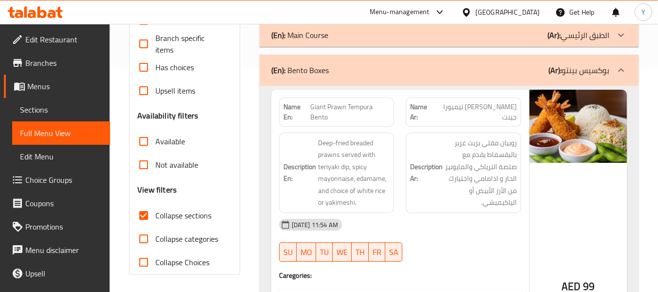
click at [439, 181] on strong "Description Ar:" at bounding box center [426, 173] width 33 height 24
click at [458, 189] on span "روبيان مقلي بزيت غزير بالبقسماط يقدم مع صلصة الترياكي والمايونيز الحار و ادامام…" at bounding box center [481, 173] width 72 height 72
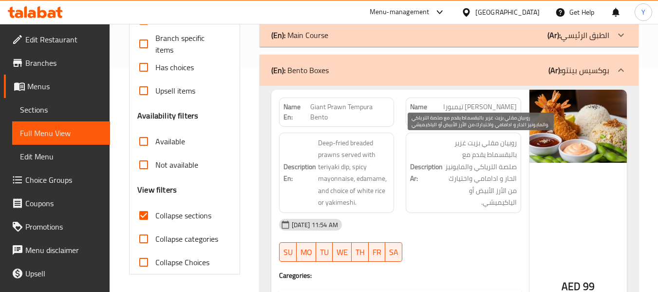
drag, startPoint x: 474, startPoint y: 177, endPoint x: 461, endPoint y: 198, distance: 24.7
click at [469, 184] on span "روبيان مقلي بزيت غزير بالبقسماط يقدم مع صلصة الترياكي والمايونيز الحار و ادامام…" at bounding box center [481, 173] width 72 height 72
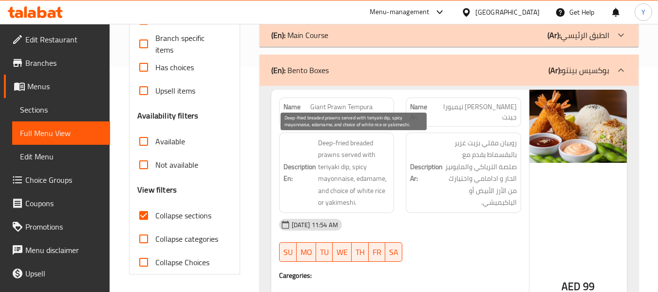
click at [393, 193] on div "Description En: Deep-fried breaded prawns served with teriyaki dip, spicy mayon…" at bounding box center [337, 173] width 116 height 80
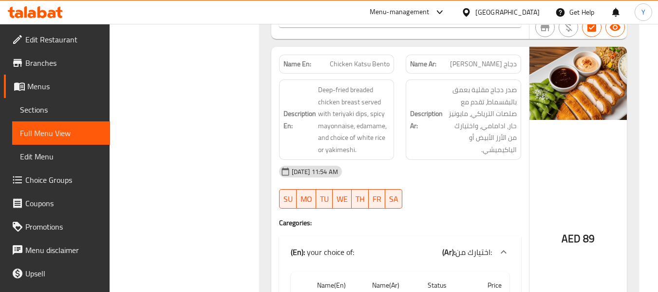
scroll to position [642, 0]
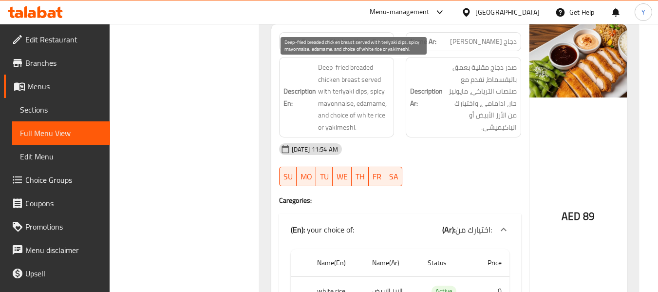
click at [369, 55] on div "Description En: Deep-fried breaded chicken breast served with teriyaki dips, sp…" at bounding box center [336, 97] width 127 height 92
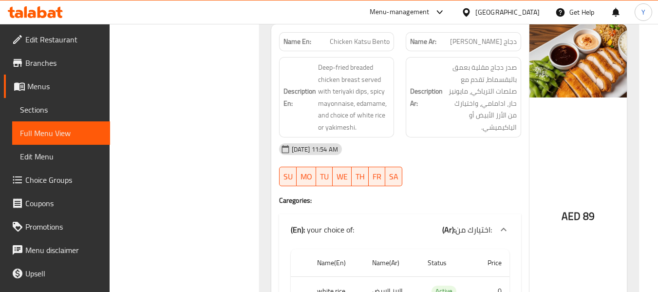
click at [372, 44] on span "Chicken Katsu Bento" at bounding box center [360, 42] width 60 height 10
copy span "Bento"
click at [372, 44] on span "Chicken Katsu Bento" at bounding box center [360, 42] width 60 height 10
copy span "Chicken Katsu Bento"
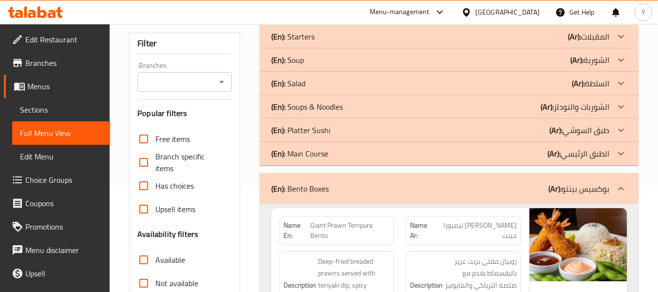
scroll to position [106, 0]
drag, startPoint x: 496, startPoint y: 182, endPoint x: 597, endPoint y: 168, distance: 101.9
click at [496, 182] on div "(En): Bento Boxes (Ar): بوكسيس بينتو" at bounding box center [449, 188] width 379 height 31
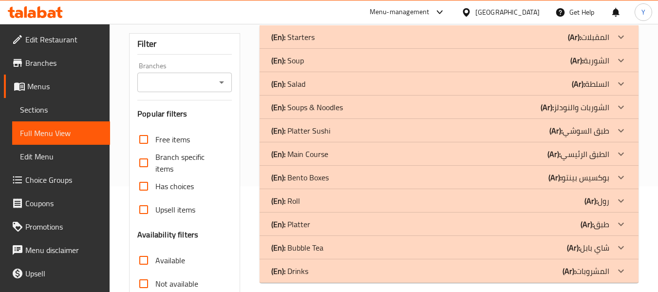
drag, startPoint x: 581, startPoint y: 201, endPoint x: 497, endPoint y: 142, distance: 102.2
click at [581, 200] on div "(En): Roll (Ar): رول" at bounding box center [440, 201] width 338 height 12
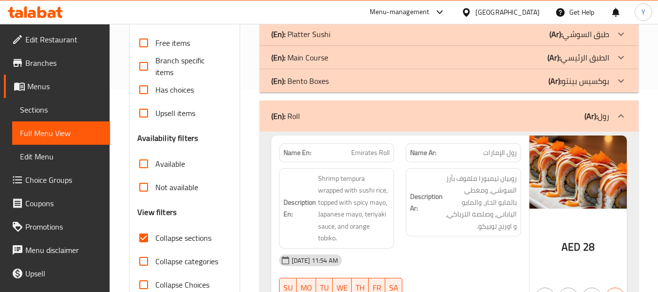
scroll to position [203, 0]
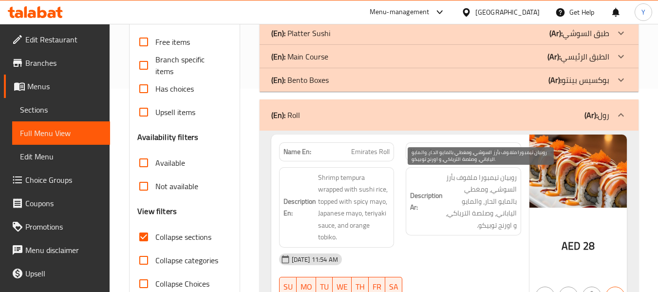
click at [460, 197] on span "روبيان تيمبورا ملفوف بأرز السوشي، ومغطي بالمايو الحار، والمايو الياباني، وصلصة …" at bounding box center [481, 202] width 72 height 60
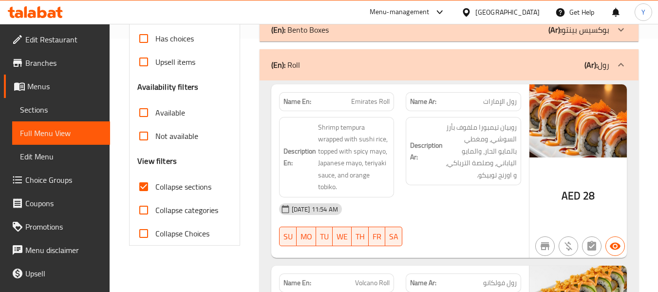
scroll to position [301, 0]
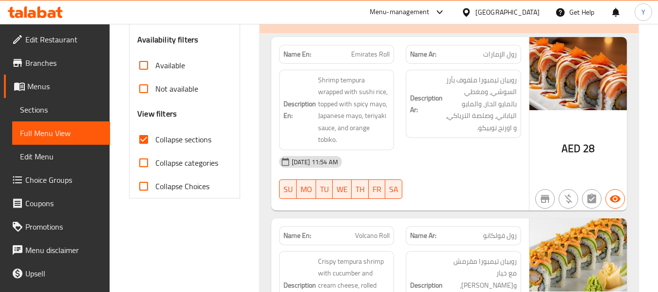
click at [391, 166] on div "10-09-2025 11:54 AM" at bounding box center [400, 161] width 254 height 23
click at [447, 153] on div "10-09-2025 11:54 AM" at bounding box center [400, 161] width 254 height 23
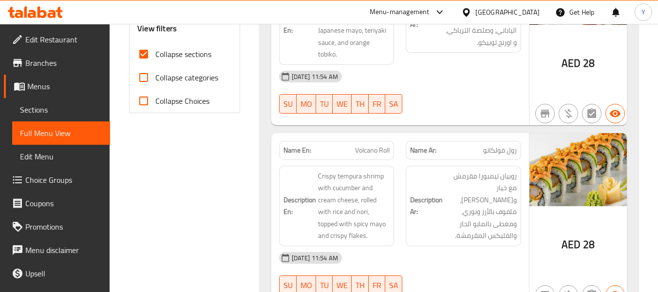
scroll to position [433, 0]
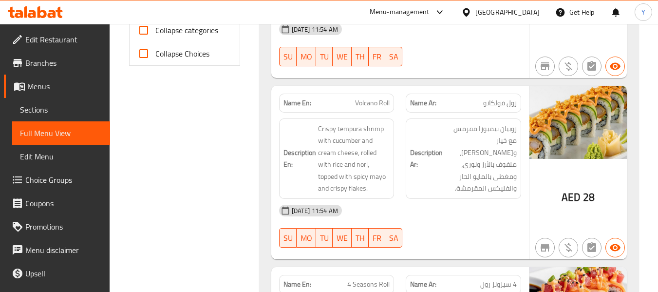
click at [477, 185] on div "Description Ar: روبيان تيمبورا مقرمش مع خيار وجبن كريمي، ملفوف بالأرز ونوري، وم…" at bounding box center [464, 158] width 116 height 80
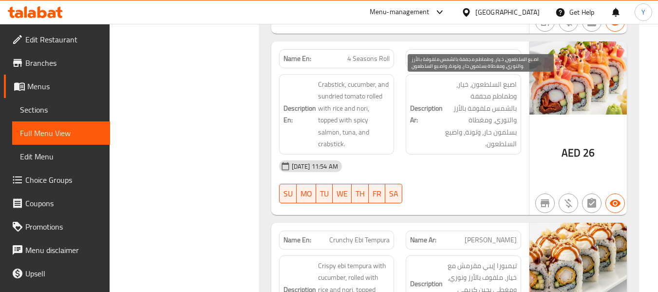
scroll to position [676, 0]
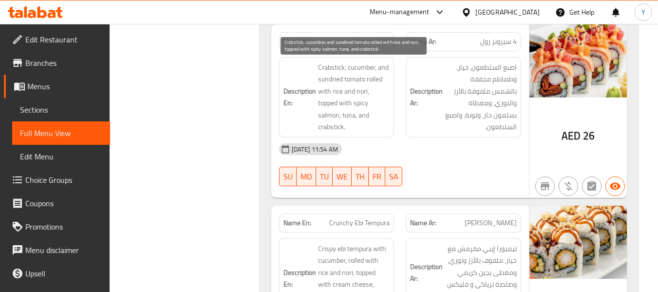
click at [328, 72] on span "Crabstick, cucumber, and sundried tomato rolled with rice and nori, topped with…" at bounding box center [354, 97] width 72 height 72
copy span "Crabstick"
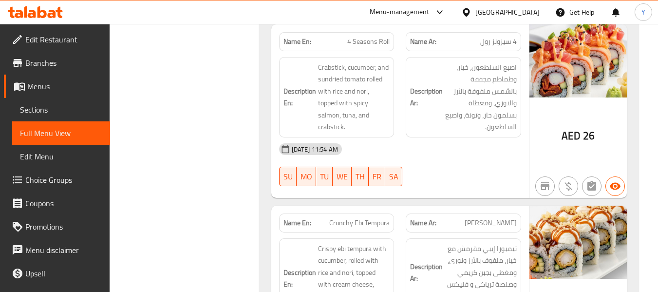
click at [450, 143] on div "10-09-2025 11:54 AM" at bounding box center [400, 148] width 254 height 23
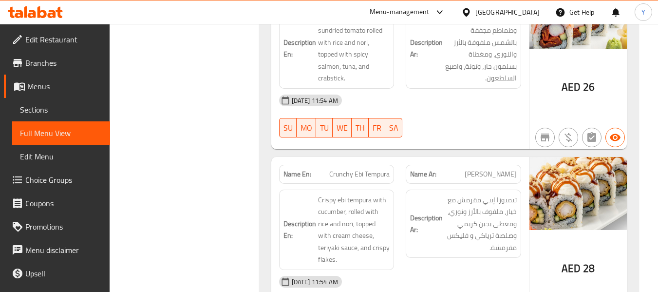
scroll to position [747, 0]
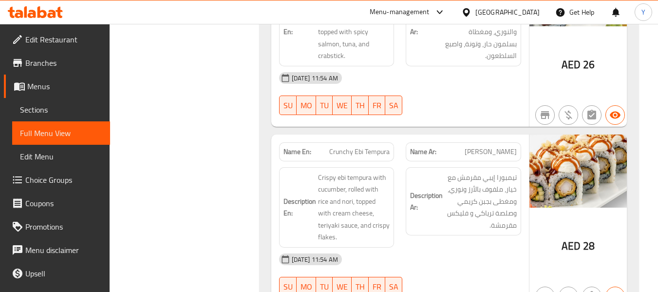
click at [481, 205] on span "تيمبورا إيبي مقرمش مع خيار، ملفوف بالأرز ونوري، ومغطى بجبن كريمي وصلصة ترياكي و…" at bounding box center [481, 202] width 72 height 60
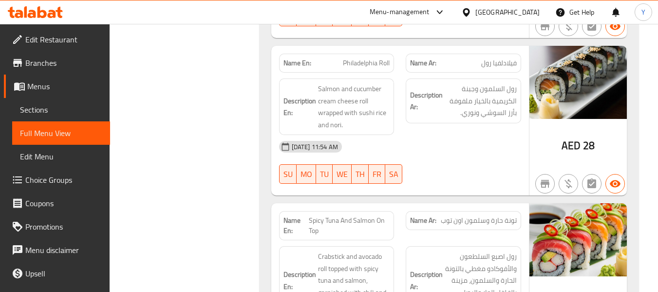
scroll to position [1230, 0]
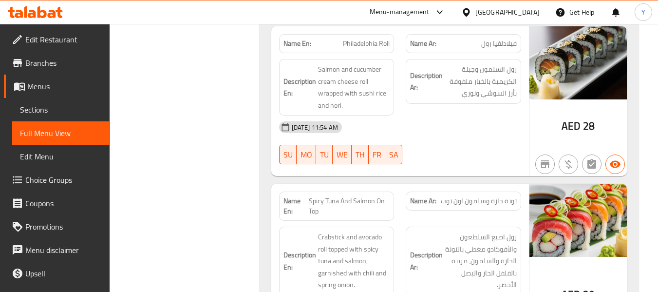
click at [416, 165] on div at bounding box center [463, 164] width 127 height 12
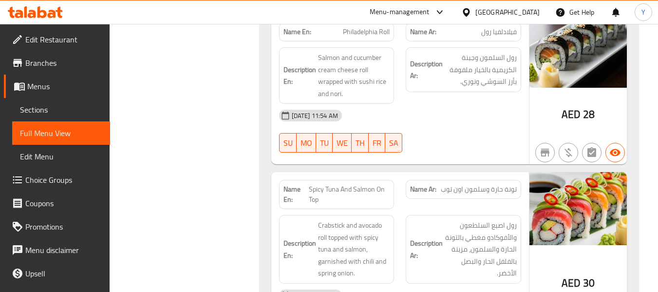
scroll to position [1181, 0]
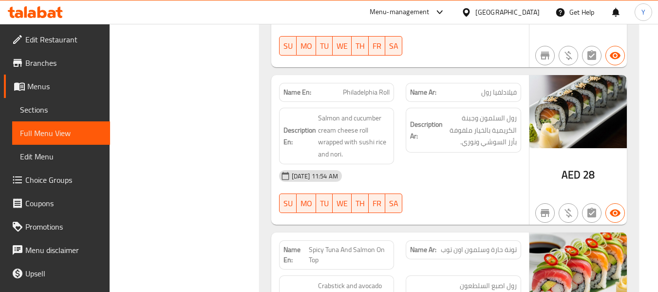
click at [483, 178] on div "10-09-2025 11:54 AM" at bounding box center [400, 175] width 254 height 23
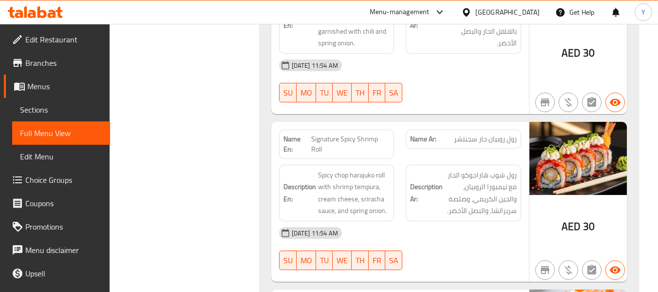
scroll to position [1484, 0]
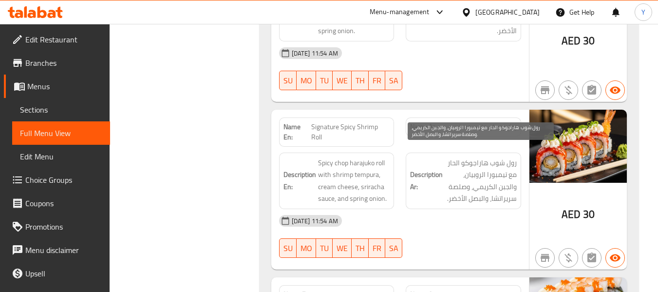
click at [458, 181] on span "رول شوب هاراجوكو الحار مع تيمبورا الروبيان، والجبن الكريمي، وصلصة سريراتشا، وال…" at bounding box center [481, 181] width 72 height 48
click at [453, 176] on span "رول شوب هاراجوكو الحار مع تيمبورا الروبيان، والجبن الكريمي، وصلصة سريراتشا، وال…" at bounding box center [481, 181] width 72 height 48
click at [464, 176] on span "رول شوب هاراجوكو الحار مع تيمبورا الروبيان، والجبن الكريمي، وصلصة سريراتشا، وال…" at bounding box center [481, 181] width 72 height 48
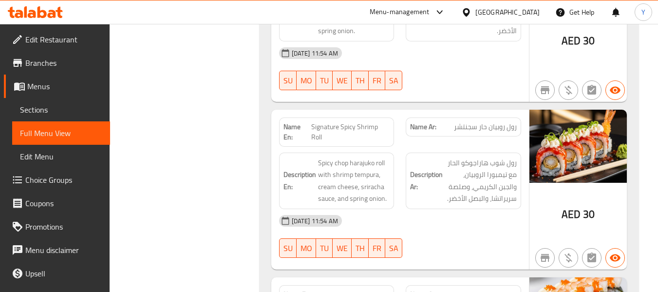
drag, startPoint x: 472, startPoint y: 193, endPoint x: 439, endPoint y: 200, distance: 34.0
click at [439, 200] on div "Name En: Signature Spicy Shrimp Roll Name Ar: رول روبيان حار سجنتشر Description…" at bounding box center [400, 190] width 258 height 160
click at [470, 209] on div "10-09-2025 11:54 AM" at bounding box center [400, 220] width 254 height 23
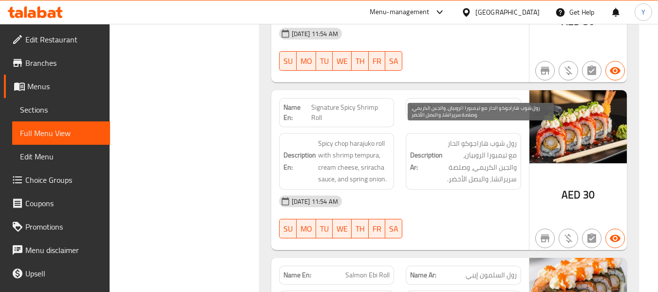
click at [463, 157] on span "رول شوب هاراجوكو الحار مع تيمبورا الروبيان، والجبن الكريمي، وصلصة سريراتشا، وال…" at bounding box center [481, 161] width 72 height 48
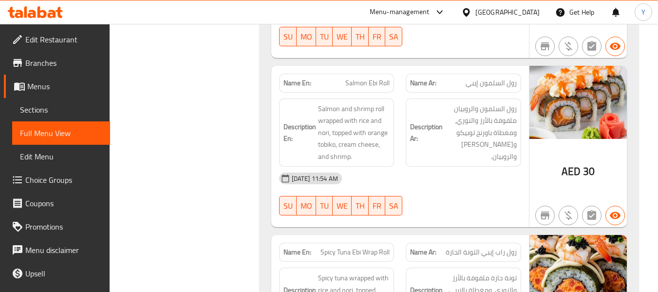
scroll to position [1701, 0]
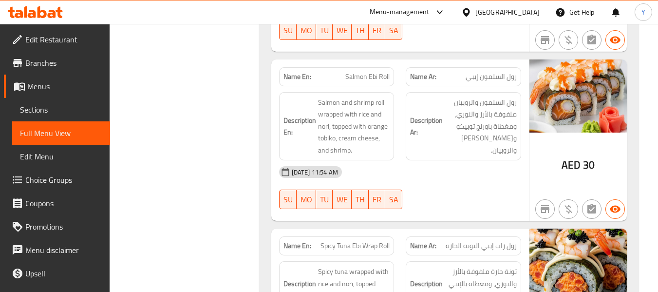
click at [389, 160] on div "10-09-2025 11:54 AM" at bounding box center [400, 171] width 254 height 23
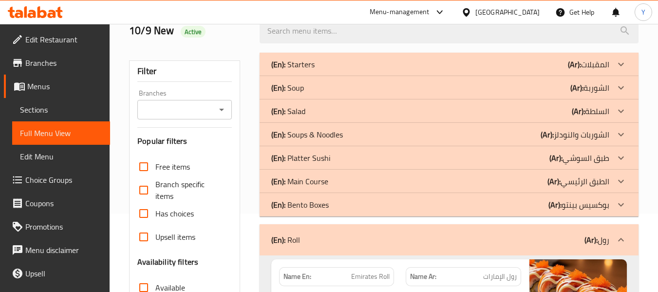
scroll to position [146, 0]
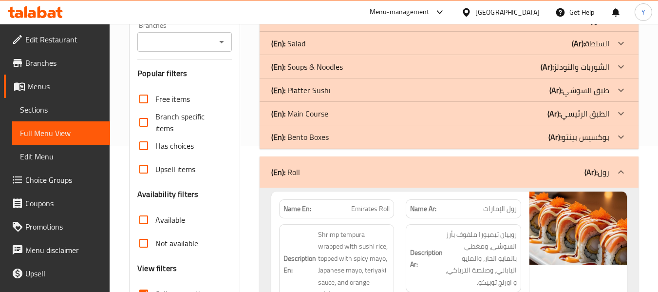
click at [569, 160] on div "(En): Roll (Ar): رول" at bounding box center [449, 171] width 379 height 31
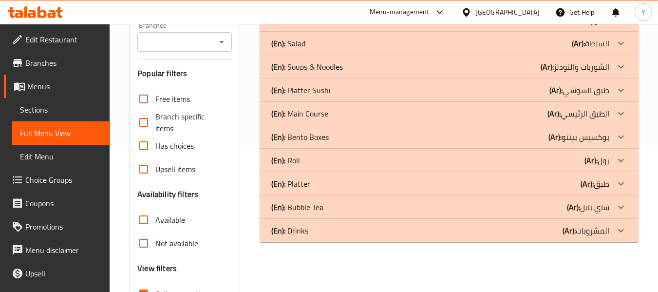
click at [594, 185] on b "(Ar):" at bounding box center [587, 183] width 13 height 15
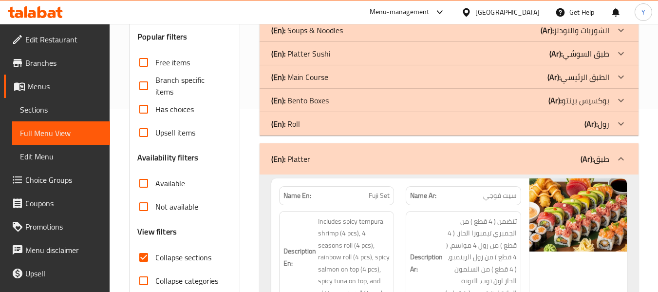
scroll to position [244, 0]
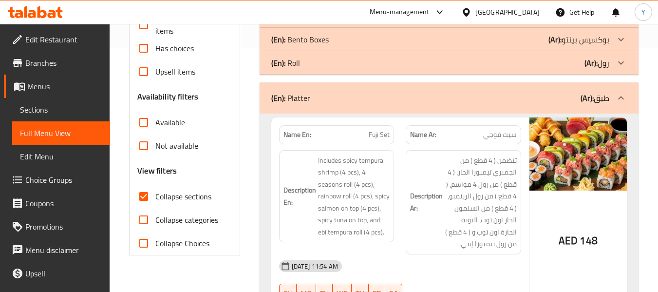
click at [415, 180] on h6 "Description Ar: تتضمن ( 4 قطع ) من الجمبري تيمبورا الحار، ( 4 قطع ) من رول 4 مو…" at bounding box center [463, 202] width 107 height 96
click at [427, 187] on h6 "Description Ar: تتضمن ( 4 قطع ) من الجمبري تيمبورا الحار، ( 4 قطع ) من رول 4 مو…" at bounding box center [463, 202] width 107 height 96
click at [466, 153] on div "Description Ar: تتضمن ( 4 قطع ) من الجمبري تيمبورا الحار، ( 4 قطع ) من رول 4 مو…" at bounding box center [464, 202] width 116 height 104
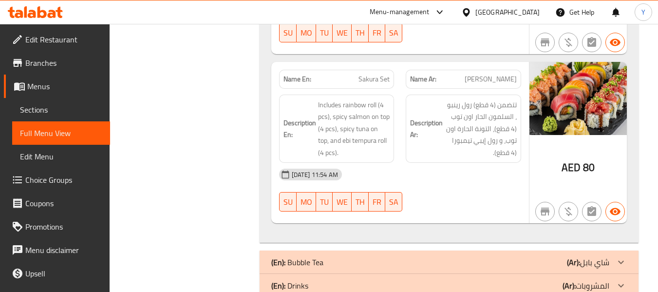
scroll to position [481, 0]
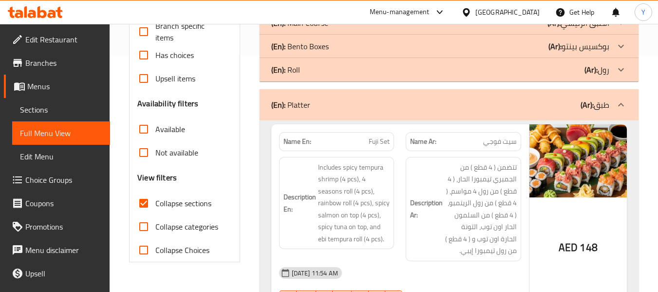
click at [433, 111] on div "(En): Platter (Ar): طبق" at bounding box center [449, 104] width 379 height 31
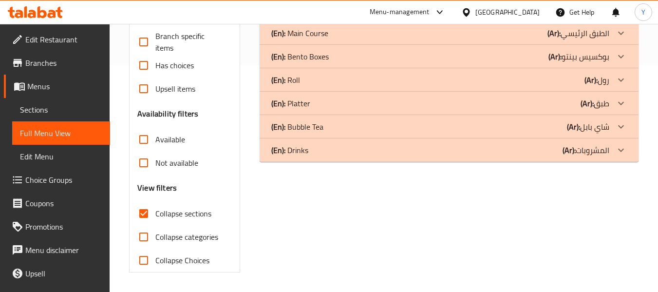
scroll to position [227, 0]
click at [523, 126] on div "(En): Bubble Tea (Ar): شاي بابل" at bounding box center [440, 127] width 338 height 12
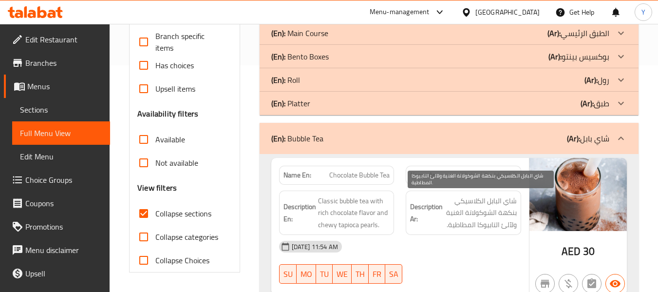
click at [490, 221] on span "شاي البابل الكلاسيكي بنكهة الشوكولاتة الغنية ولآلئ التابيوكا المطاطية." at bounding box center [481, 213] width 72 height 36
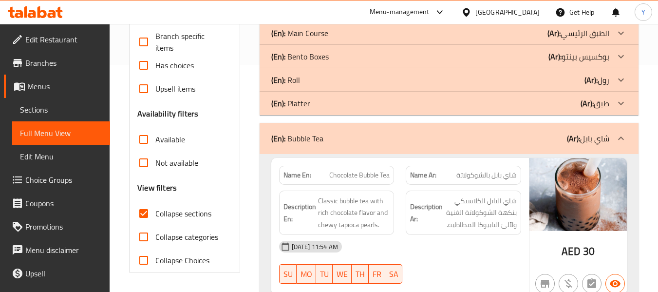
click at [577, 223] on img at bounding box center [578, 194] width 97 height 73
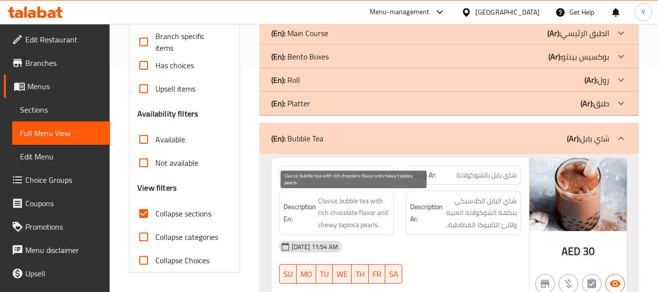
click at [335, 185] on div "Description En: Classic bubble tea with rich chocolate flavor and chewy tapioca…" at bounding box center [336, 213] width 127 height 57
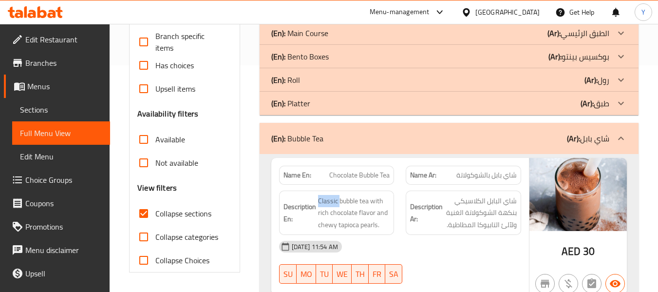
click at [335, 185] on div "Description En: Classic bubble tea with rich chocolate flavor and chewy tapioca…" at bounding box center [336, 213] width 127 height 57
click at [347, 177] on span "Chocolate Bubble Tea" at bounding box center [359, 175] width 60 height 10
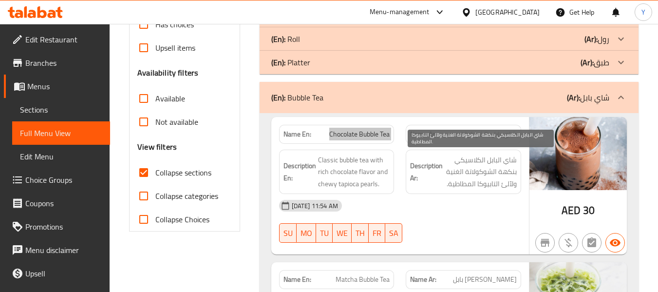
scroll to position [324, 0]
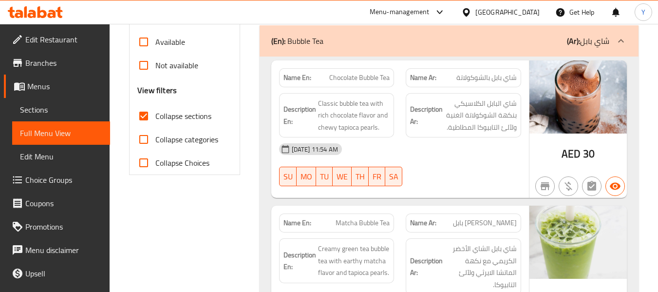
click at [487, 171] on div "10-09-2025 11:54 AM SU MO TU WE TH FR SA" at bounding box center [400, 164] width 254 height 55
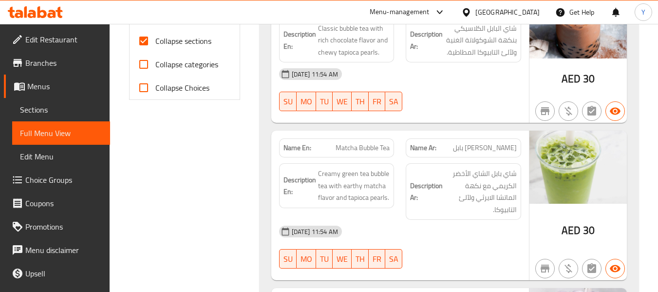
scroll to position [422, 0]
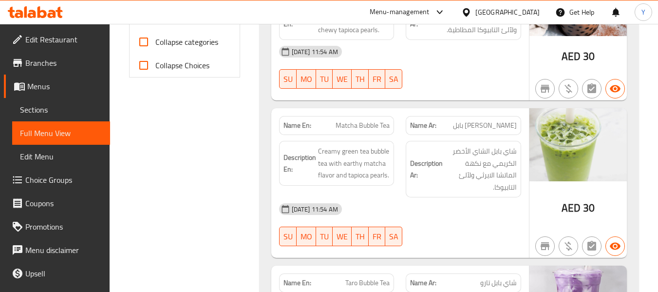
click at [369, 132] on div "Name En: Matcha Bubble Tea" at bounding box center [337, 125] width 116 height 19
type button "0"
drag, startPoint x: 443, startPoint y: 180, endPoint x: 443, endPoint y: 187, distance: 6.3
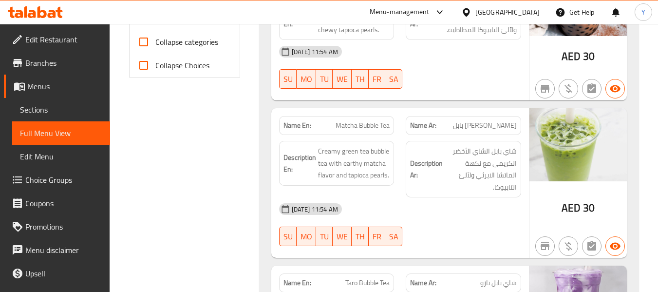
click at [443, 180] on h6 "Description Ar: شاي بابل الشاي الأخضر الكريمي مع نكهة الماتشا الايرثي ولآلئ الت…" at bounding box center [463, 169] width 107 height 48
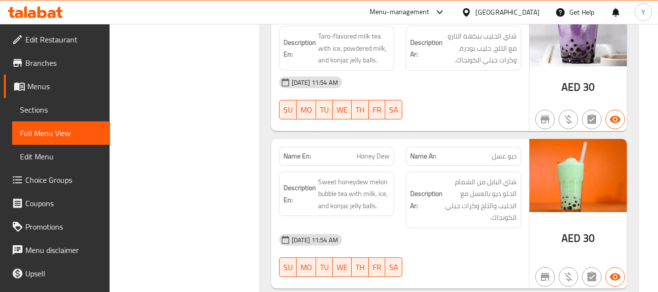
scroll to position [597, 0]
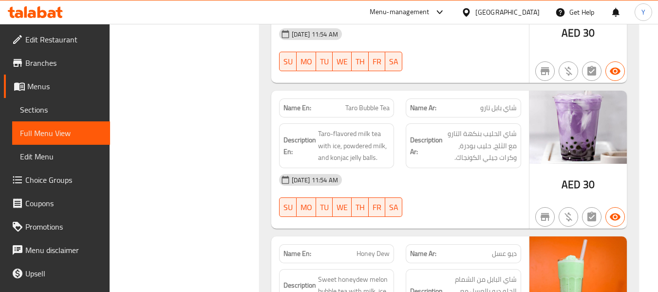
drag, startPoint x: 367, startPoint y: 181, endPoint x: 410, endPoint y: 183, distance: 43.4
click at [372, 181] on div "10-09-2025 11:54 AM" at bounding box center [400, 179] width 254 height 23
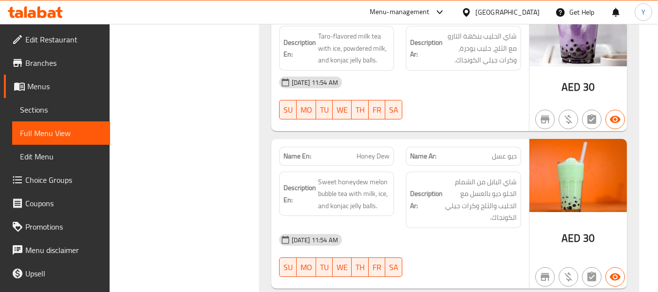
scroll to position [711, 0]
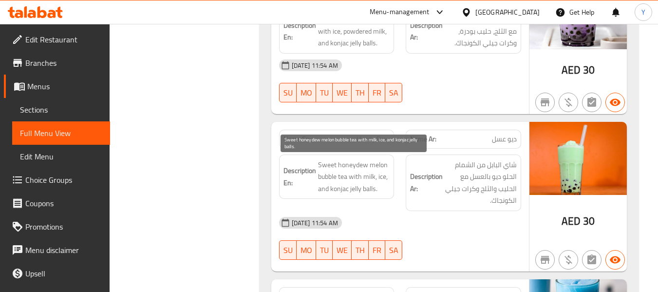
click at [359, 164] on span "Sweet honeydew melon bubble tea with milk, ice, and konjac jelly balls." at bounding box center [354, 177] width 72 height 36
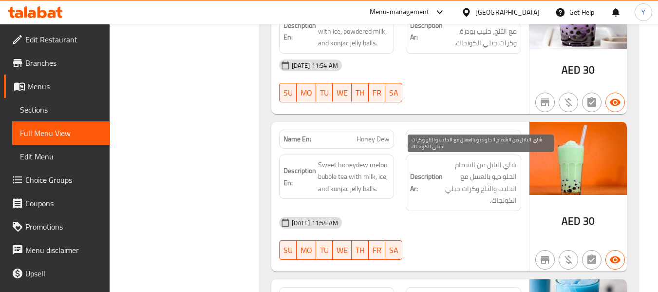
click at [513, 168] on span "شاي البابل من الشمام الحلو ديو بالعسل مع الحليب والثلج وكرات جيلي الكونجاك." at bounding box center [481, 183] width 72 height 48
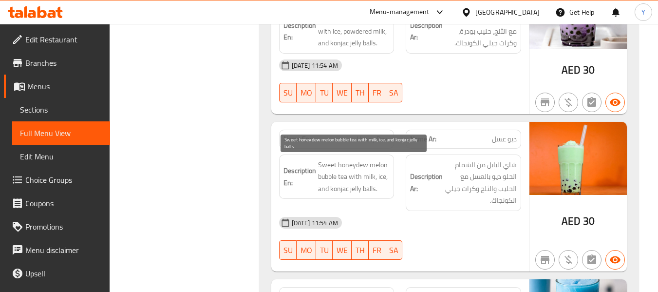
click at [352, 164] on span "Sweet honeydew melon bubble tea with milk, ice, and konjac jelly balls." at bounding box center [354, 177] width 72 height 36
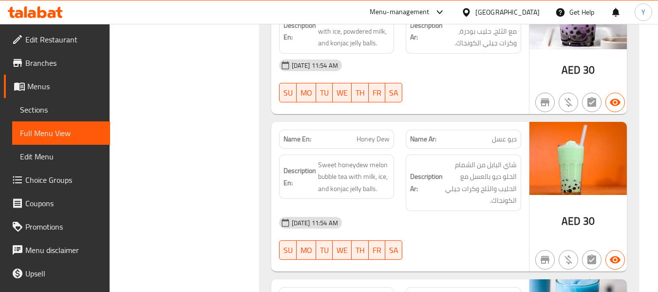
click at [369, 138] on span "Honey Dew" at bounding box center [373, 139] width 33 height 10
drag, startPoint x: 369, startPoint y: 138, endPoint x: 440, endPoint y: 124, distance: 72.2
click at [440, 124] on div "Name Ar: ديو عسل" at bounding box center [463, 139] width 127 height 31
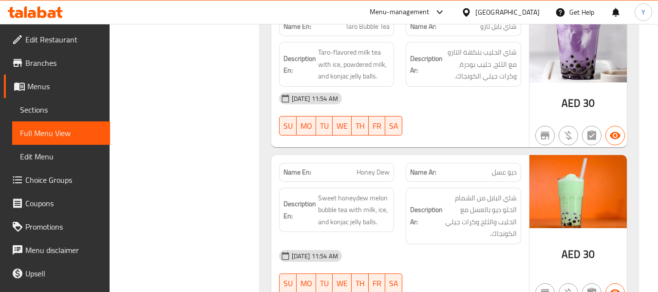
scroll to position [614, 0]
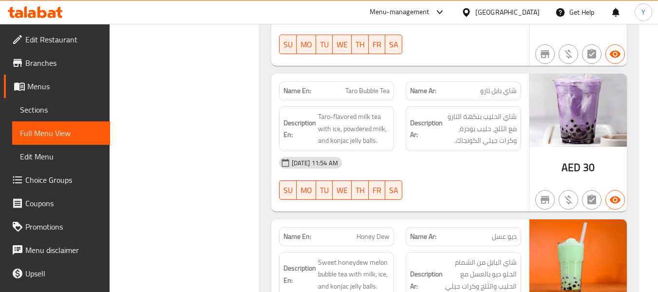
click at [373, 211] on div "Name En: Taro Bubble Tea Name Ar: شاي بابل تارو Description En: Taro-flavored m…" at bounding box center [400, 143] width 258 height 138
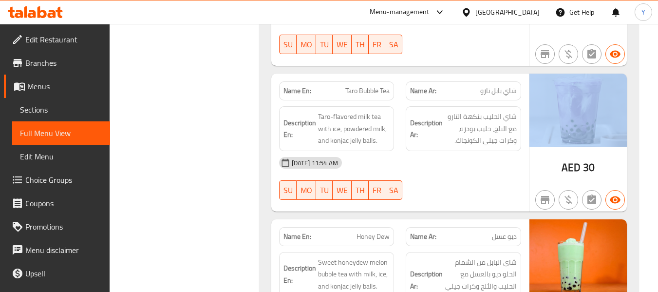
click at [373, 211] on div "Name En: Taro Bubble Tea Name Ar: شاي بابل تارو Description En: Taro-flavored m…" at bounding box center [400, 143] width 258 height 138
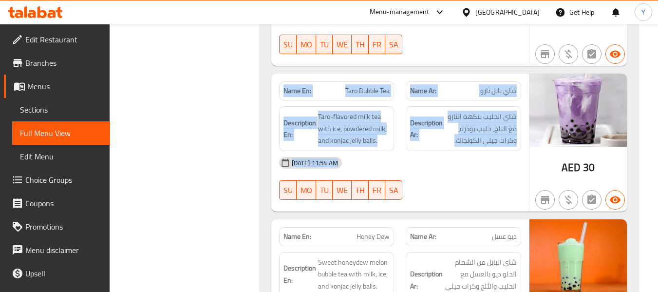
click at [373, 211] on div "Name En: Taro Bubble Tea Name Ar: شاي بابل تارو Description En: Taro-flavored m…" at bounding box center [400, 143] width 258 height 138
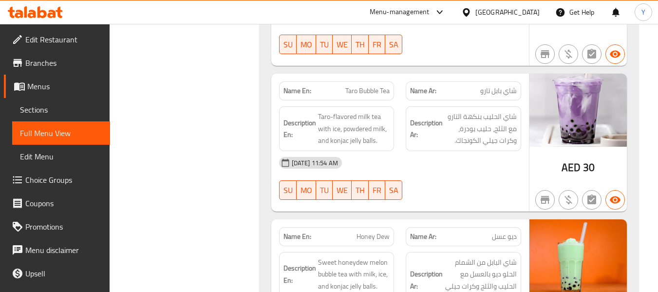
click at [382, 251] on div "Description En: Sweet honeydew melon bubble tea with milk, ice, and konjac jell…" at bounding box center [336, 280] width 127 height 68
click at [370, 231] on span "Honey Dew" at bounding box center [373, 236] width 33 height 10
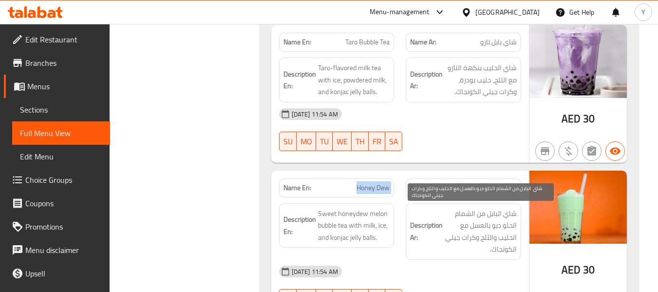
scroll to position [809, 0]
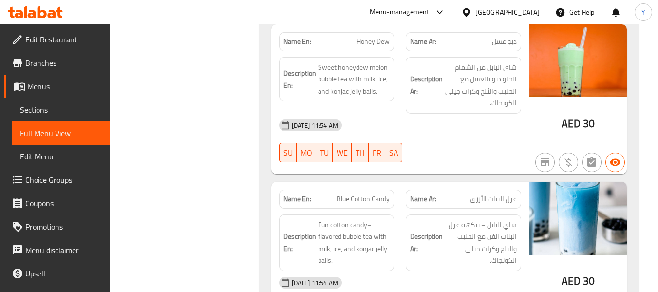
drag, startPoint x: 413, startPoint y: 182, endPoint x: 439, endPoint y: 182, distance: 25.3
click at [413, 182] on div "Name En: Blue Cotton Candy Name Ar: غزل البنات الأزرق Description En: Fun cotto…" at bounding box center [400, 257] width 258 height 150
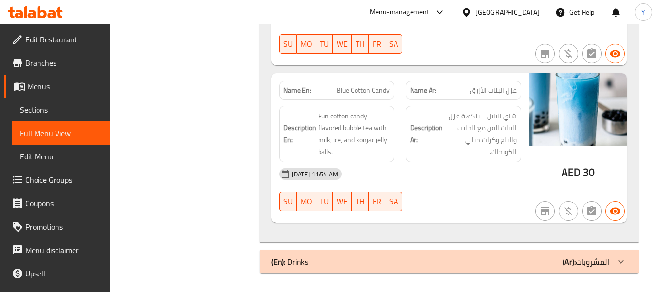
scroll to position [918, 0]
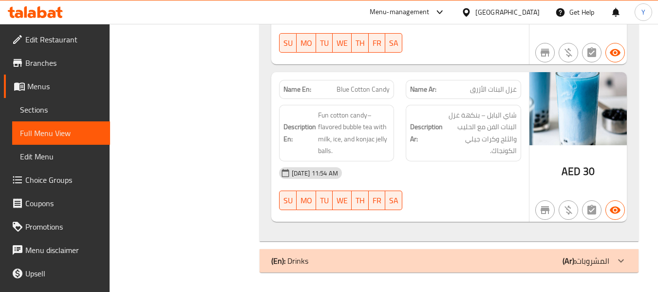
click at [462, 259] on div "(En): Drinks (Ar): المشروبات" at bounding box center [440, 261] width 338 height 12
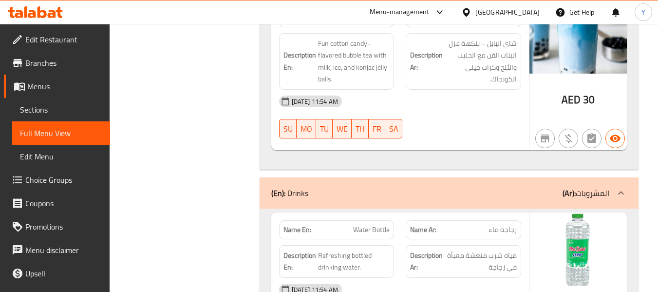
scroll to position [1016, 0]
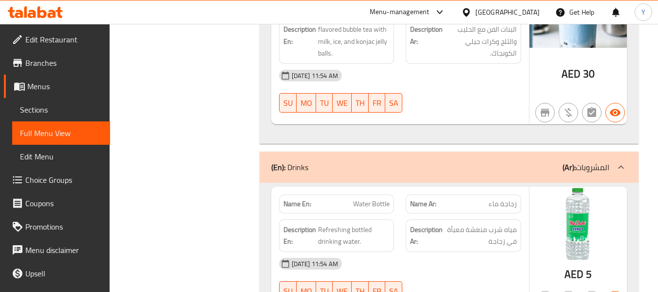
drag, startPoint x: 450, startPoint y: 150, endPoint x: 456, endPoint y: 184, distance: 35.2
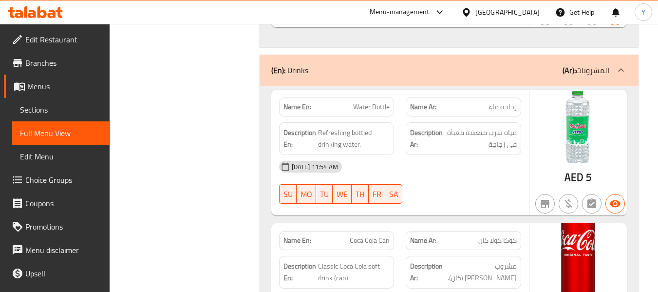
scroll to position [1113, 0]
click at [486, 168] on div "10-09-2025 11:54 AM" at bounding box center [400, 165] width 254 height 23
click at [496, 172] on div "10-09-2025 11:54 AM" at bounding box center [400, 165] width 254 height 23
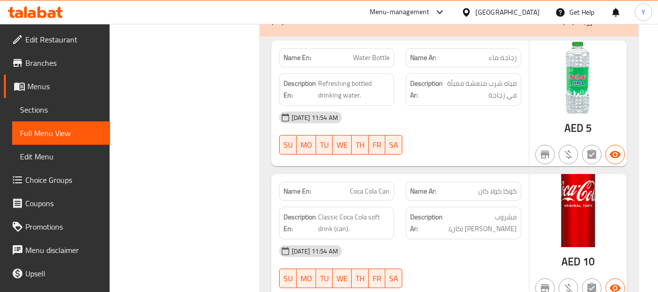
scroll to position [1211, 0]
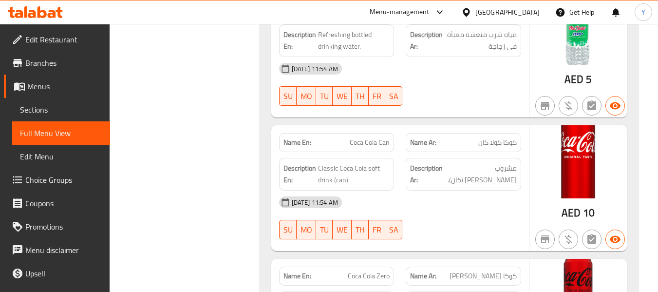
click at [491, 186] on span "مشروب غازي كوكاكولا الكلاسيكي (كان)." at bounding box center [481, 174] width 72 height 24
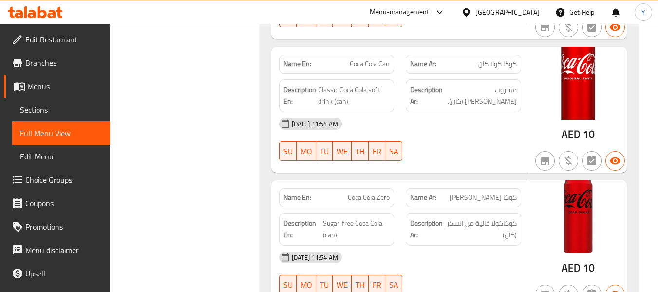
scroll to position [1177, 0]
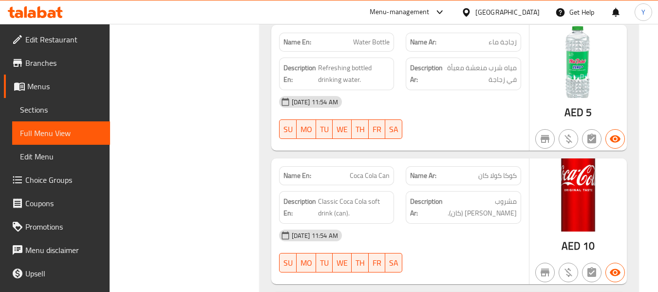
click at [385, 173] on span "Coca Cola Can" at bounding box center [370, 176] width 40 height 10
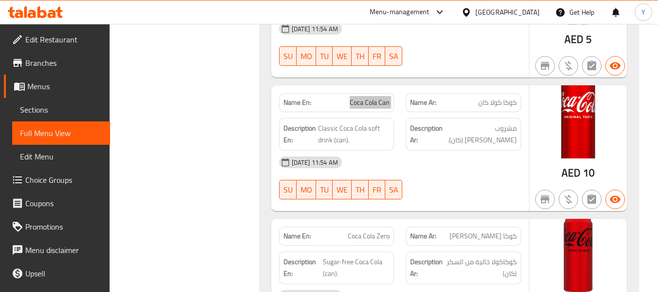
scroll to position [1324, 0]
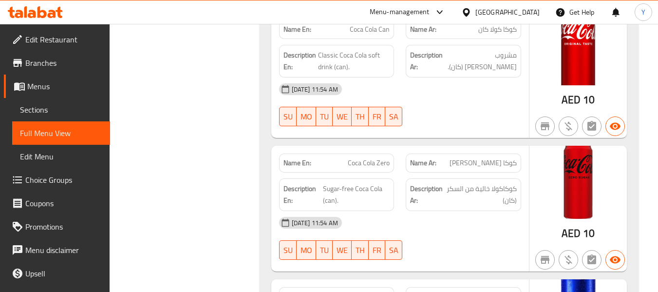
click at [470, 140] on div "Name En: Water Bottle Name Ar: زجاجة ماء Description En: Refreshing bottled dri…" at bounding box center [449, 216] width 379 height 683
click at [491, 188] on span "كوكاكولا خالية من السكر (كان)" at bounding box center [482, 195] width 70 height 24
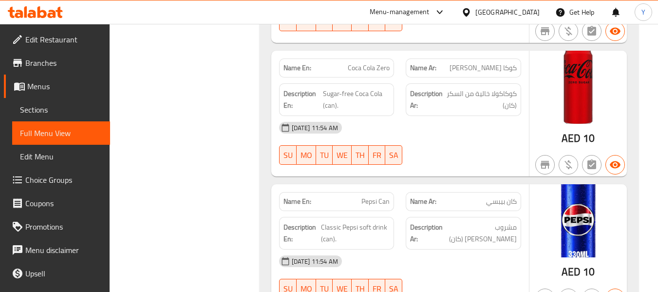
scroll to position [1421, 0]
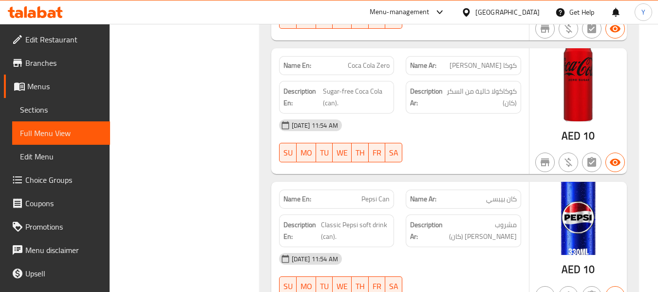
click at [510, 147] on div "10-09-2025 11:54 AM SU MO TU WE TH FR SA" at bounding box center [400, 141] width 254 height 55
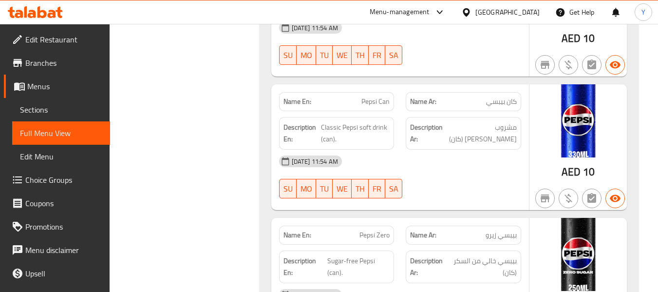
click at [488, 154] on div "10-09-2025 11:54 AM" at bounding box center [400, 161] width 254 height 23
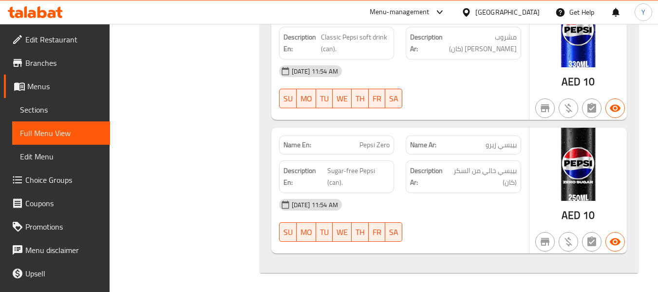
scroll to position [1609, 0]
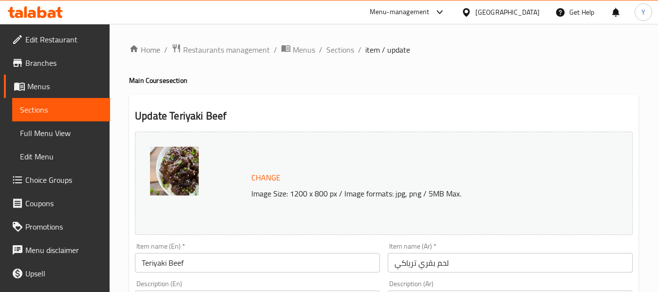
click at [73, 180] on span "Choice Groups" at bounding box center [63, 180] width 77 height 12
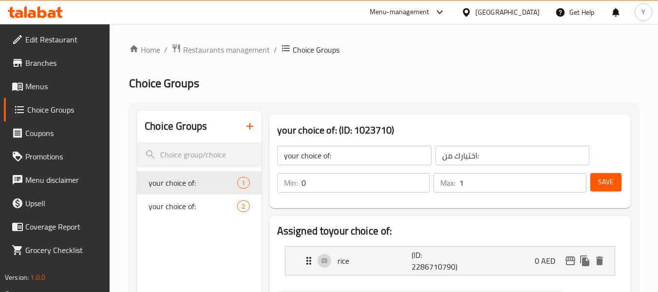
drag, startPoint x: 289, startPoint y: 157, endPoint x: 219, endPoint y: 138, distance: 72.8
type input "Your Choice Of:"
click at [606, 188] on button "Save" at bounding box center [606, 182] width 31 height 18
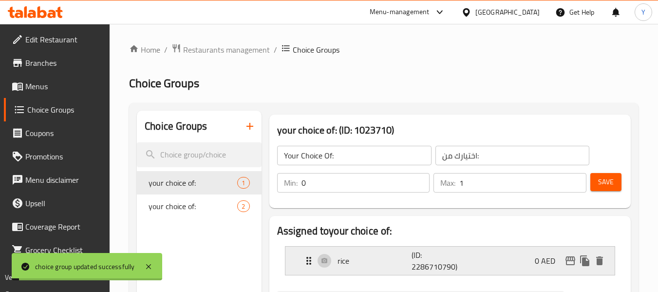
click at [371, 254] on div "rice (ID: 2286710790) 0 AED" at bounding box center [453, 261] width 300 height 28
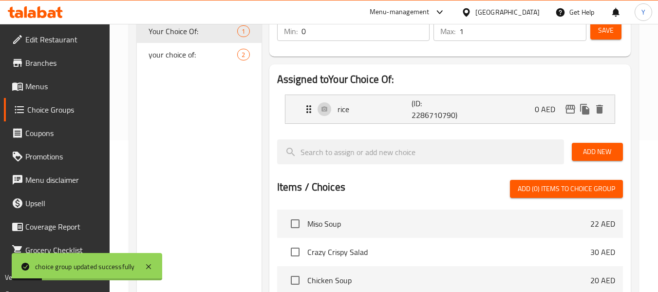
scroll to position [195, 0]
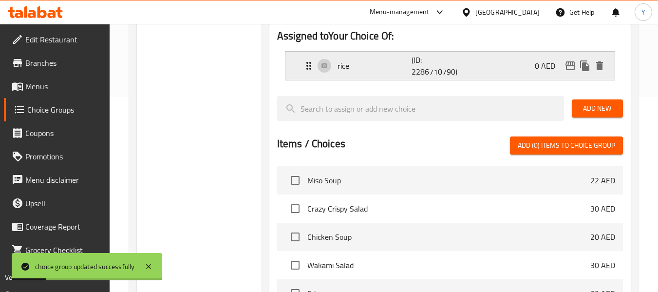
click at [373, 71] on p "rice" at bounding box center [375, 66] width 75 height 12
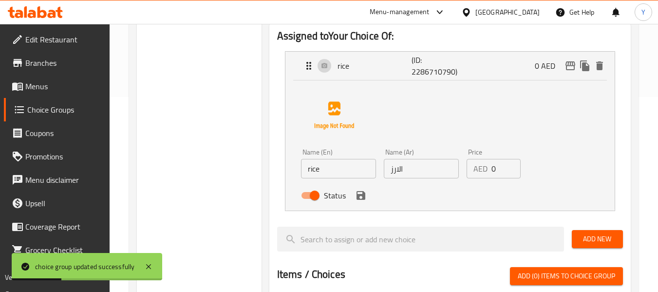
click at [309, 170] on input "rice" at bounding box center [338, 168] width 75 height 19
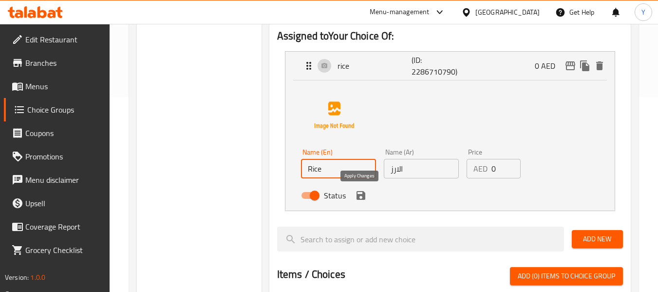
click at [361, 197] on icon "save" at bounding box center [361, 196] width 12 height 12
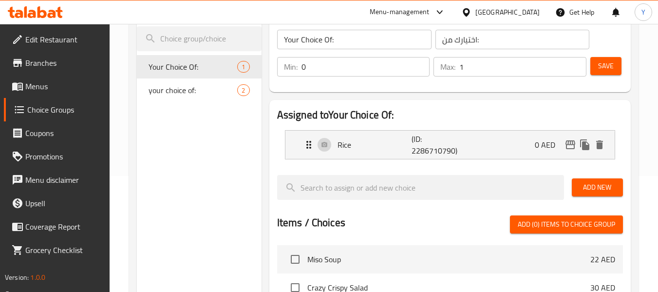
type input "Rice"
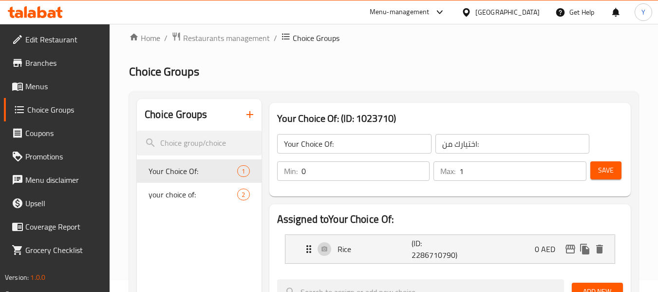
scroll to position [0, 0]
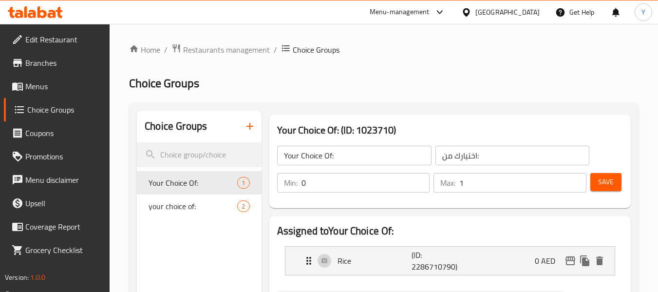
click at [631, 194] on div "Your Choice Of: (ID: 1023710) Your Choice Of: ​ اختيارك من: ​ Min: 0 ​ Max: 1 ​…" at bounding box center [450, 161] width 369 height 101
click at [607, 172] on div "Save" at bounding box center [603, 182] width 29 height 23
click at [609, 176] on span "Save" at bounding box center [606, 182] width 16 height 12
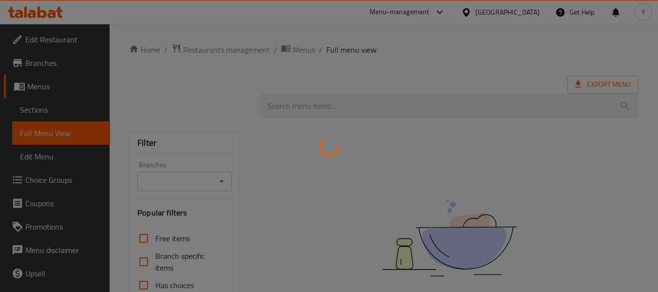
drag, startPoint x: 487, startPoint y: 65, endPoint x: 467, endPoint y: 62, distance: 20.1
click at [487, 65] on div at bounding box center [329, 146] width 658 height 292
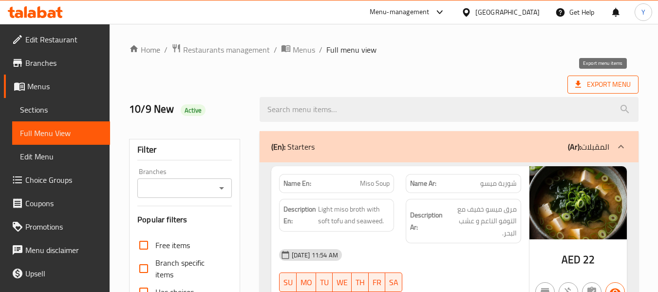
click at [604, 85] on span "Export Menu" at bounding box center [604, 84] width 56 height 12
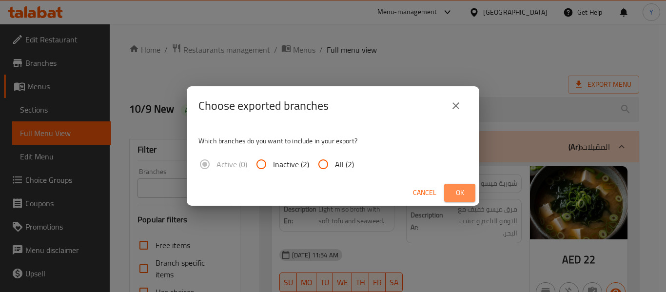
click at [474, 188] on button "Ok" at bounding box center [459, 193] width 31 height 18
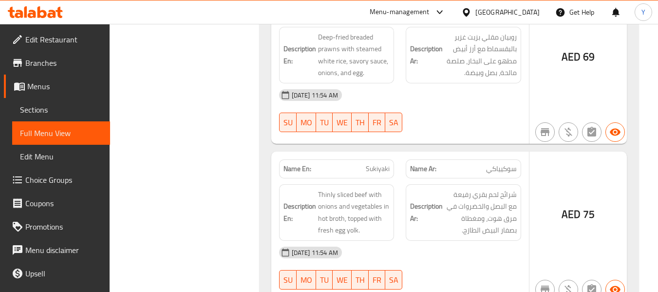
drag, startPoint x: 481, startPoint y: 173, endPoint x: 480, endPoint y: 102, distance: 71.2
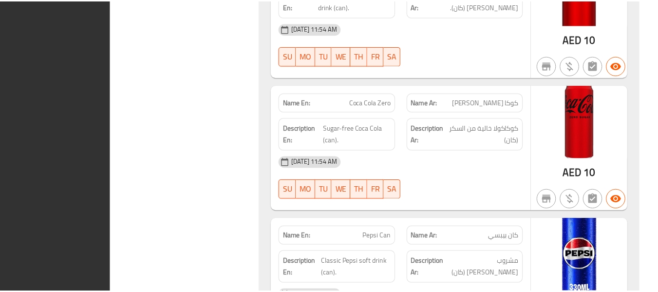
scroll to position [9105, 0]
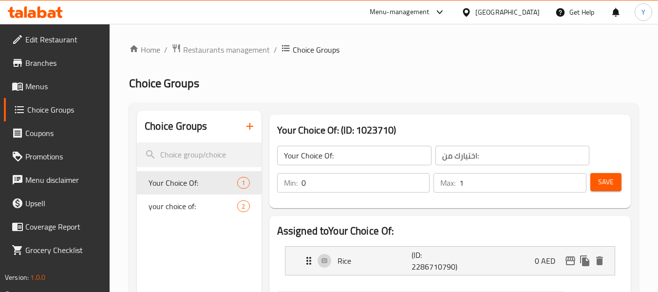
drag, startPoint x: 0, startPoint y: 0, endPoint x: 46, endPoint y: 38, distance: 59.6
click at [46, 38] on span "Edit Restaurant" at bounding box center [63, 40] width 77 height 12
